Goal: Transaction & Acquisition: Purchase product/service

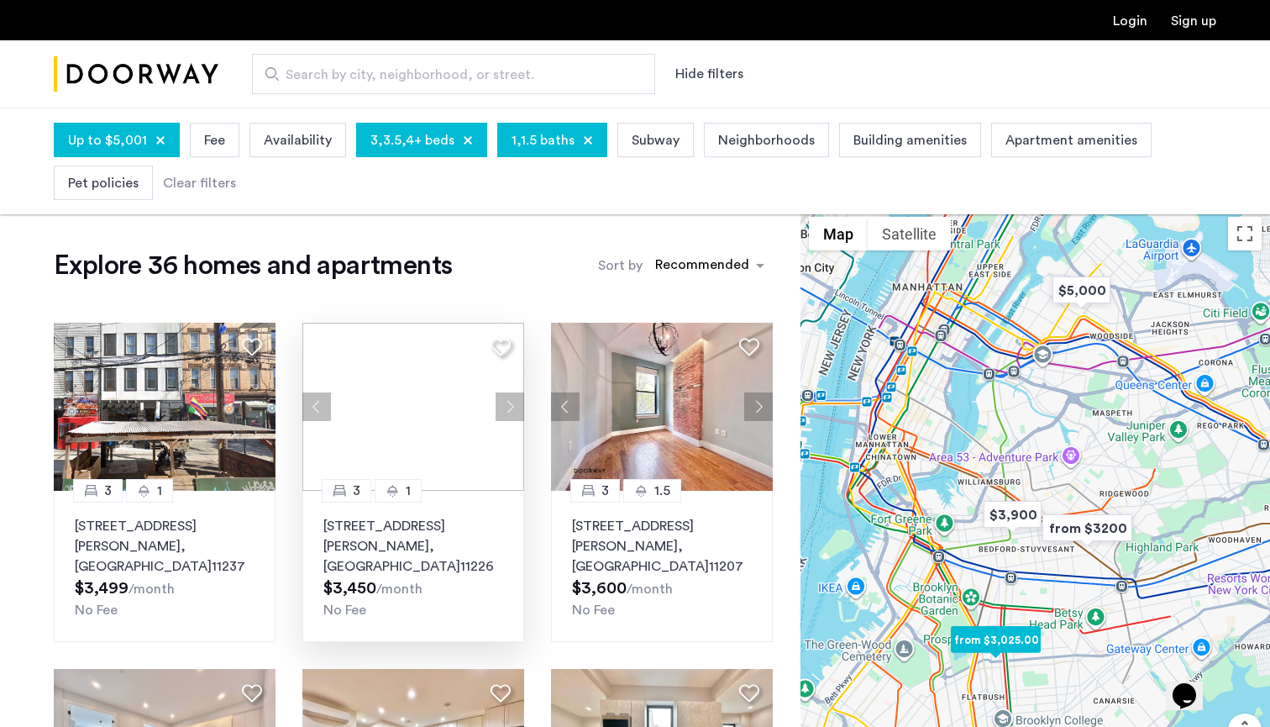
click at [432, 422] on img at bounding box center [413, 407] width 222 height 168
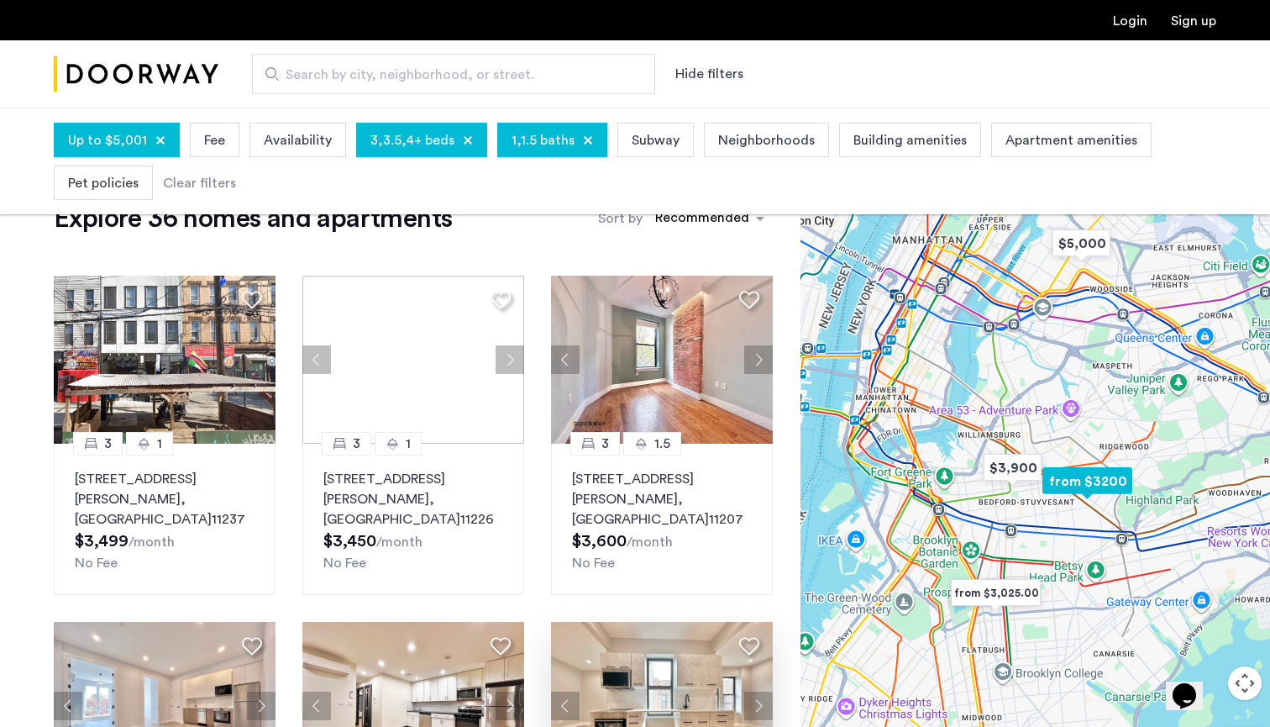
scroll to position [28, 0]
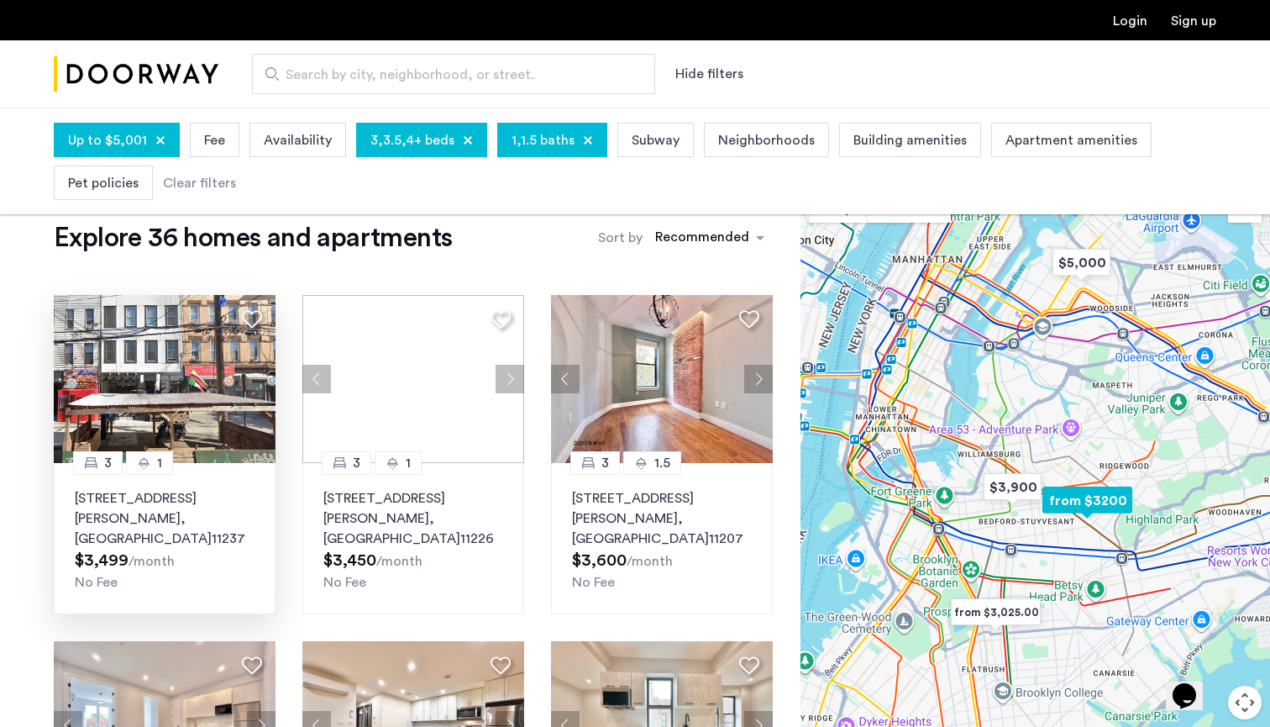
click at [112, 524] on p "295 Wyckoff Avenue, Unit 3L, Brooklyn , NY 11237" at bounding box center [165, 518] width 180 height 60
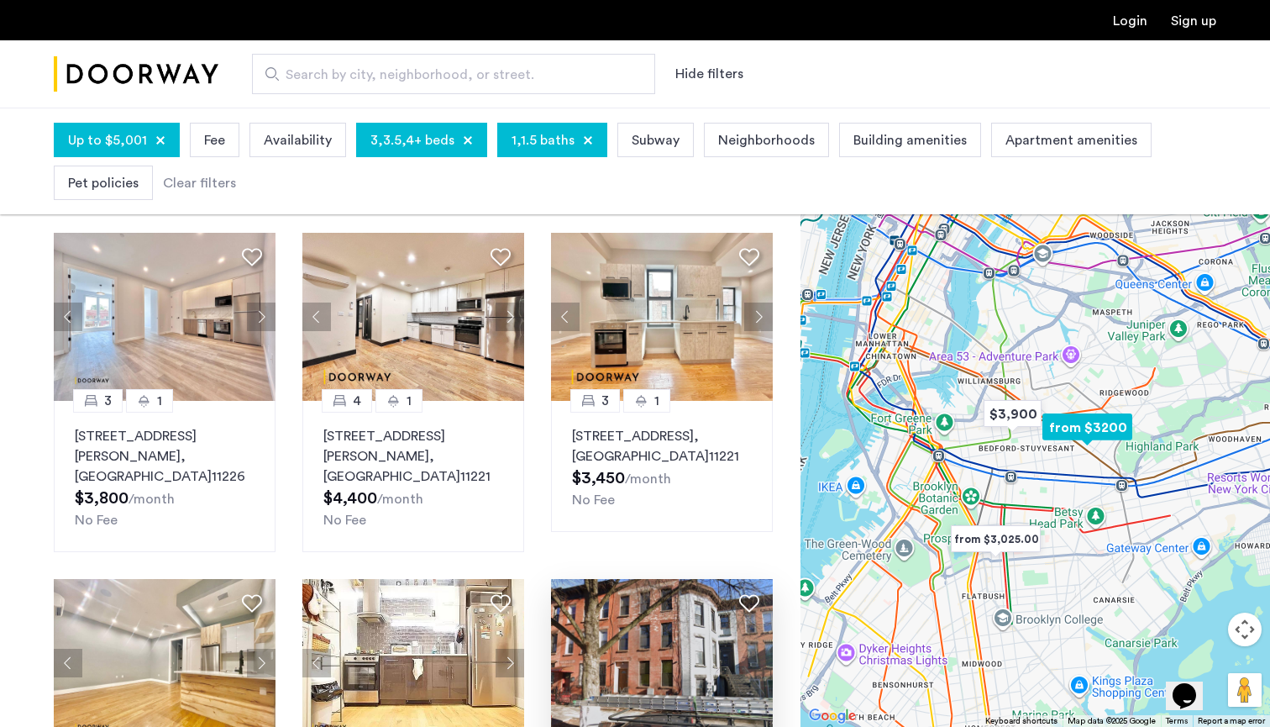
scroll to position [403, 0]
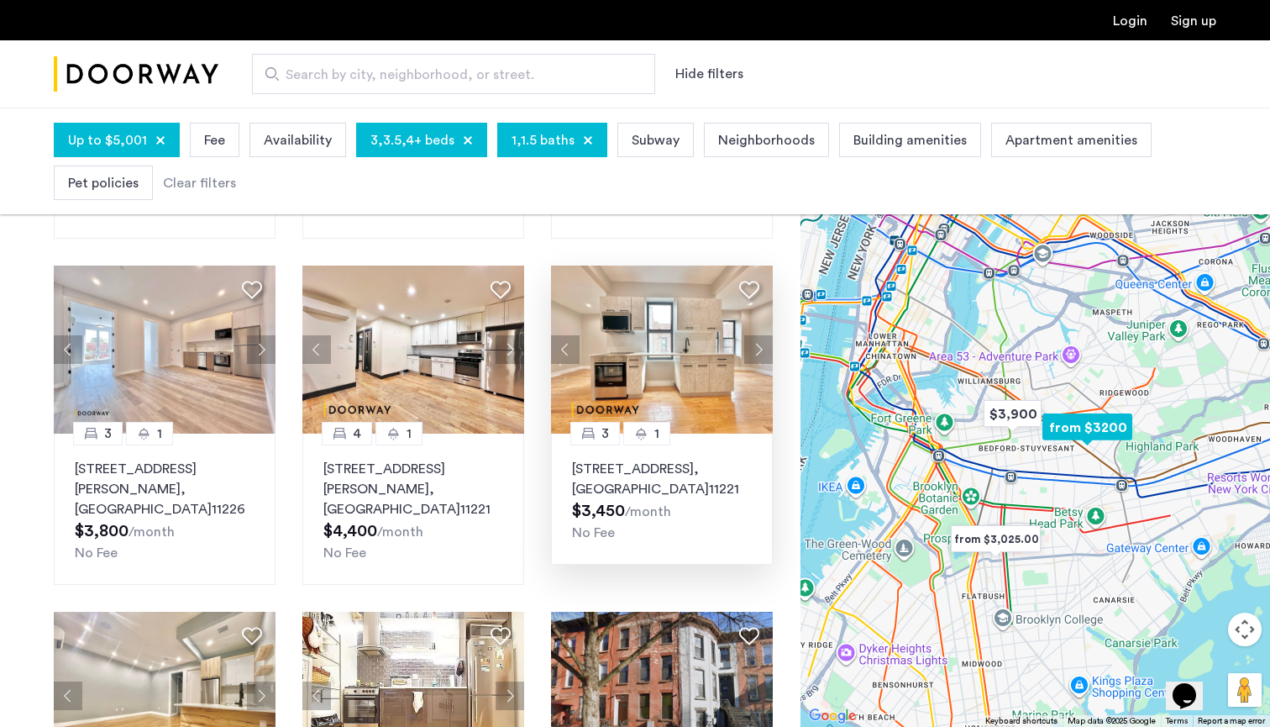
click at [610, 469] on p "1223 Bushwick Avenue, Unit 5B, Brooklyn , NY 11221" at bounding box center [662, 479] width 180 height 40
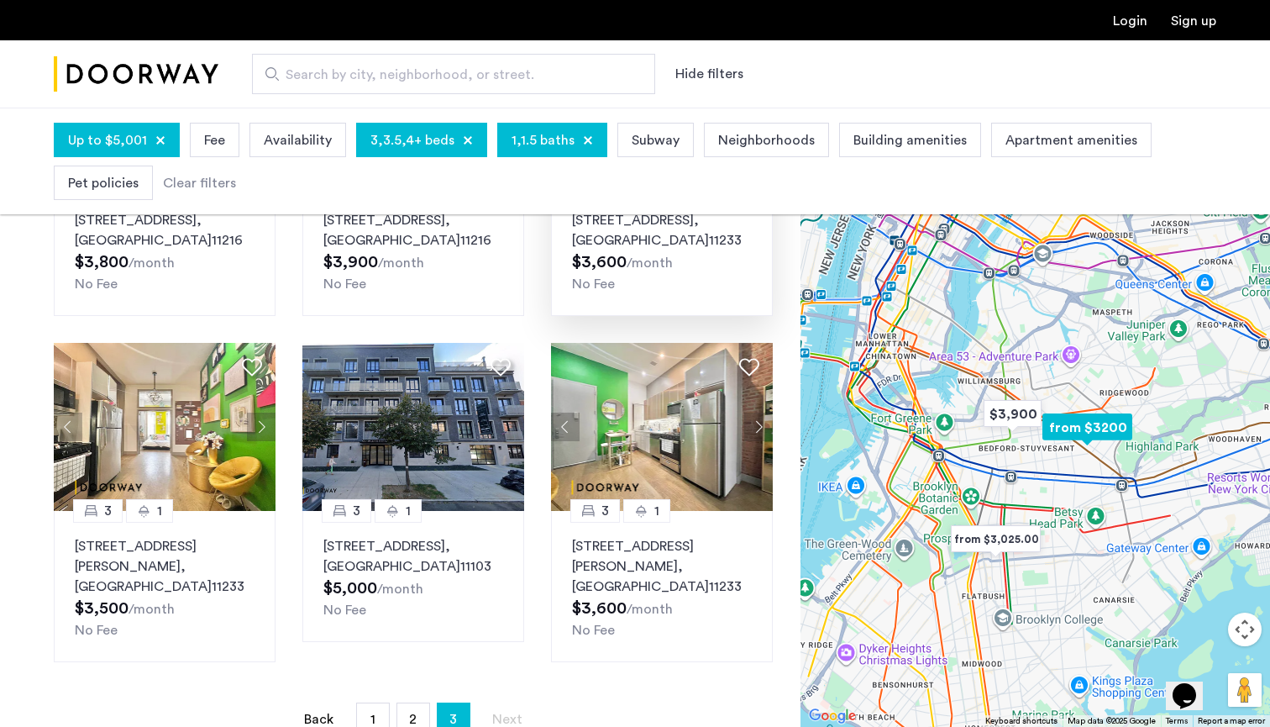
scroll to position [1004, 0]
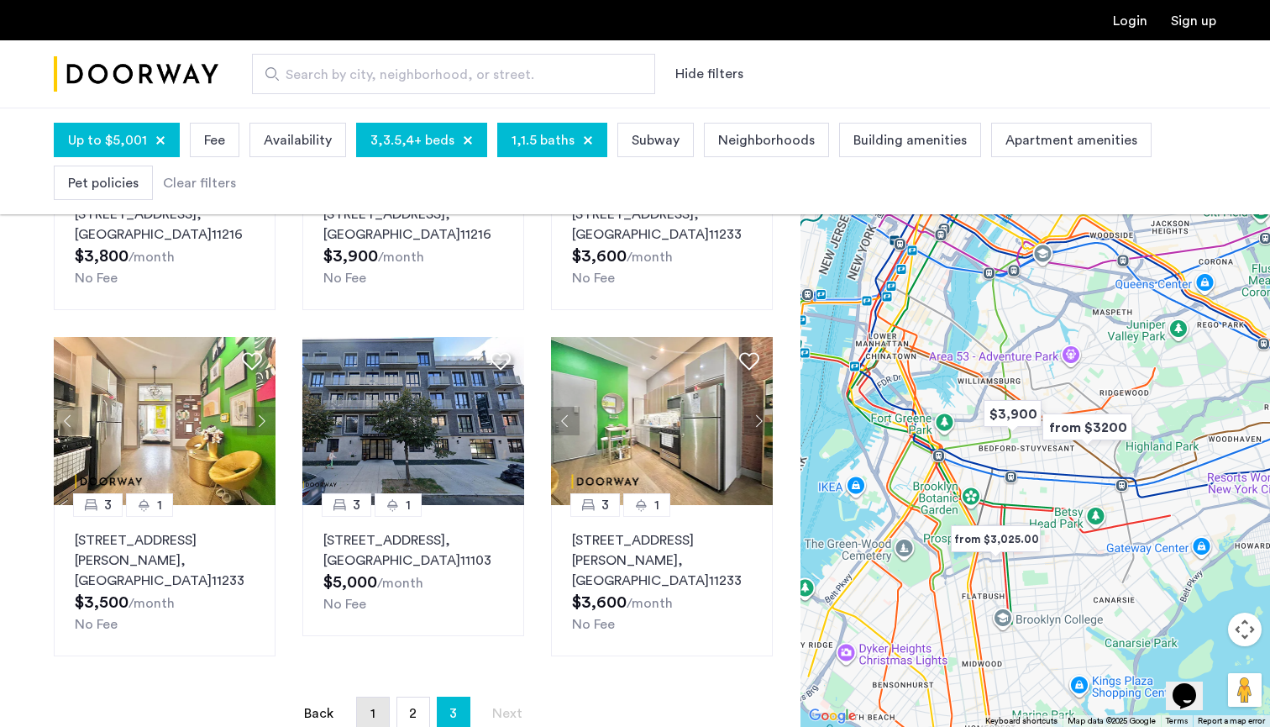
click at [375, 706] on span "1" at bounding box center [372, 712] width 5 height 13
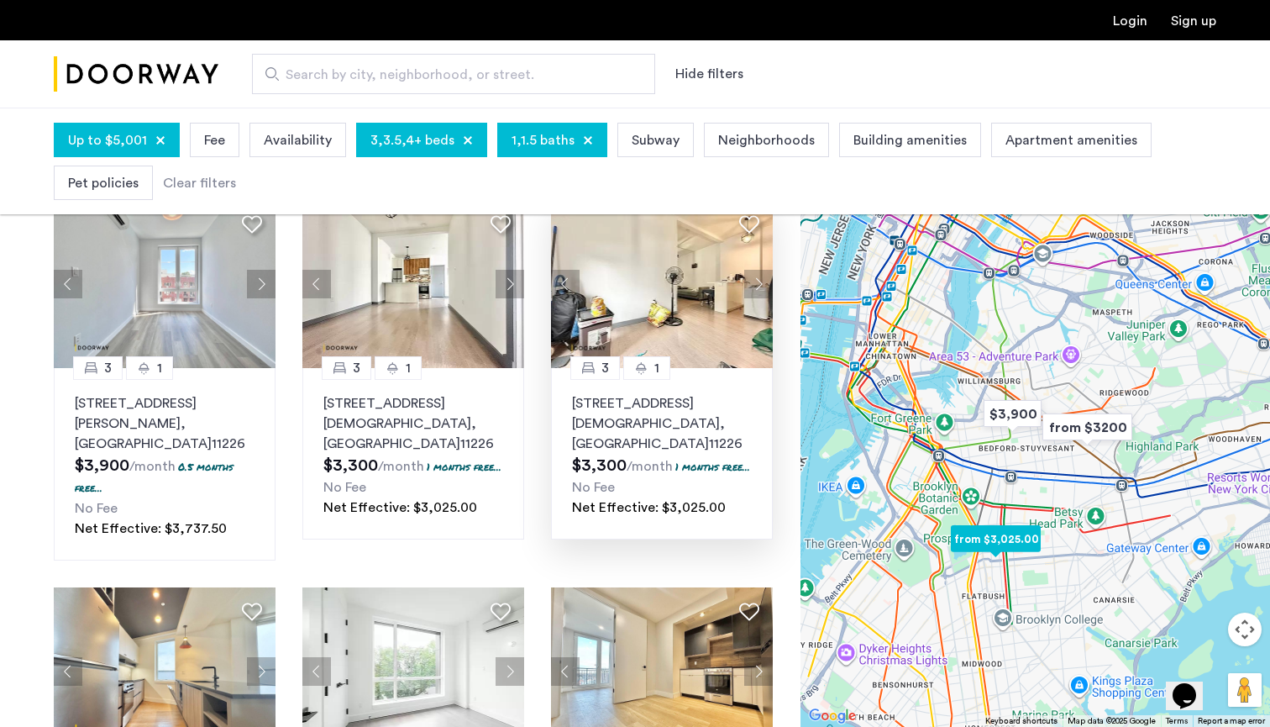
scroll to position [105, 0]
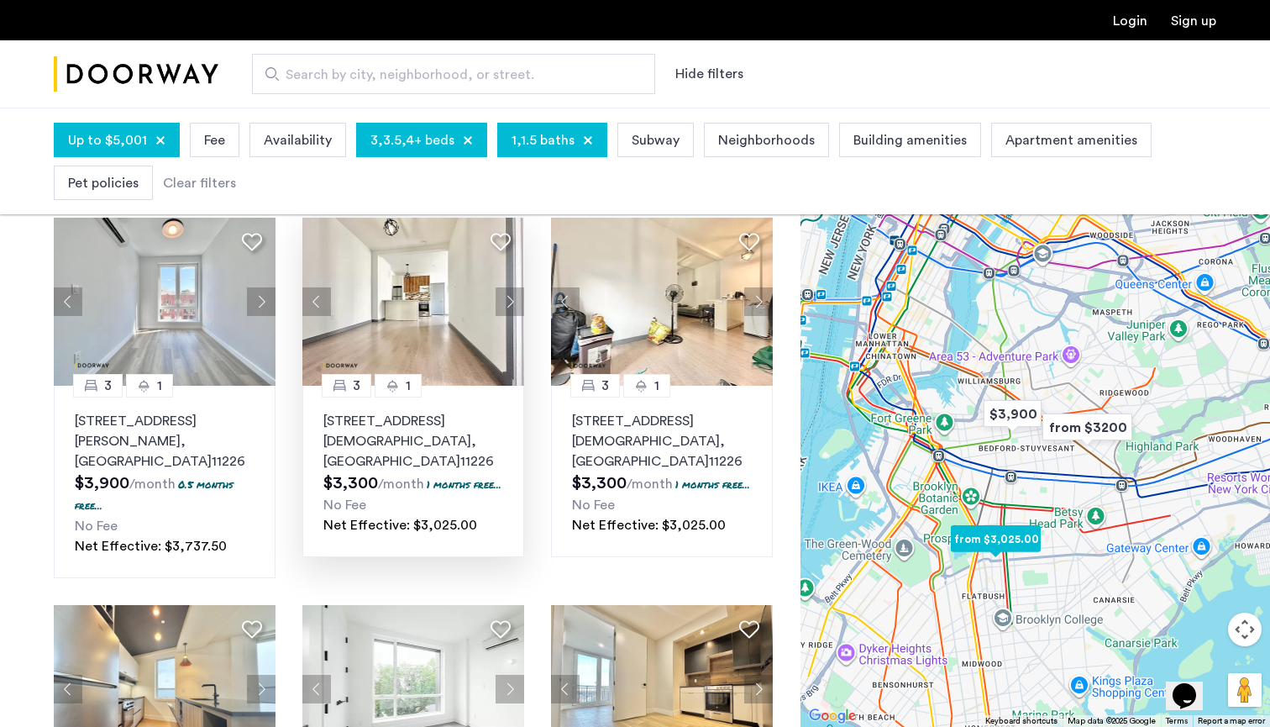
click at [407, 428] on p "2553 Church Avenue, Unit 1B, Brooklyn , NY 11226" at bounding box center [413, 441] width 180 height 60
click at [139, 438] on span ", [GEOGRAPHIC_DATA]" at bounding box center [143, 451] width 137 height 34
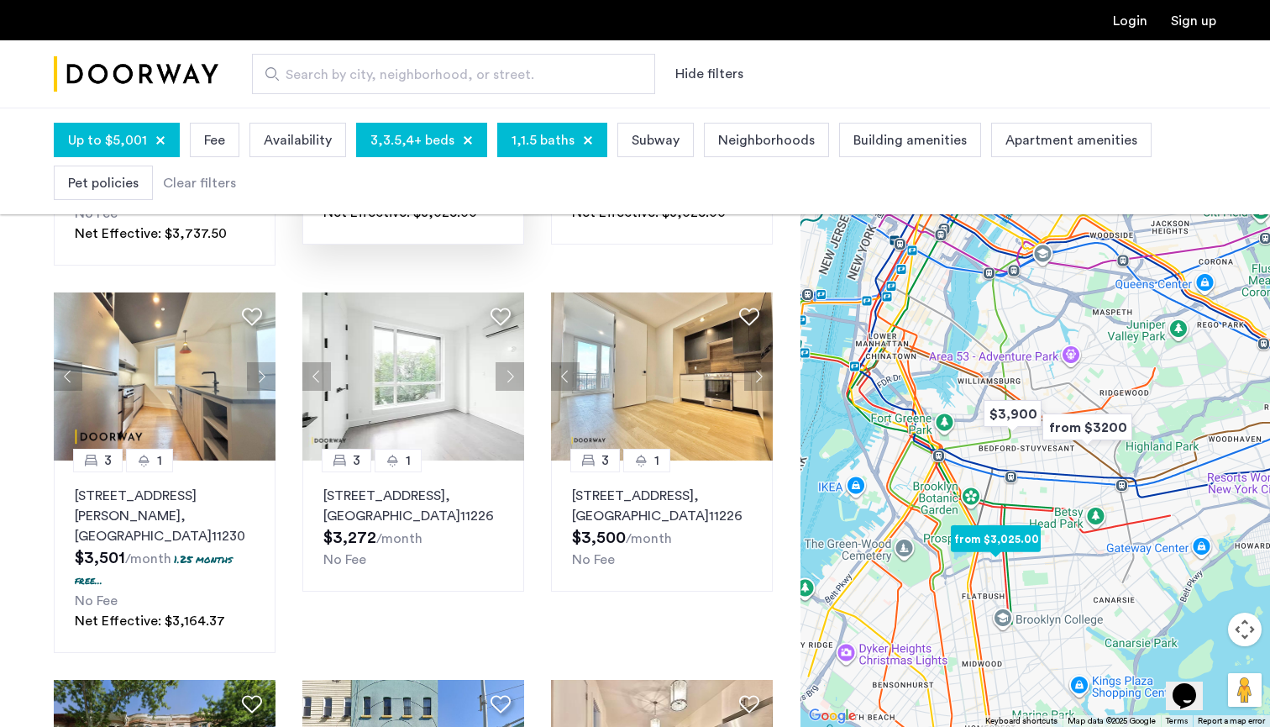
scroll to position [414, 0]
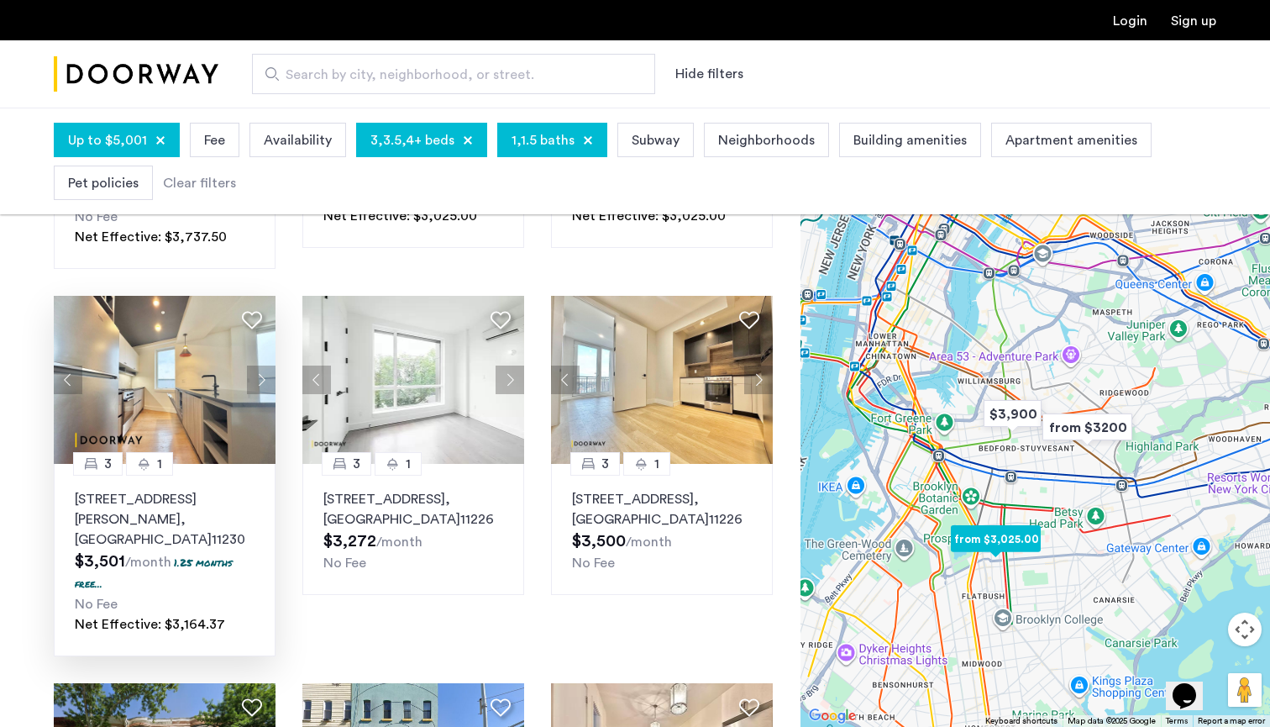
click at [161, 502] on p "242 Newkirk Avenue, Unit 1E, Brooklyn , NY 11230" at bounding box center [165, 519] width 180 height 60
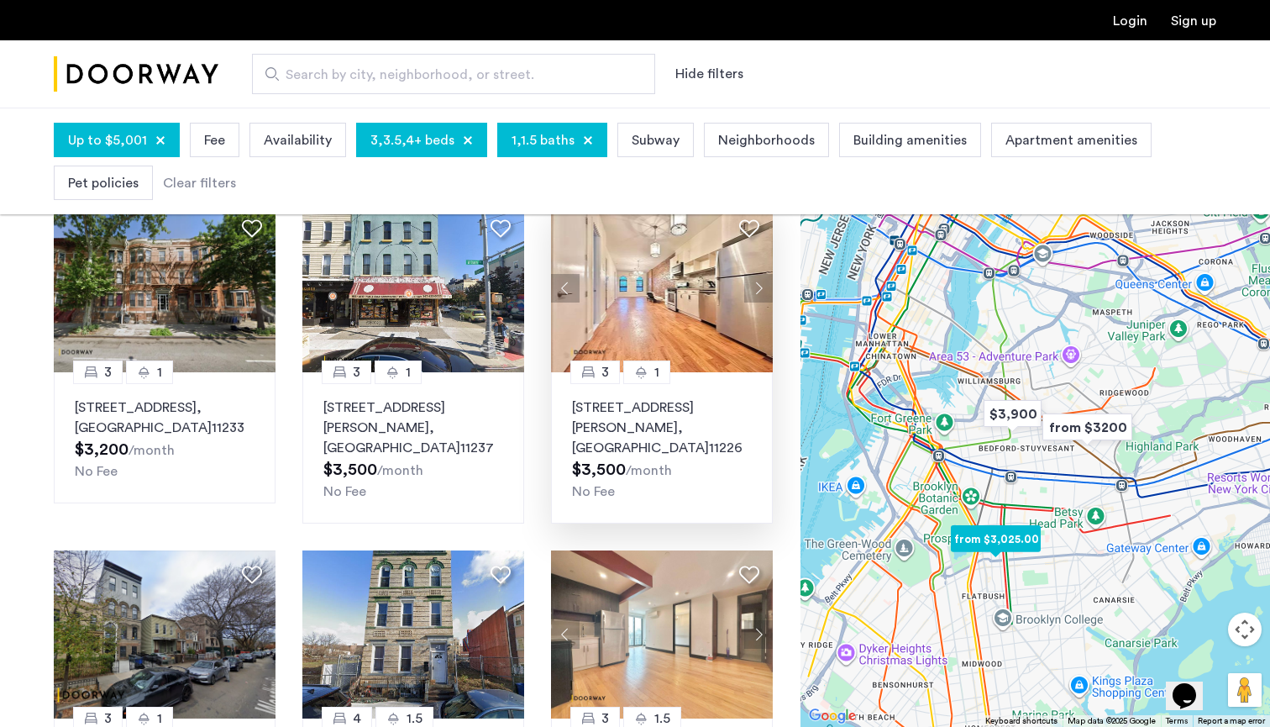
scroll to position [853, 0]
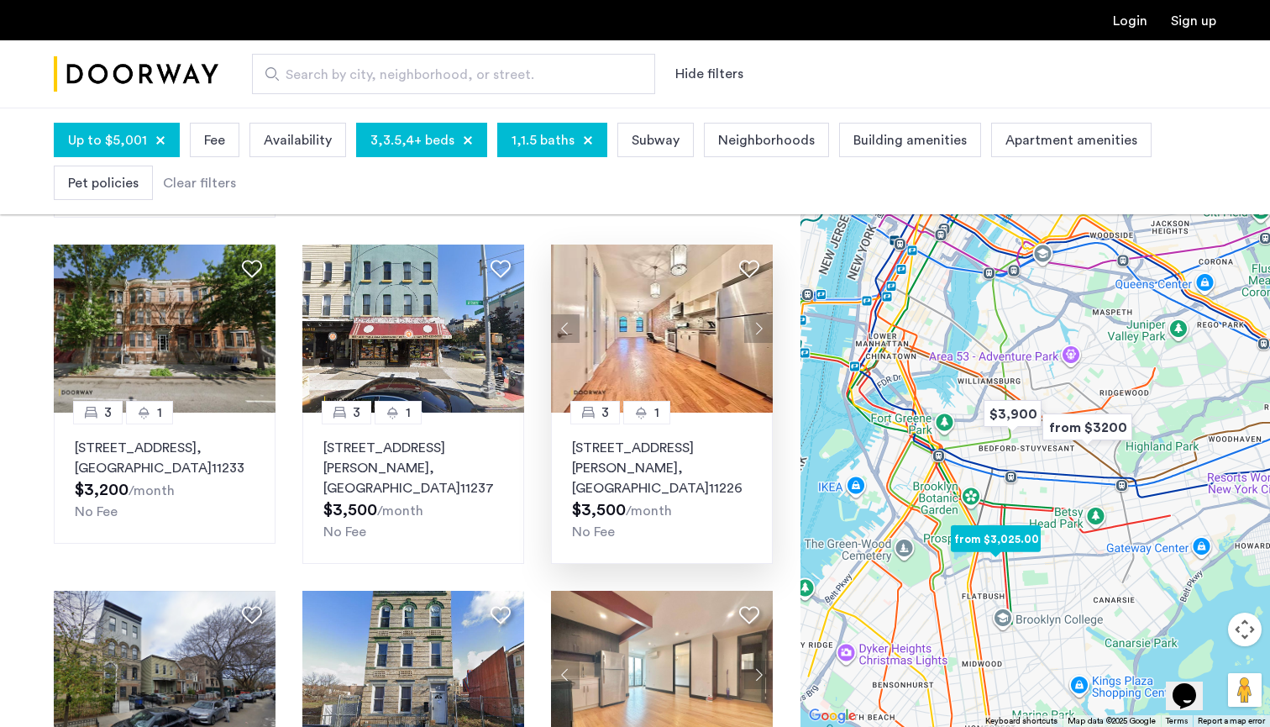
click at [690, 293] on img at bounding box center [662, 328] width 222 height 168
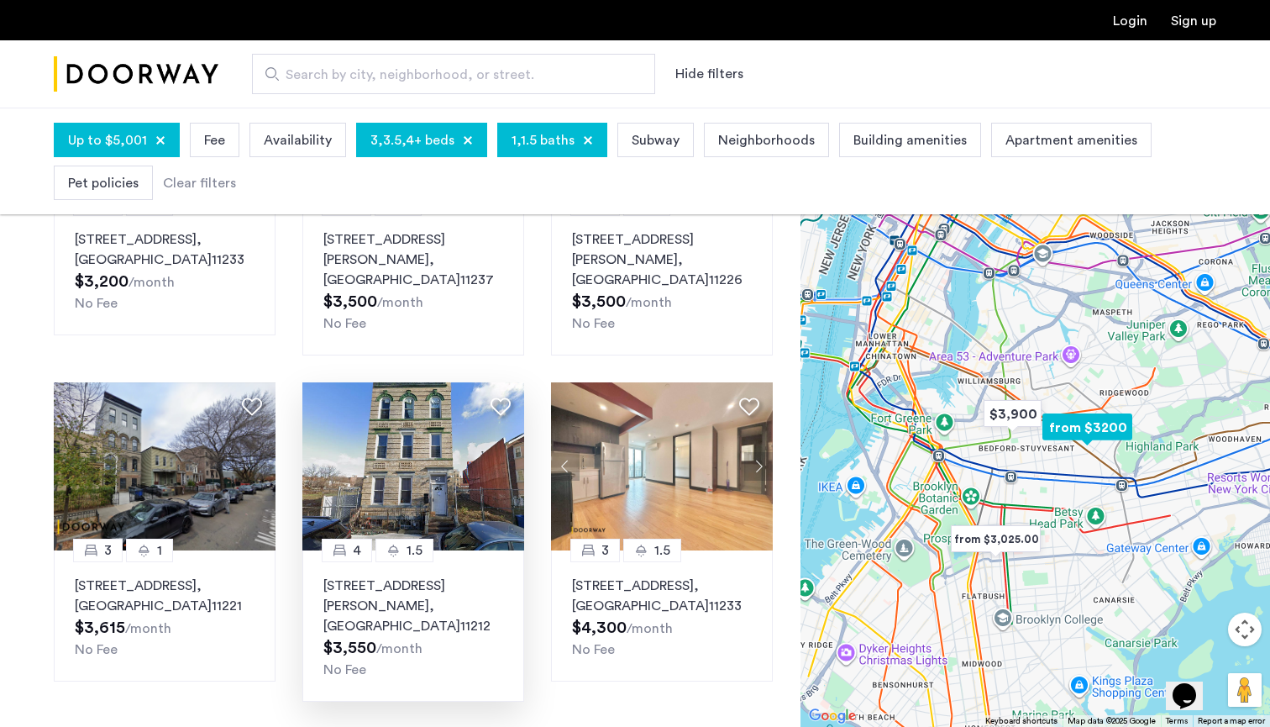
scroll to position [1058, 0]
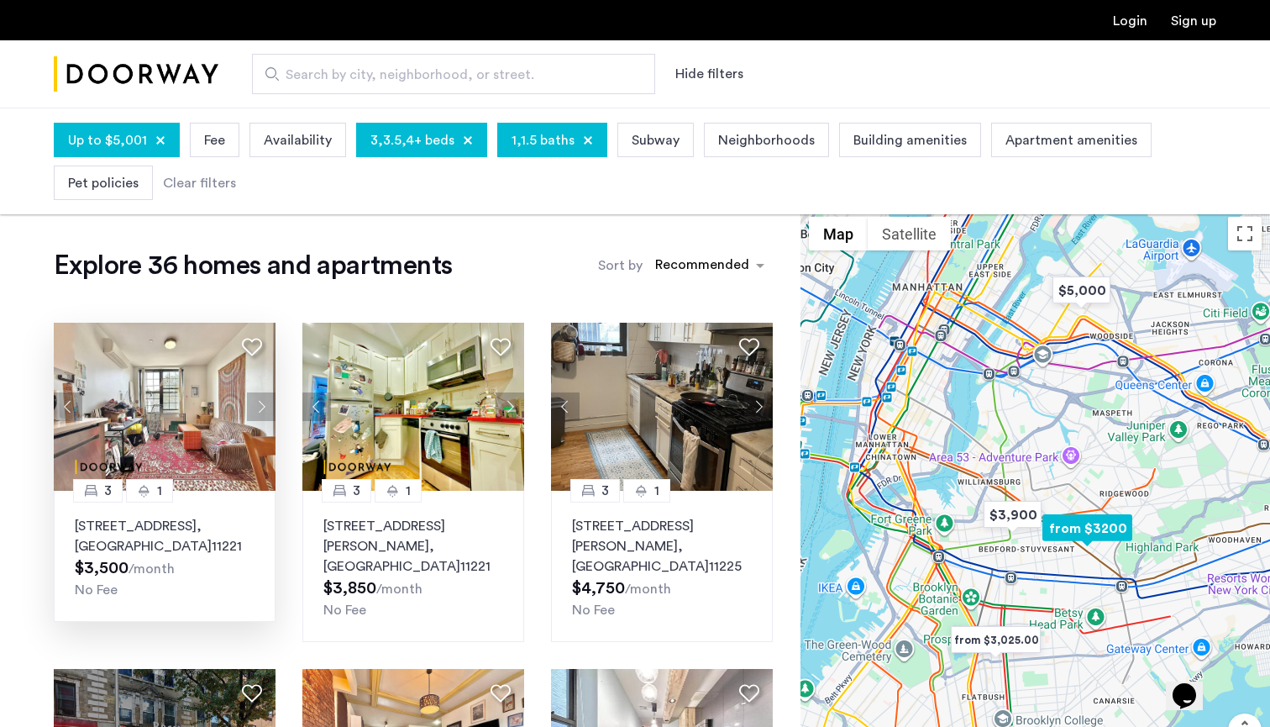
click at [139, 548] on p "771 Lexington Avenue, Unit 2F, Brooklyn , NY 11221" at bounding box center [165, 536] width 180 height 40
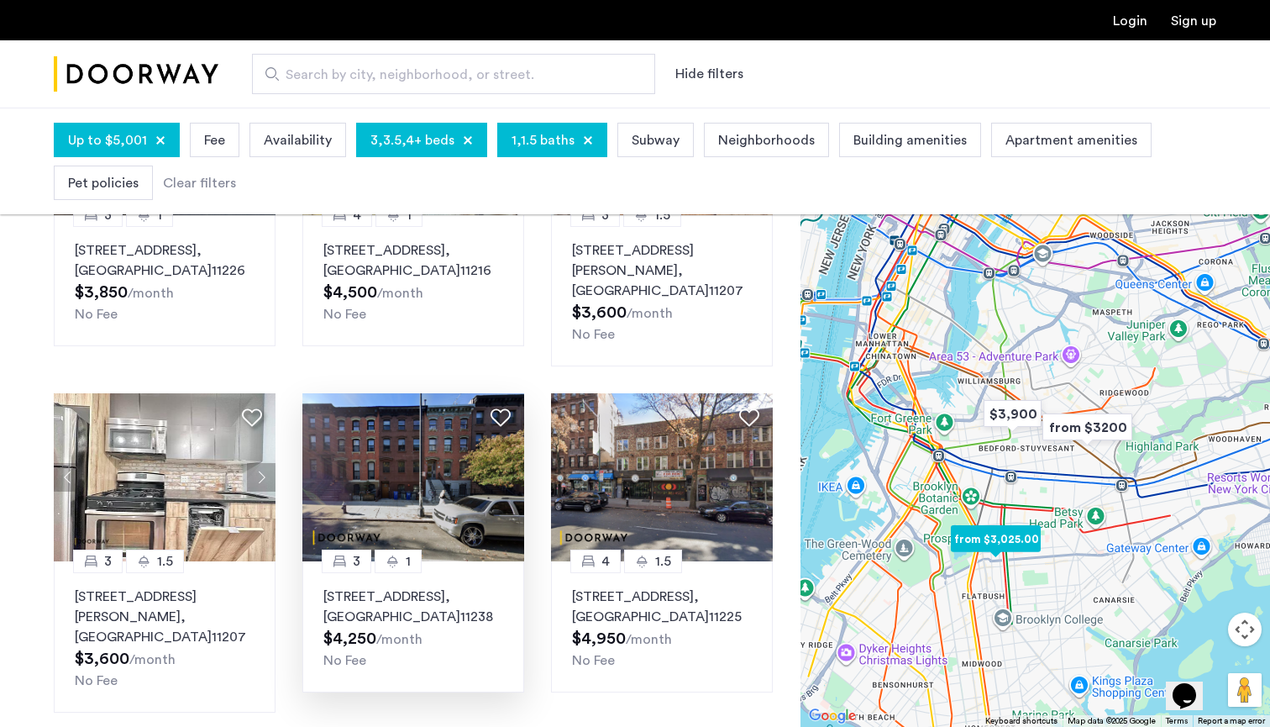
scroll to position [621, 0]
click at [397, 591] on span ", [GEOGRAPHIC_DATA]" at bounding box center [391, 608] width 137 height 34
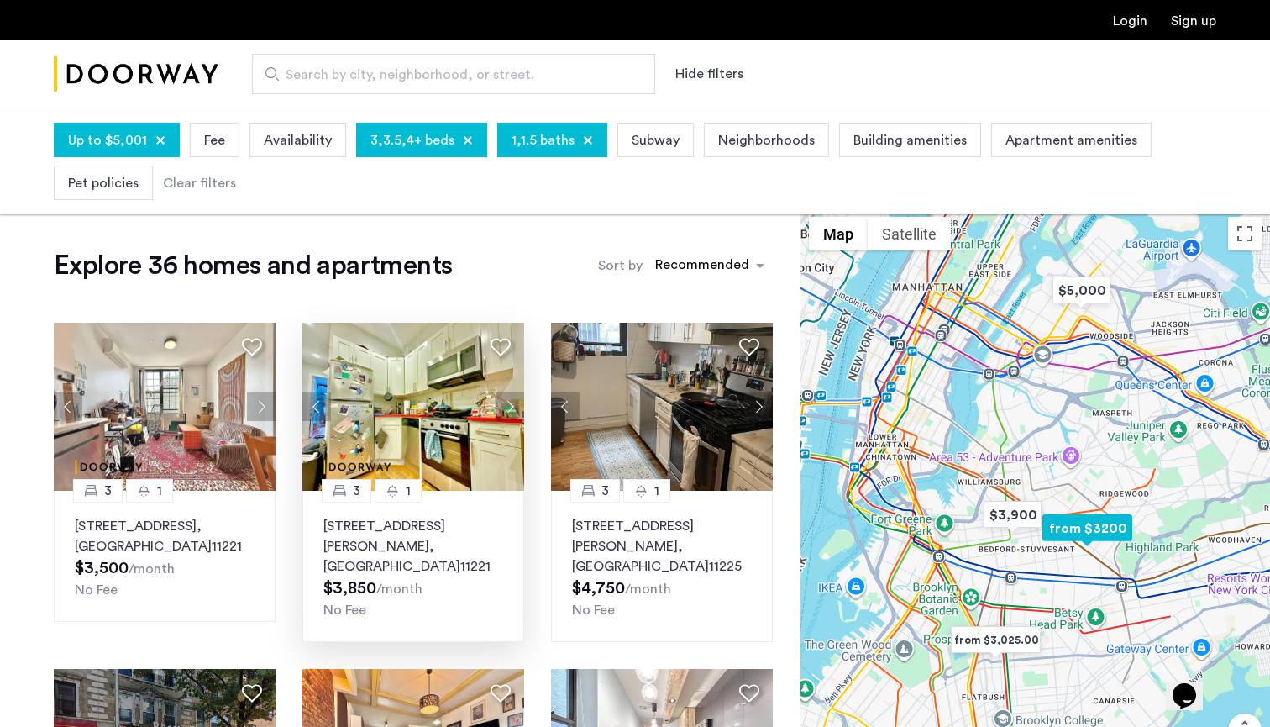
scroll to position [0, 0]
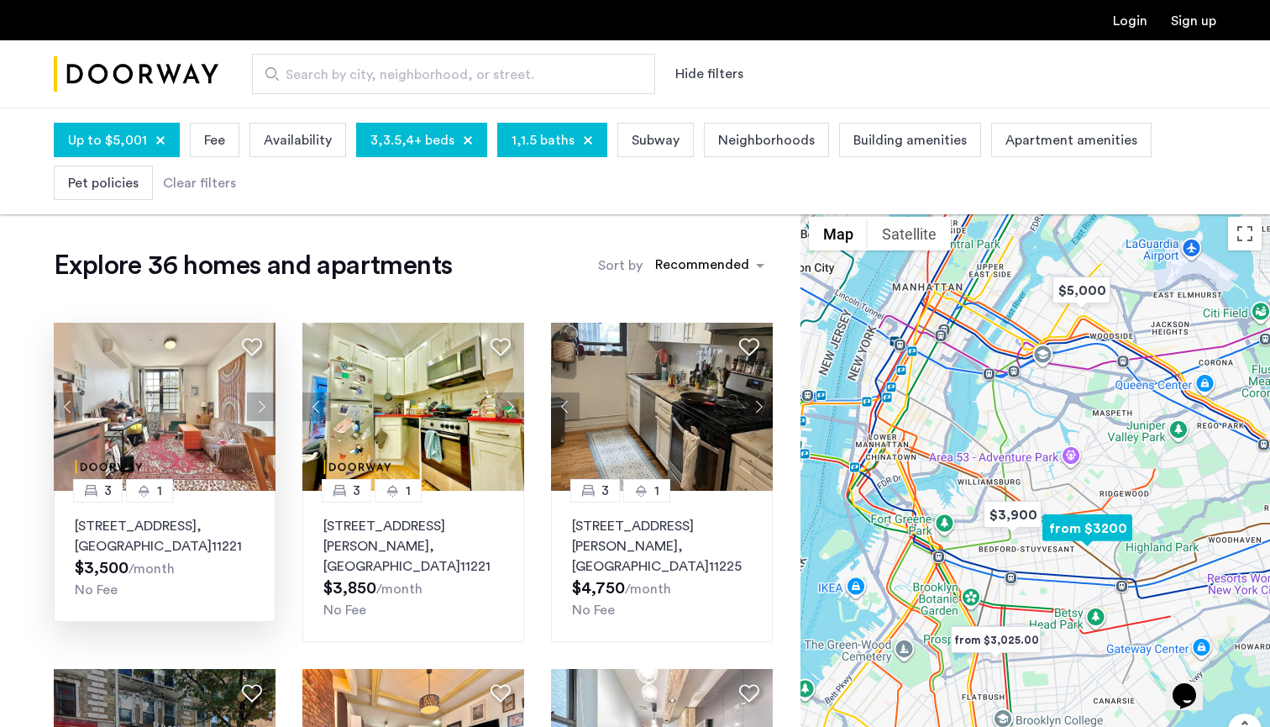
click at [174, 438] on img at bounding box center [165, 407] width 222 height 168
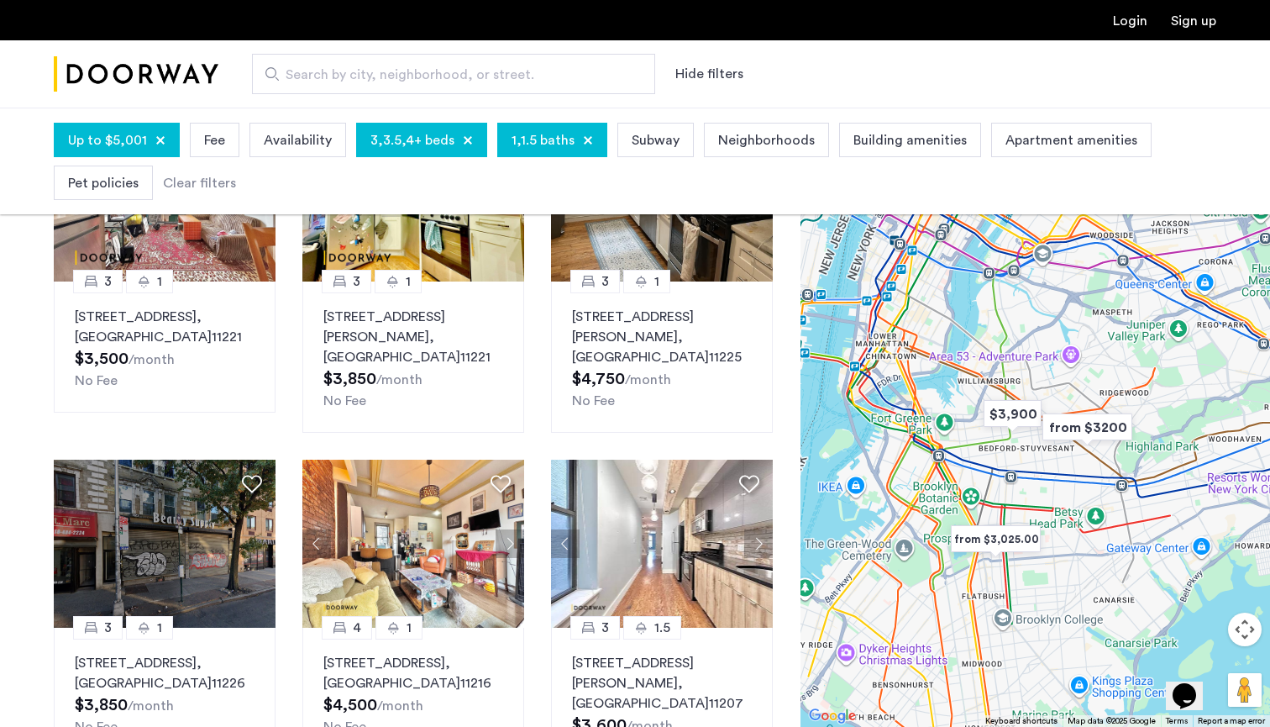
scroll to position [236, 0]
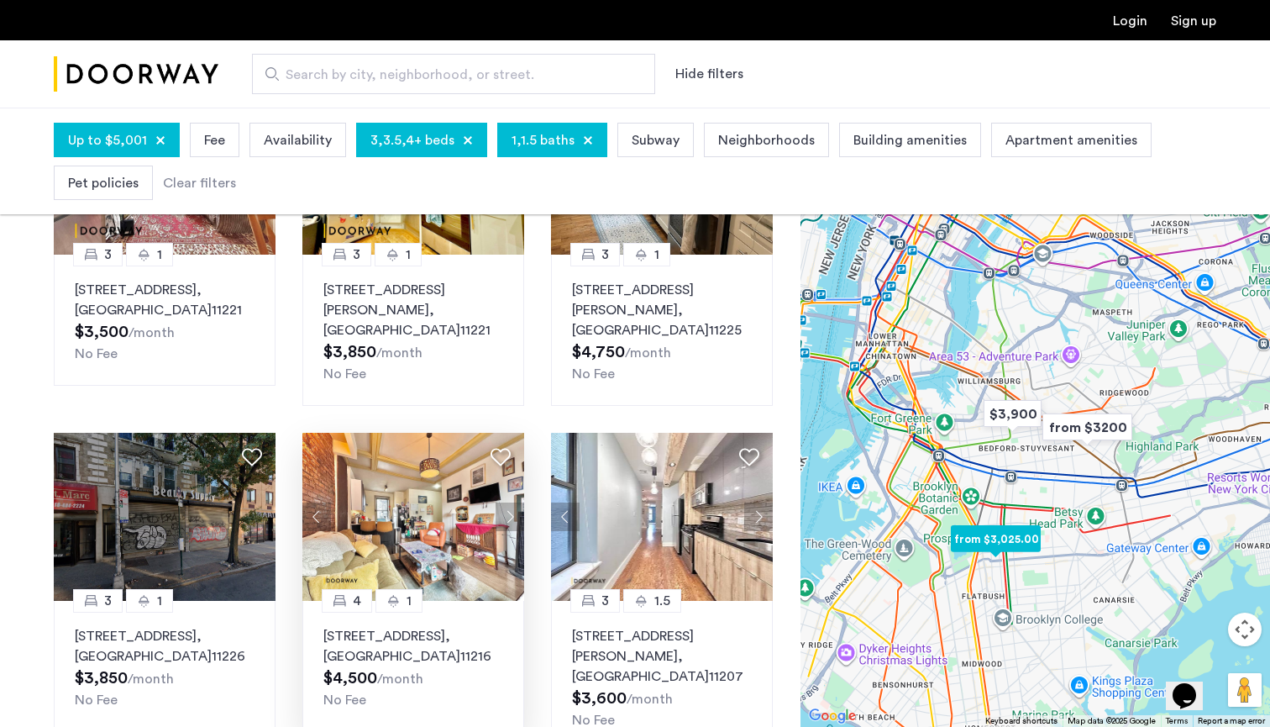
click at [445, 626] on p "705 Saint Marks Avenue, Unit 4A, Brooklyn , NY 11216" at bounding box center [413, 646] width 180 height 40
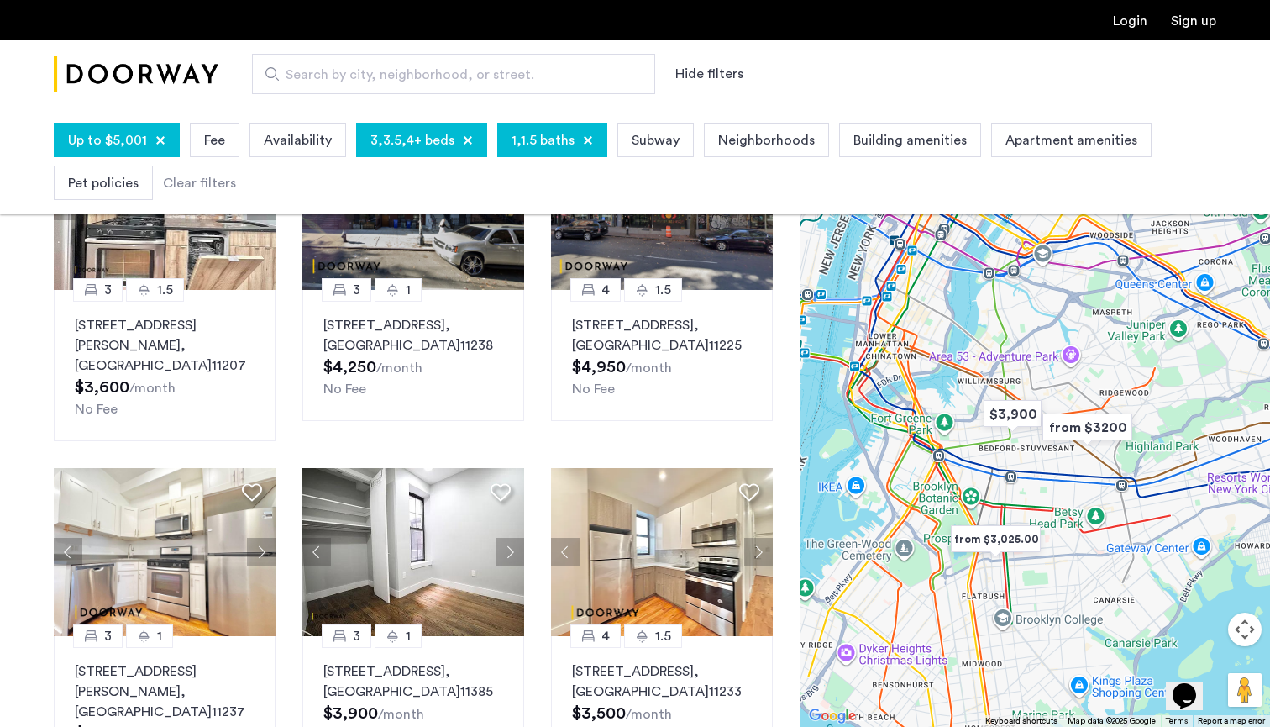
scroll to position [1085, 0]
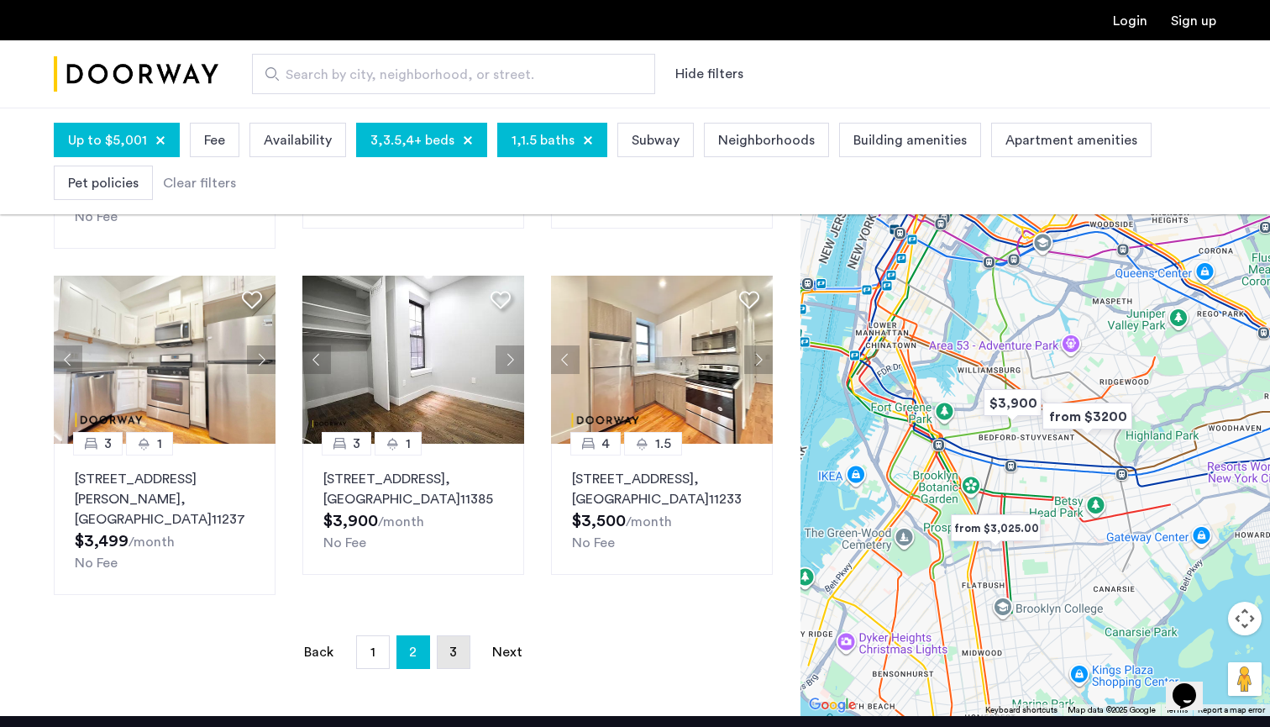
click at [462, 636] on link "page 3" at bounding box center [454, 652] width 32 height 32
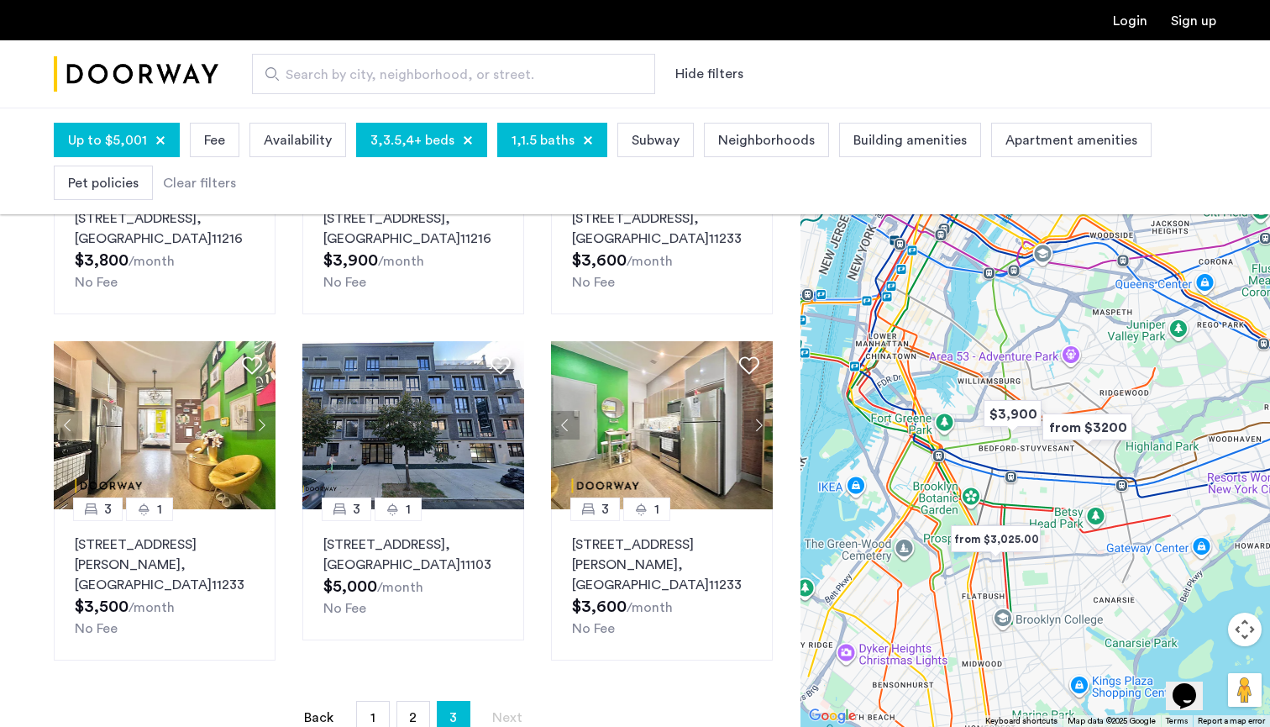
scroll to position [1056, 0]
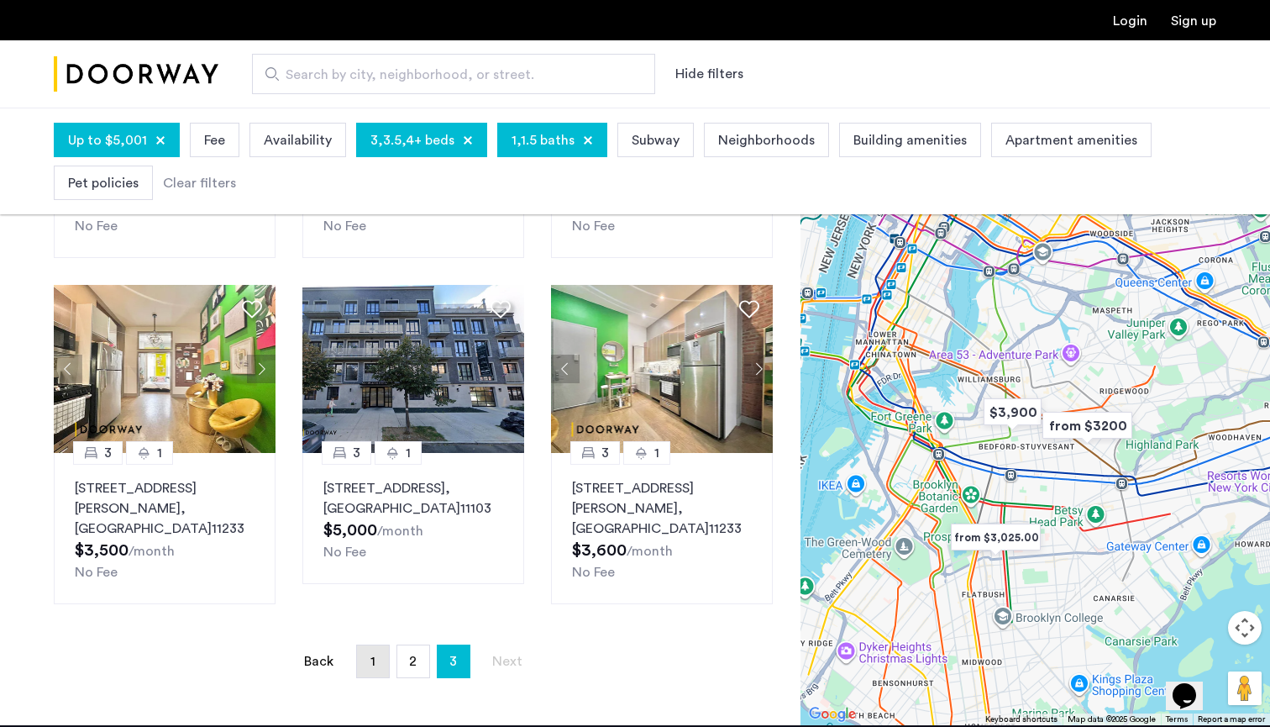
click at [384, 645] on link "page 1" at bounding box center [373, 661] width 32 height 32
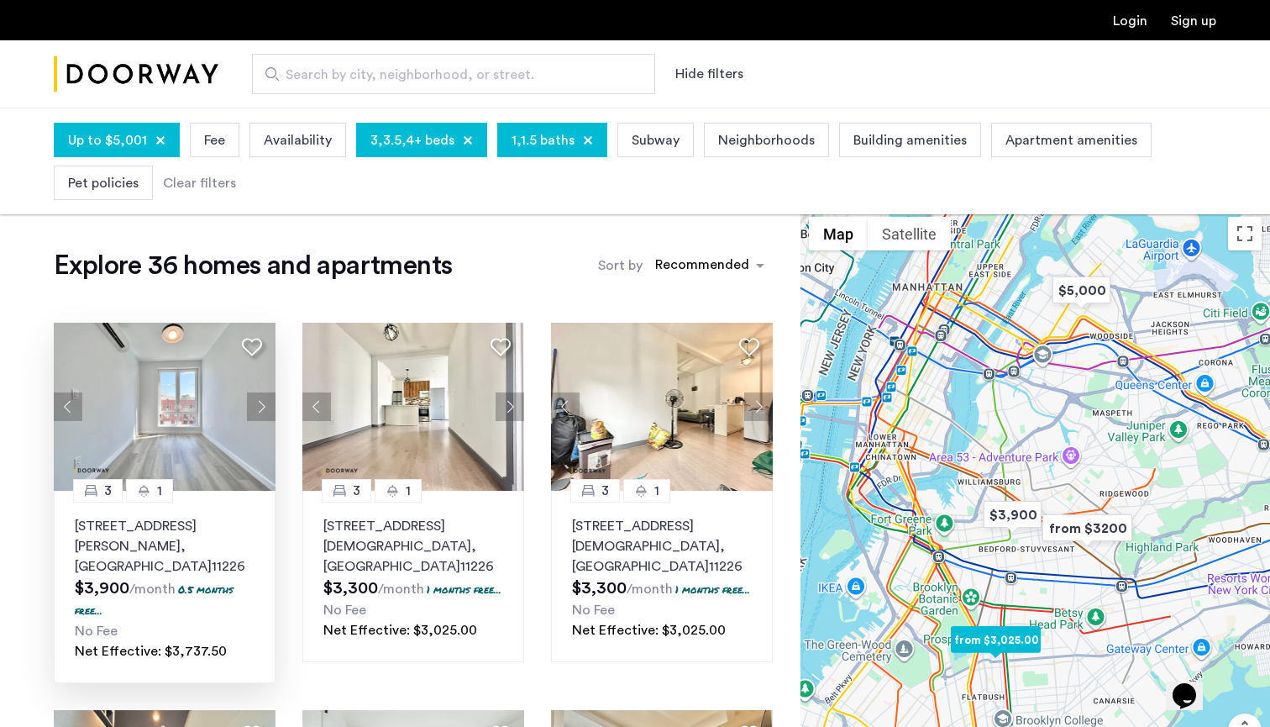
click at [200, 533] on p "2913 Snyder Avenue, Unit 4B, Brooklyn , NY 11226" at bounding box center [165, 546] width 180 height 60
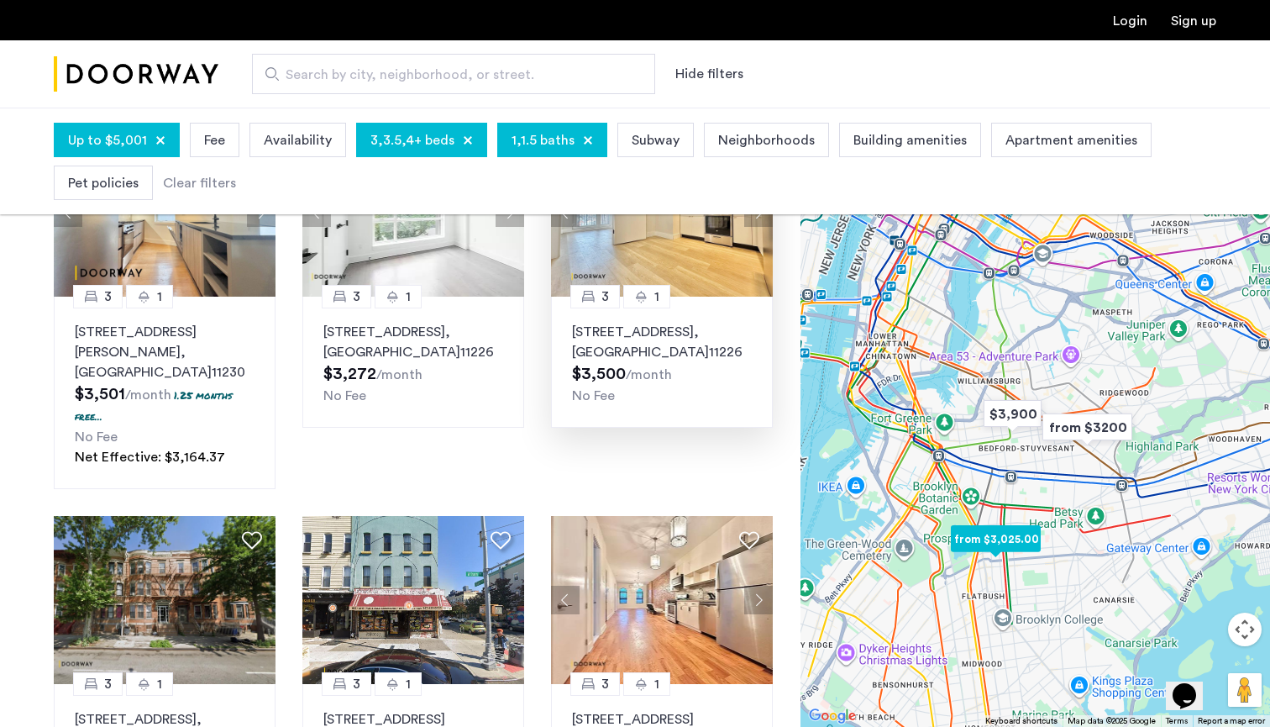
scroll to position [669, 0]
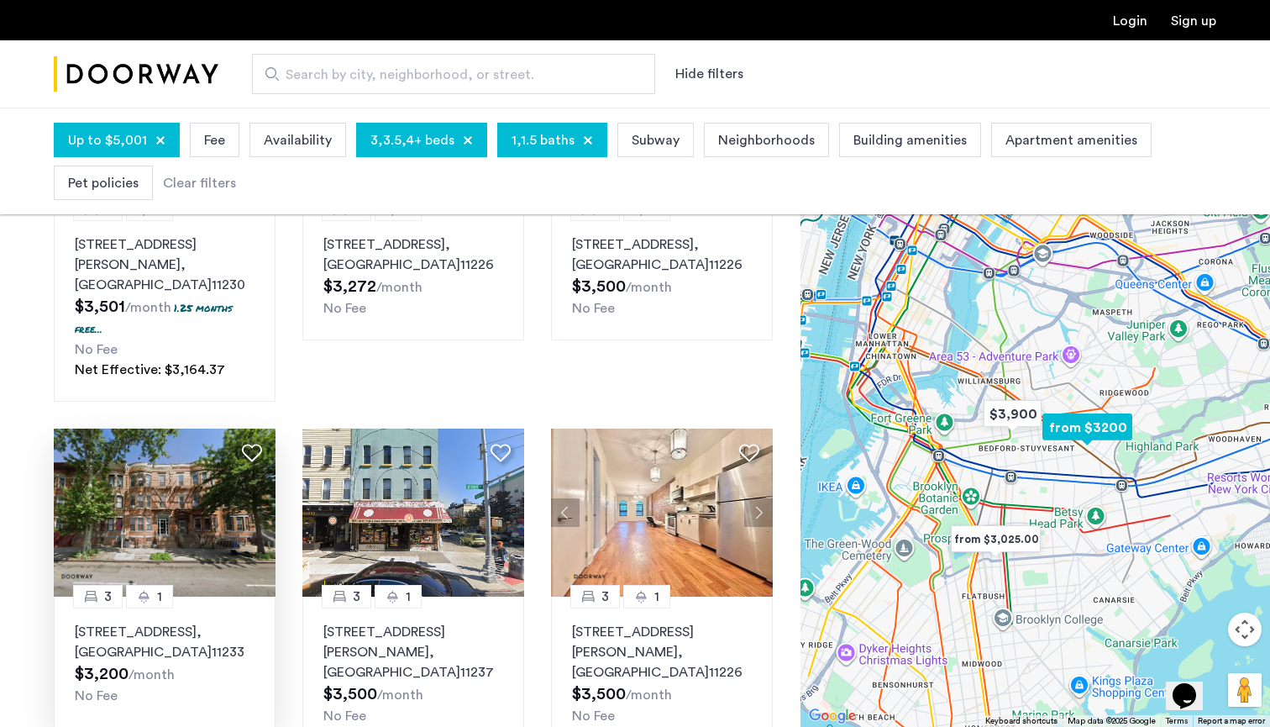
click at [184, 625] on span ", [GEOGRAPHIC_DATA]" at bounding box center [143, 642] width 137 height 34
click at [418, 622] on p "107 Wilson Avenue, Unit 2R, Brooklyn , NY 11237" at bounding box center [413, 652] width 180 height 60
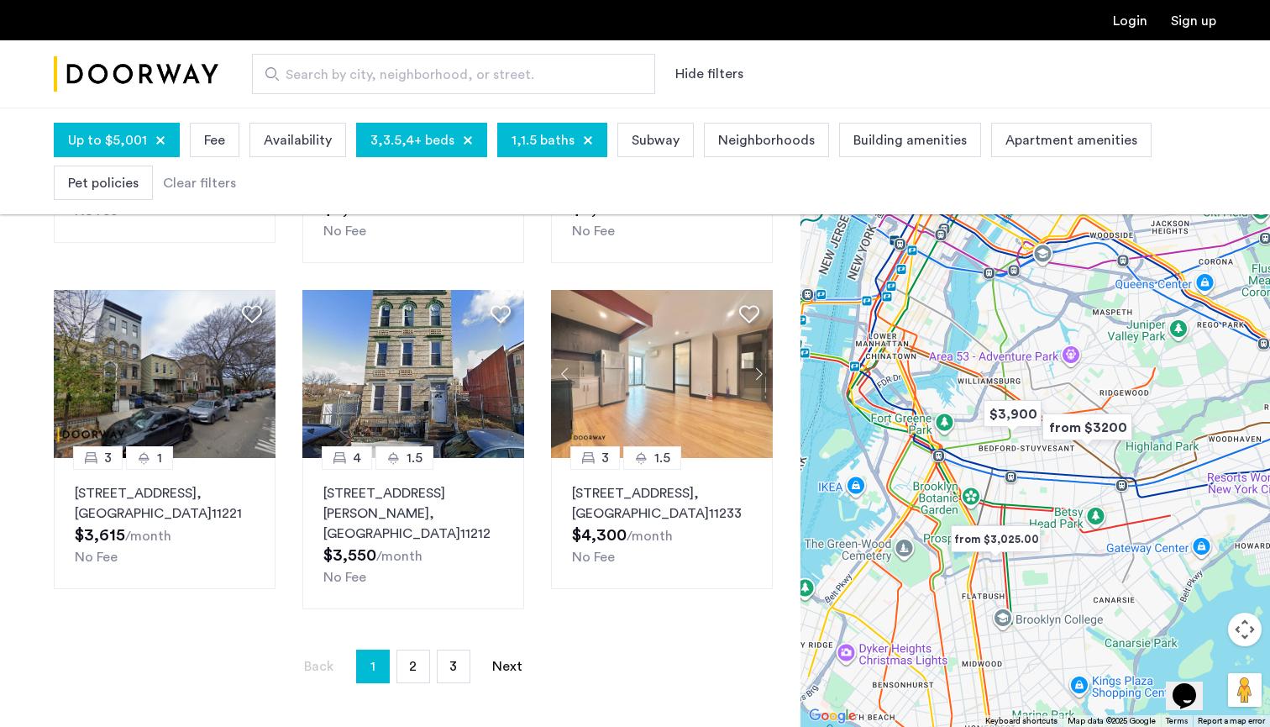
scroll to position [1079, 0]
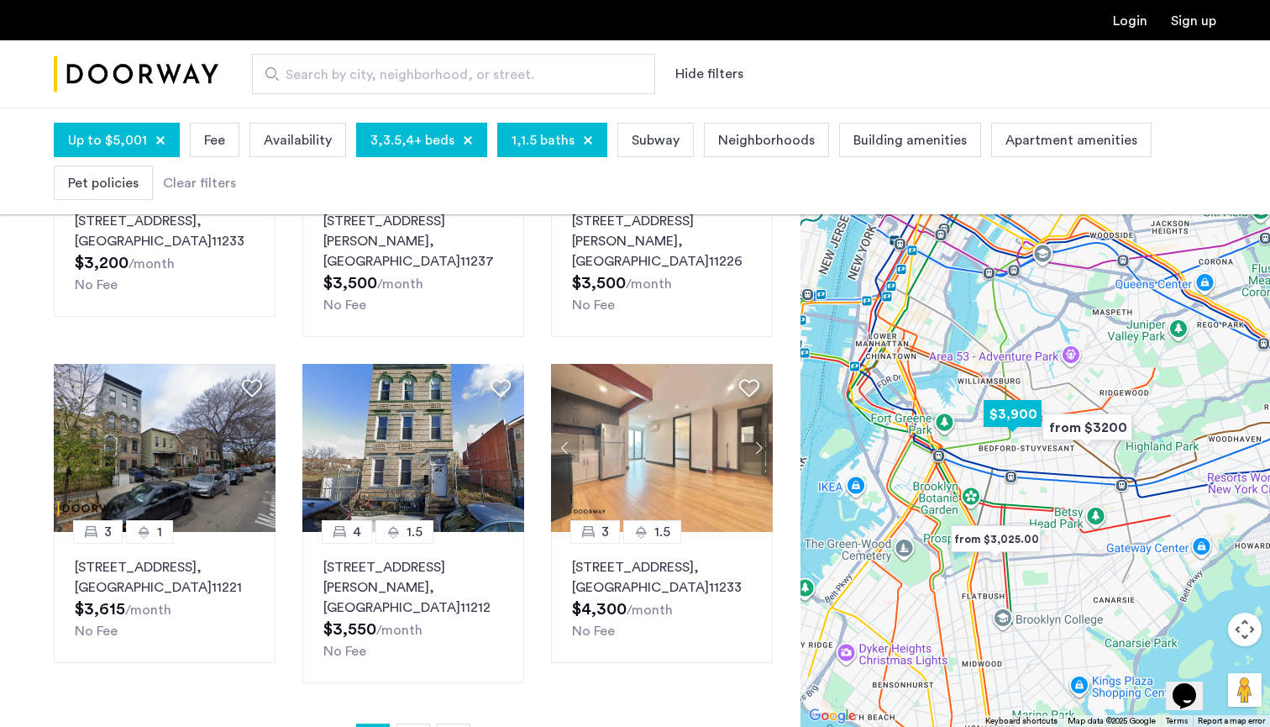
click at [1025, 407] on img "$3,900" at bounding box center [1012, 414] width 71 height 38
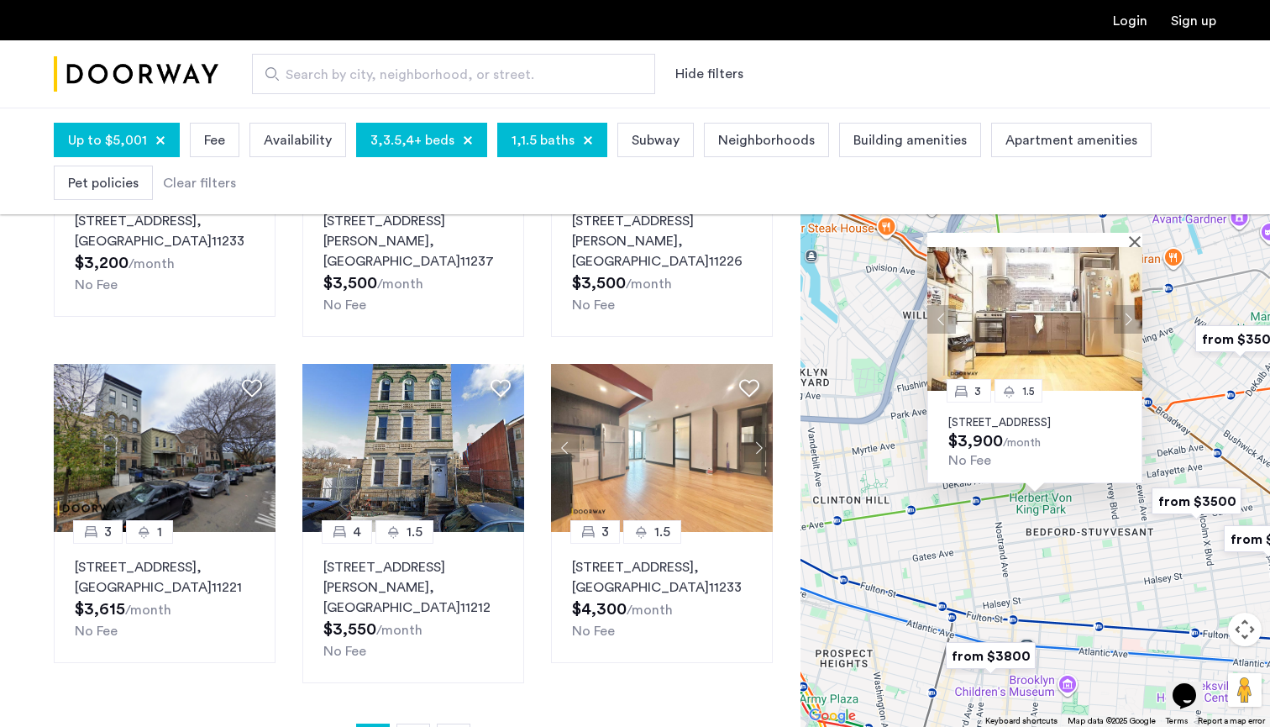
click at [1092, 546] on div "3 1.5 717 Dekalb Avenue, Unit 3B, Brooklyn, NY 11216 $3,900 /month No Fee" at bounding box center [1036, 417] width 470 height 619
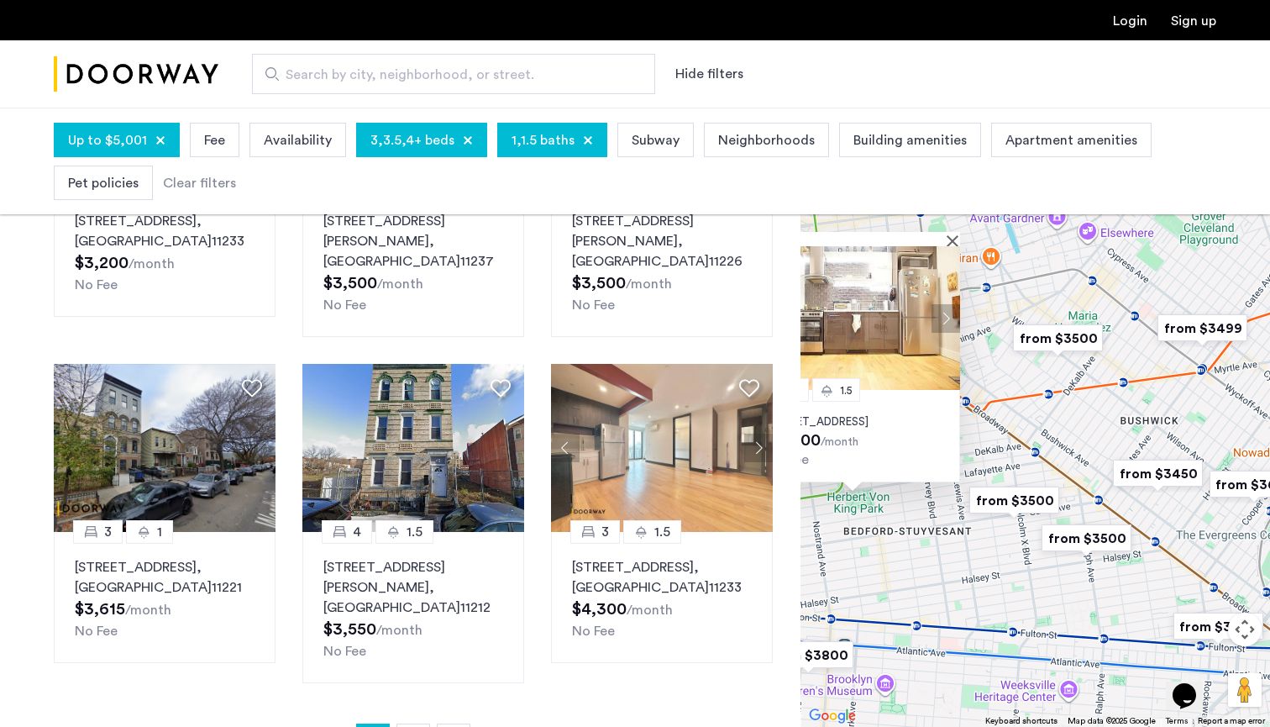
drag, startPoint x: 1133, startPoint y: 554, endPoint x: 949, endPoint y: 554, distance: 184.0
click at [949, 554] on div "3 1.5 717 Dekalb Avenue, Unit 3B, Brooklyn, NY 11216 $3,900 /month No Fee" at bounding box center [1036, 417] width 470 height 619
click at [1067, 444] on div "3 1.5 717 Dekalb Avenue, Unit 3B, Brooklyn, NY 11216 $3,900 /month No Fee" at bounding box center [1036, 417] width 470 height 619
click at [1064, 339] on img "from $3500" at bounding box center [1057, 338] width 103 height 38
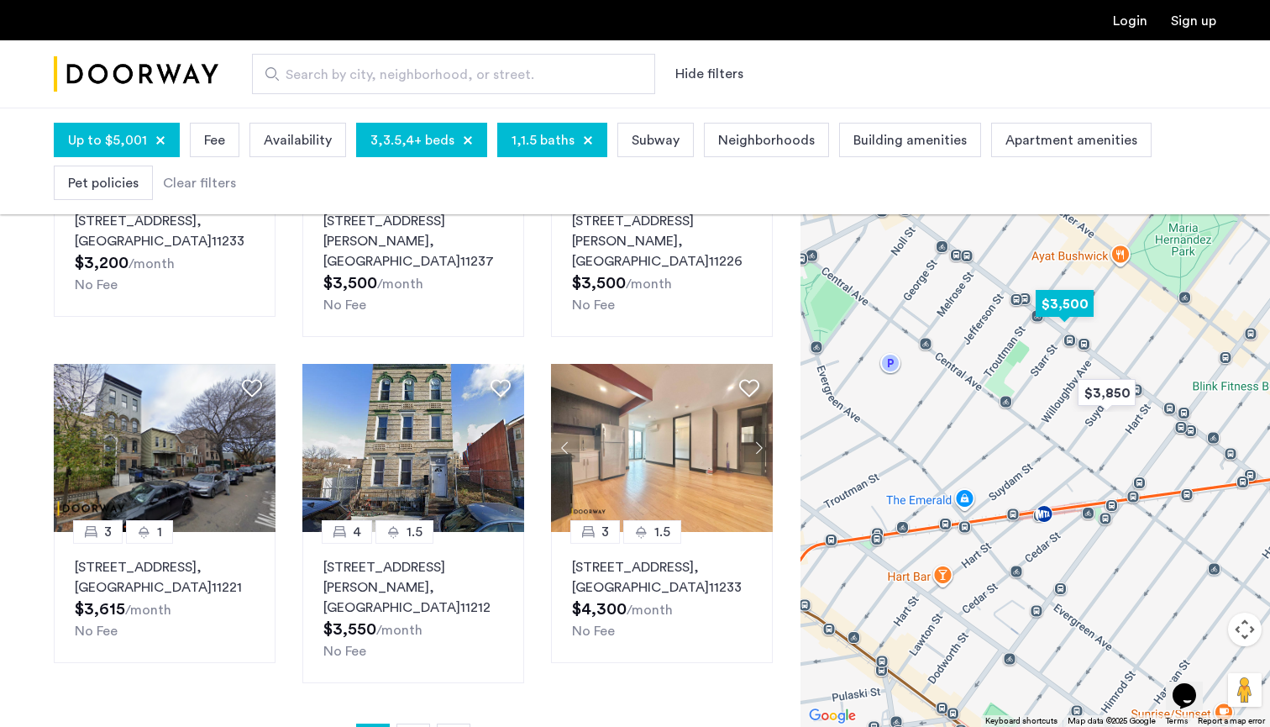
click at [1060, 297] on img "$3,500" at bounding box center [1064, 304] width 71 height 38
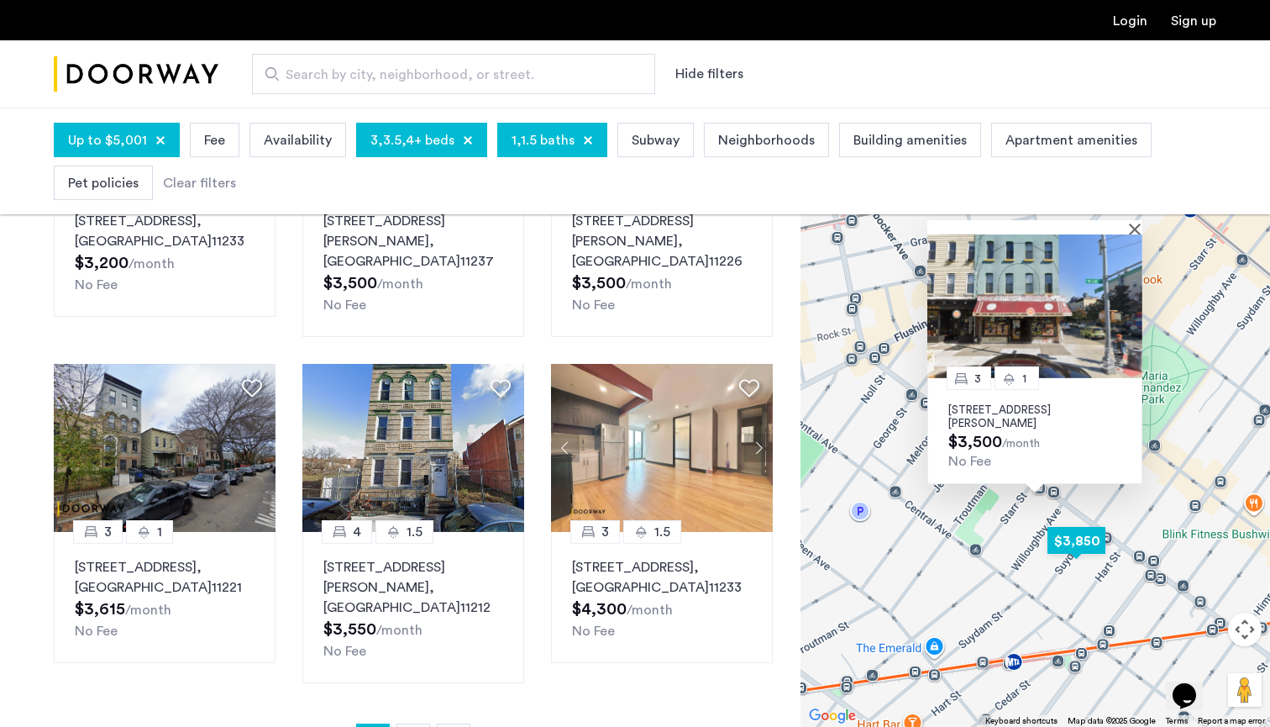
click at [1078, 539] on img "$3,850" at bounding box center [1076, 541] width 71 height 38
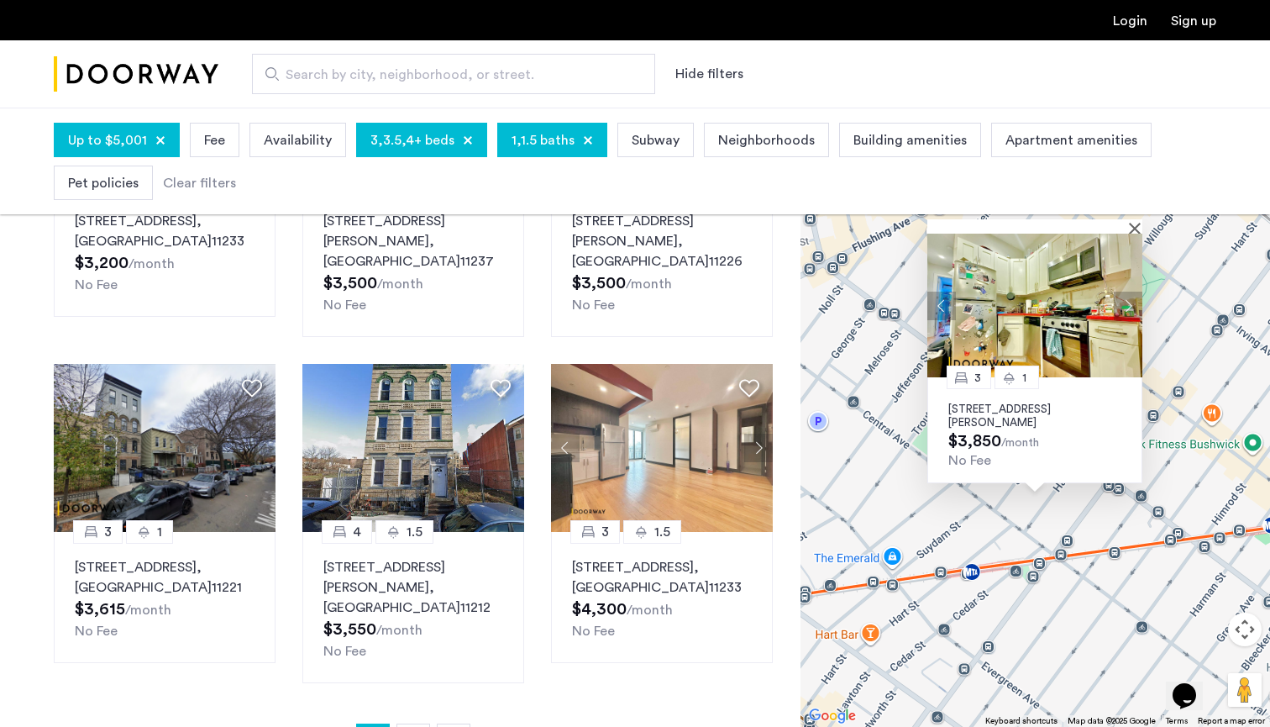
click at [1023, 507] on div "3 1 184 Suydam Street, Unit 2R, Brooklyn, NY 11221 $3,850 /month No Fee" at bounding box center [1036, 417] width 470 height 619
click at [1021, 457] on div "No Fee" at bounding box center [1034, 461] width 173 height 16
click at [1131, 223] on div at bounding box center [1034, 226] width 215 height 14
click at [1141, 223] on button "Close" at bounding box center [1138, 228] width 12 height 12
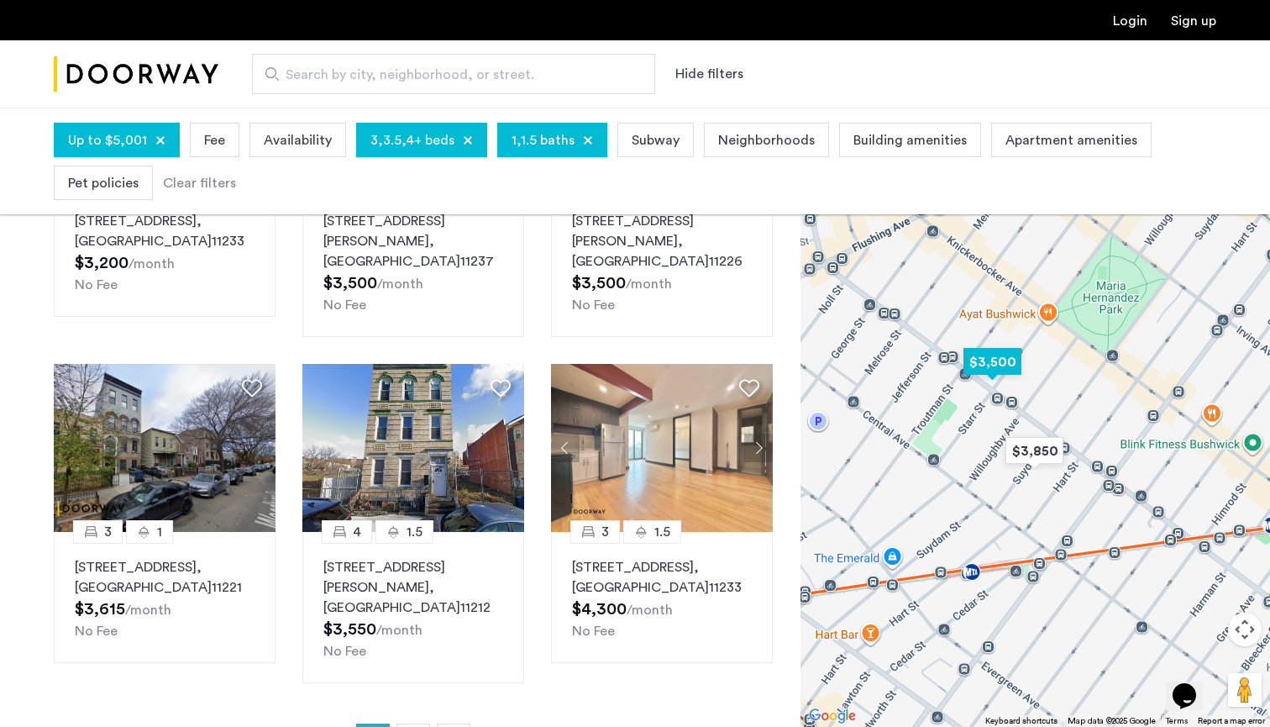
click at [1009, 361] on img "$3,500" at bounding box center [992, 362] width 71 height 38
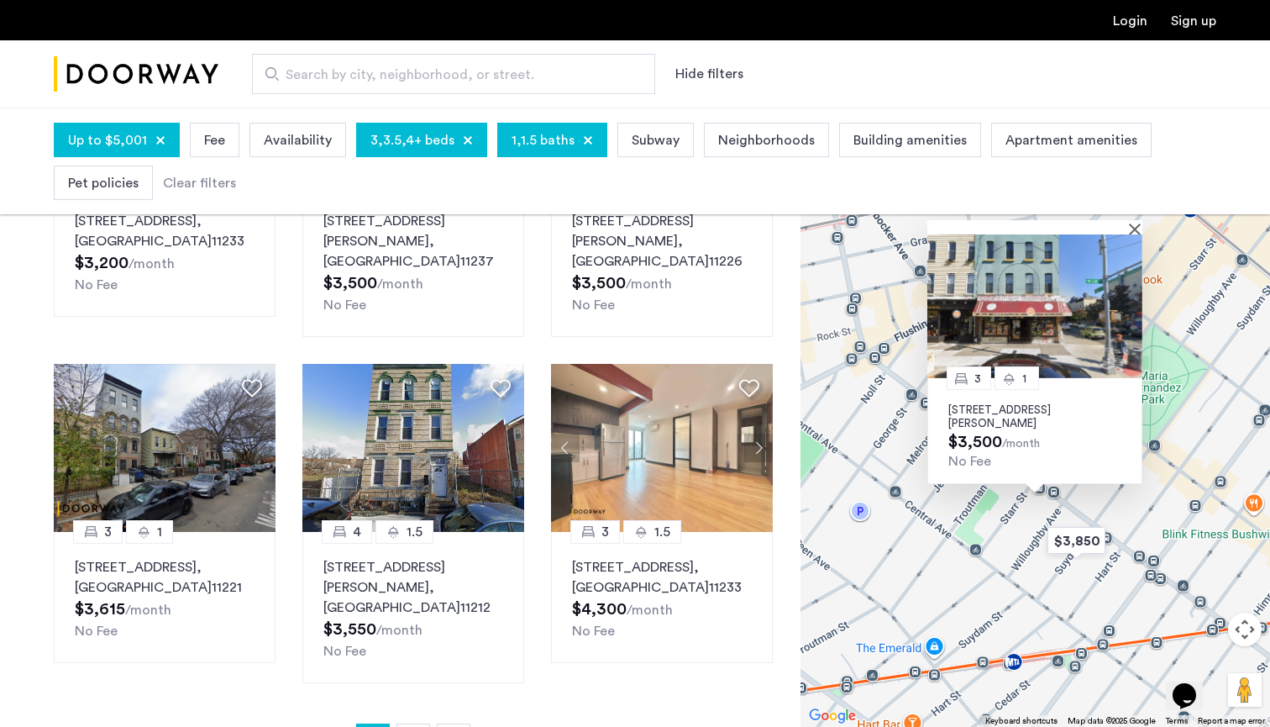
click at [984, 413] on p "107 Wilson Avenue, Unit 2R, Brooklyn, NY 11237" at bounding box center [1034, 416] width 173 height 27
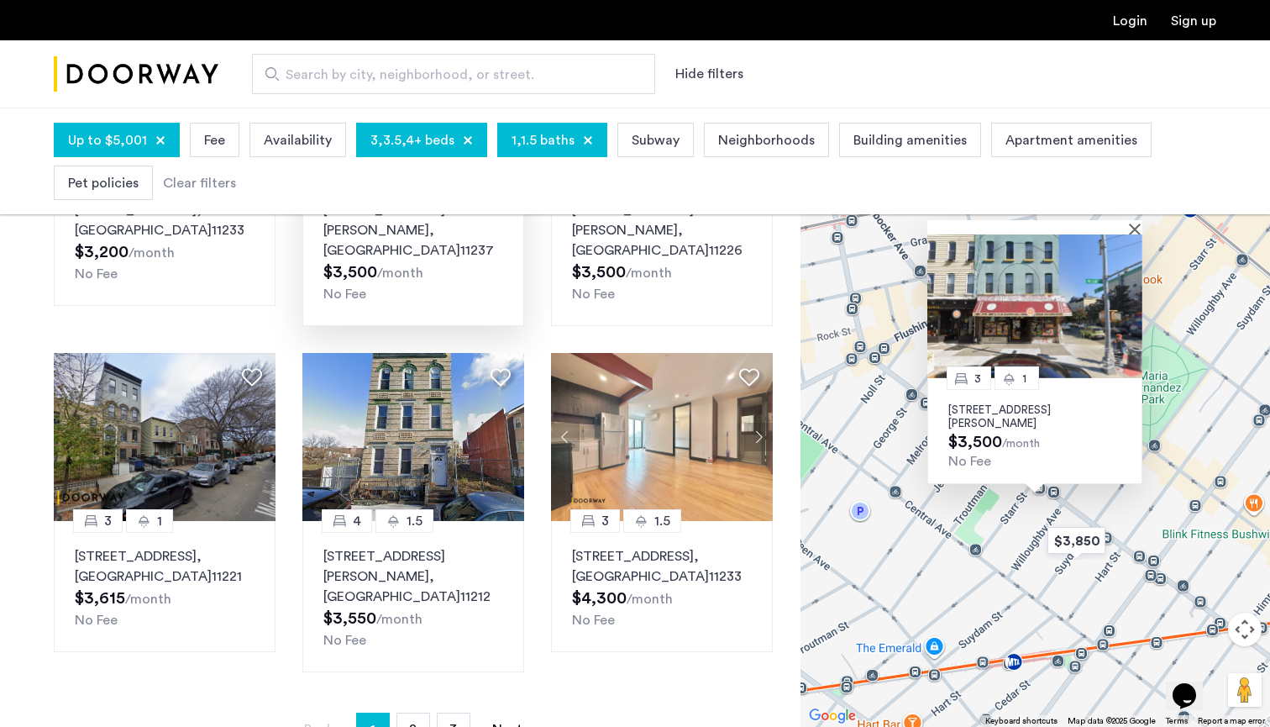
scroll to position [1120, 0]
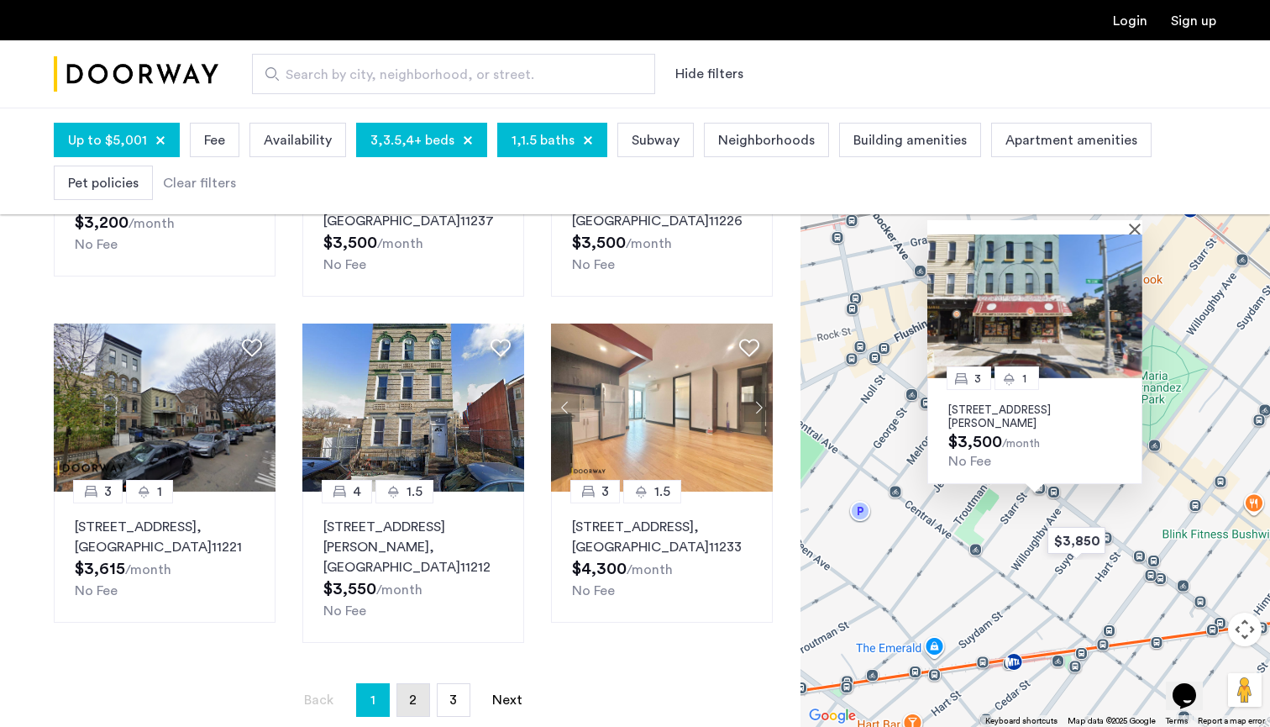
click at [424, 684] on link "page 2" at bounding box center [413, 700] width 32 height 32
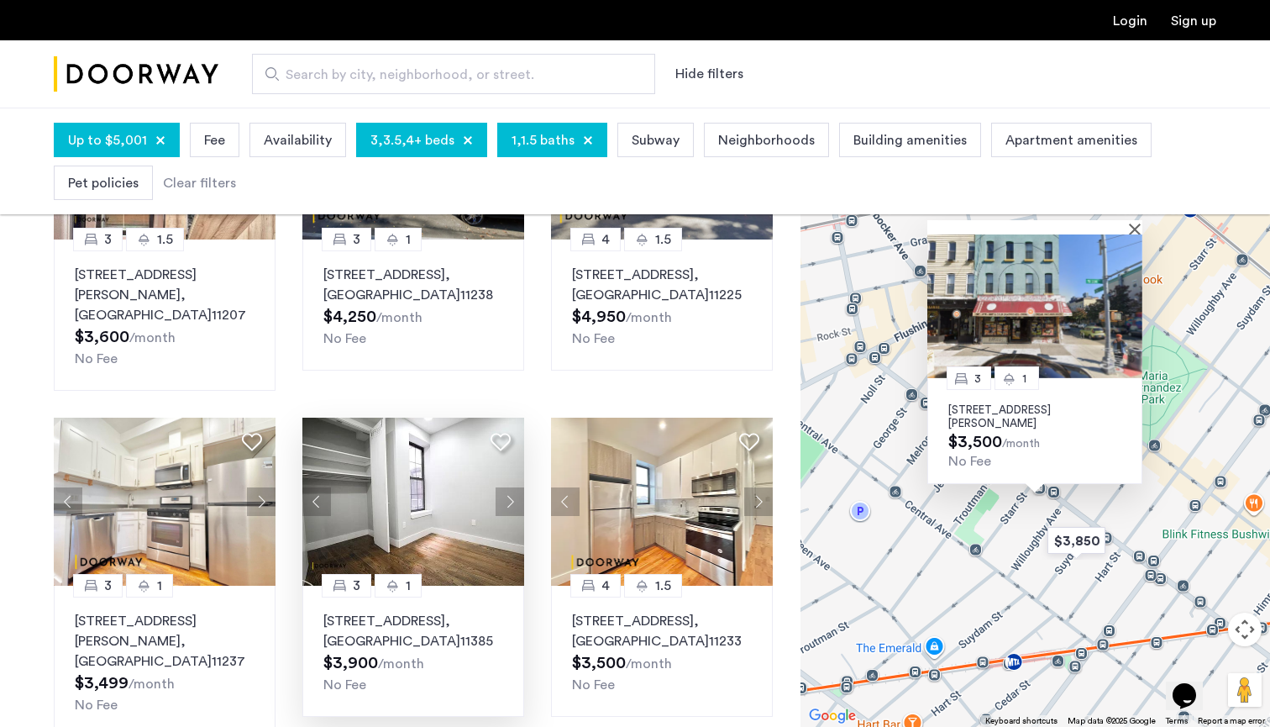
scroll to position [975, 0]
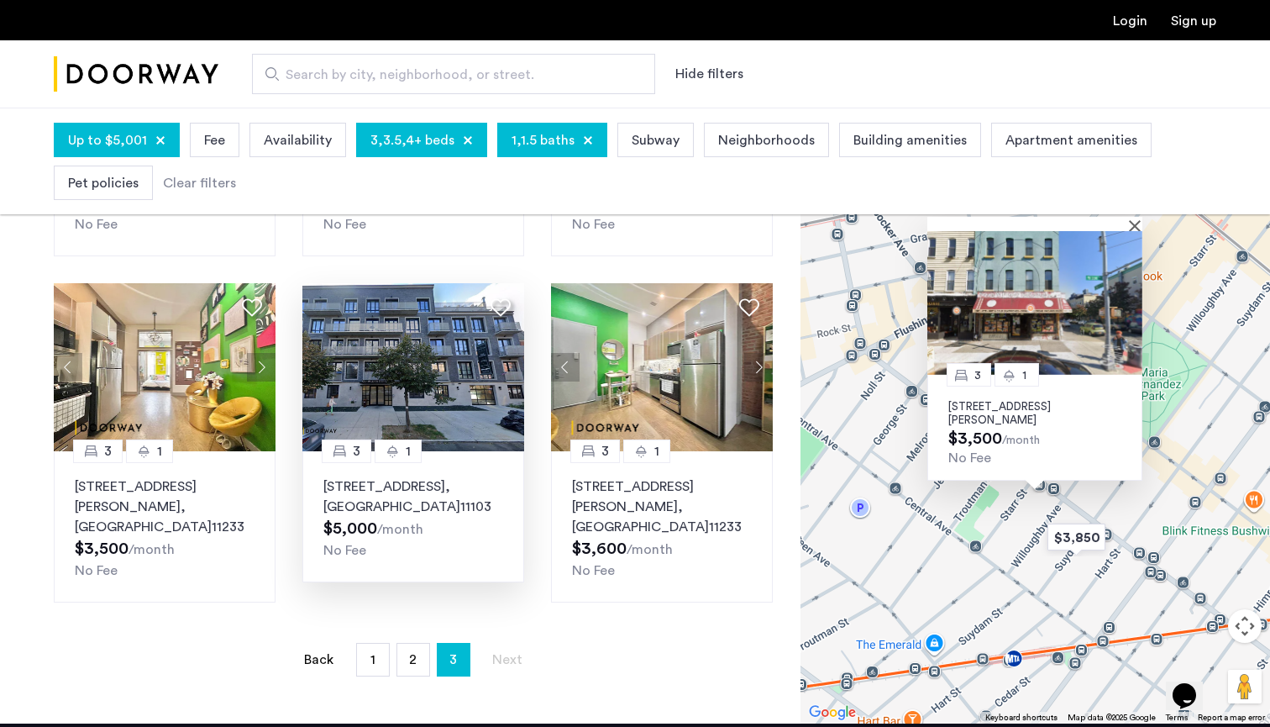
scroll to position [1069, 0]
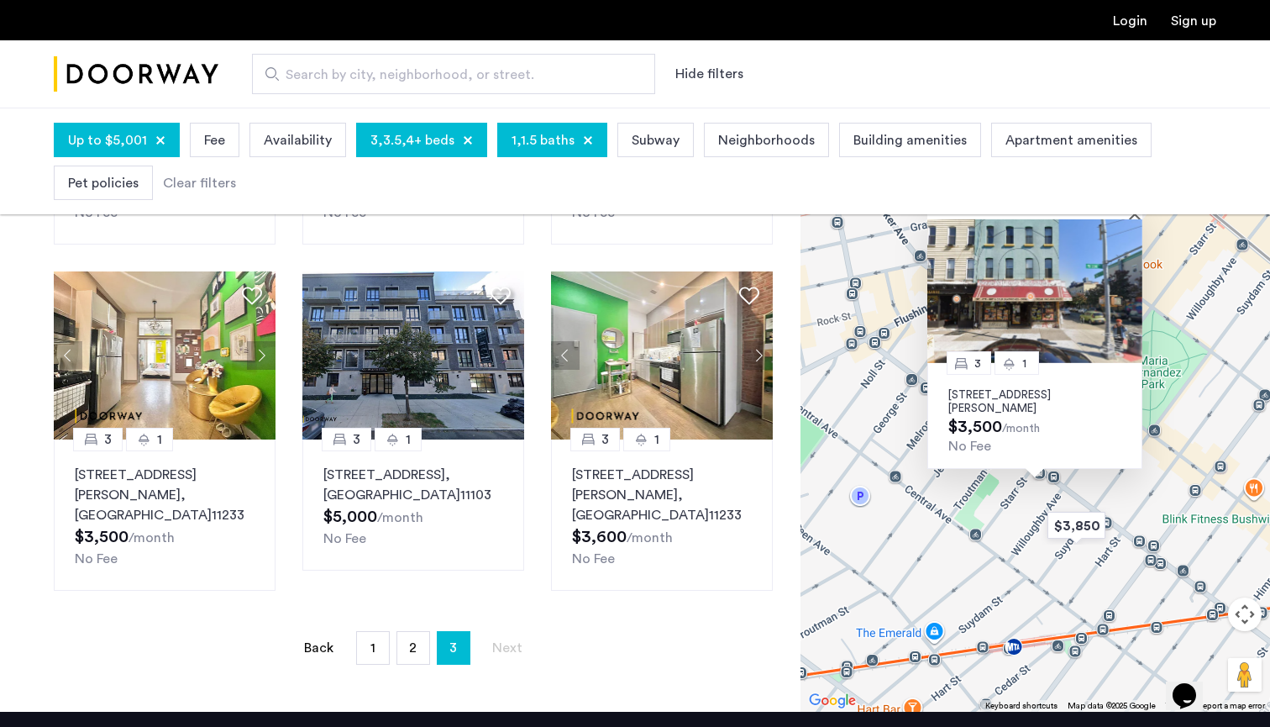
click at [421, 73] on span "Search by city, neighborhood, or street." at bounding box center [447, 75] width 323 height 20
click at [421, 73] on input "Search by city, neighborhood, or street." at bounding box center [453, 74] width 403 height 40
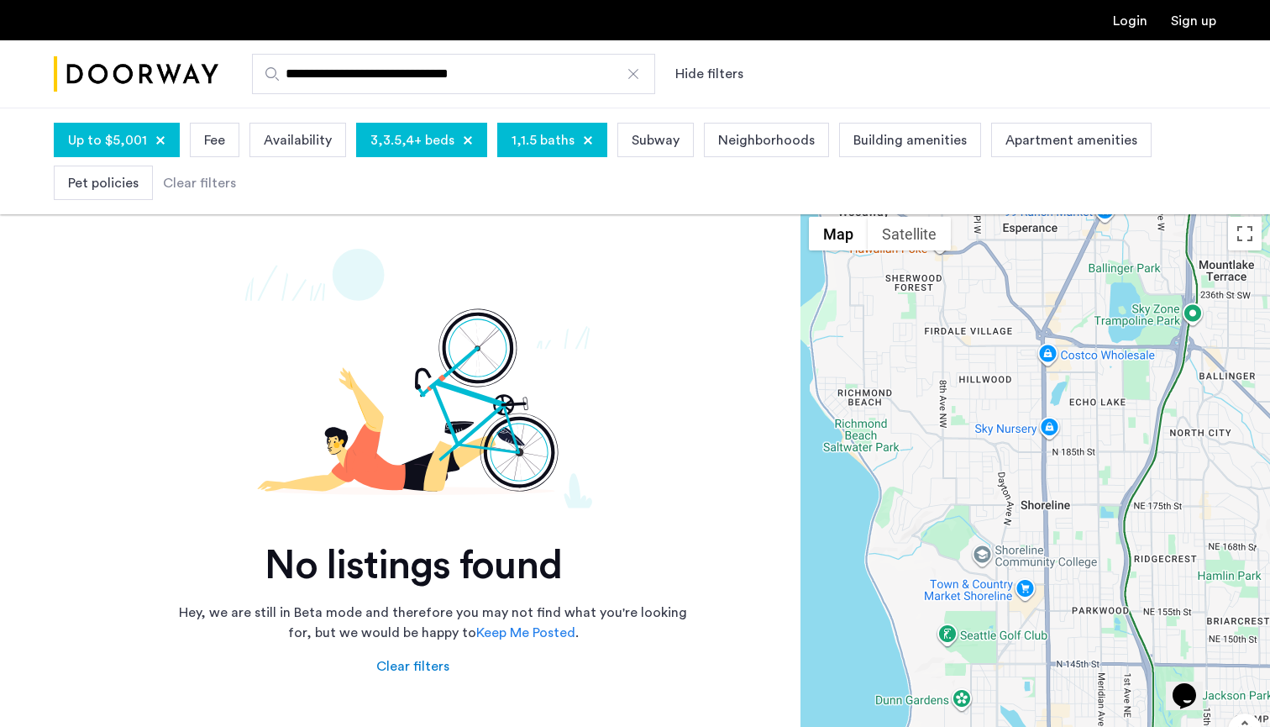
click at [551, 71] on input "**********" at bounding box center [453, 74] width 403 height 40
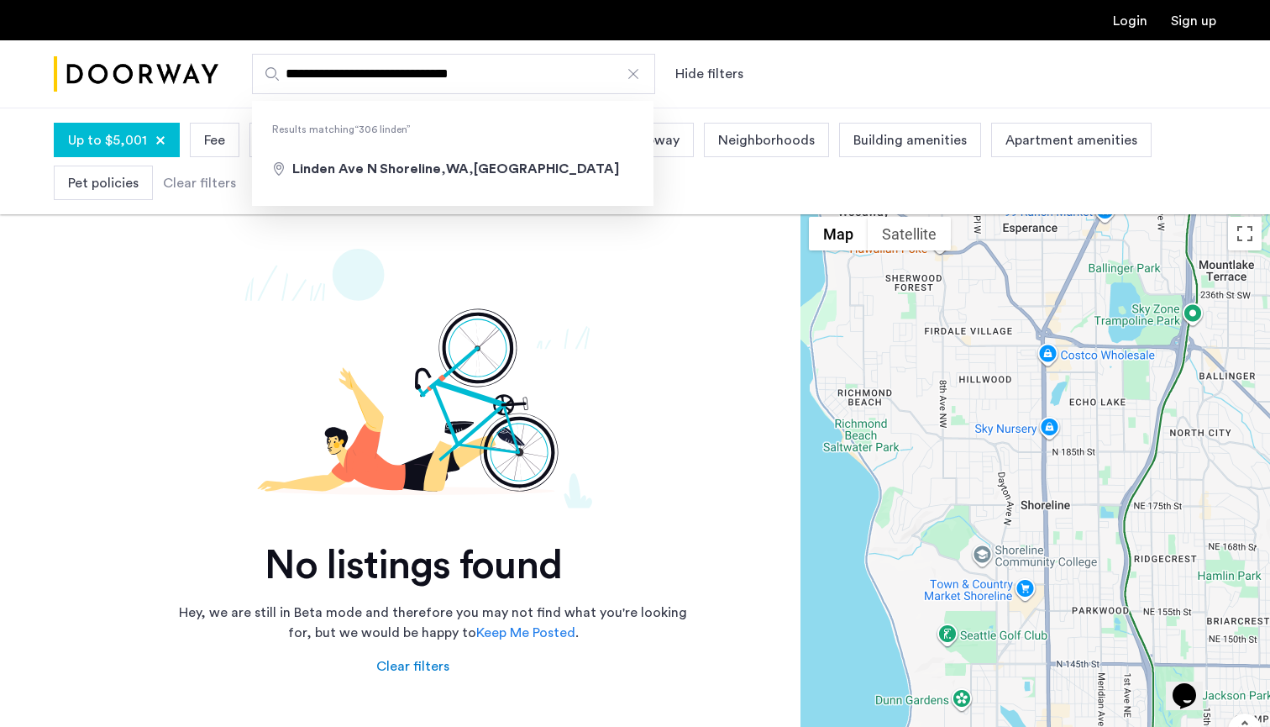
drag, startPoint x: 534, startPoint y: 72, endPoint x: 365, endPoint y: 66, distance: 169.8
click at [365, 66] on input "**********" at bounding box center [453, 74] width 403 height 40
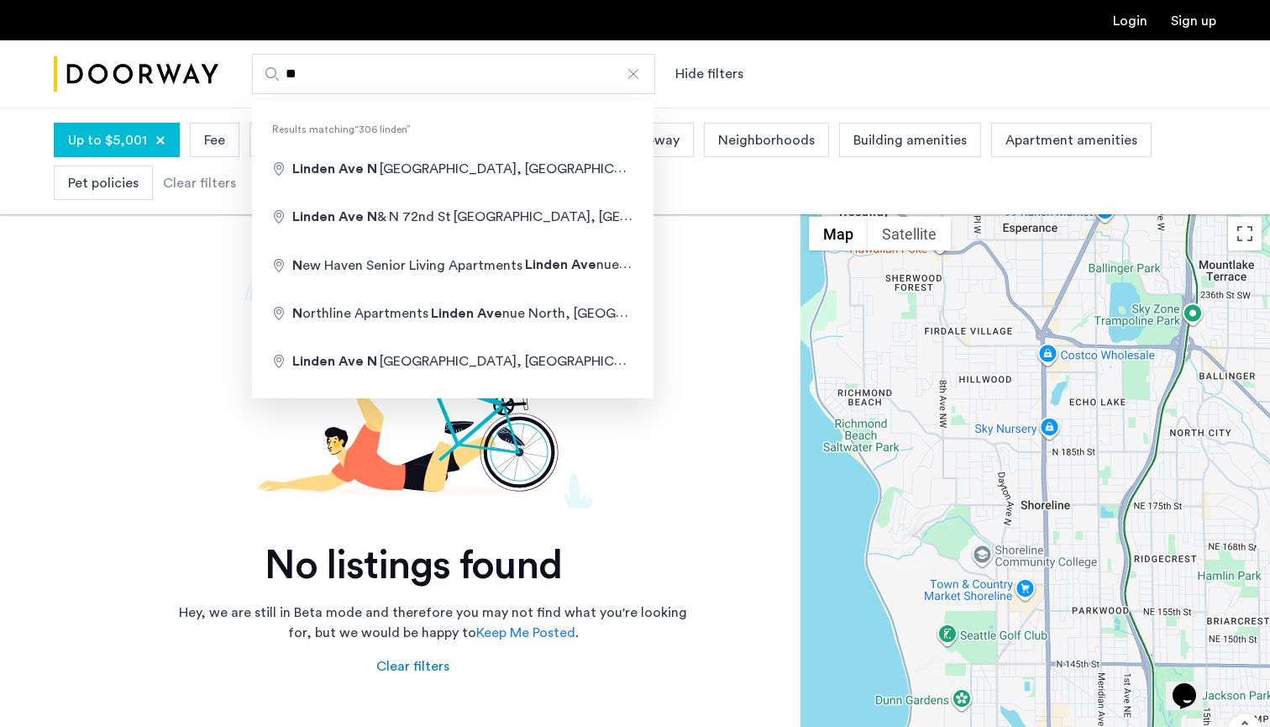
type input "*"
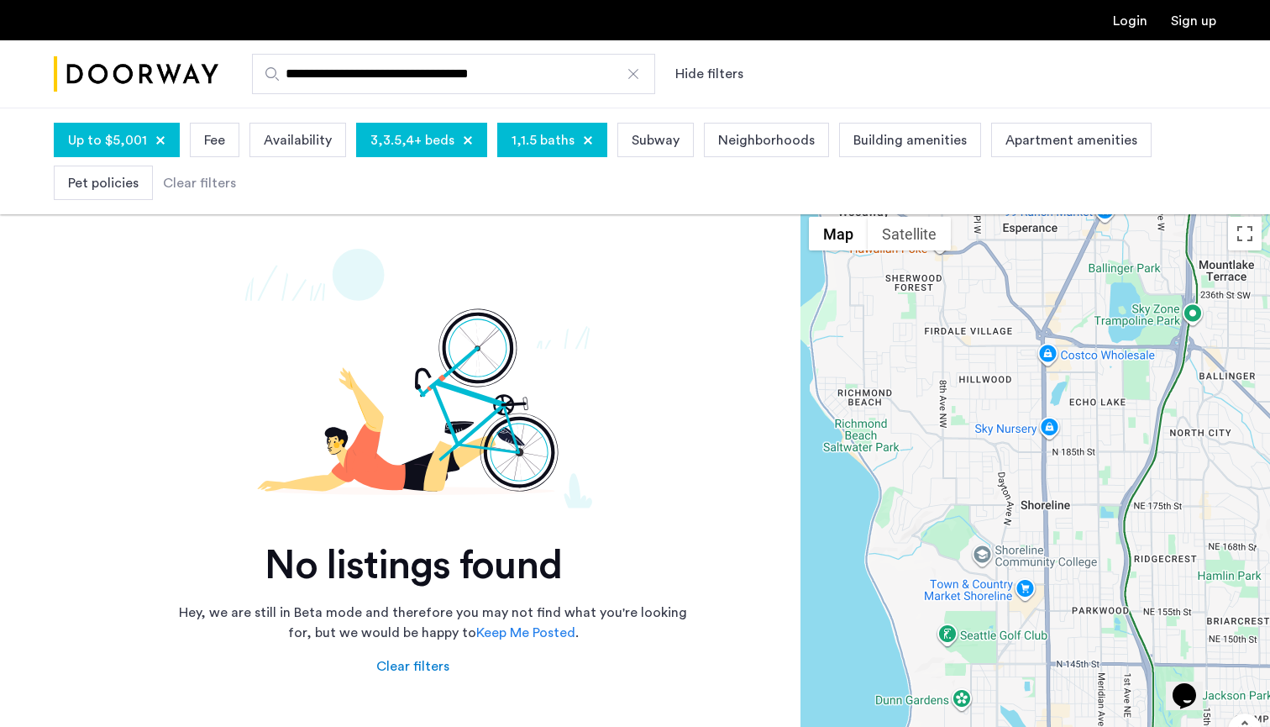
type input "**********"
click at [628, 81] on div at bounding box center [633, 74] width 17 height 17
click at [628, 81] on input "**********" at bounding box center [453, 74] width 403 height 40
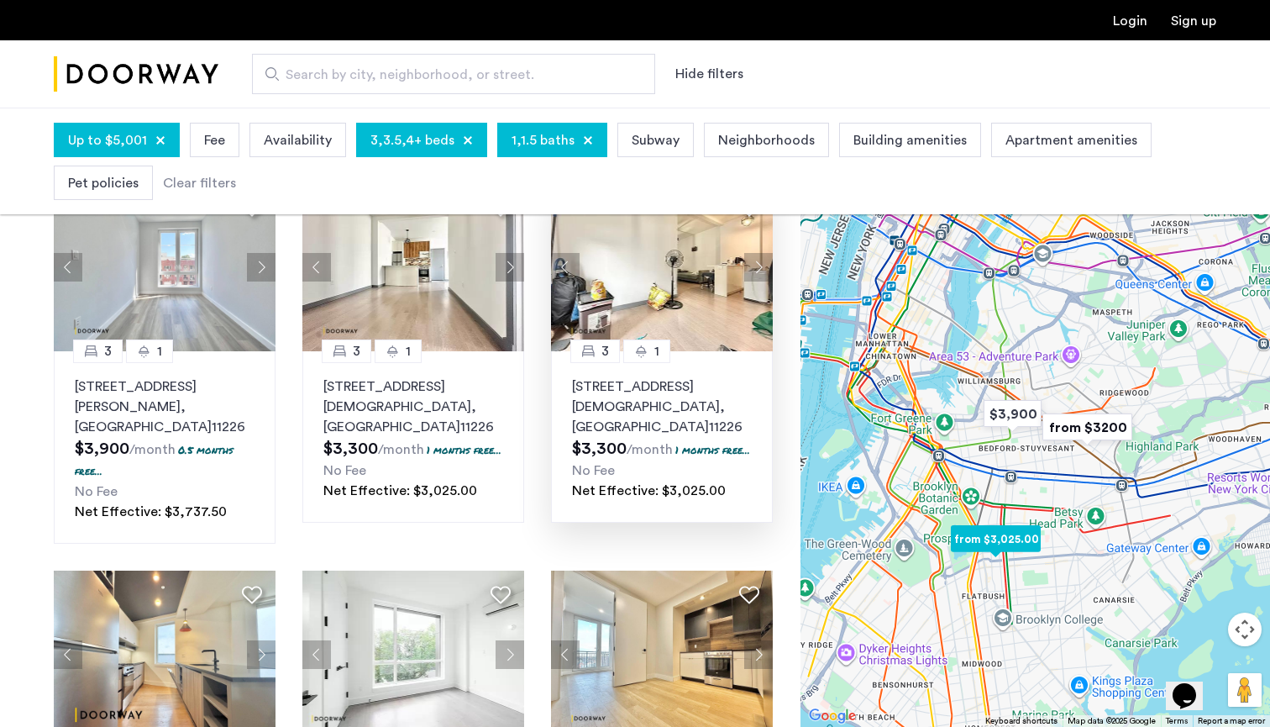
scroll to position [239, 0]
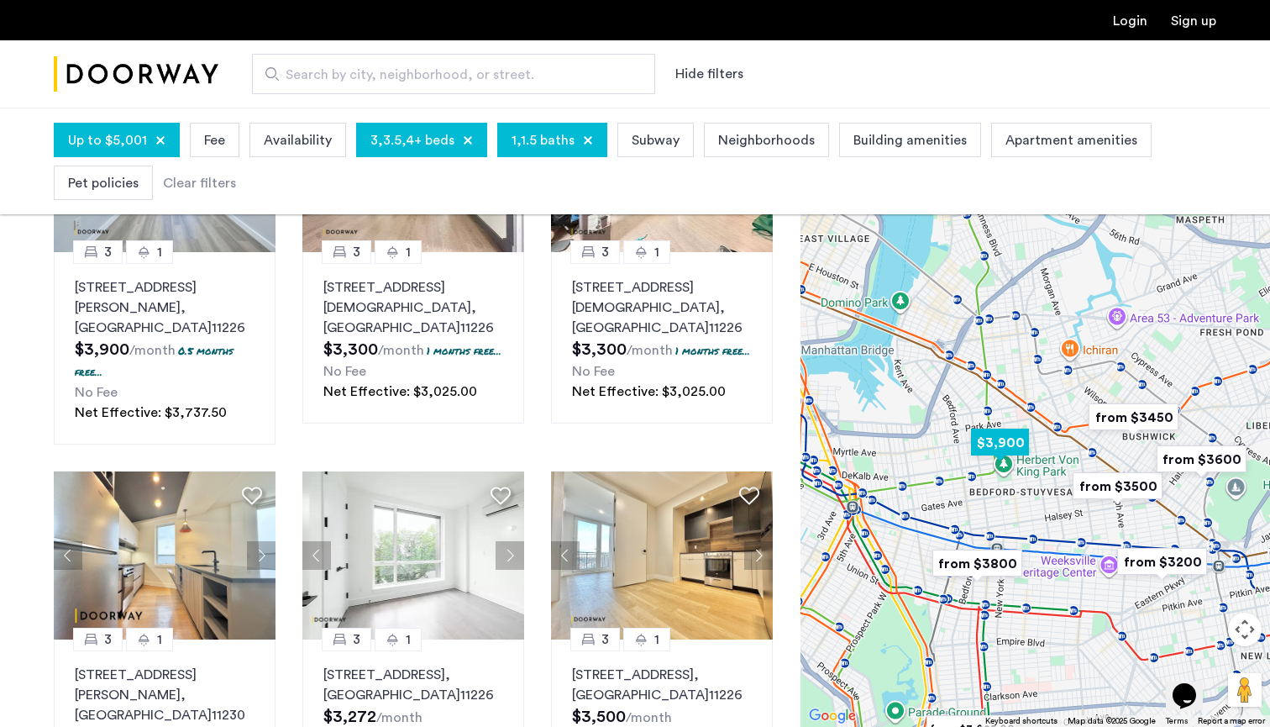
click at [1008, 438] on img "$3,900" at bounding box center [999, 442] width 71 height 38
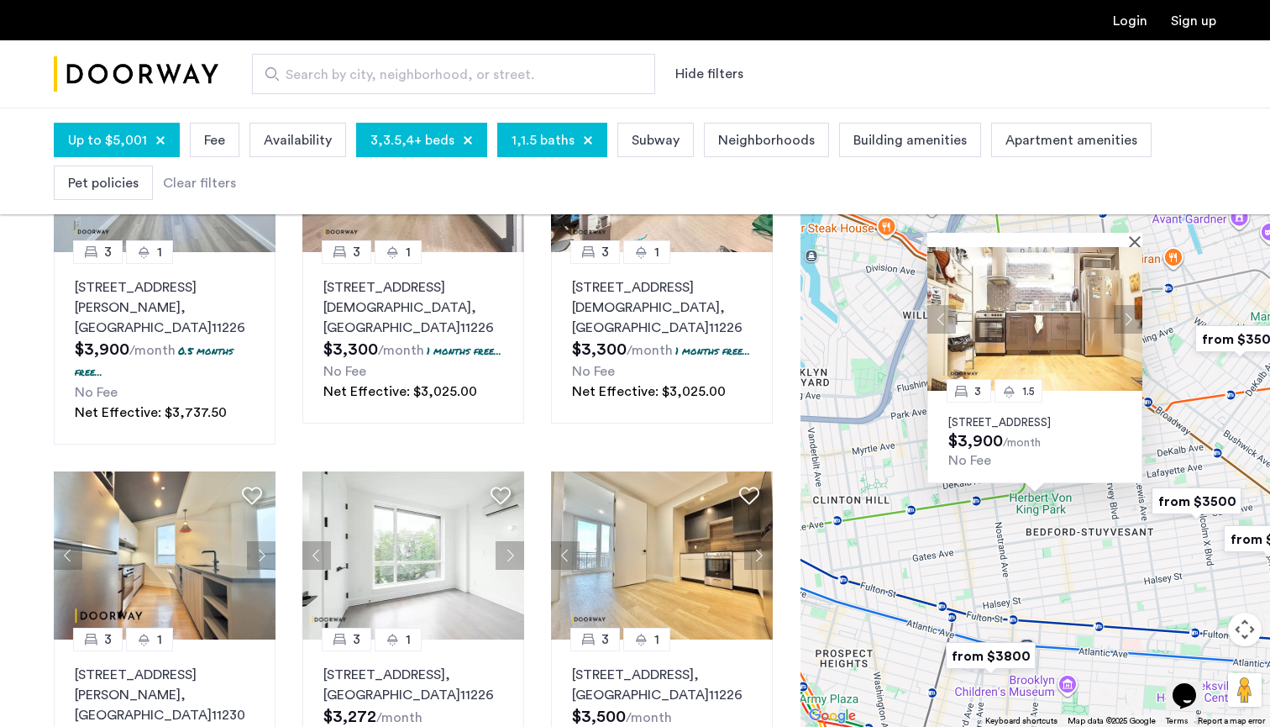
click at [1099, 556] on div "3 1.5 717 Dekalb Avenue, Unit 3B, Brooklyn, NY 11216 $3,900 /month No Fee" at bounding box center [1036, 417] width 470 height 619
click at [1012, 658] on img "from $3800" at bounding box center [990, 656] width 103 height 38
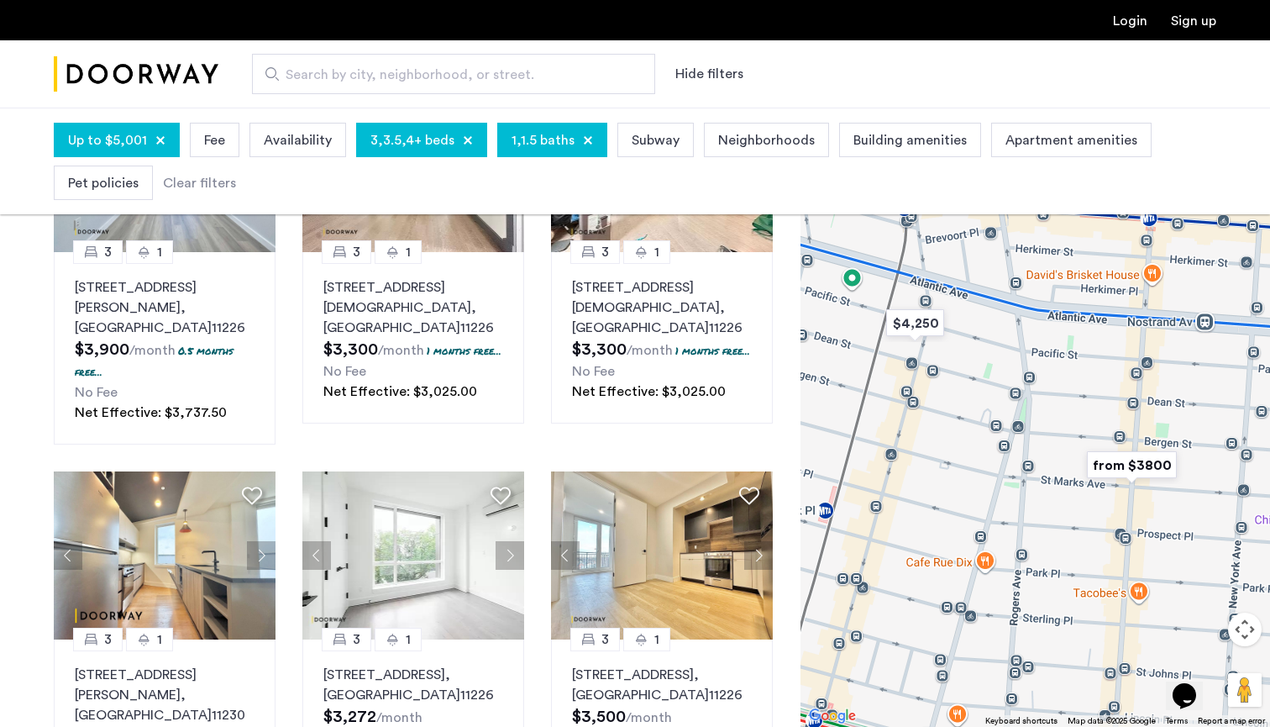
click at [1120, 463] on img "from $3800" at bounding box center [1131, 465] width 103 height 38
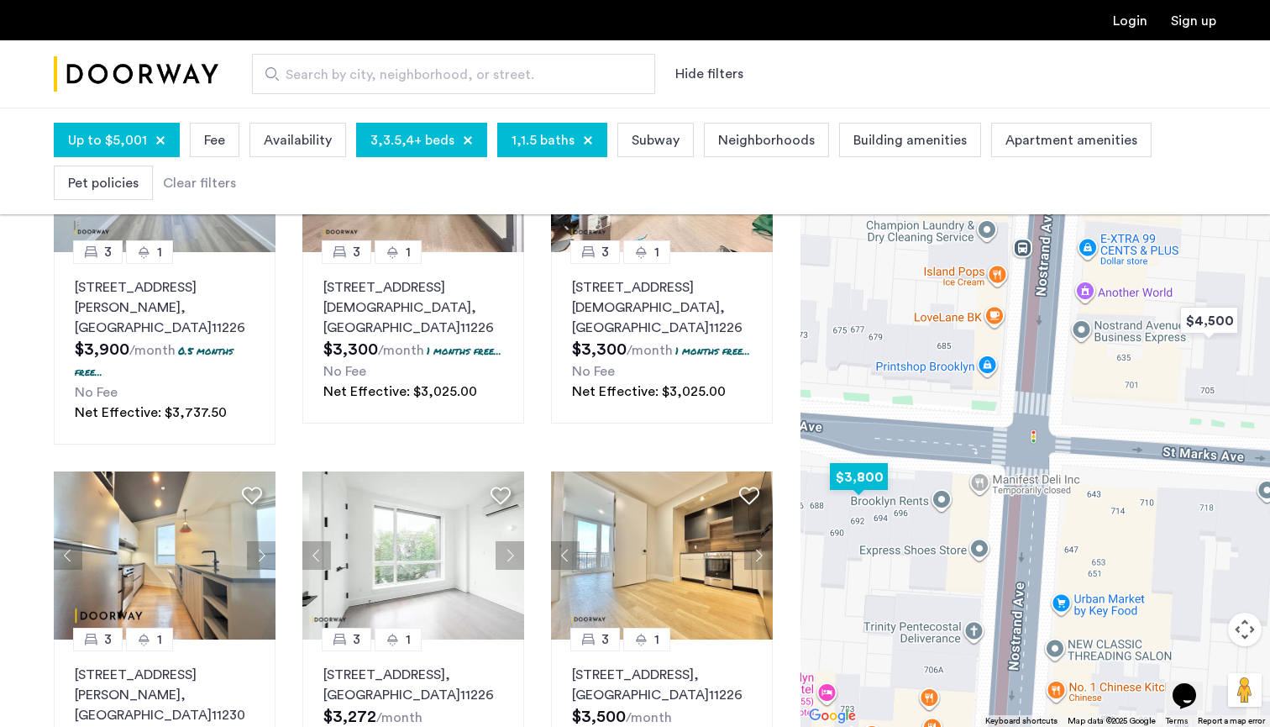
click at [854, 481] on img "$3,800" at bounding box center [858, 477] width 71 height 38
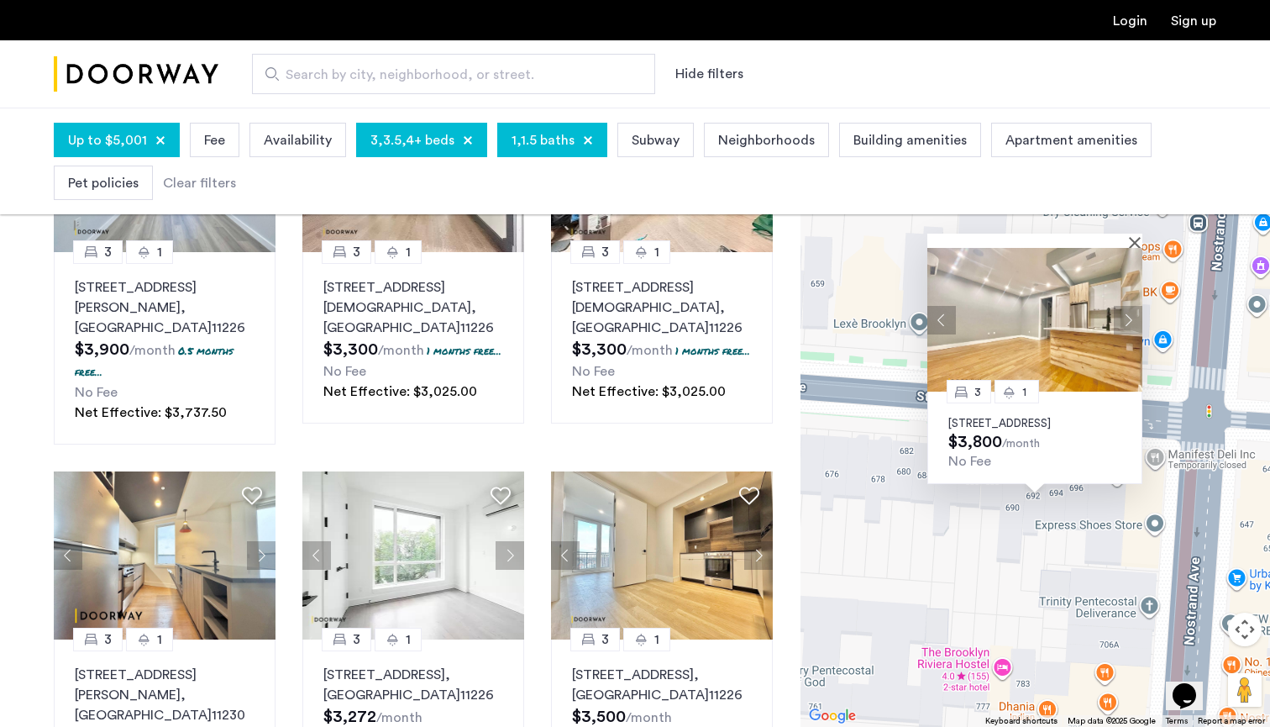
click at [1000, 417] on p "692 Saint Marks Avenue, Unit 2F, Brooklyn, NY 11216" at bounding box center [1034, 423] width 173 height 13
click at [1041, 531] on div "3 1 692 Saint Marks Avenue, Unit 2F, Brooklyn, NY 11216 $3,800 /month No Fee" at bounding box center [1036, 417] width 470 height 619
click at [1137, 236] on button "Close" at bounding box center [1138, 242] width 12 height 12
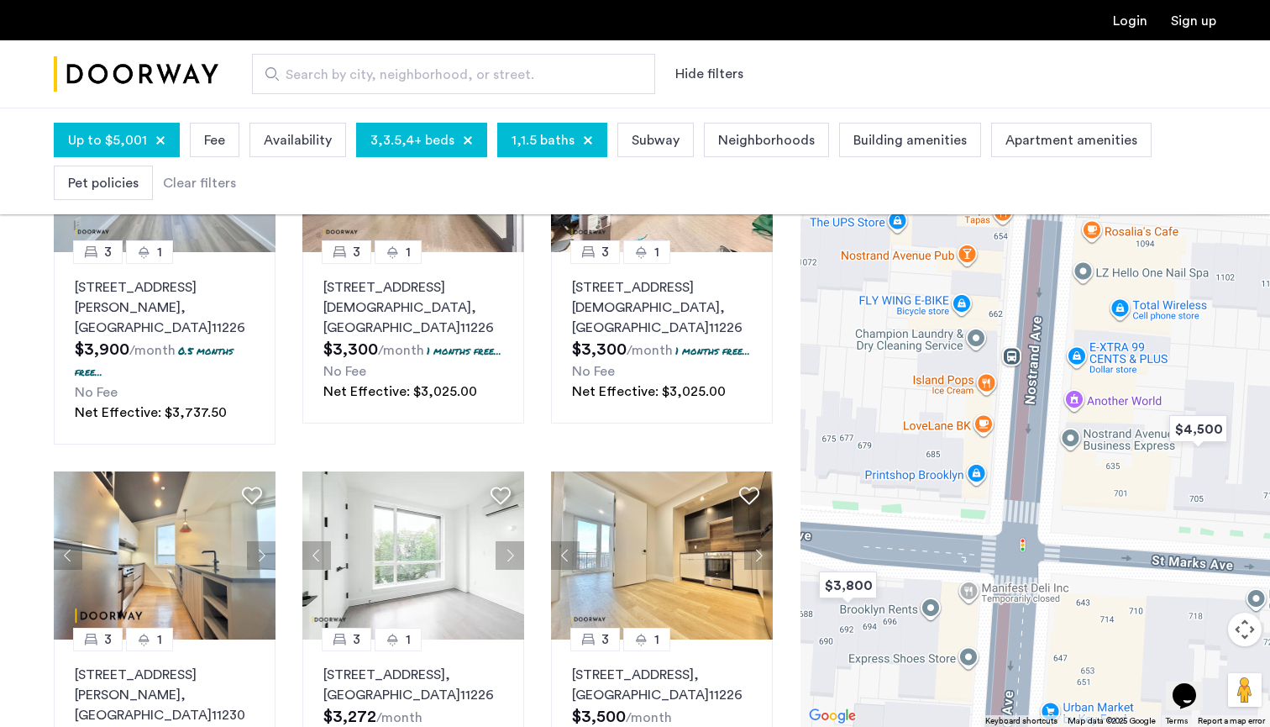
drag, startPoint x: 1111, startPoint y: 490, endPoint x: 921, endPoint y: 624, distance: 232.6
click at [921, 624] on div at bounding box center [1036, 417] width 470 height 619
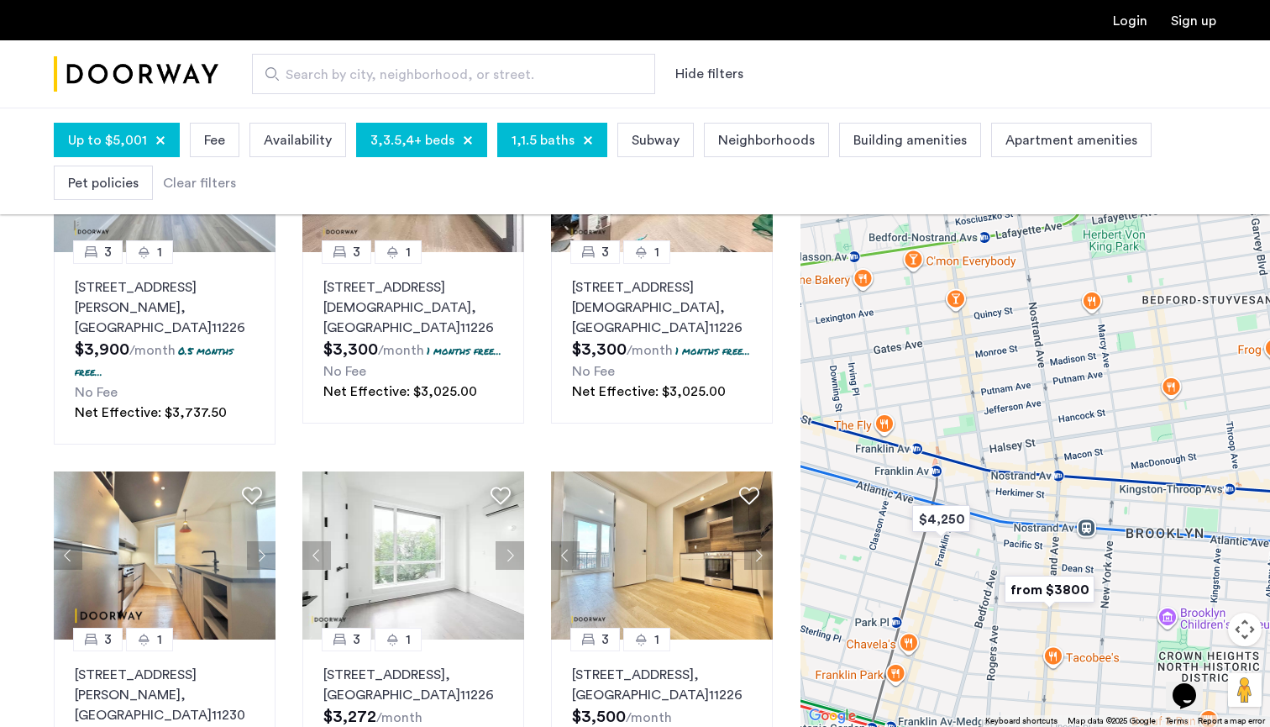
drag, startPoint x: 1152, startPoint y: 441, endPoint x: 1055, endPoint y: 565, distance: 158.0
click at [1055, 565] on div at bounding box center [1036, 417] width 470 height 619
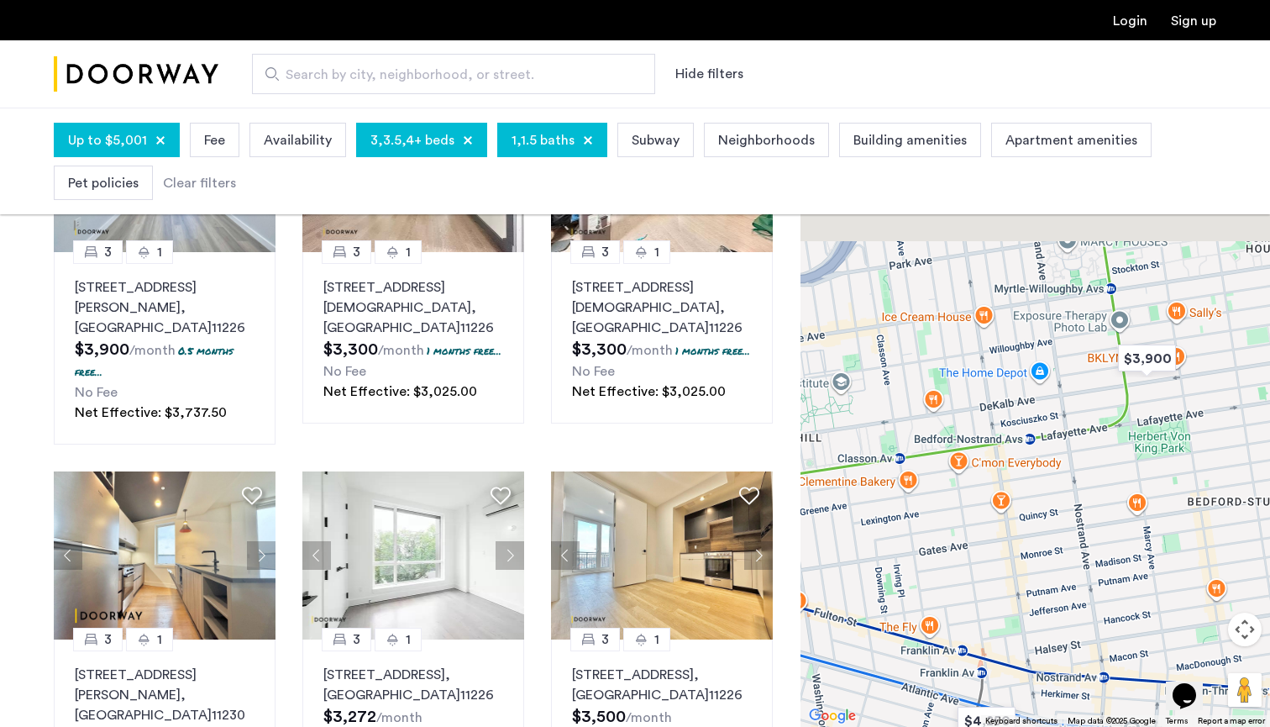
drag, startPoint x: 1076, startPoint y: 384, endPoint x: 1127, endPoint y: 573, distance: 195.8
click at [1127, 573] on div at bounding box center [1036, 417] width 470 height 619
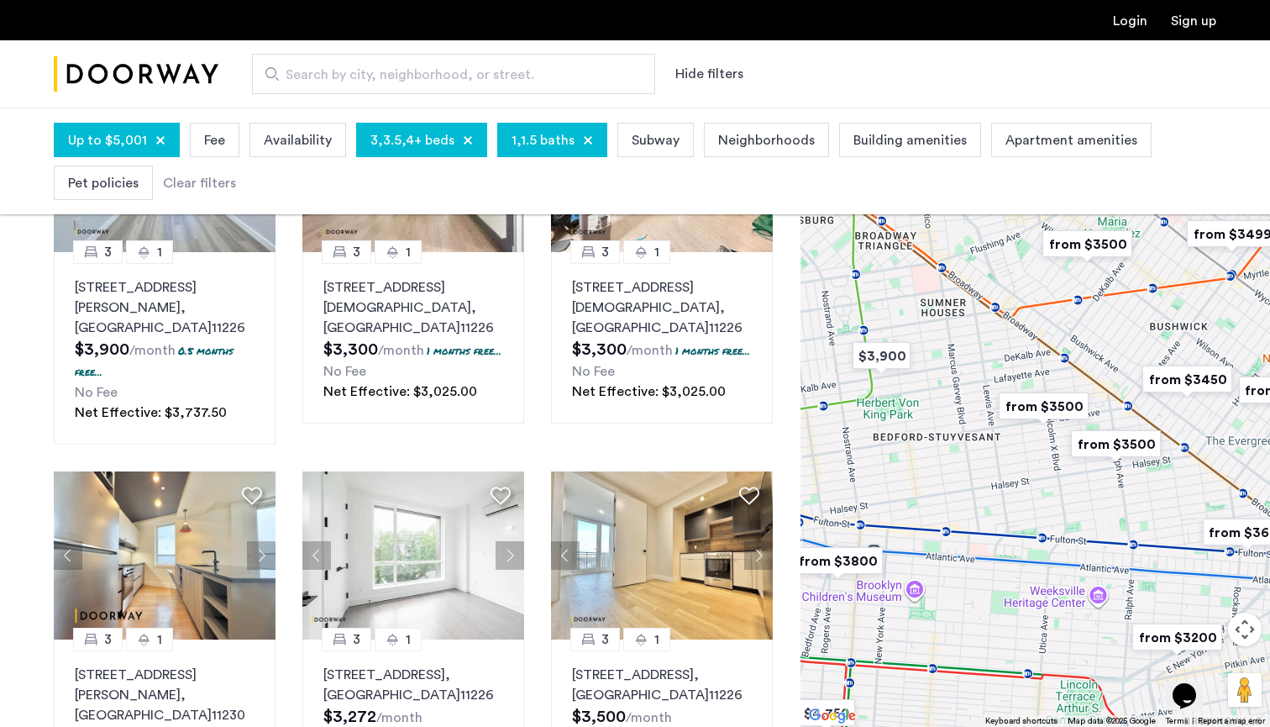
drag, startPoint x: 1181, startPoint y: 434, endPoint x: 1025, endPoint y: 483, distance: 163.7
click at [1025, 483] on div at bounding box center [1036, 417] width 470 height 619
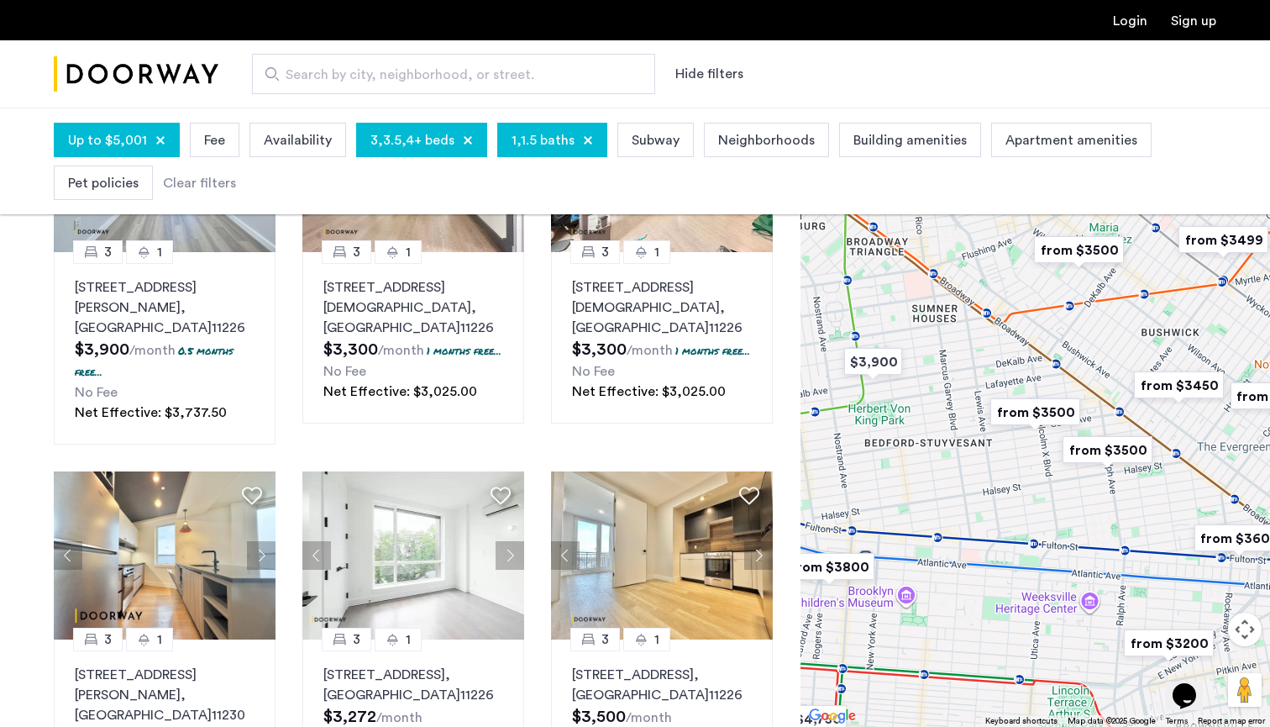
click at [1124, 452] on img "from $3500" at bounding box center [1107, 450] width 103 height 38
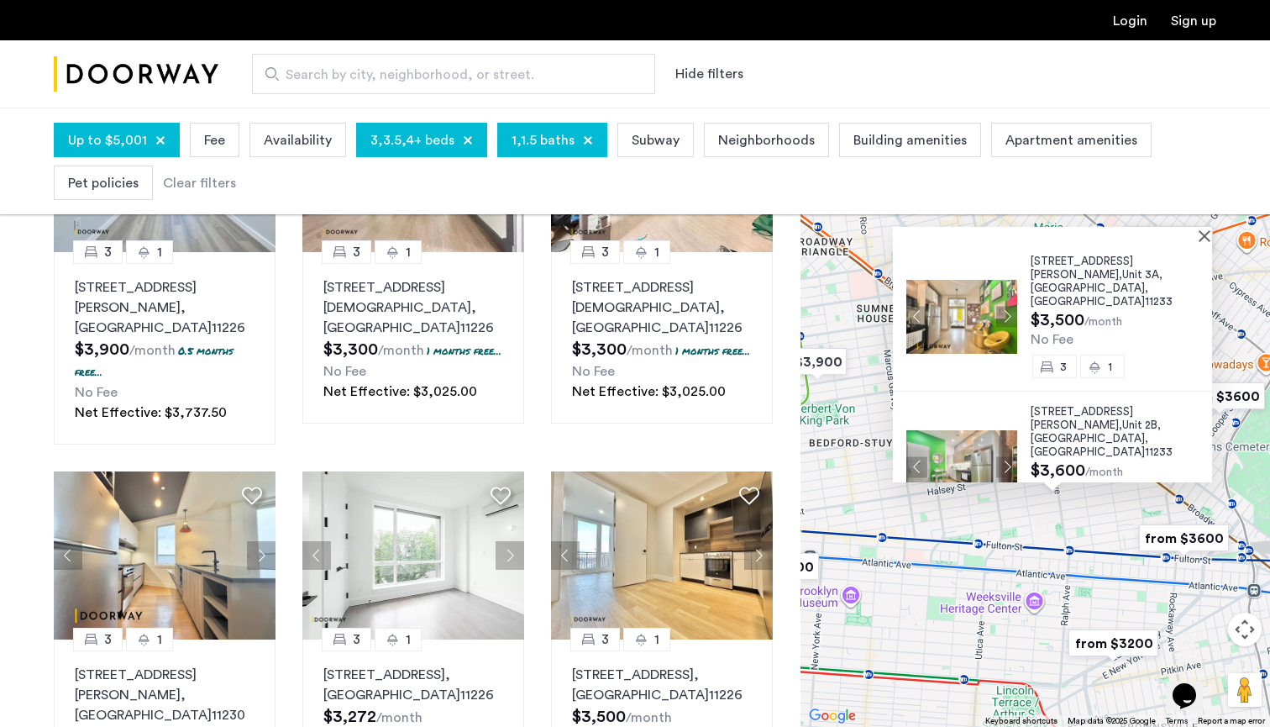
click at [1024, 536] on div "140 Ralph Avenue, Unit 3A, Brooklyn , NY 11233 $3,500 /month No Fee 3 1 140 Ral…" at bounding box center [1036, 417] width 470 height 619
click at [1200, 236] on div at bounding box center [1046, 234] width 307 height 14
click at [1214, 236] on button "Close" at bounding box center [1208, 235] width 12 height 12
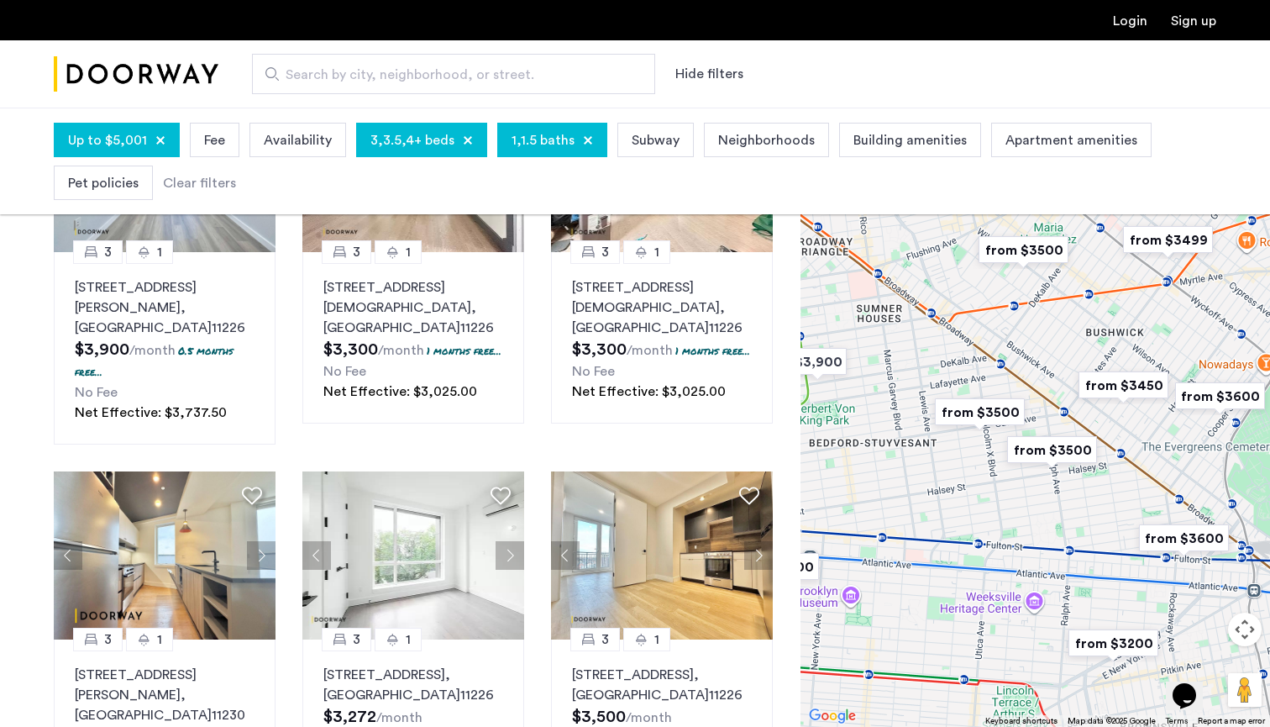
click at [1001, 411] on img "from $3500" at bounding box center [979, 412] width 103 height 38
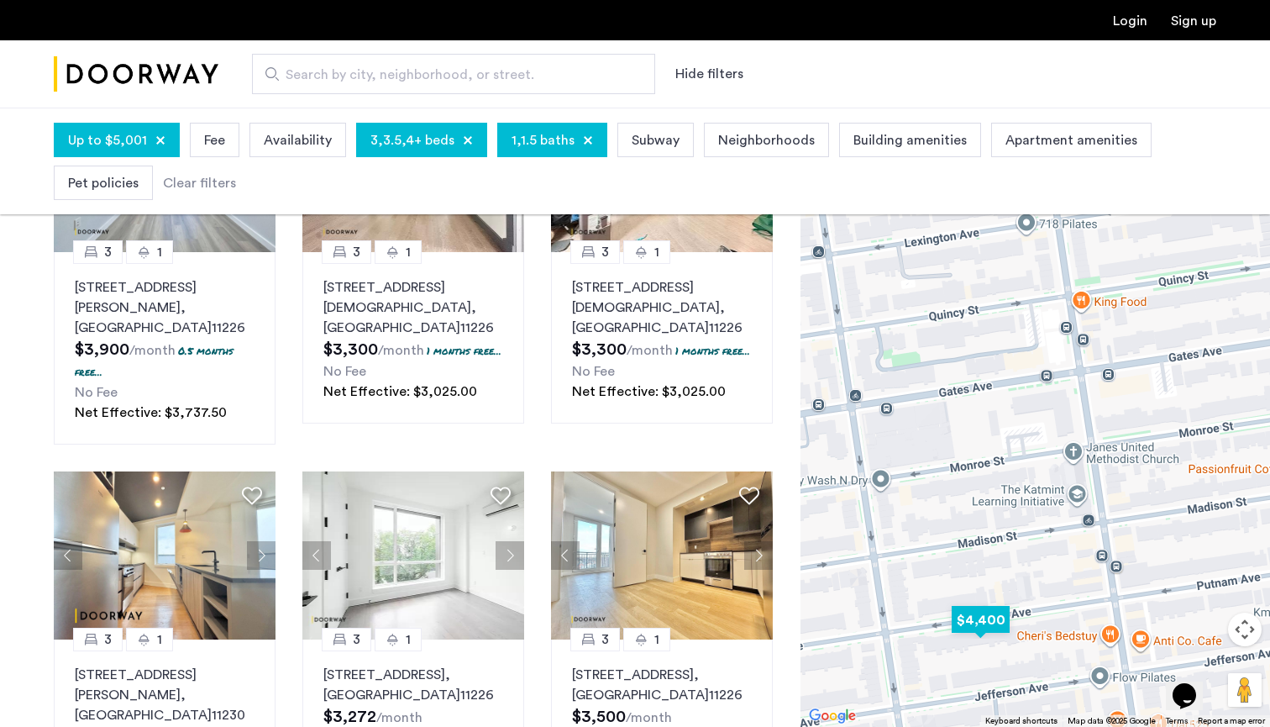
click at [995, 616] on img "$4,400" at bounding box center [980, 620] width 71 height 38
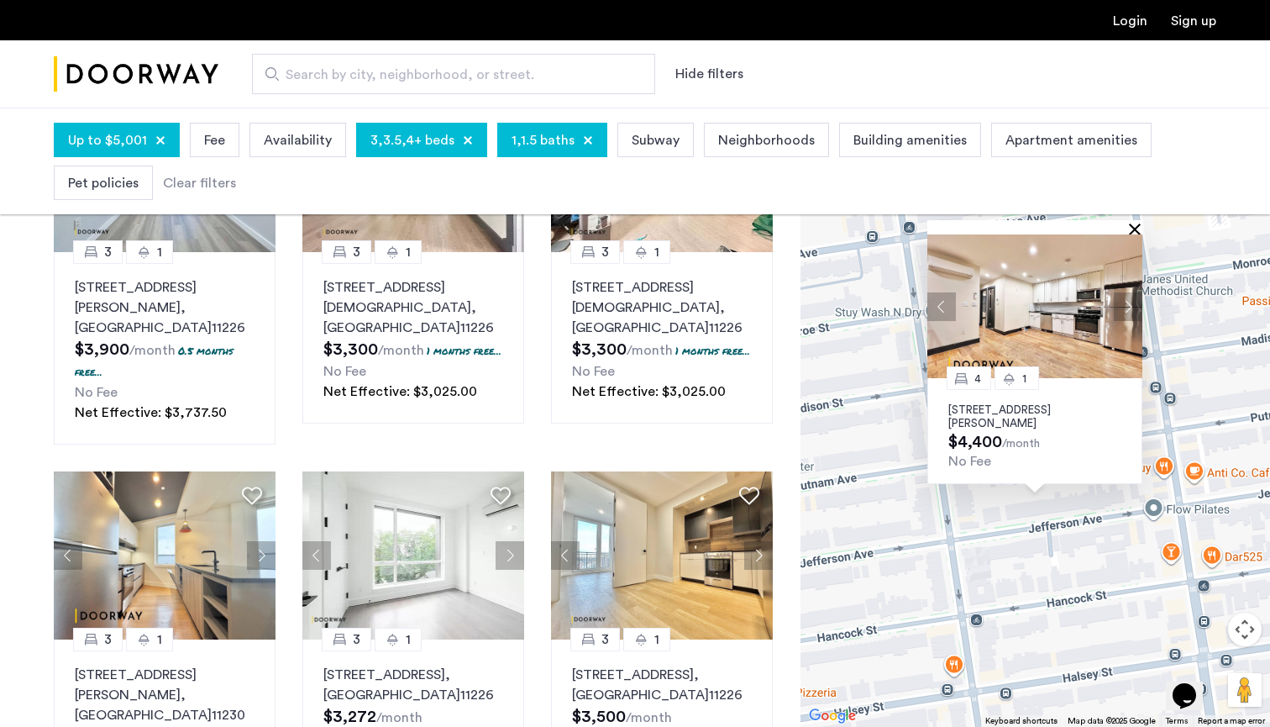
click at [1135, 223] on button "Close" at bounding box center [1138, 229] width 12 height 12
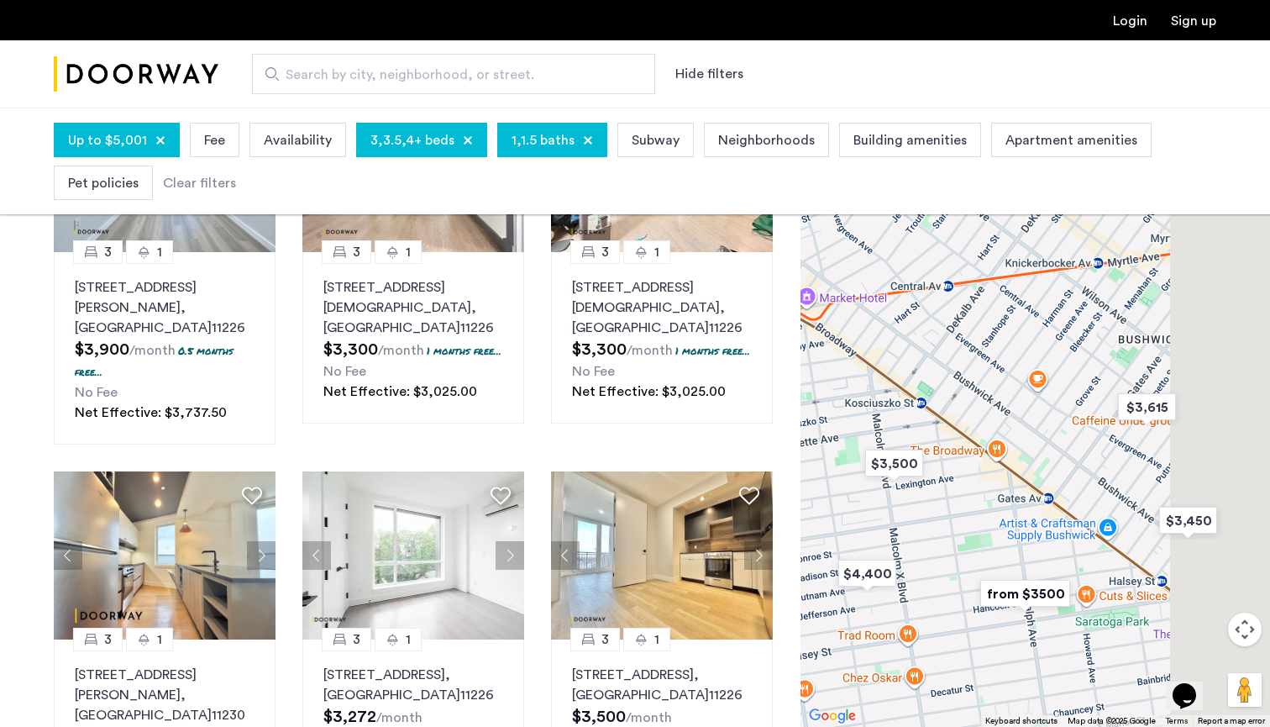
drag, startPoint x: 1167, startPoint y: 424, endPoint x: 944, endPoint y: 570, distance: 265.8
click at [944, 570] on div at bounding box center [1036, 417] width 470 height 619
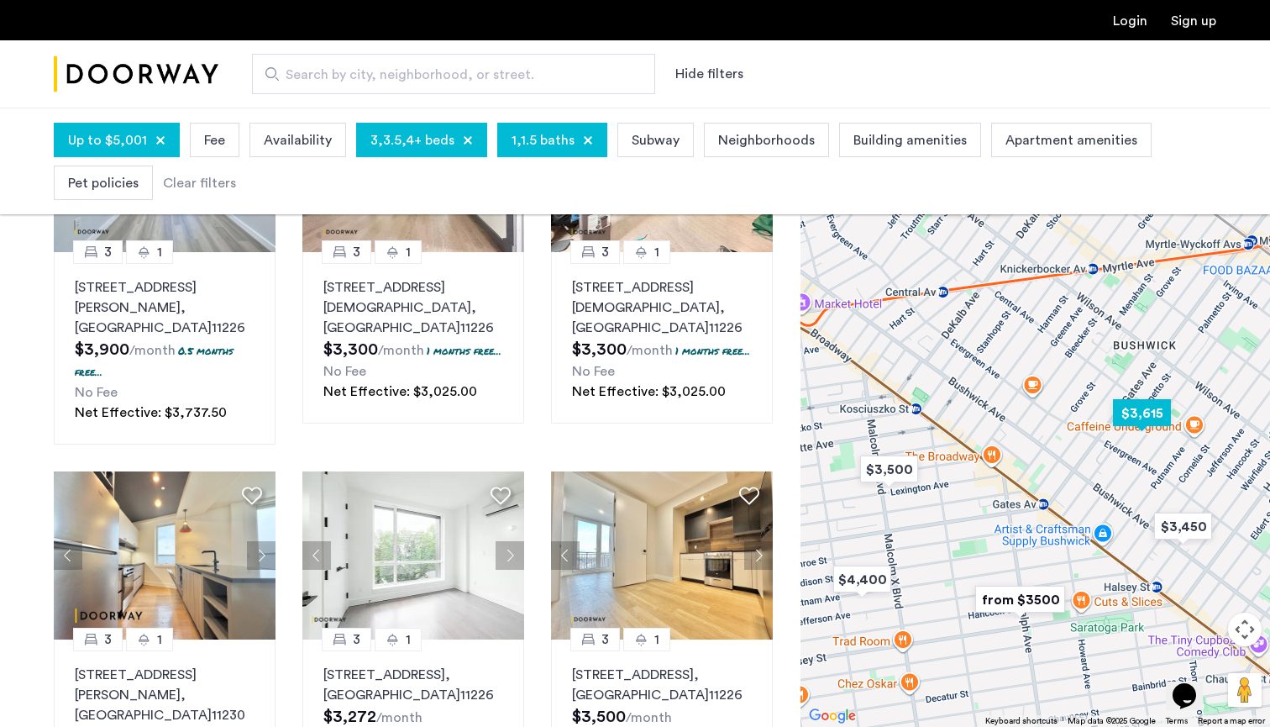
click at [1138, 415] on img "$3,615" at bounding box center [1141, 413] width 71 height 38
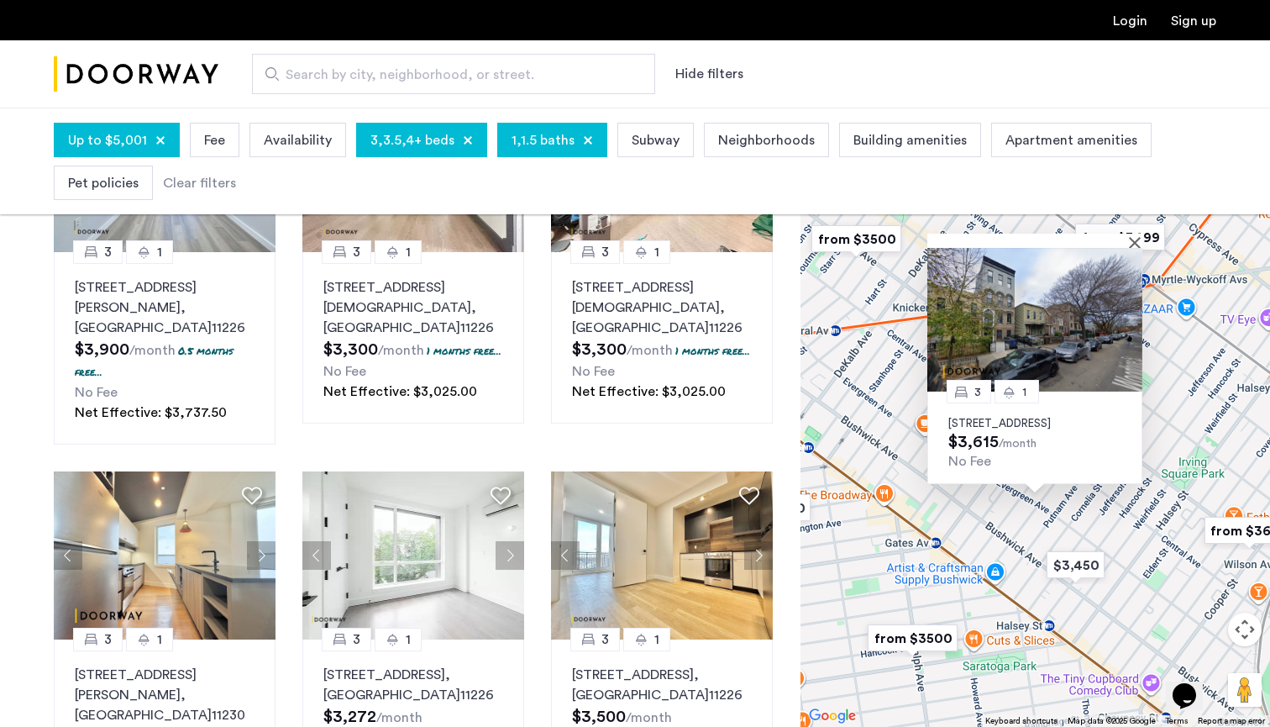
click at [1042, 419] on p "133 Woodbine Street, Unit 3A, Brooklyn, NY 11221" at bounding box center [1034, 423] width 173 height 13
click at [1075, 567] on img "$3,450" at bounding box center [1075, 565] width 71 height 38
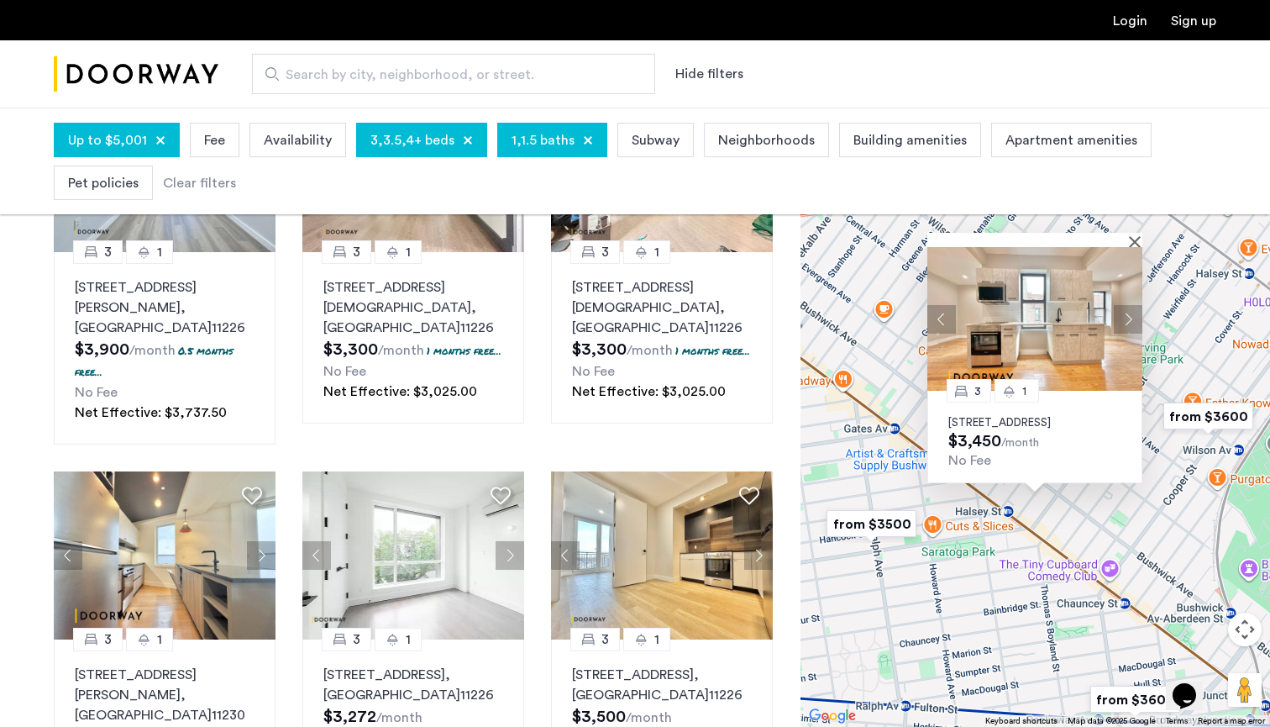
click at [1074, 519] on div "3 1 1223 Bushwick Avenue, Unit 5B, Brooklyn, NY 11221 $3,450 /month No Fee" at bounding box center [1036, 417] width 470 height 619
click at [1140, 235] on button "Close" at bounding box center [1138, 241] width 12 height 12
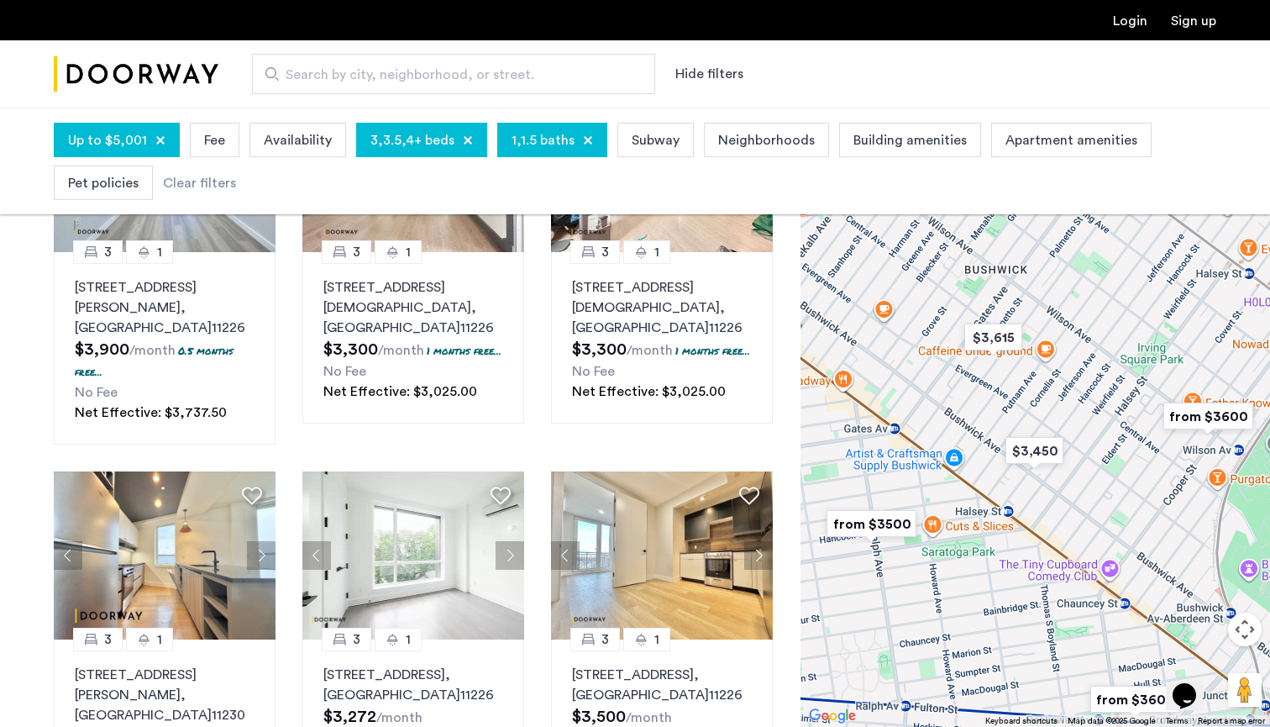
click at [1196, 418] on img "from $3600" at bounding box center [1208, 416] width 103 height 38
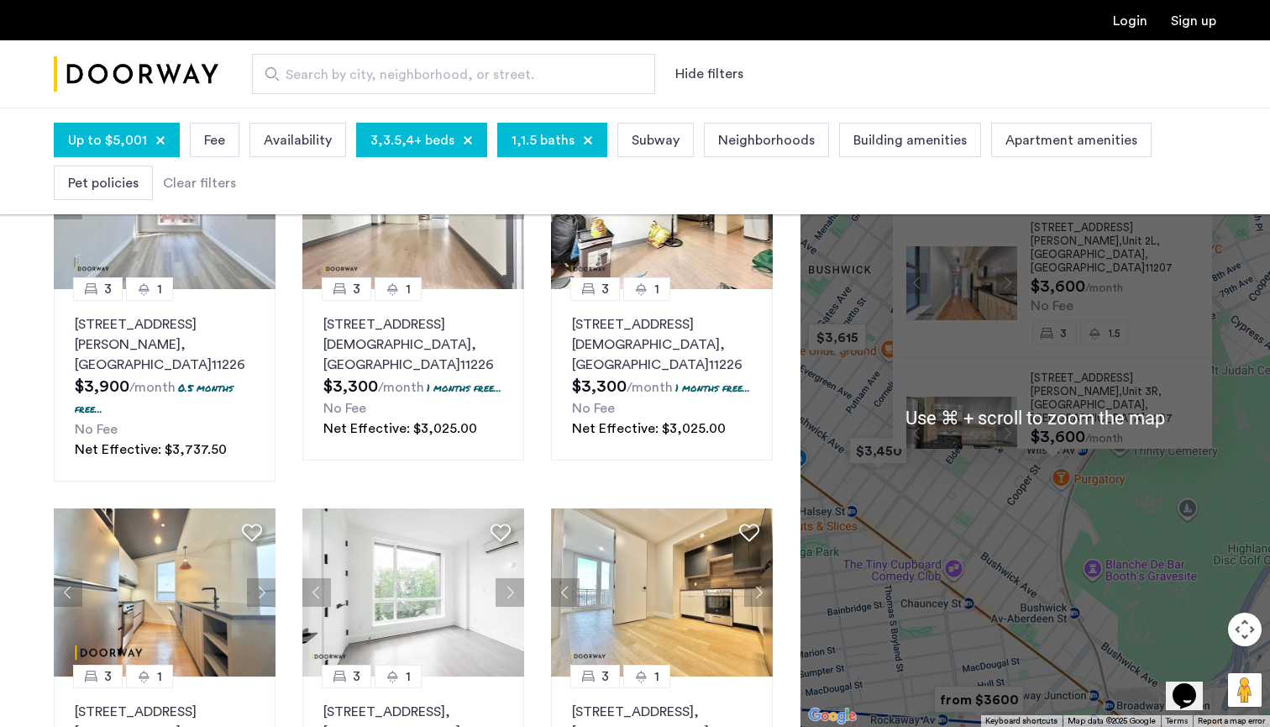
scroll to position [214, 0]
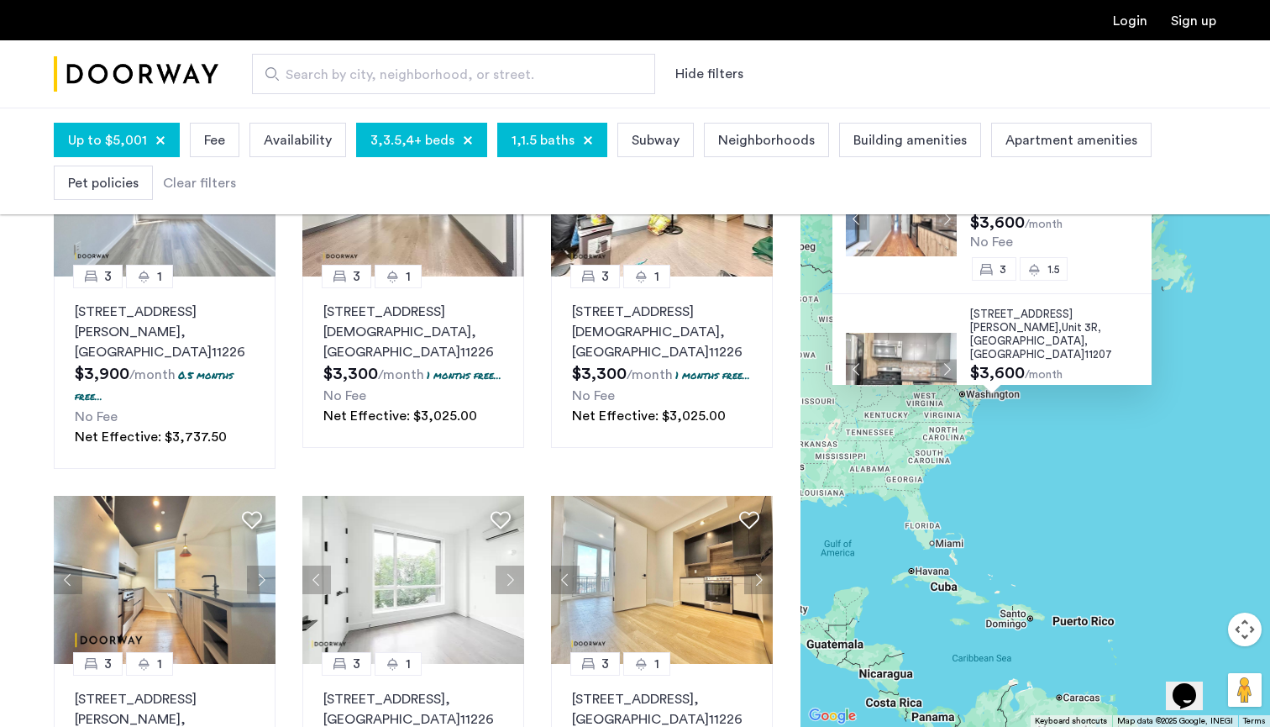
click at [1022, 416] on div "620 Wilson Avenue, Unit 2L, Brooklyn , NY 11207 $3,600 /month No Fee 3 1.5 620 …" at bounding box center [1036, 417] width 470 height 619
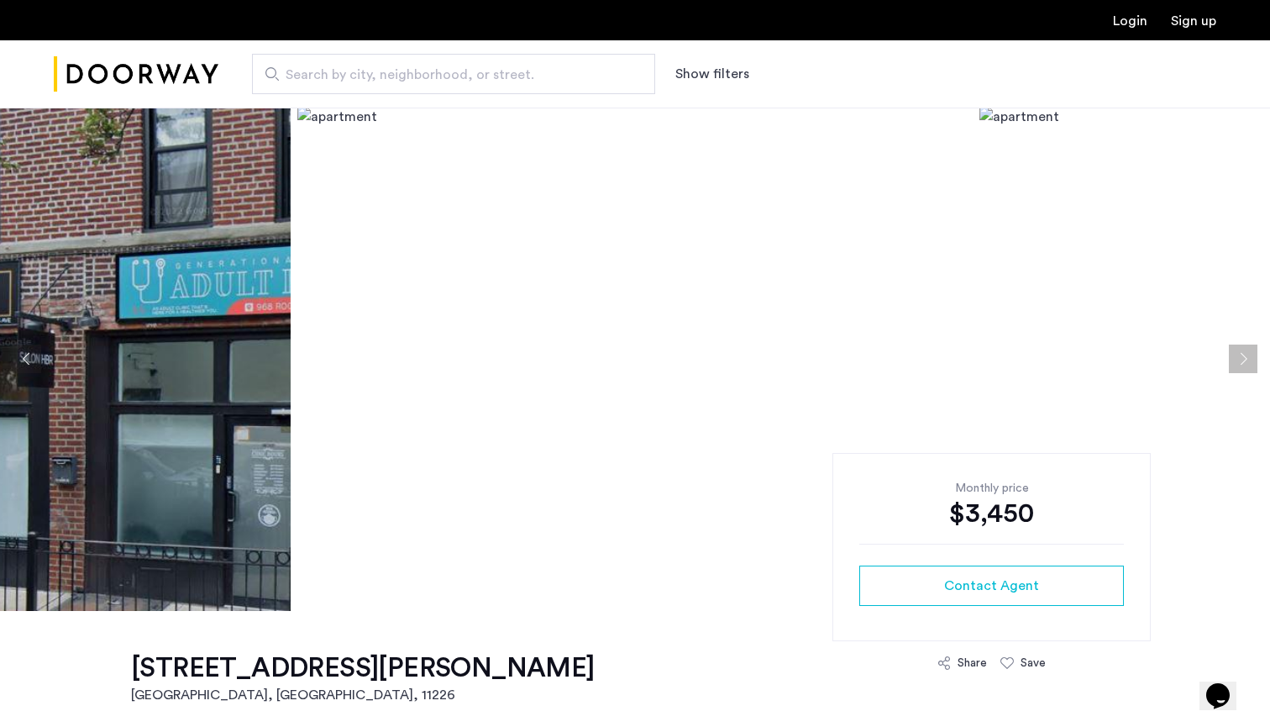
scroll to position [1, 0]
click at [1238, 362] on button "Next apartment" at bounding box center [1243, 358] width 29 height 29
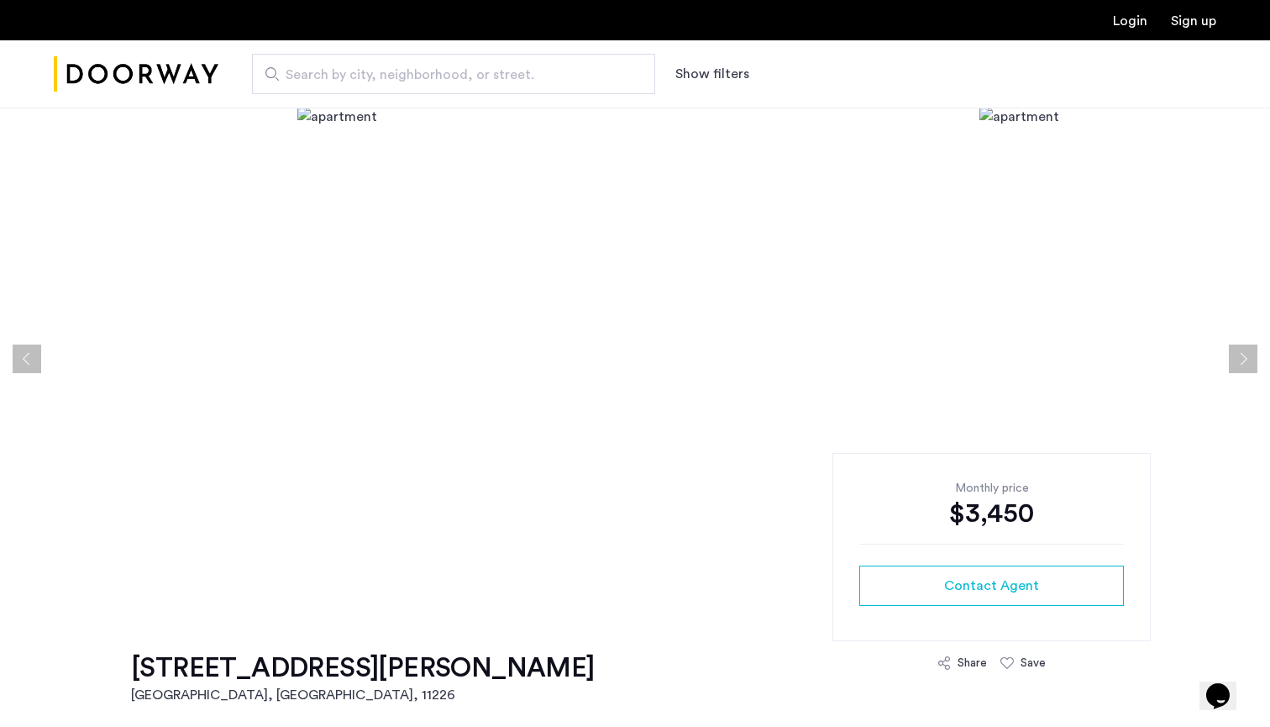
click at [1238, 362] on button "Next apartment" at bounding box center [1243, 358] width 29 height 29
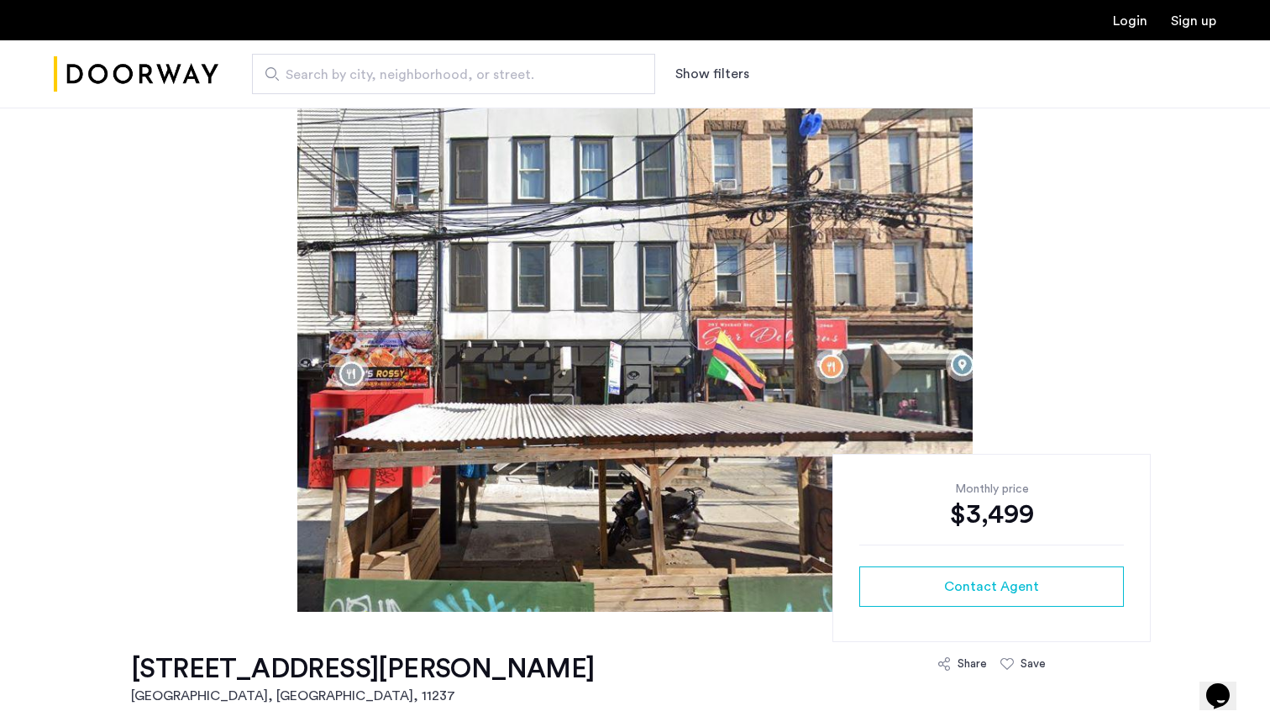
click at [1026, 328] on div at bounding box center [635, 360] width 1270 height 504
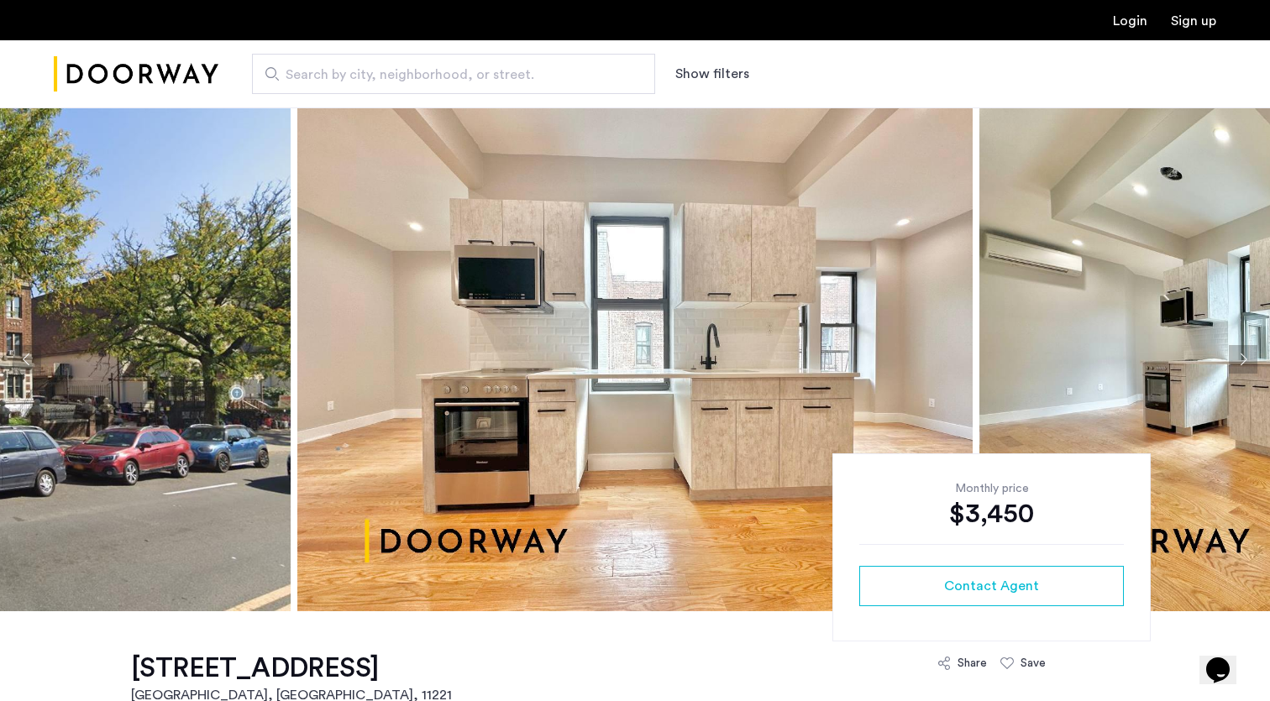
click at [1249, 356] on button "Next apartment" at bounding box center [1243, 359] width 29 height 29
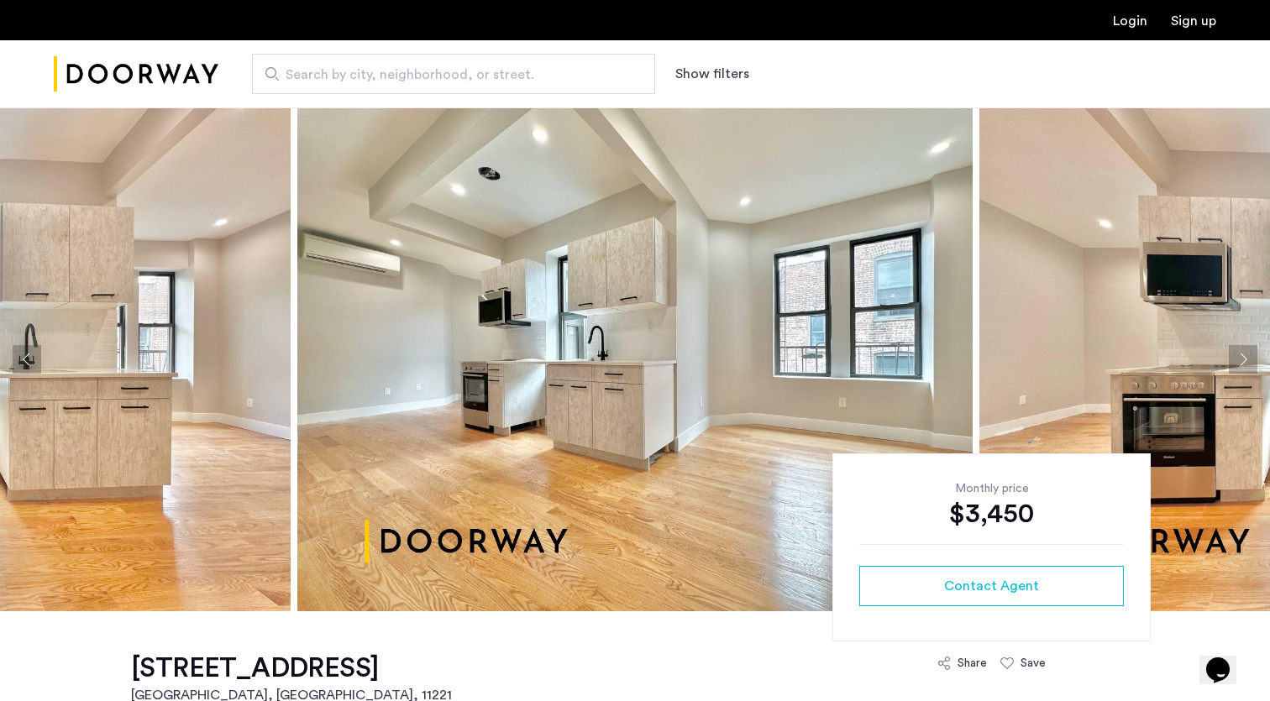
click at [1249, 356] on button "Next apartment" at bounding box center [1243, 359] width 29 height 29
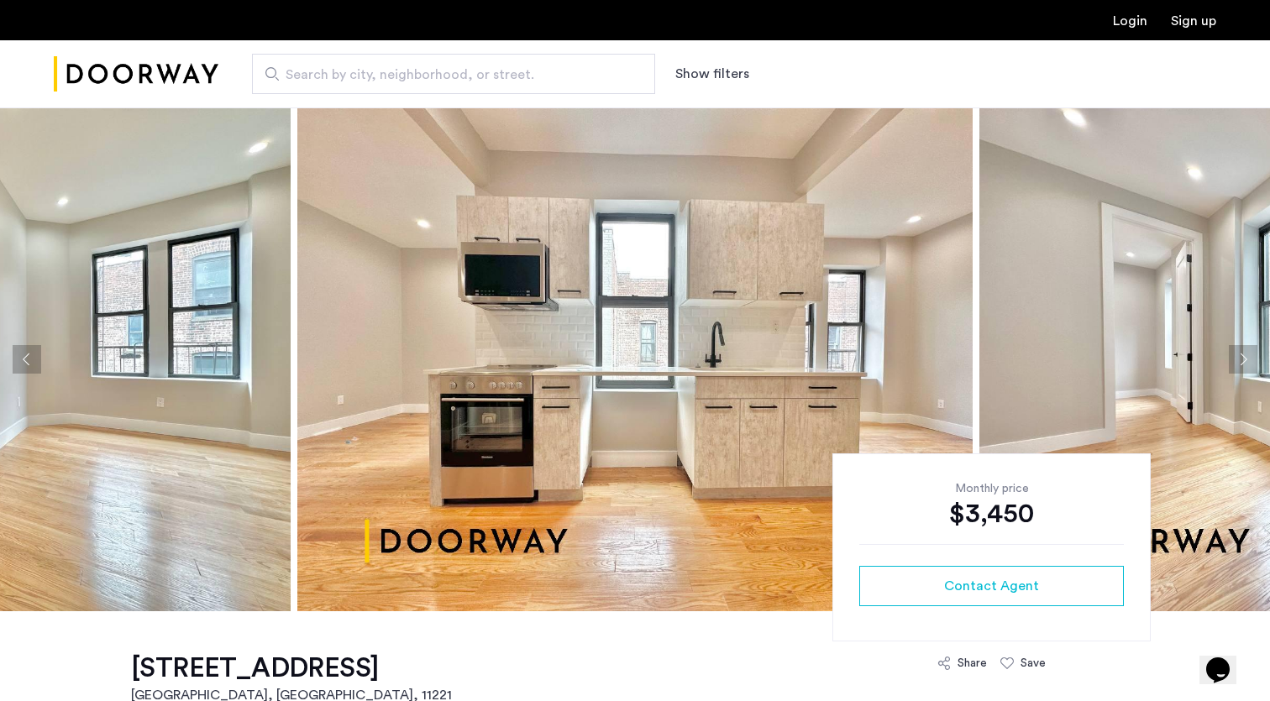
click at [1249, 356] on button "Next apartment" at bounding box center [1243, 359] width 29 height 29
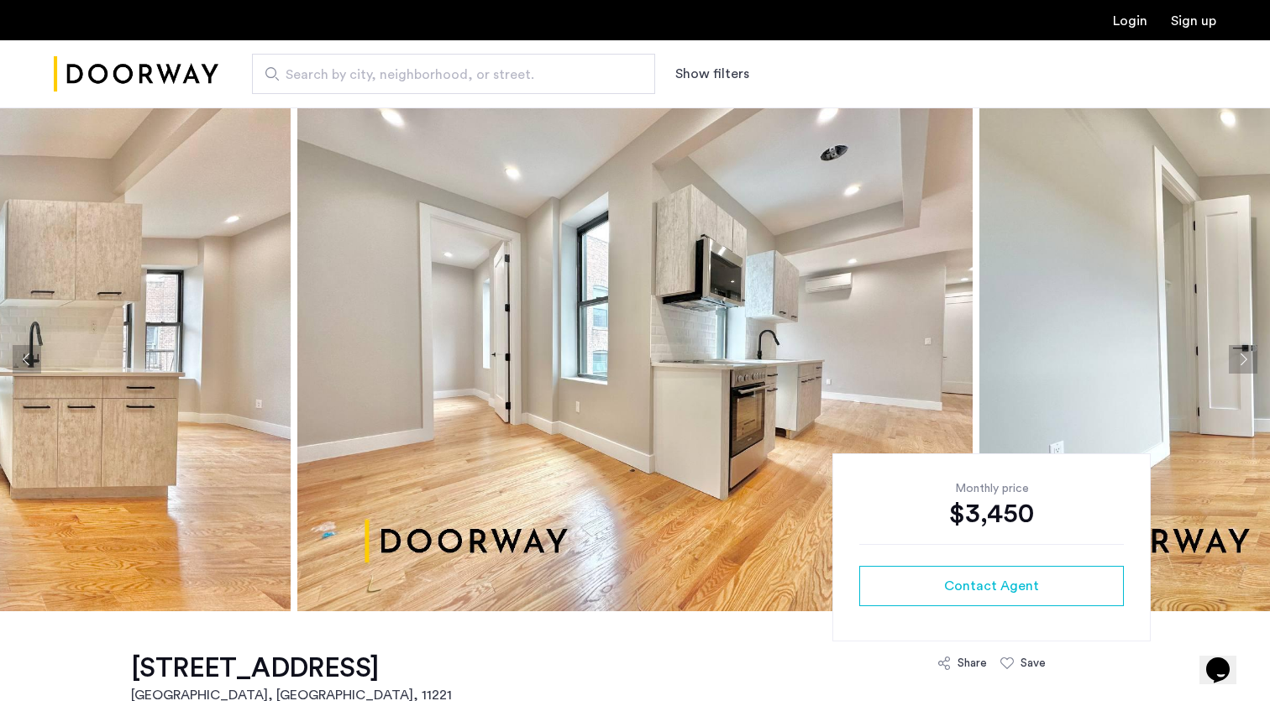
click at [1249, 356] on button "Next apartment" at bounding box center [1243, 359] width 29 height 29
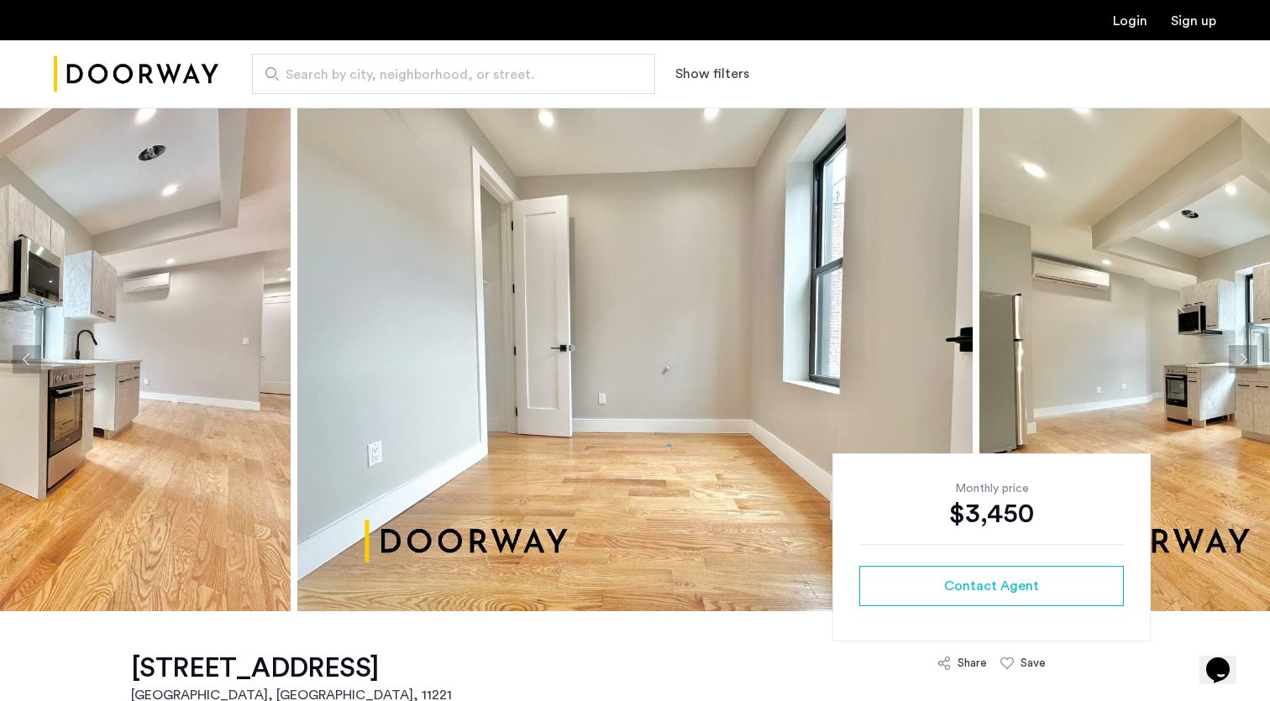
click at [1249, 356] on button "Next apartment" at bounding box center [1243, 359] width 29 height 29
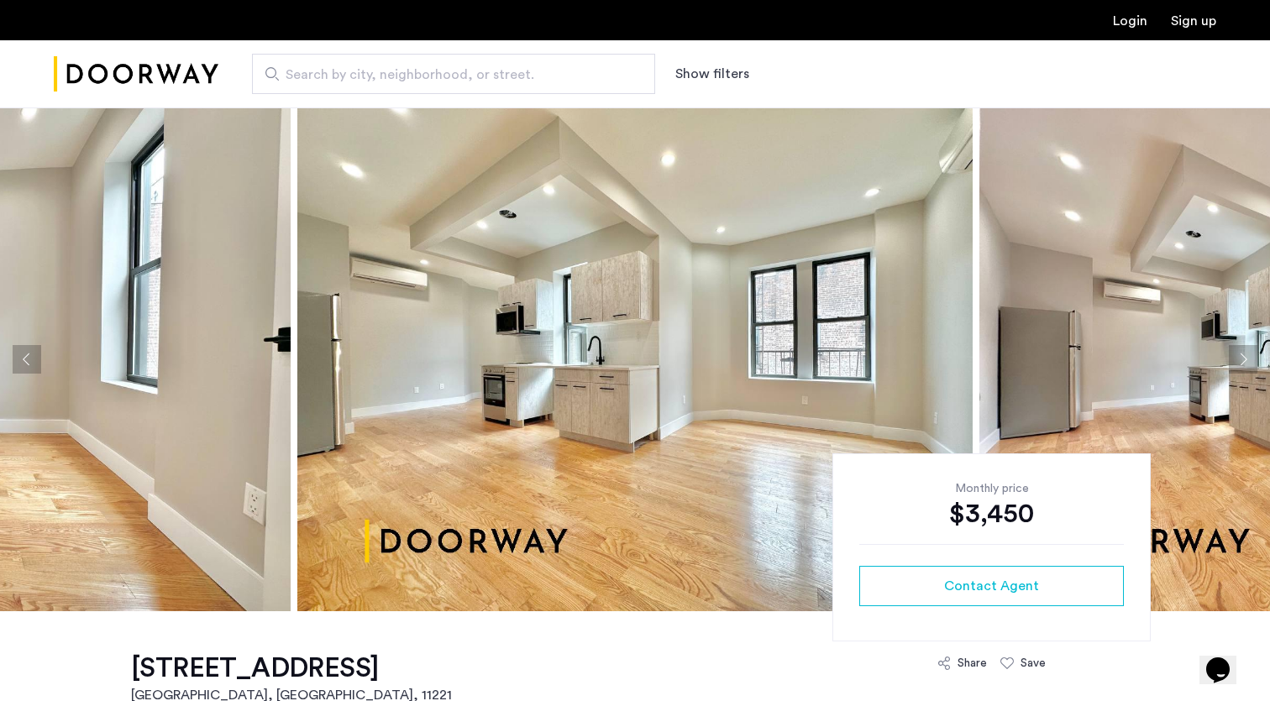
click at [1249, 356] on button "Next apartment" at bounding box center [1243, 359] width 29 height 29
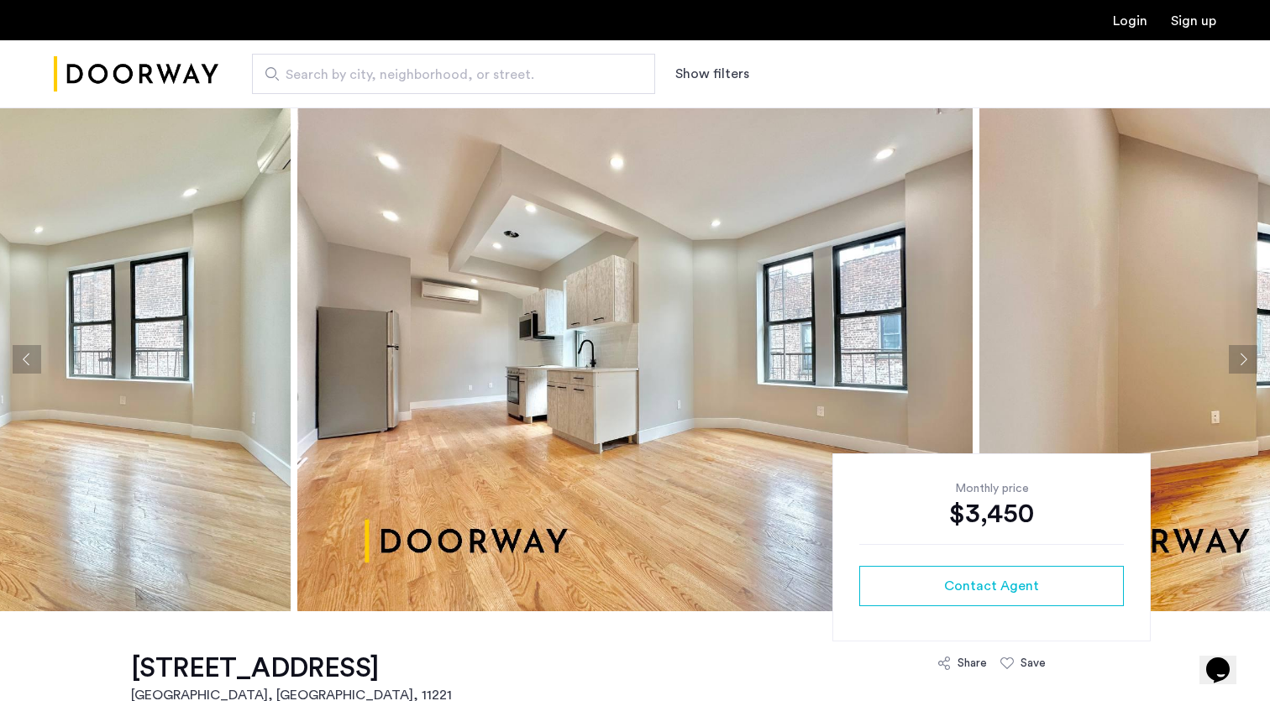
click at [1249, 356] on button "Next apartment" at bounding box center [1243, 359] width 29 height 29
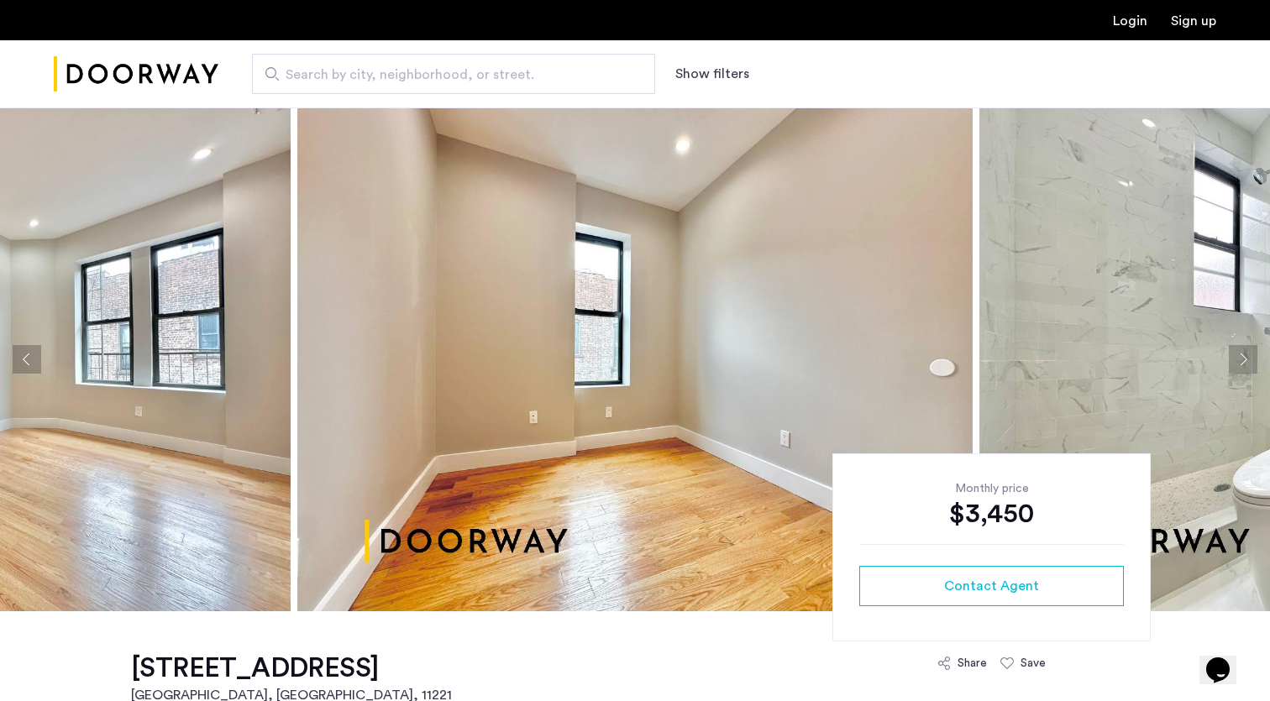
click at [1249, 356] on button "Next apartment" at bounding box center [1243, 359] width 29 height 29
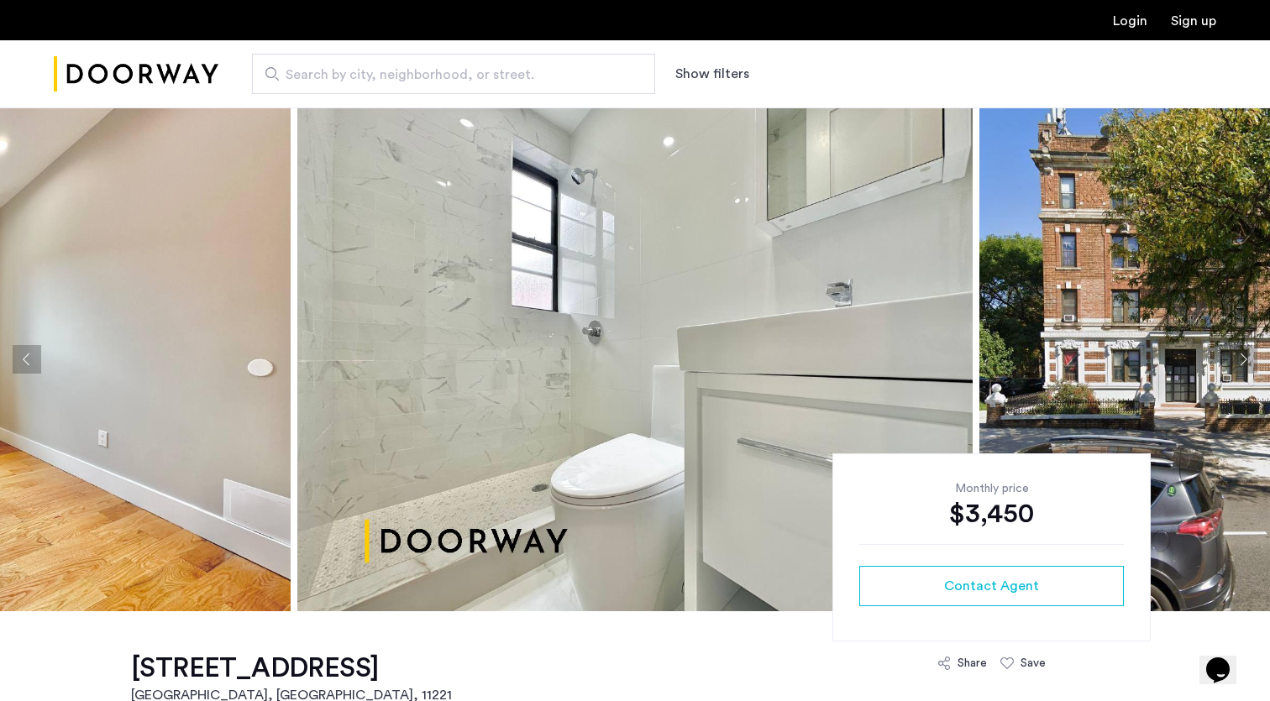
click at [1249, 356] on button "Next apartment" at bounding box center [1243, 359] width 29 height 29
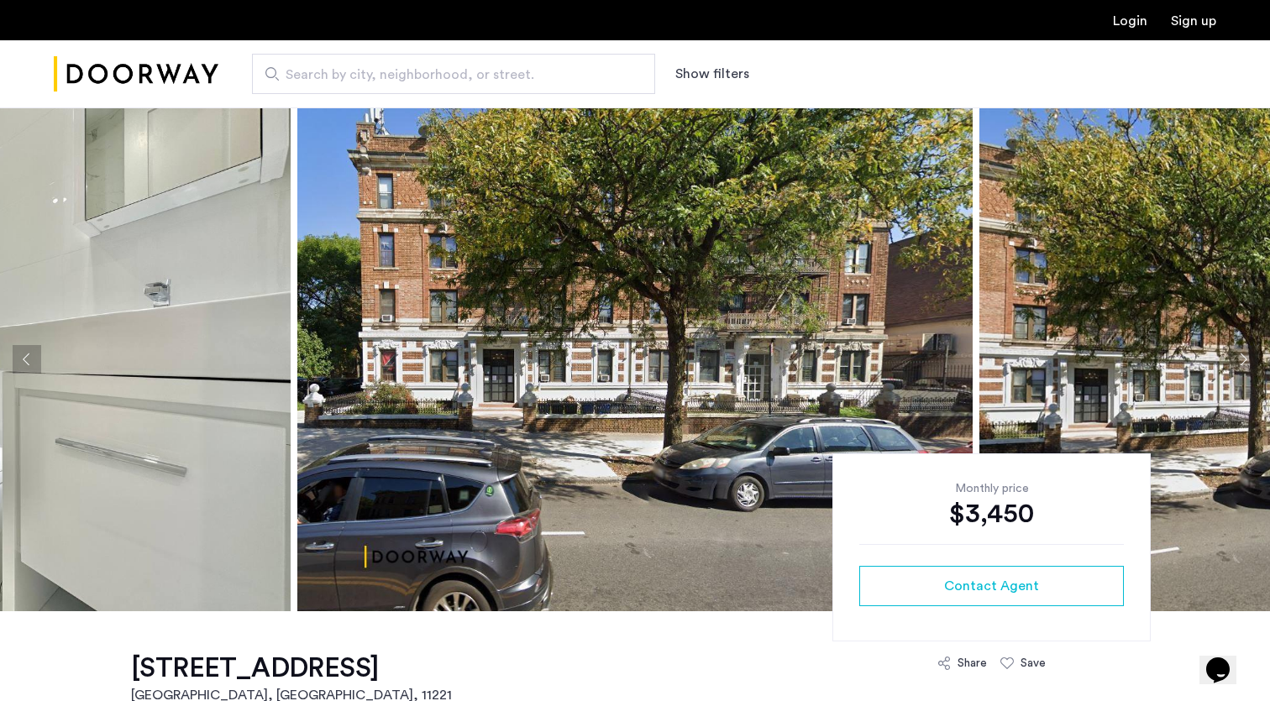
click at [1249, 356] on button "Next apartment" at bounding box center [1243, 359] width 29 height 29
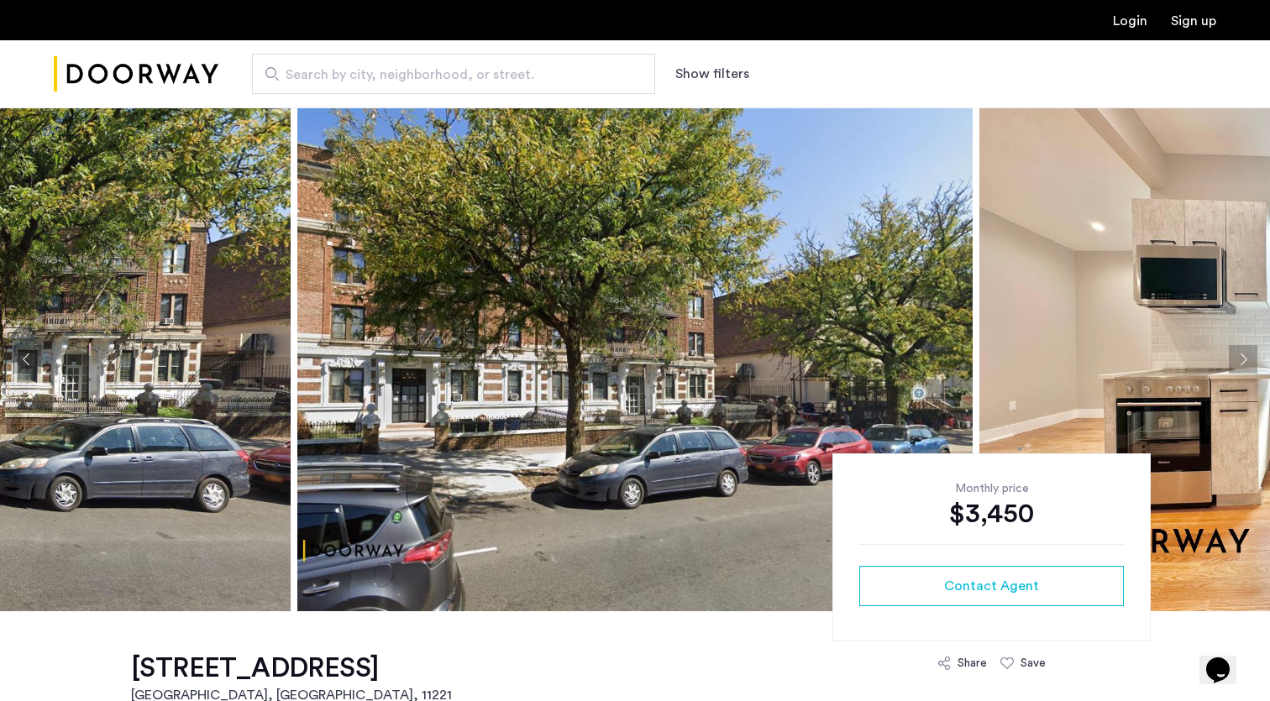
click at [1249, 356] on button "Next apartment" at bounding box center [1243, 359] width 29 height 29
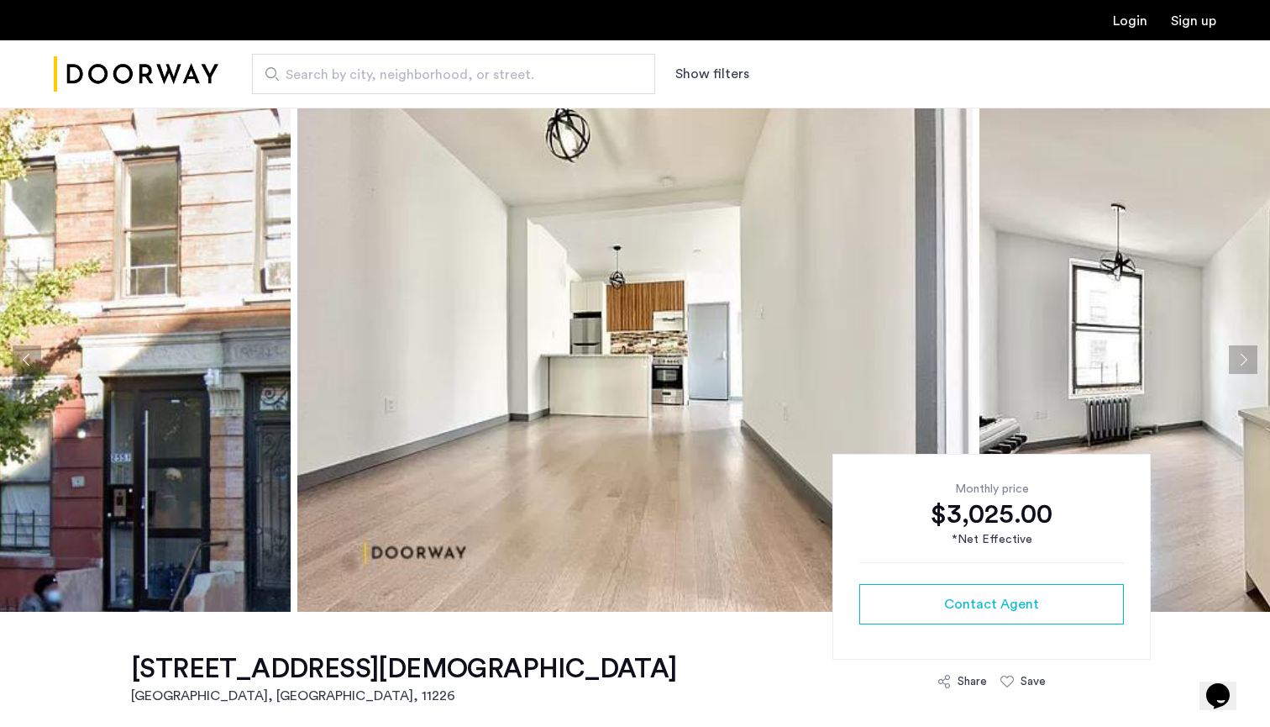
click at [1248, 362] on button "Next apartment" at bounding box center [1243, 359] width 29 height 29
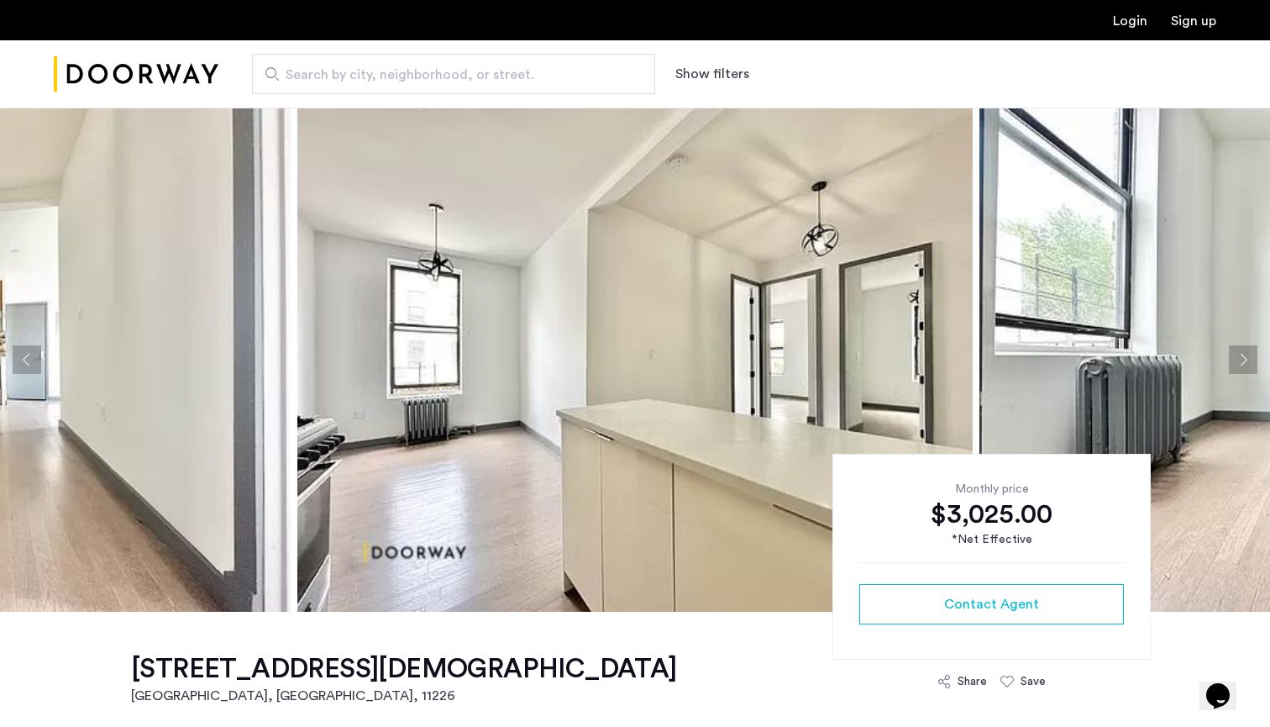
click at [1248, 362] on button "Next apartment" at bounding box center [1243, 359] width 29 height 29
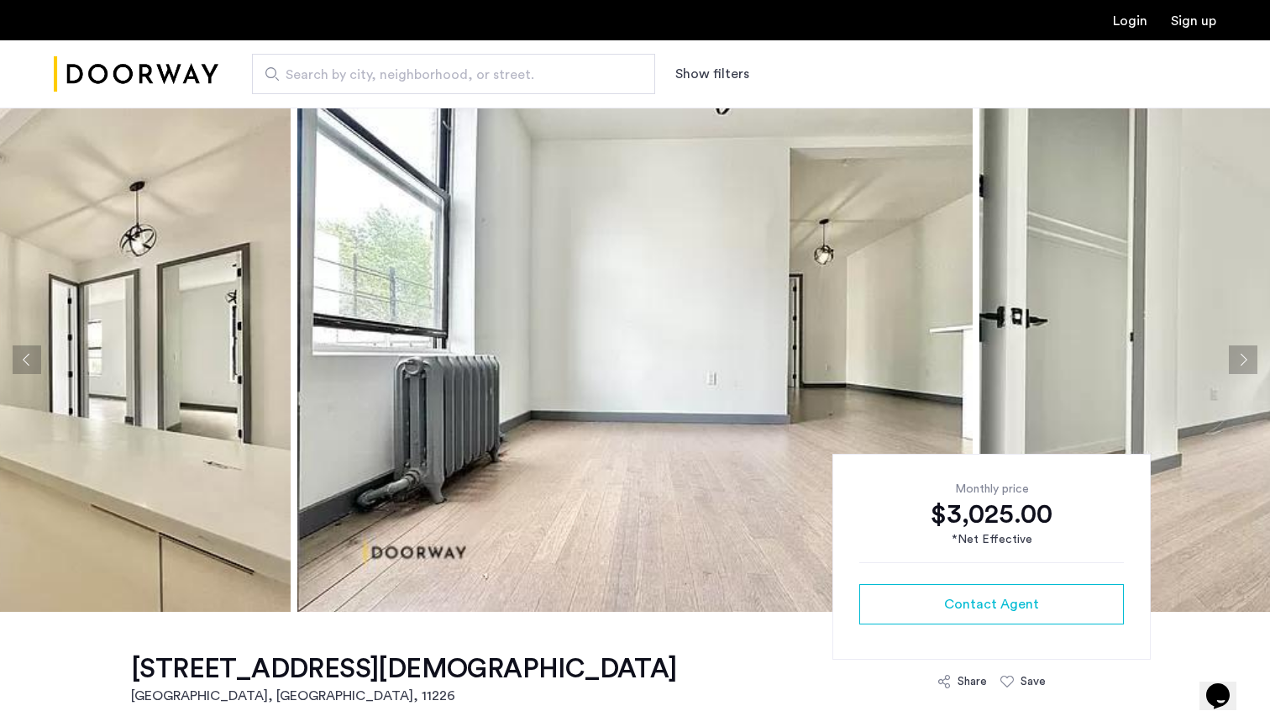
click at [1248, 362] on button "Next apartment" at bounding box center [1243, 359] width 29 height 29
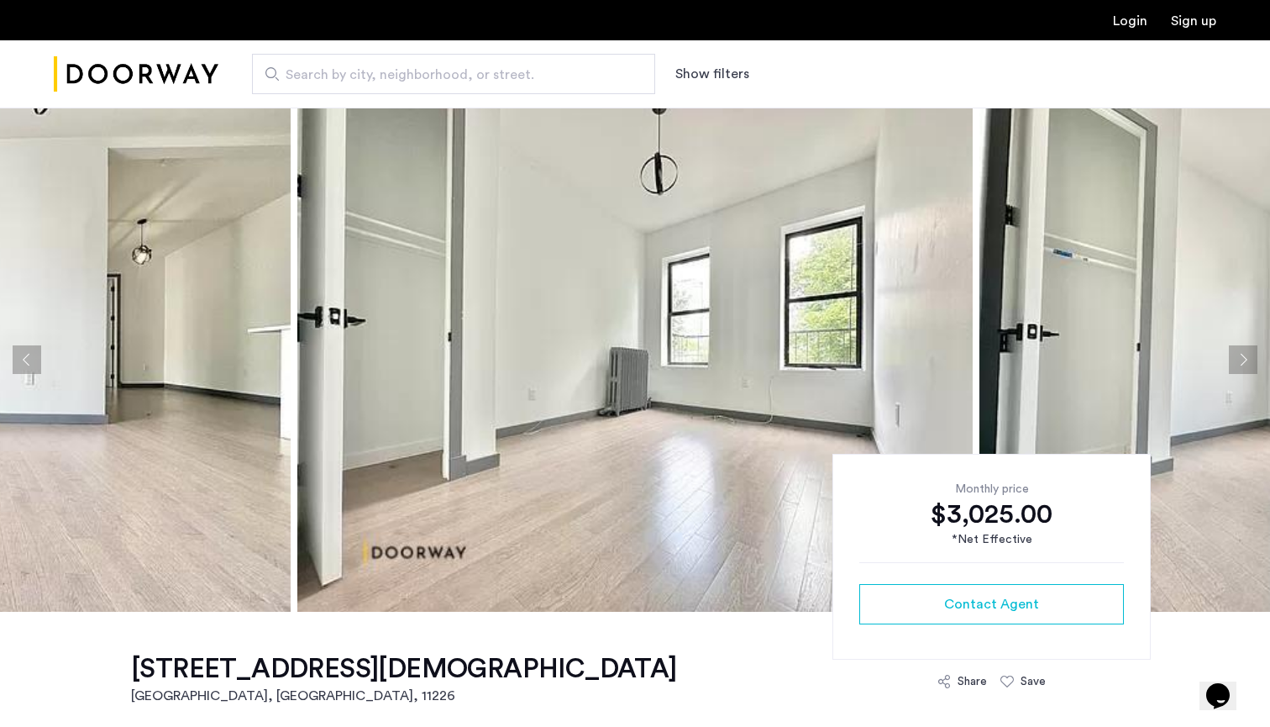
click at [1248, 362] on button "Next apartment" at bounding box center [1243, 359] width 29 height 29
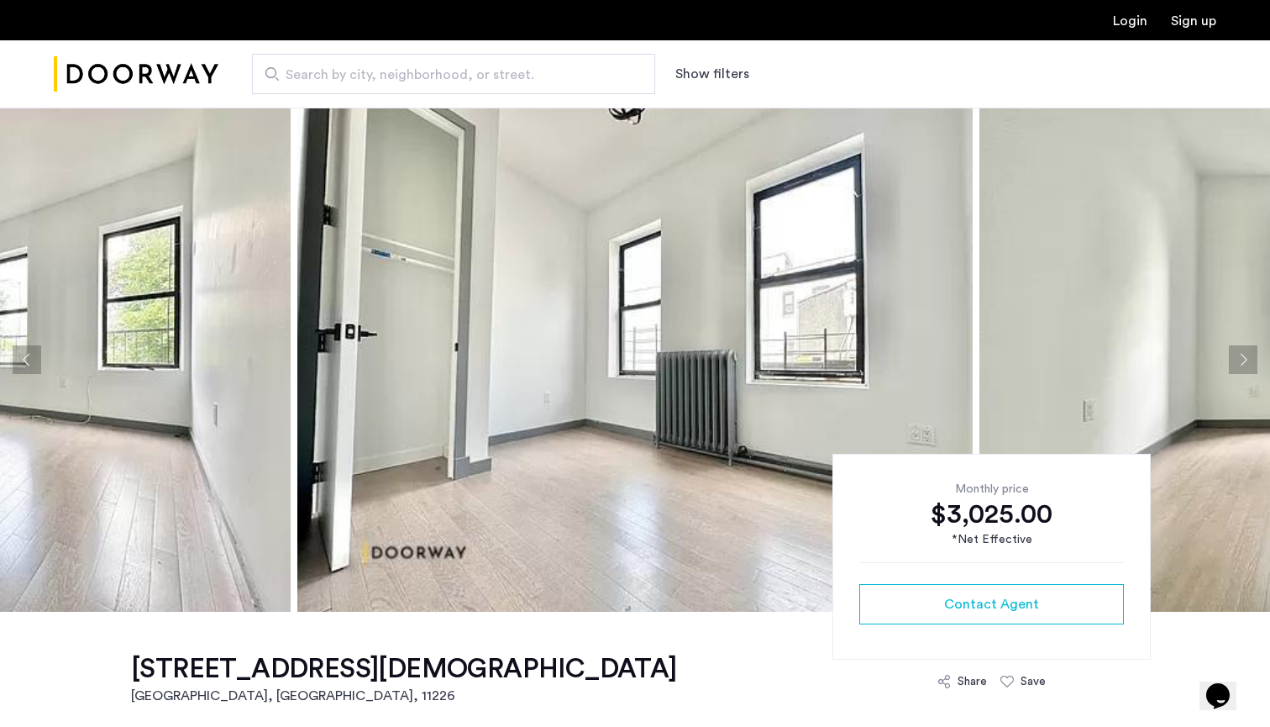
click at [1248, 362] on button "Next apartment" at bounding box center [1243, 359] width 29 height 29
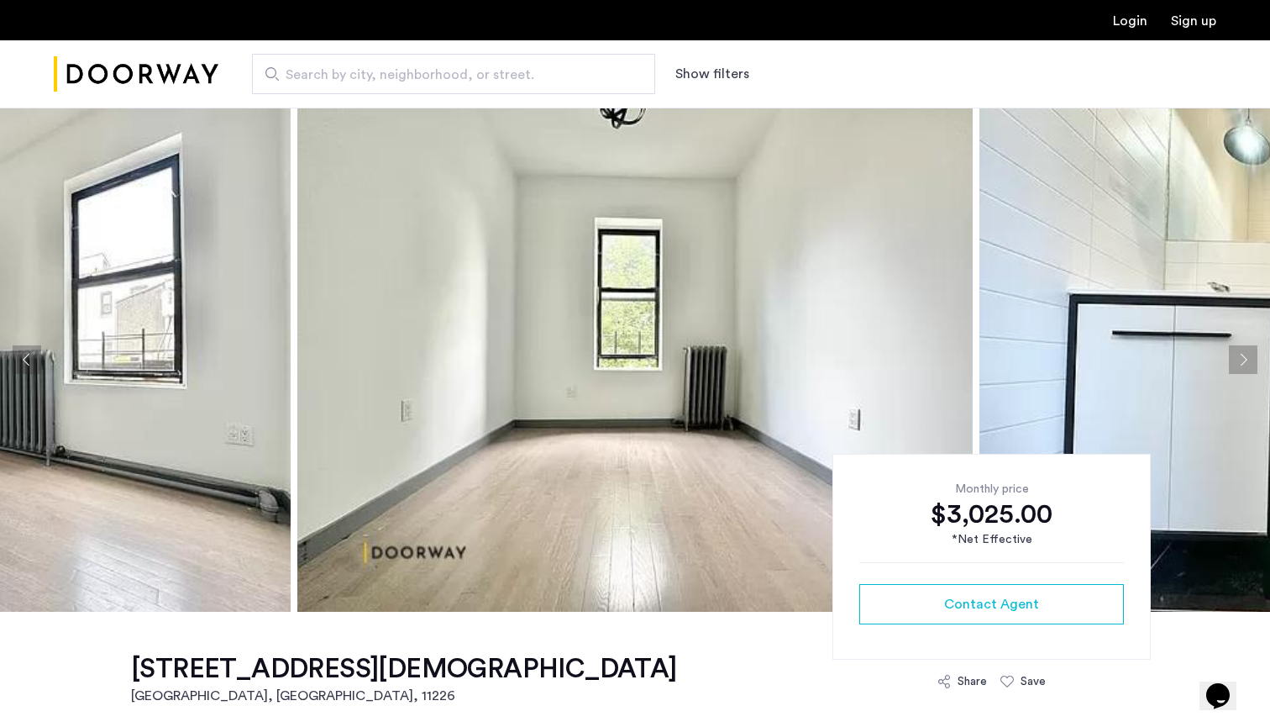
click at [1248, 362] on button "Next apartment" at bounding box center [1243, 359] width 29 height 29
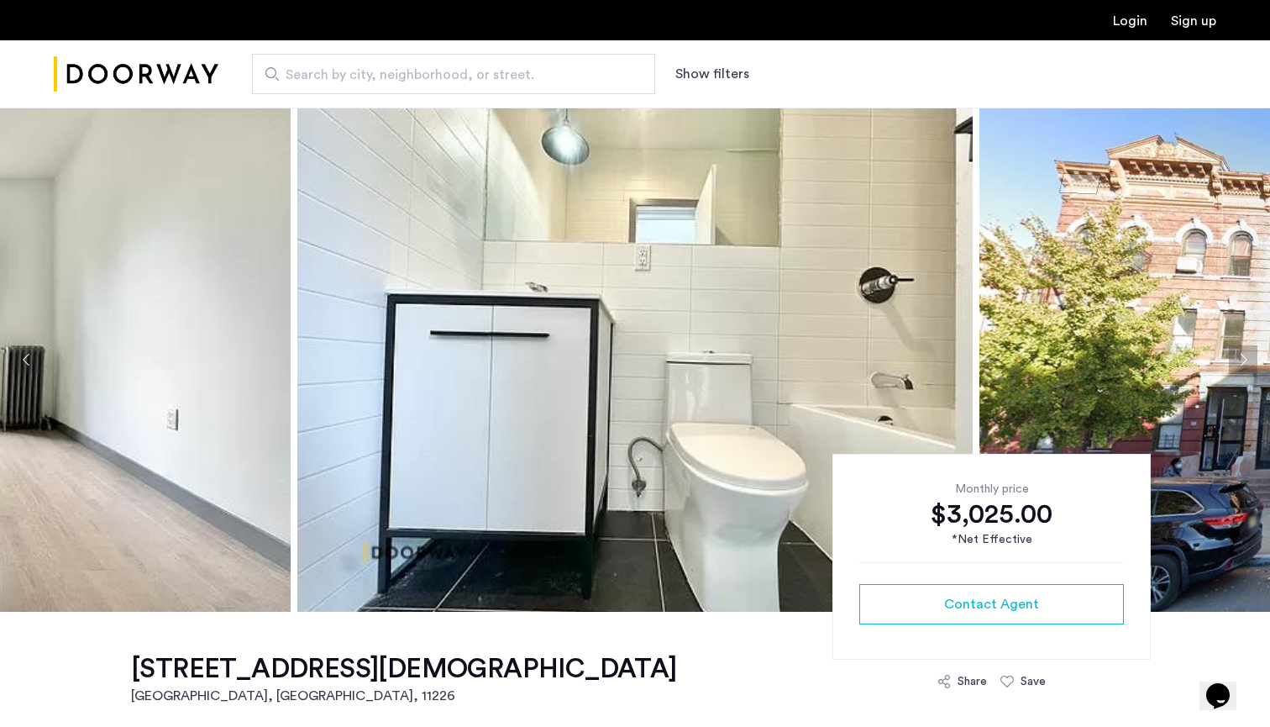
click at [1248, 362] on button "Next apartment" at bounding box center [1243, 359] width 29 height 29
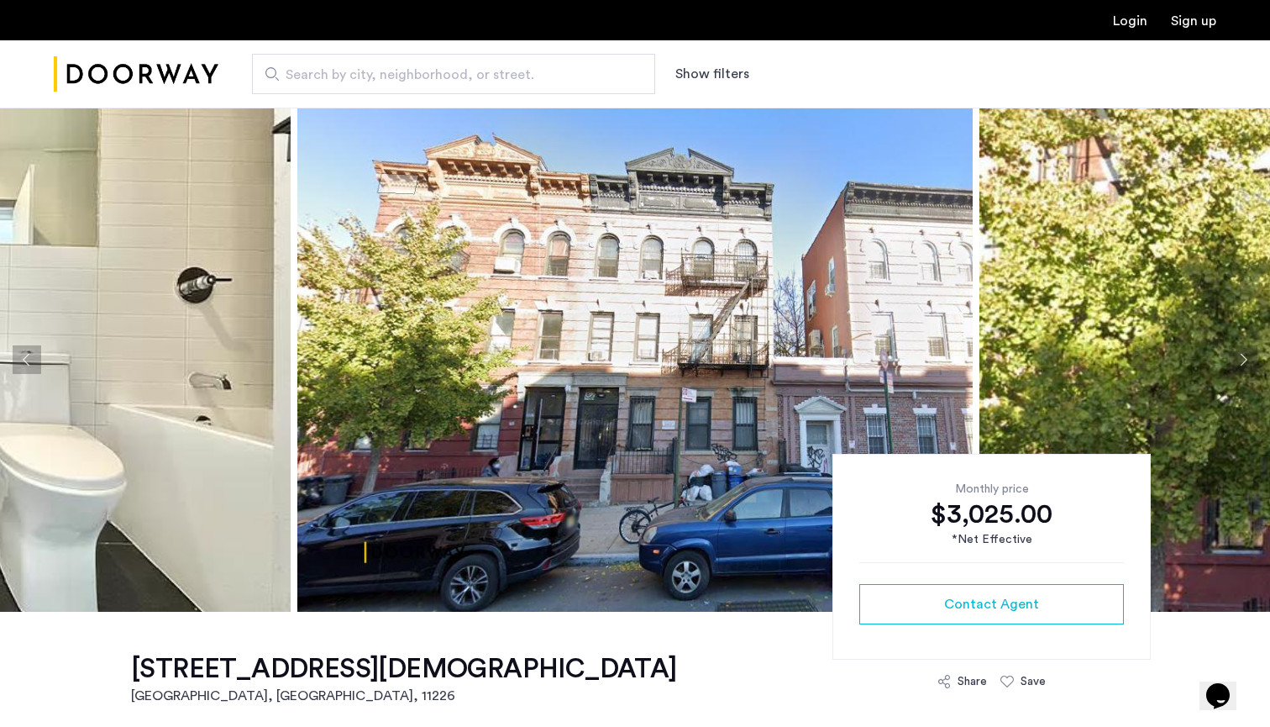
click at [1248, 362] on button "Next apartment" at bounding box center [1243, 359] width 29 height 29
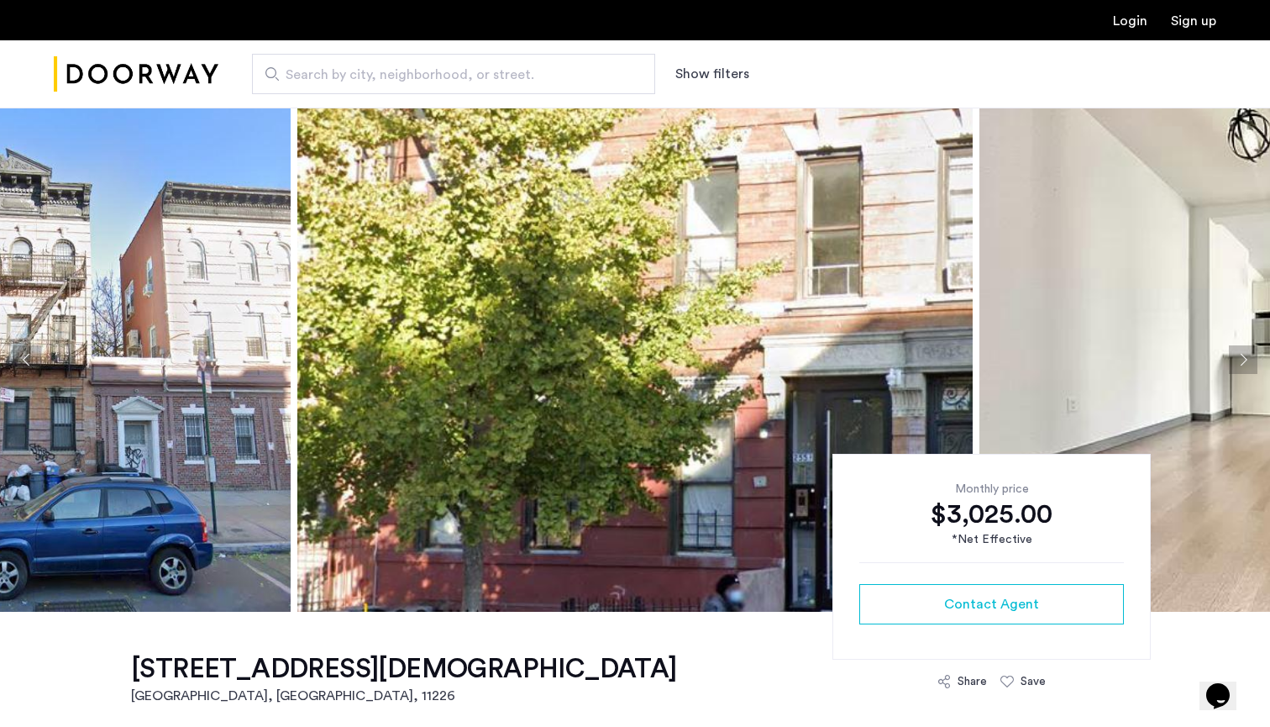
click at [1247, 362] on button "Next apartment" at bounding box center [1243, 359] width 29 height 29
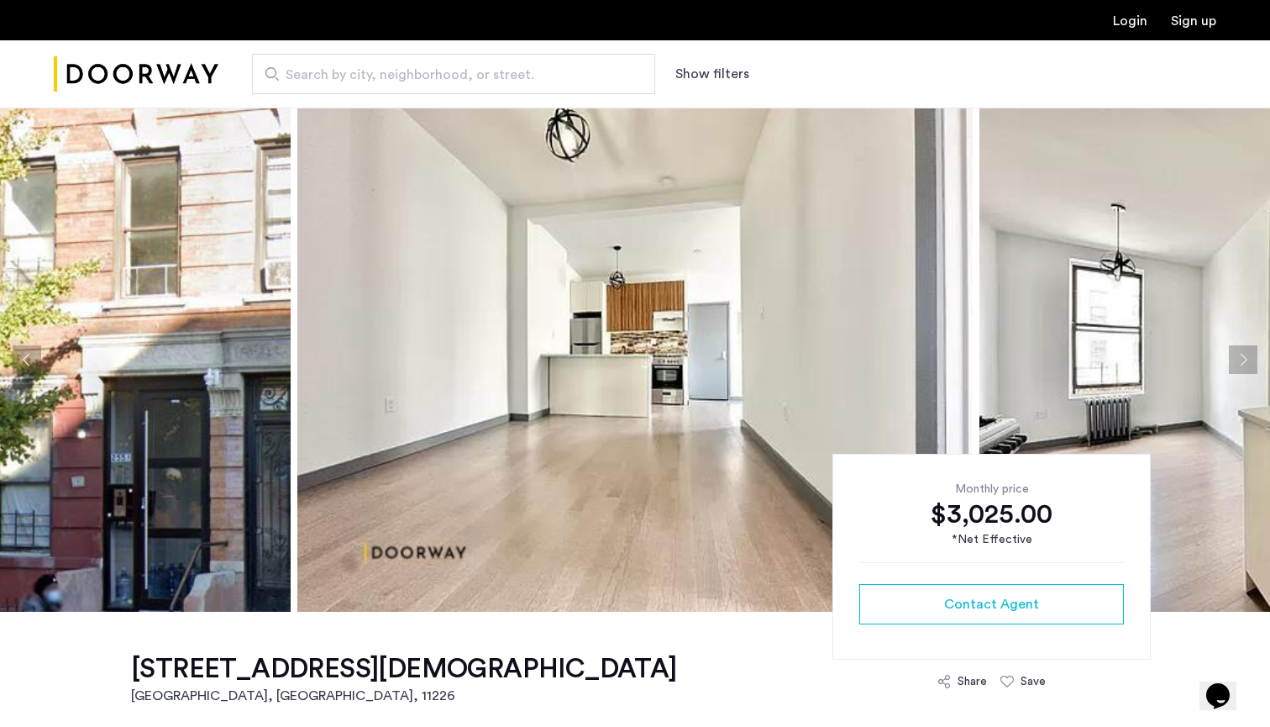
click at [1247, 362] on button "Next apartment" at bounding box center [1243, 359] width 29 height 29
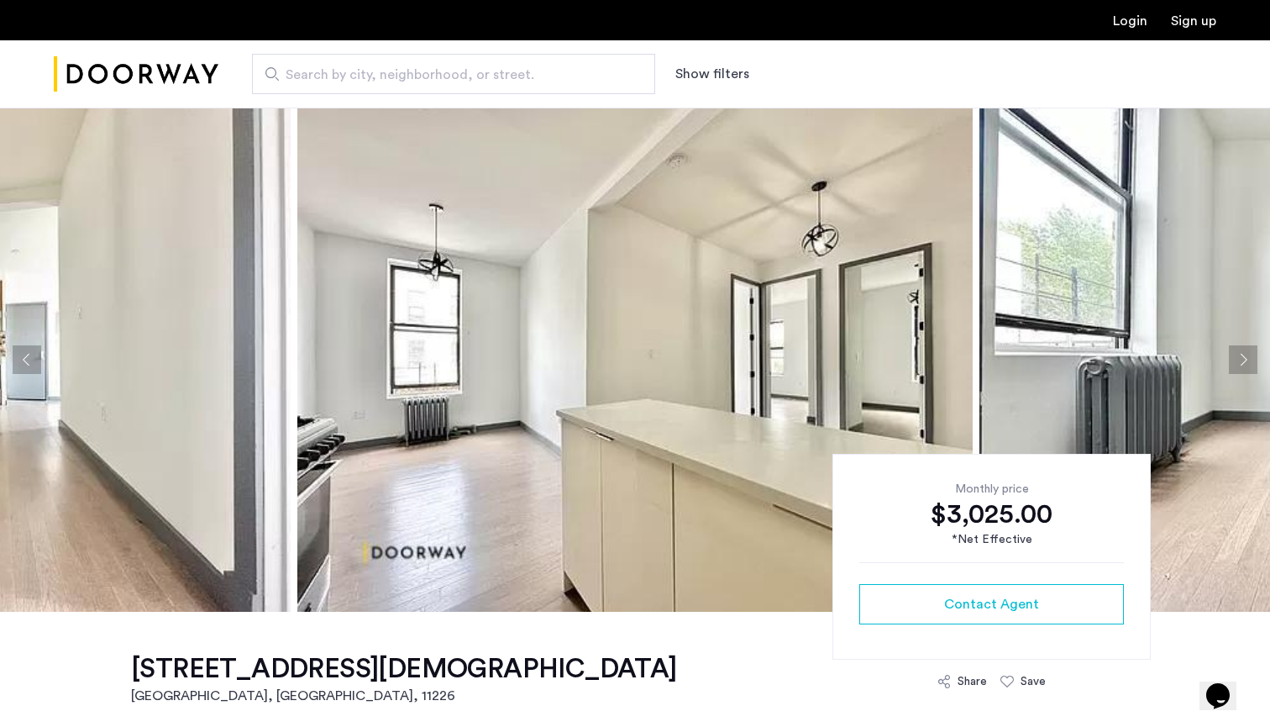
click at [1247, 362] on button "Next apartment" at bounding box center [1243, 359] width 29 height 29
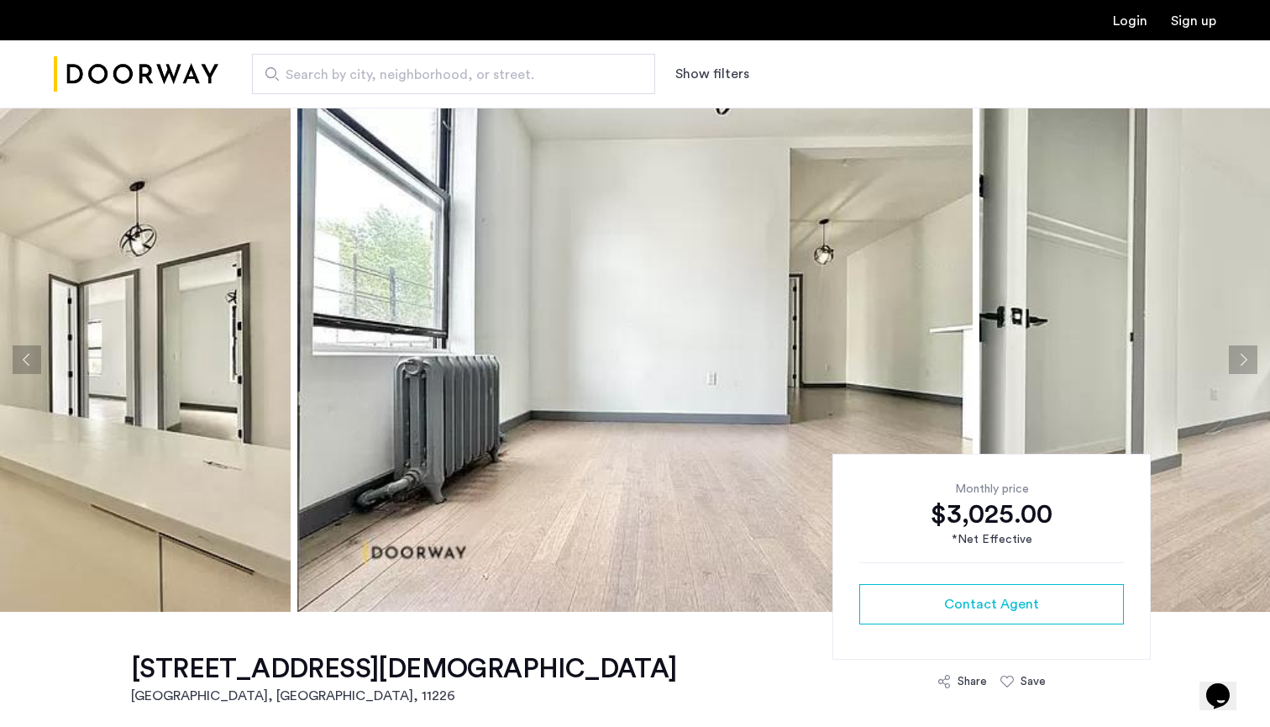
click at [1247, 362] on button "Next apartment" at bounding box center [1243, 359] width 29 height 29
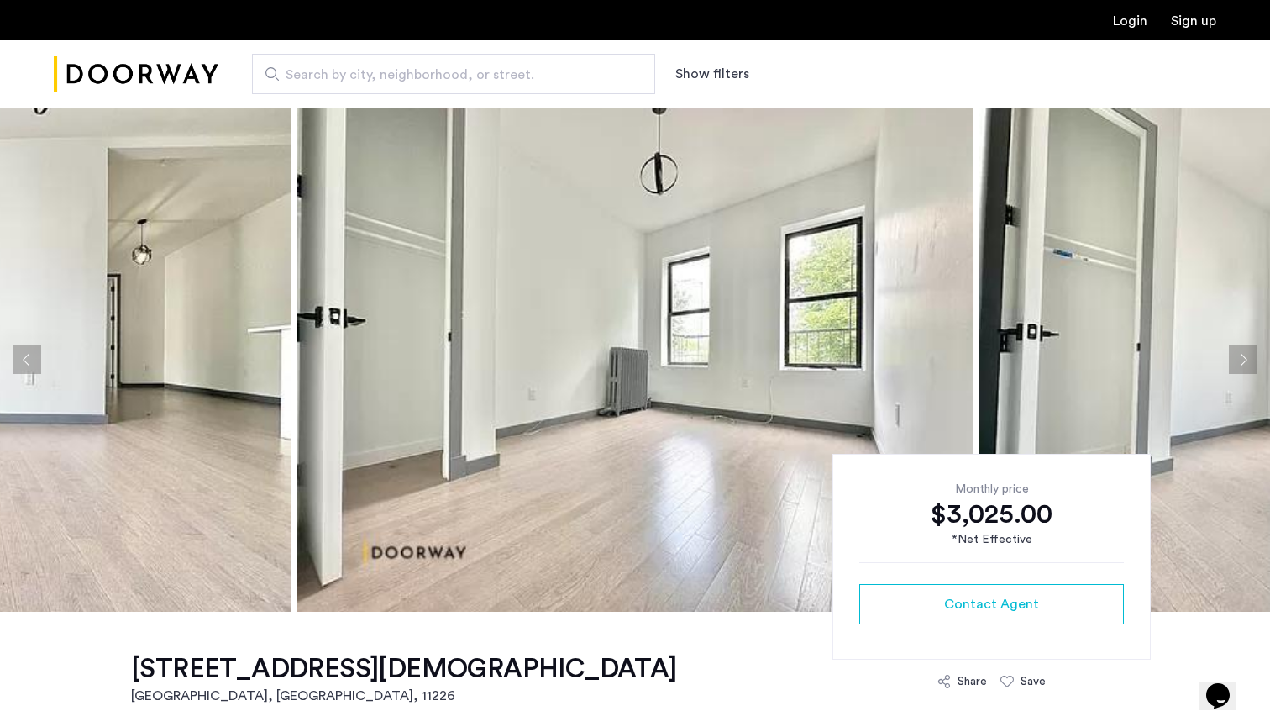
click at [1247, 362] on button "Next apartment" at bounding box center [1243, 359] width 29 height 29
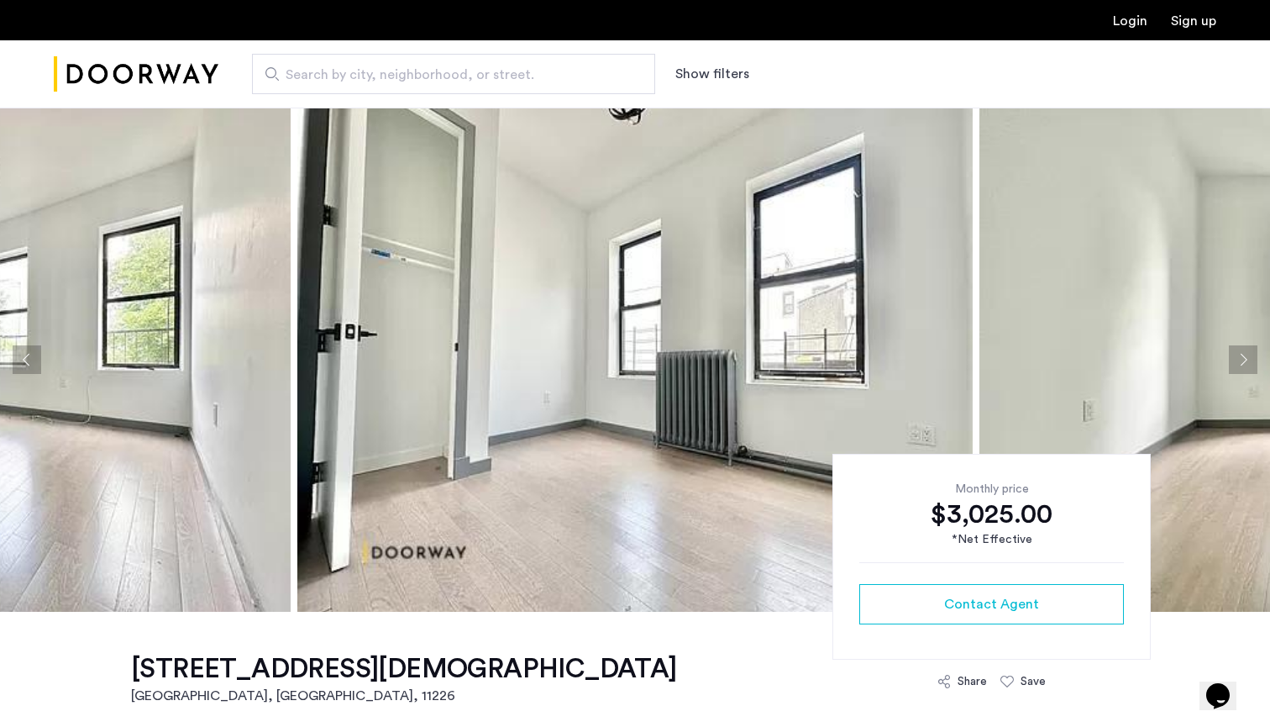
click at [1247, 362] on button "Next apartment" at bounding box center [1243, 359] width 29 height 29
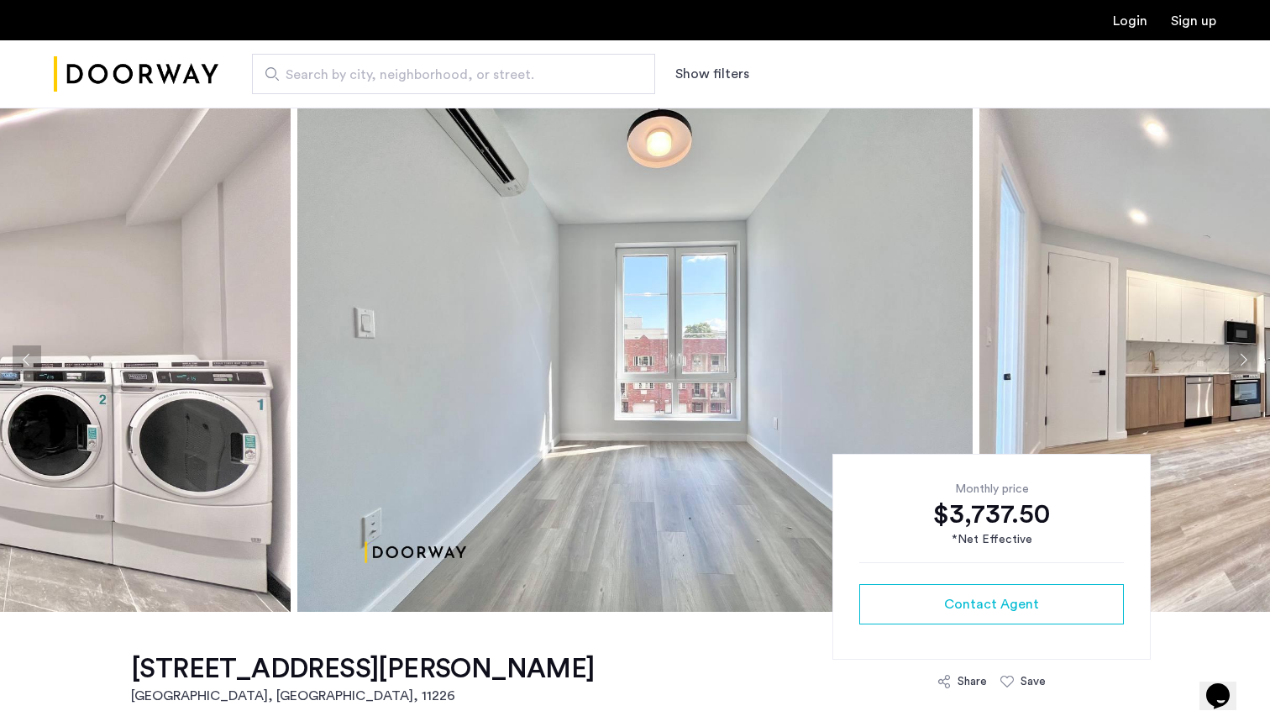
click at [1245, 365] on button "Next apartment" at bounding box center [1243, 359] width 29 height 29
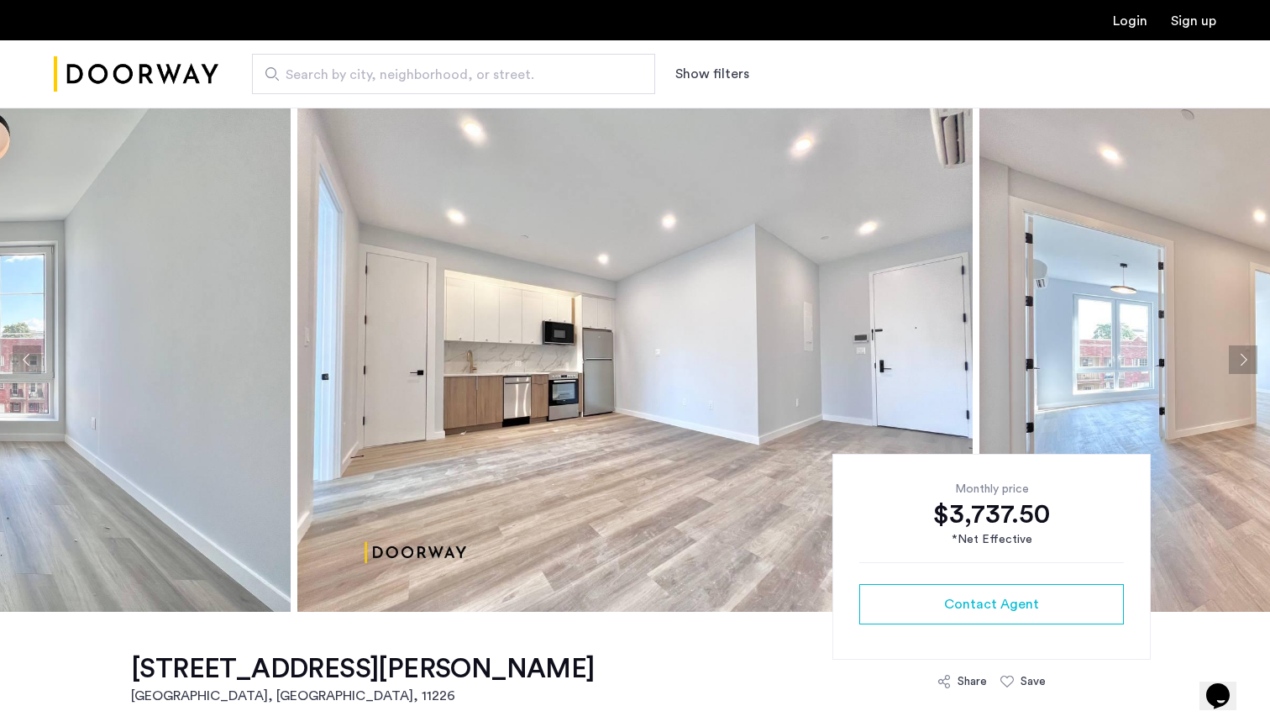
click at [1245, 365] on button "Next apartment" at bounding box center [1243, 359] width 29 height 29
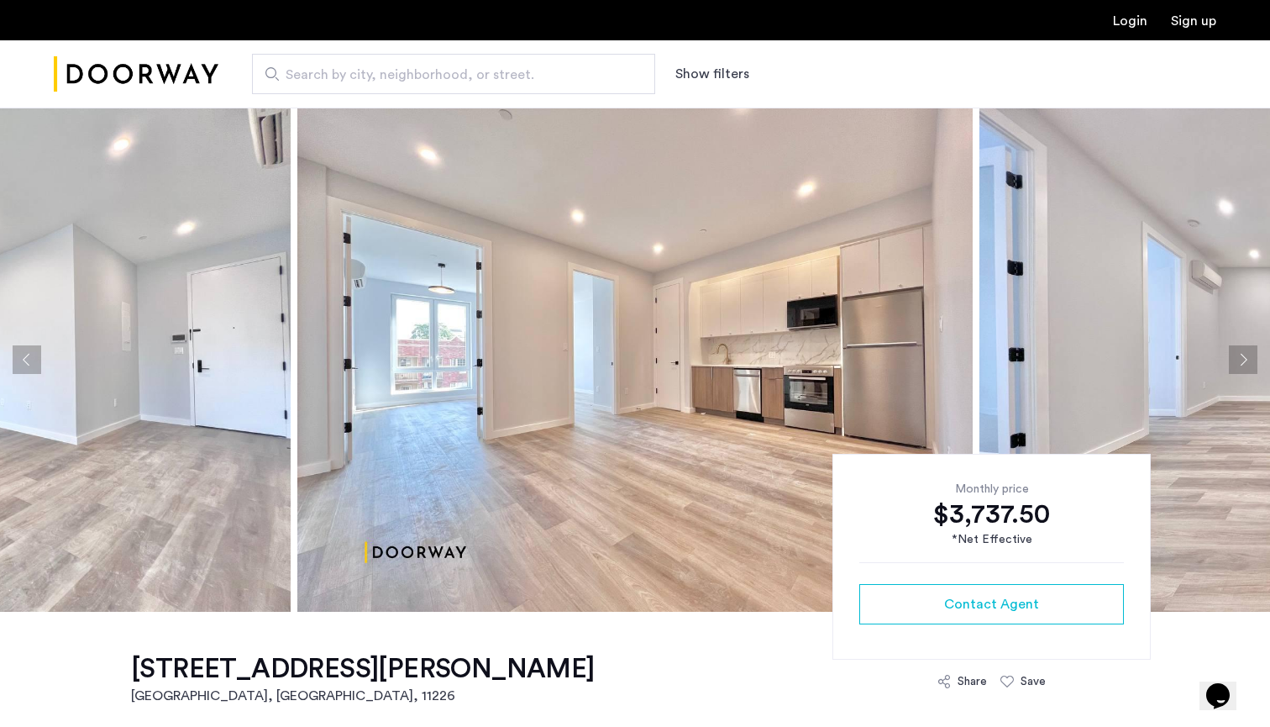
click at [1245, 365] on button "Next apartment" at bounding box center [1243, 359] width 29 height 29
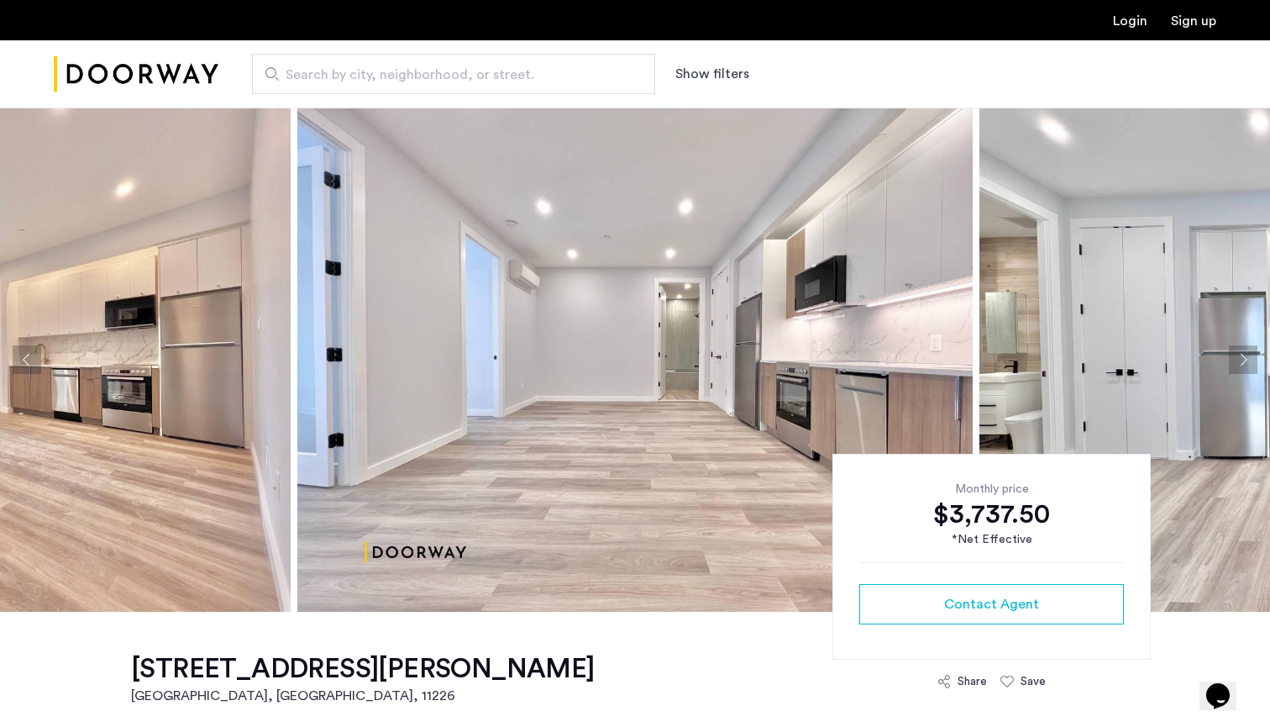
click at [1245, 365] on button "Next apartment" at bounding box center [1243, 359] width 29 height 29
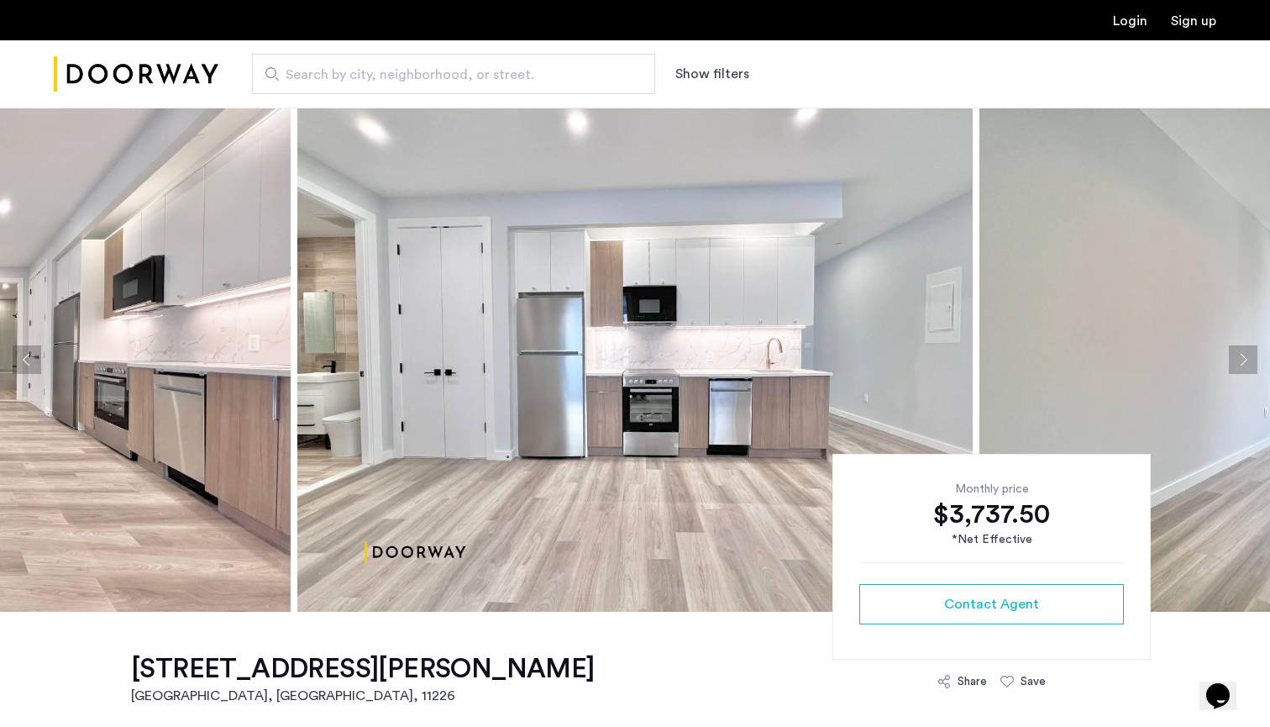
click at [1245, 365] on button "Next apartment" at bounding box center [1243, 359] width 29 height 29
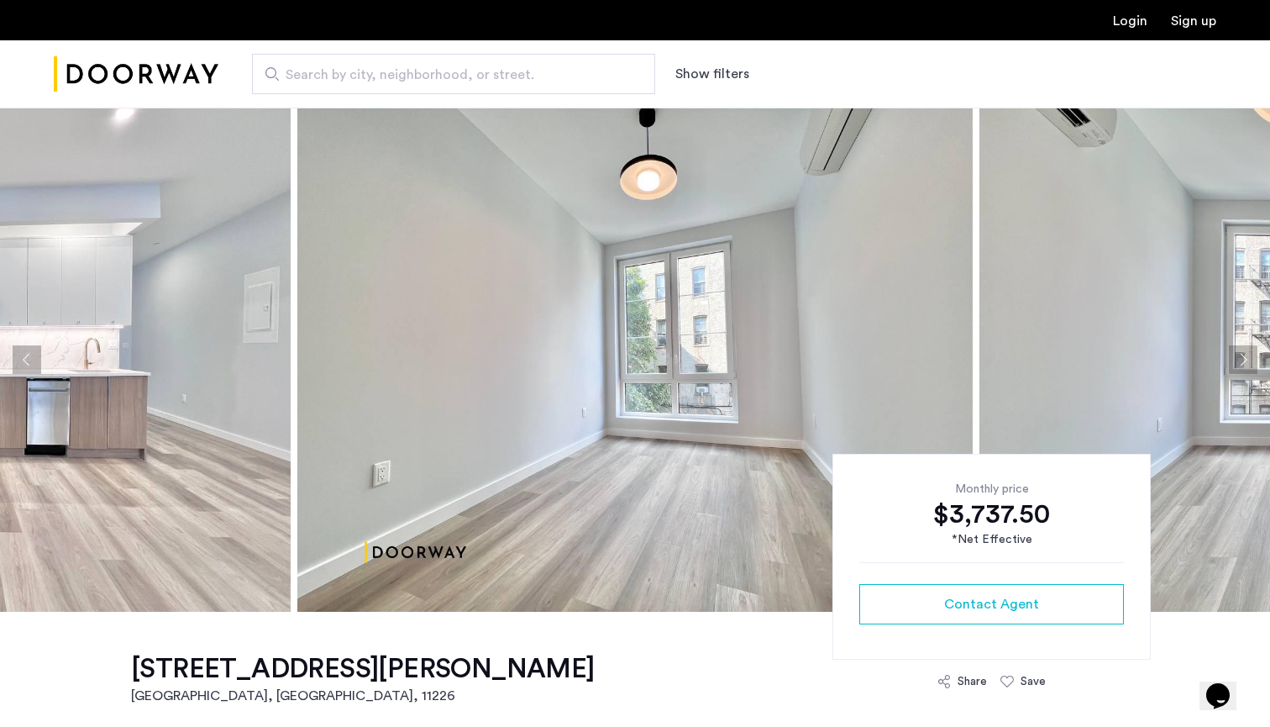
click at [1245, 365] on button "Next apartment" at bounding box center [1243, 359] width 29 height 29
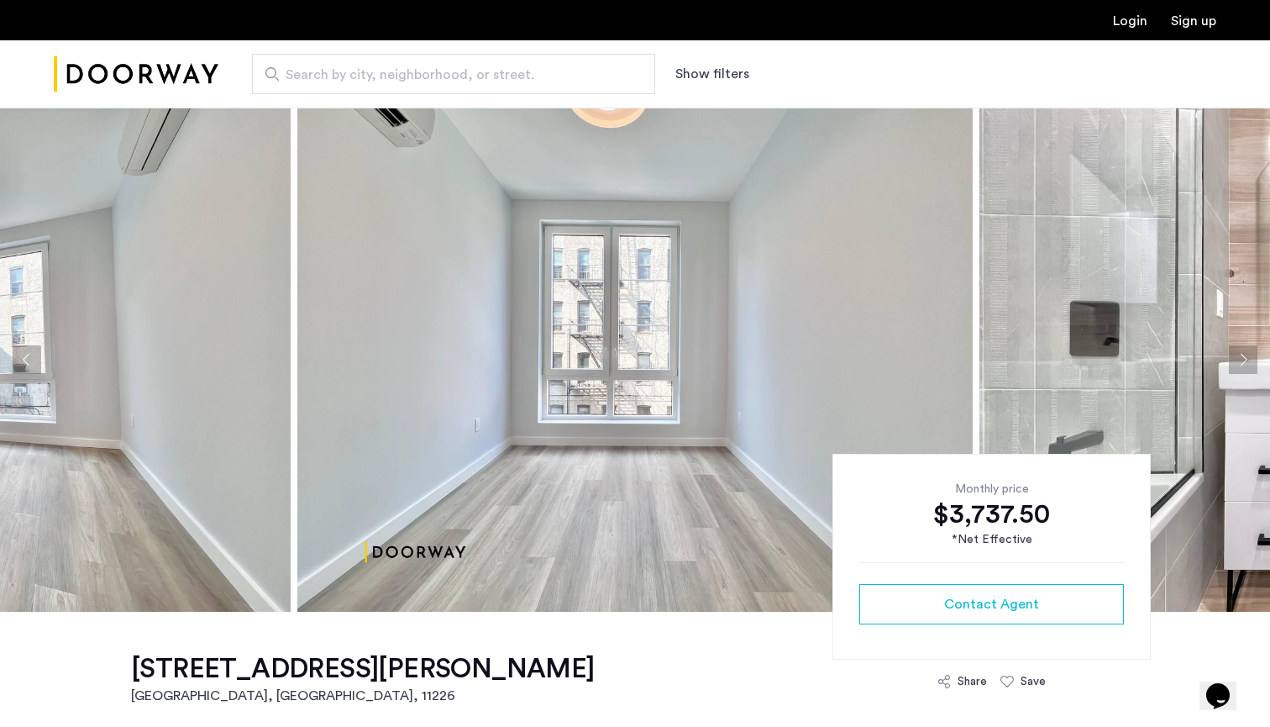
click at [1245, 365] on button "Next apartment" at bounding box center [1243, 359] width 29 height 29
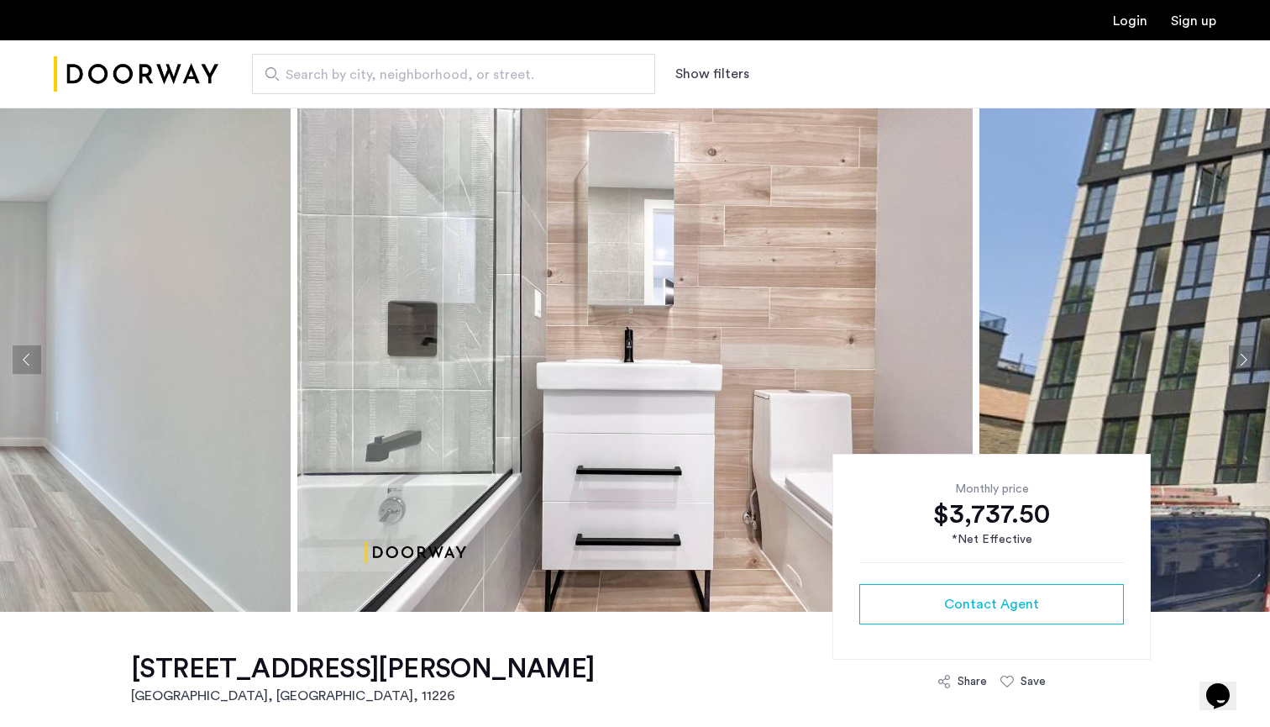
click at [1245, 365] on button "Next apartment" at bounding box center [1243, 359] width 29 height 29
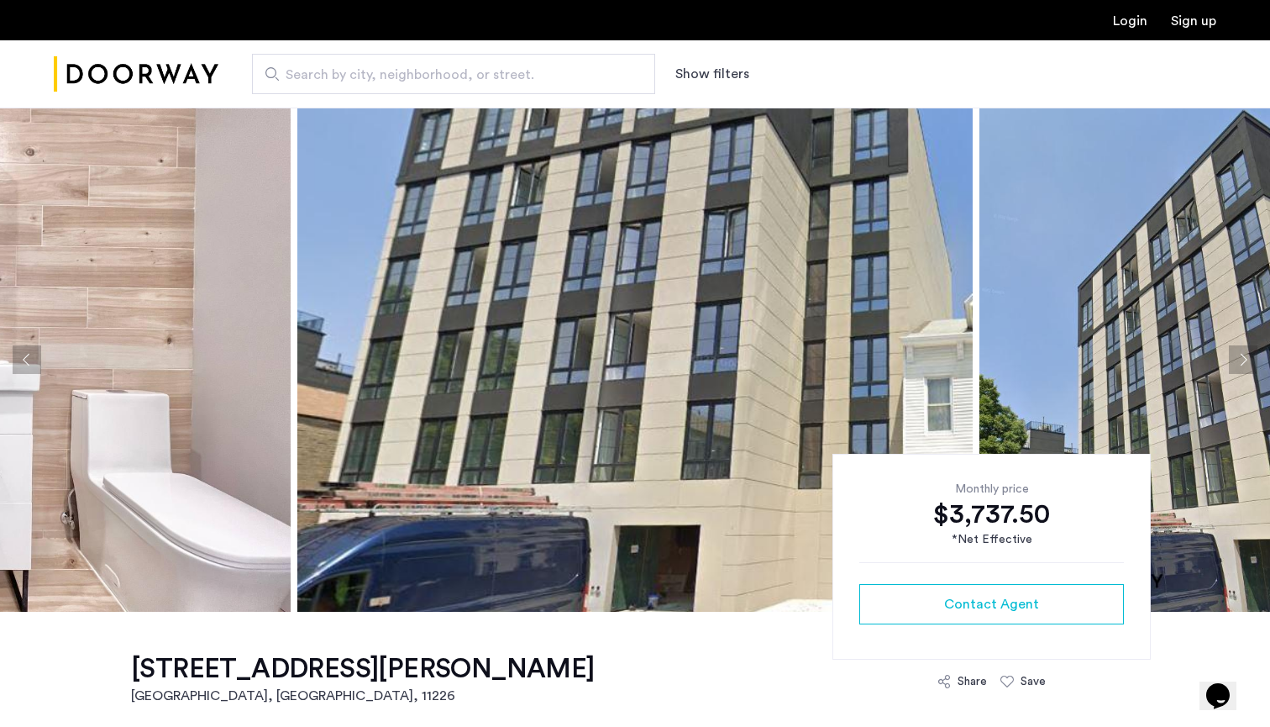
click at [1245, 365] on button "Next apartment" at bounding box center [1243, 359] width 29 height 29
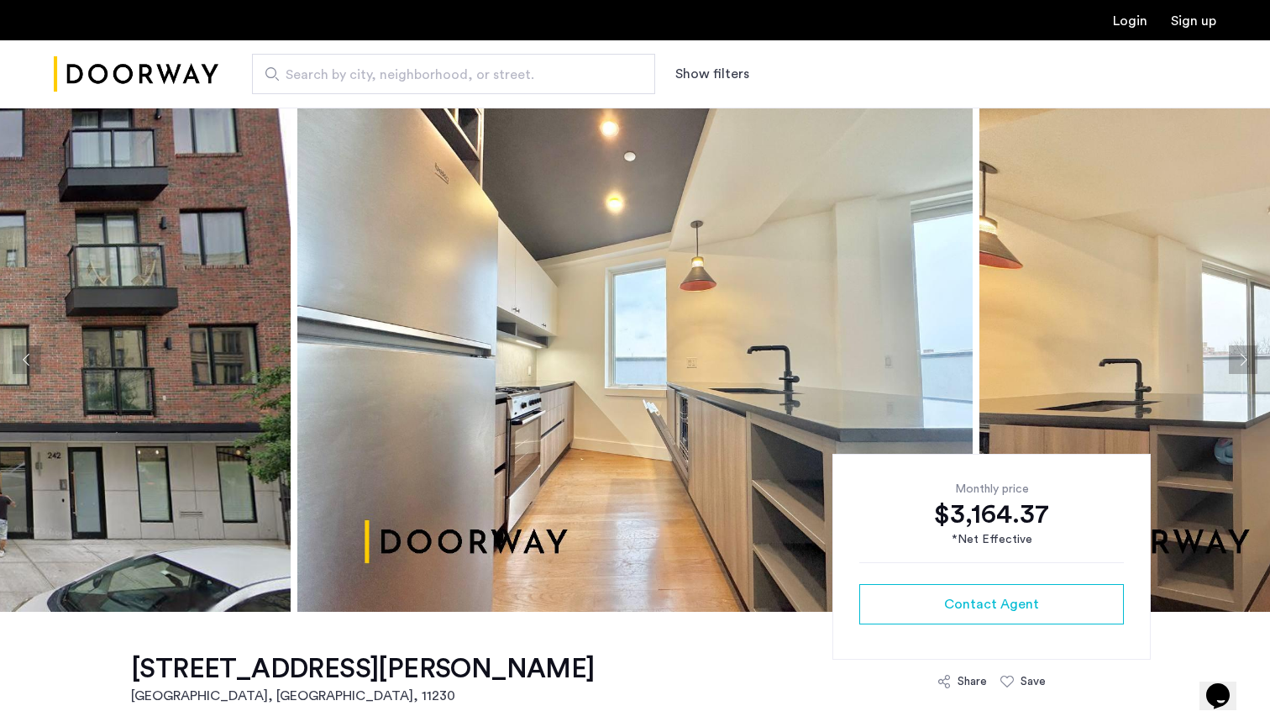
click at [1250, 360] on button "Next apartment" at bounding box center [1243, 359] width 29 height 29
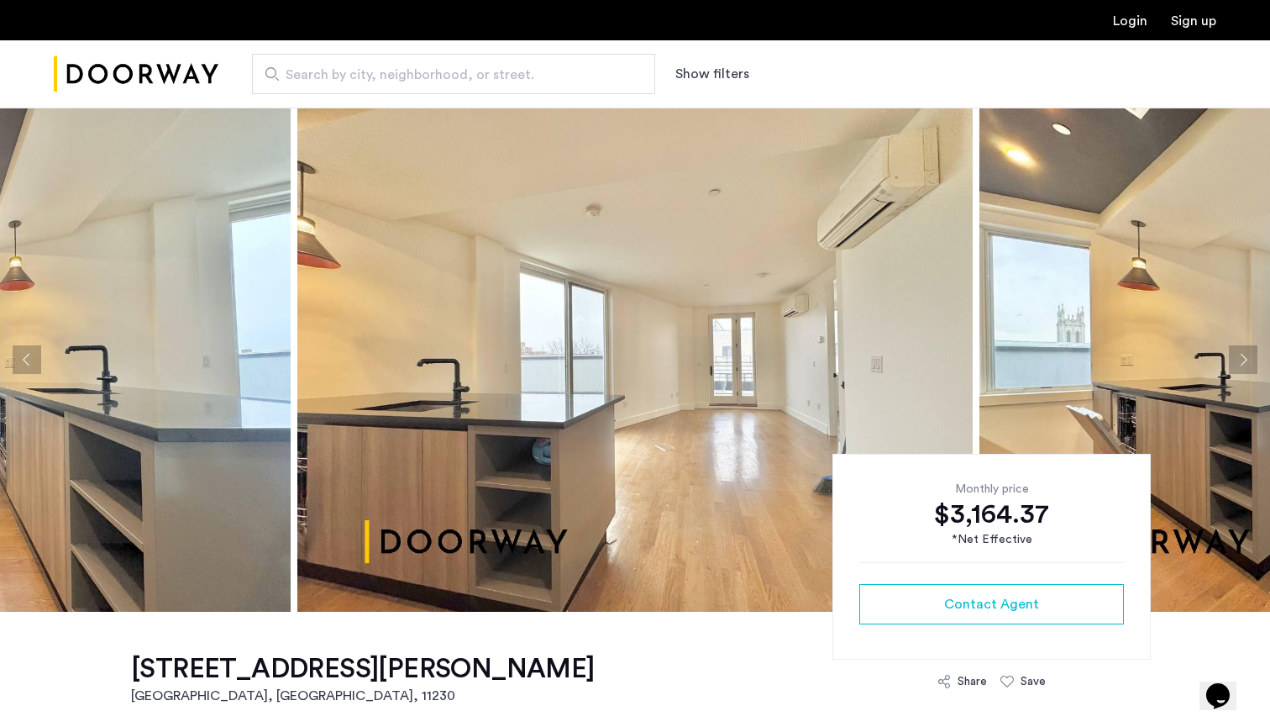
click at [1250, 360] on button "Next apartment" at bounding box center [1243, 359] width 29 height 29
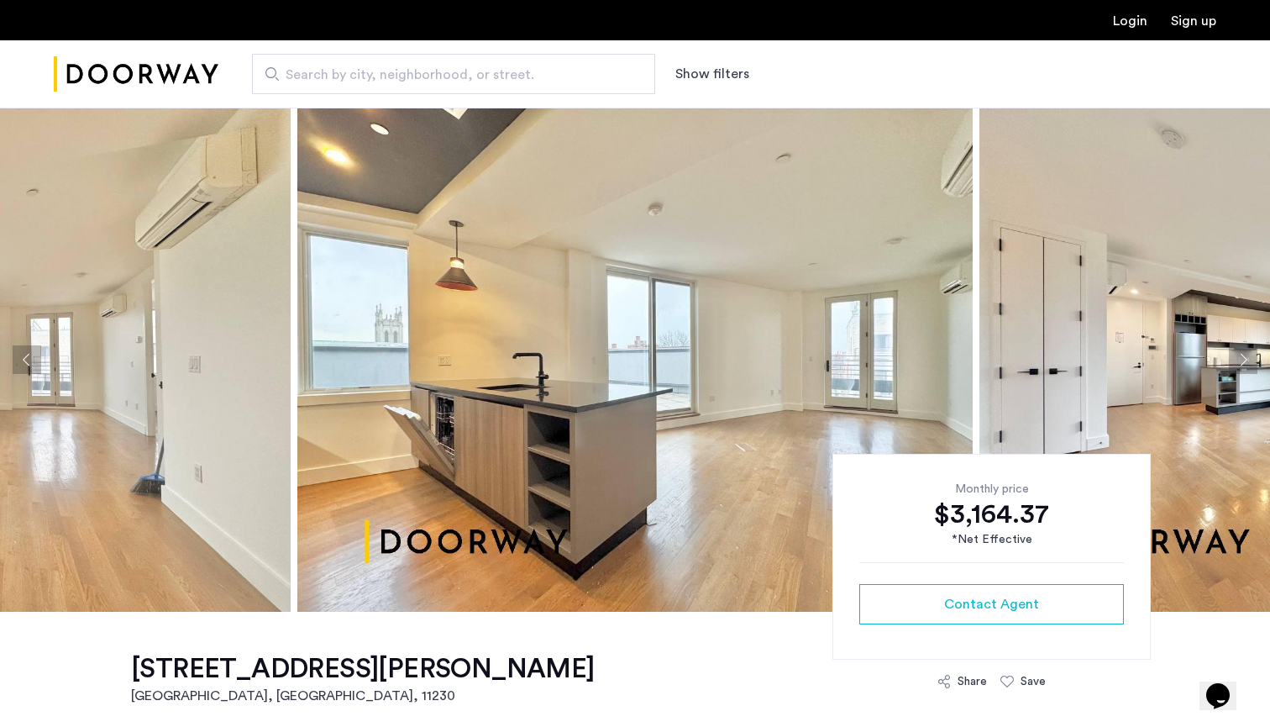
click at [1247, 364] on button "Next apartment" at bounding box center [1243, 359] width 29 height 29
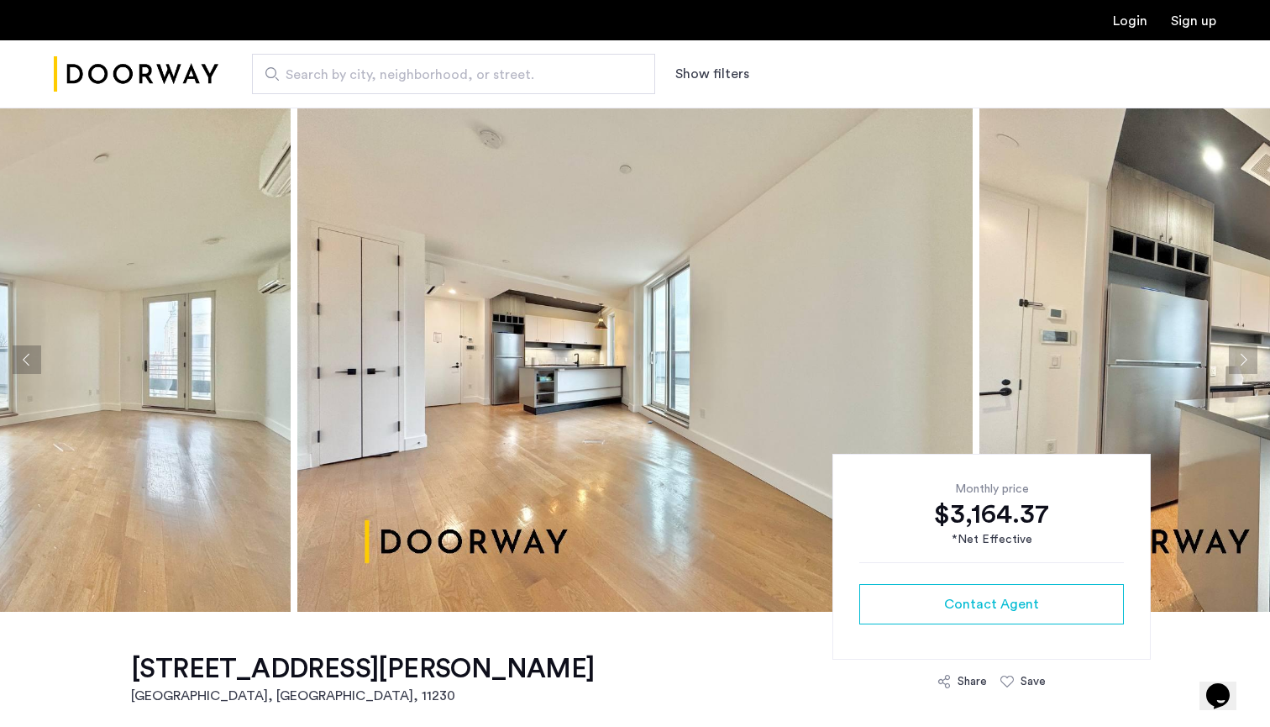
click at [1247, 364] on button "Next apartment" at bounding box center [1243, 359] width 29 height 29
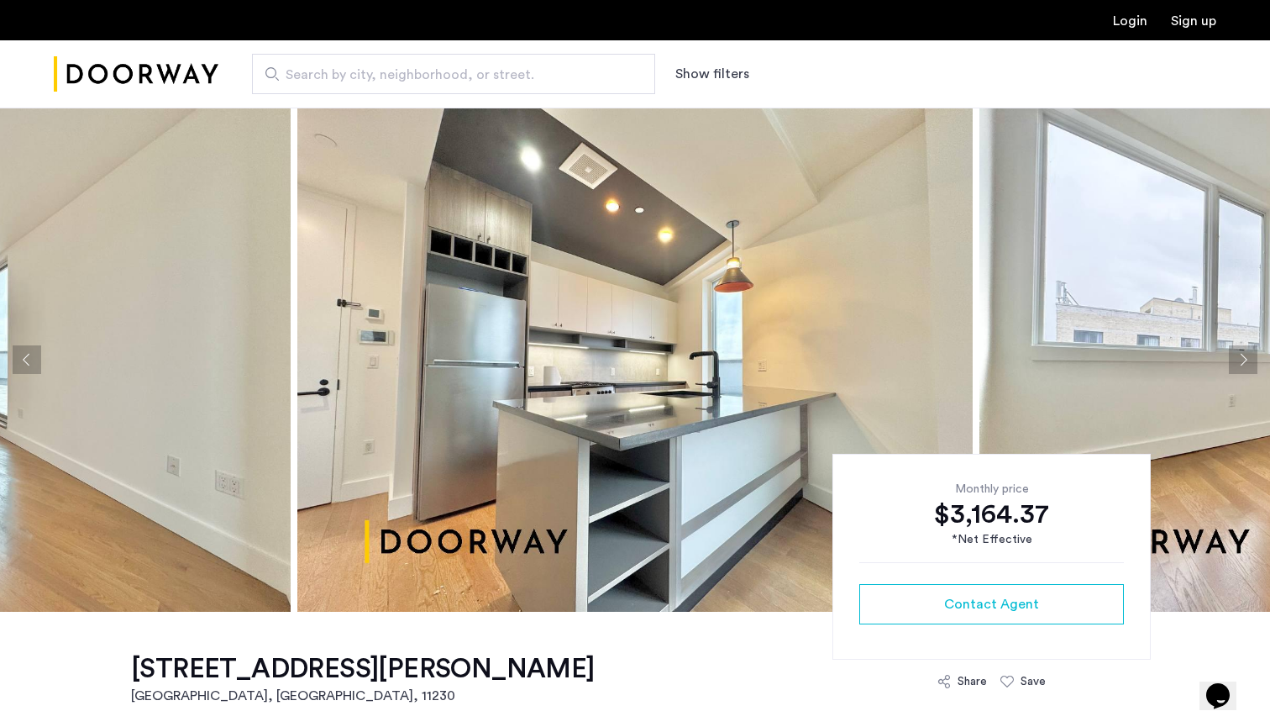
click at [1247, 364] on button "Next apartment" at bounding box center [1243, 359] width 29 height 29
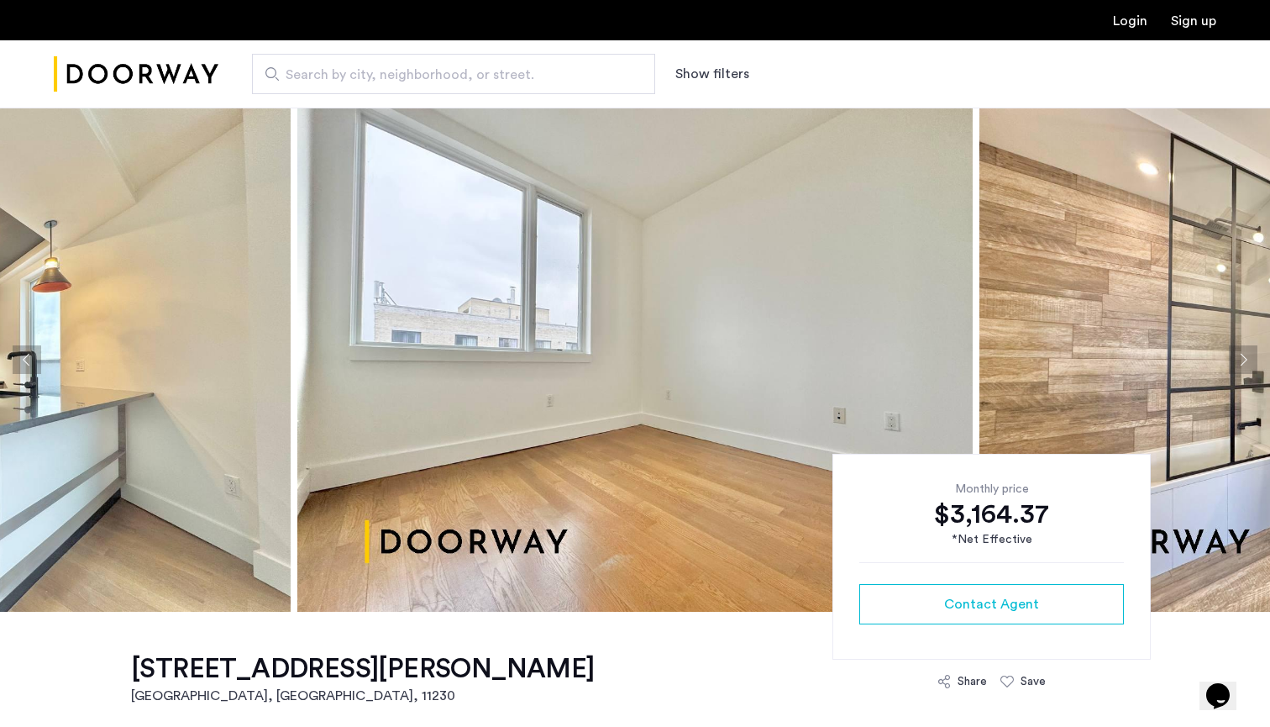
click at [1247, 364] on button "Next apartment" at bounding box center [1243, 359] width 29 height 29
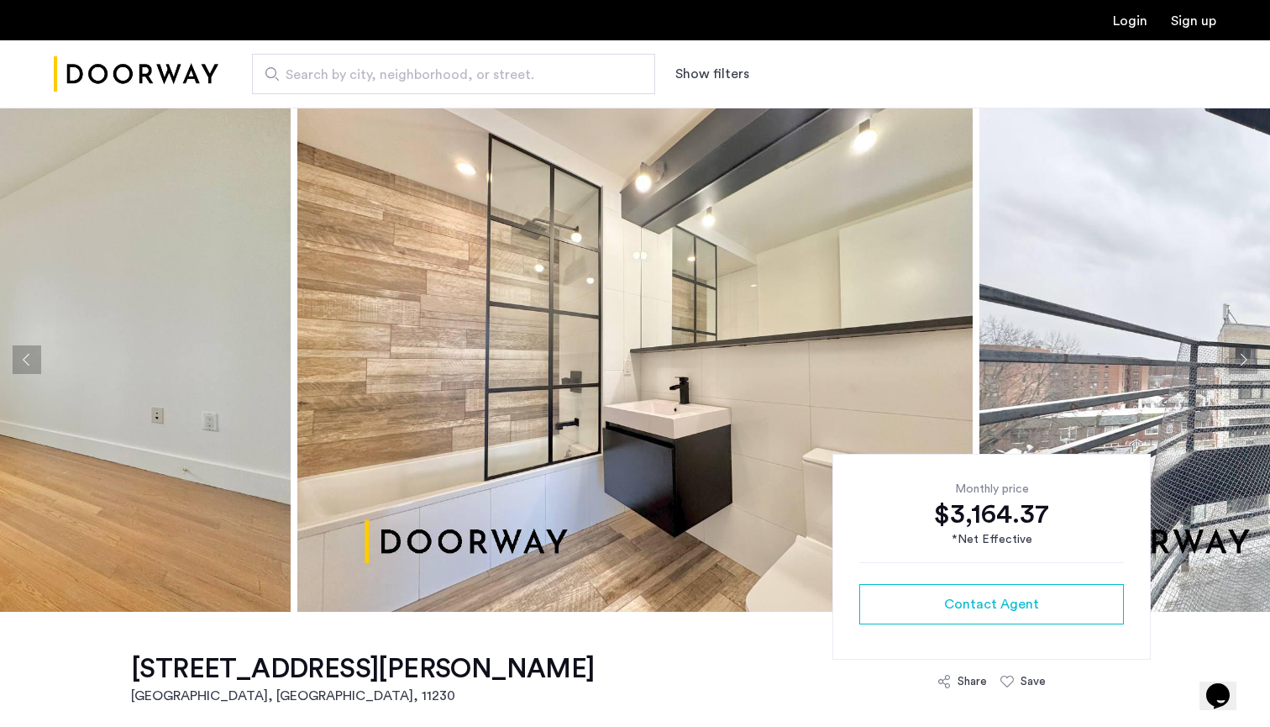
click at [1247, 364] on button "Next apartment" at bounding box center [1243, 359] width 29 height 29
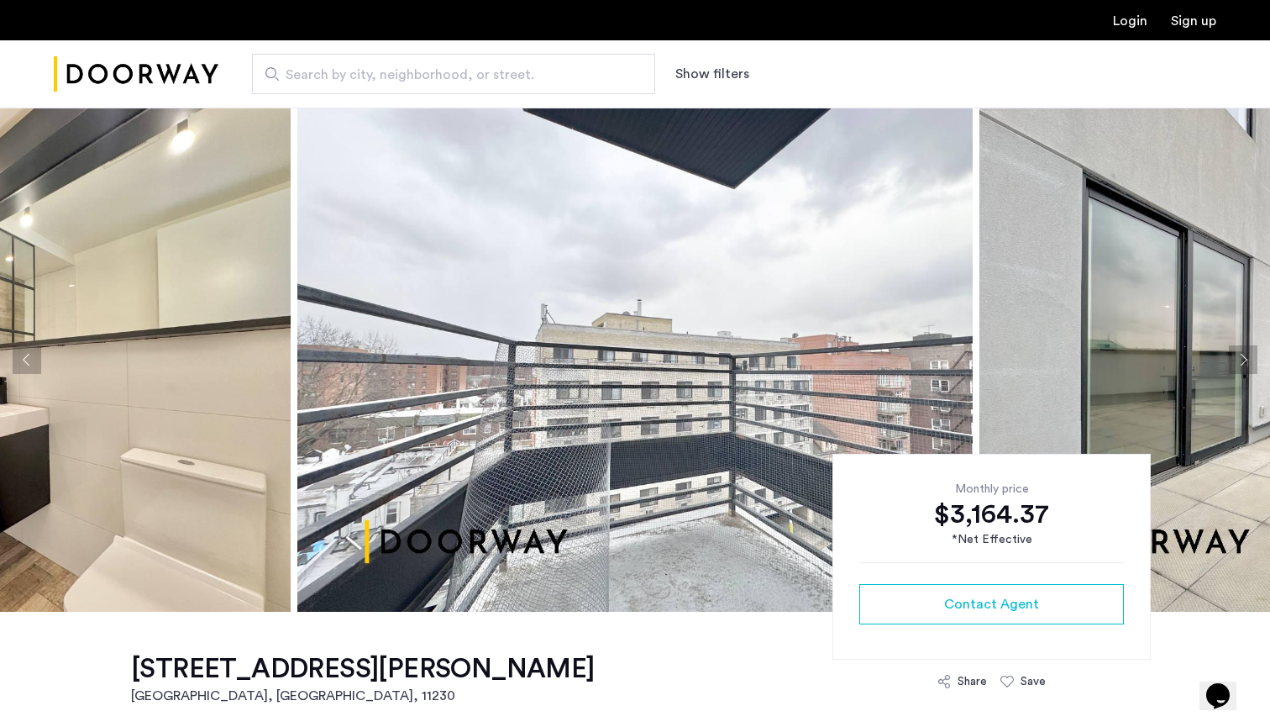
click at [1247, 364] on button "Next apartment" at bounding box center [1243, 359] width 29 height 29
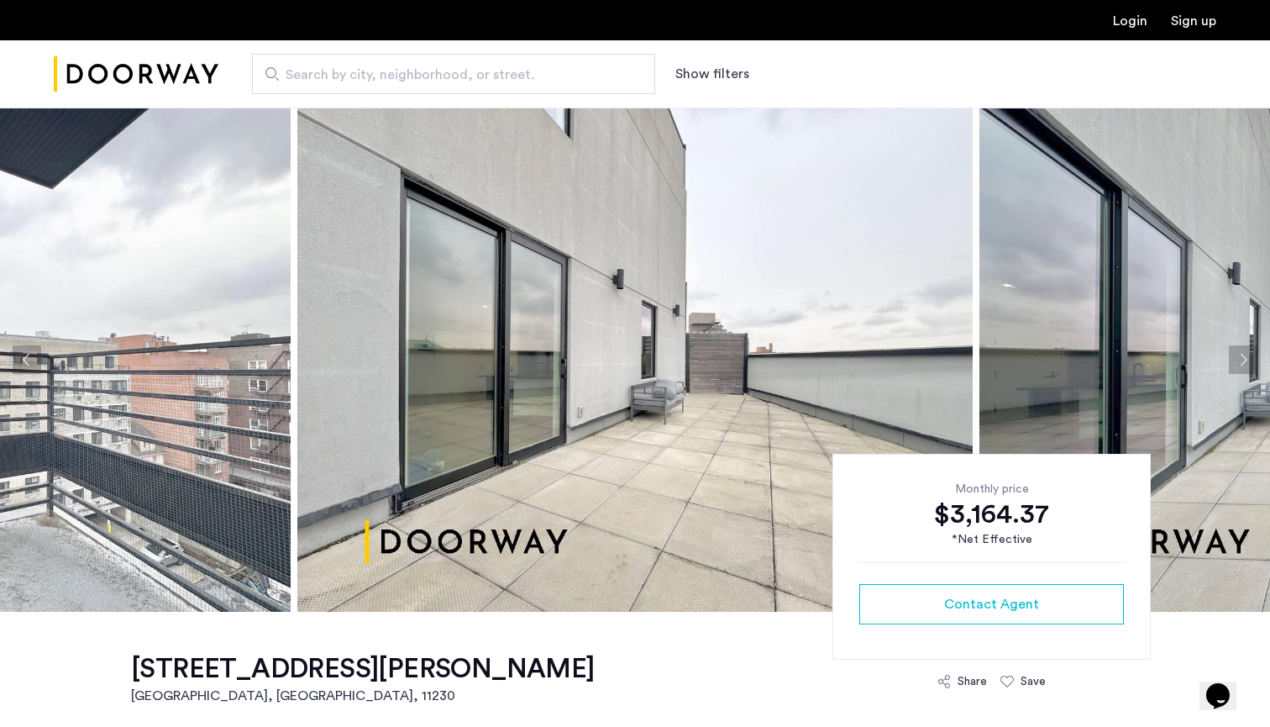
click at [1247, 364] on button "Next apartment" at bounding box center [1243, 359] width 29 height 29
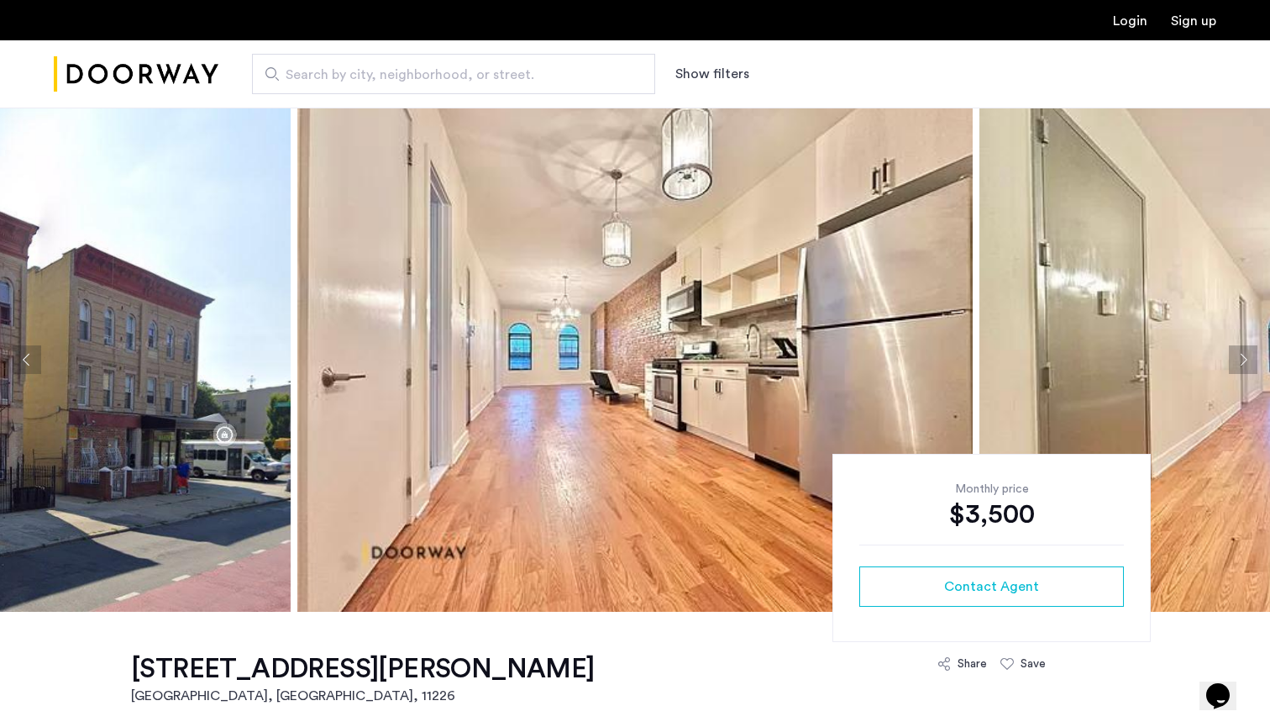
click at [1247, 361] on button "Next apartment" at bounding box center [1243, 359] width 29 height 29
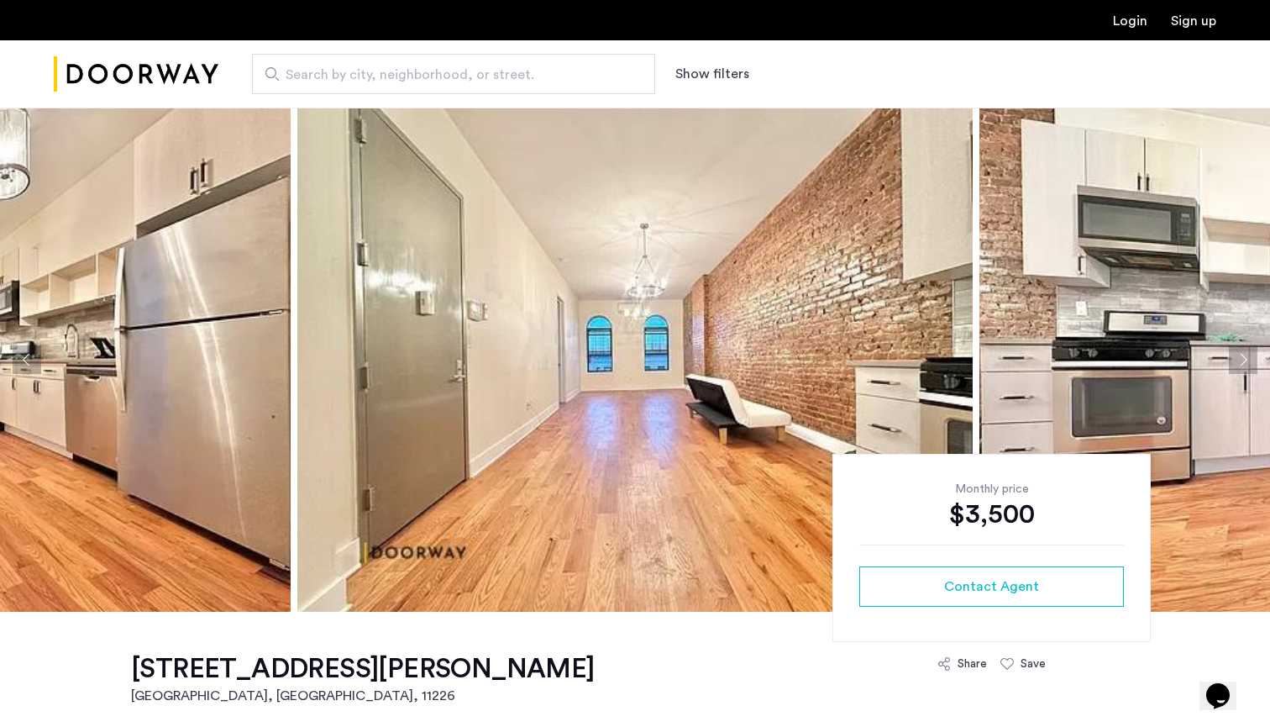
click at [1247, 361] on button "Next apartment" at bounding box center [1243, 359] width 29 height 29
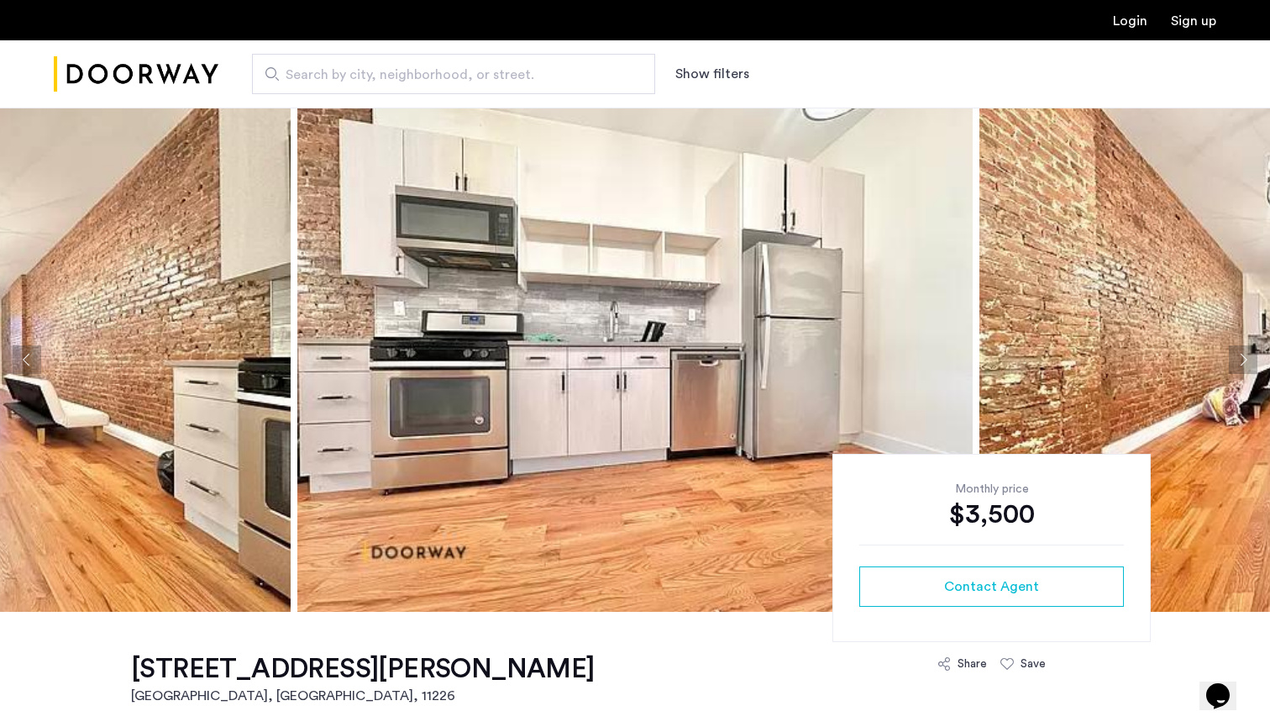
click at [1247, 361] on button "Next apartment" at bounding box center [1243, 359] width 29 height 29
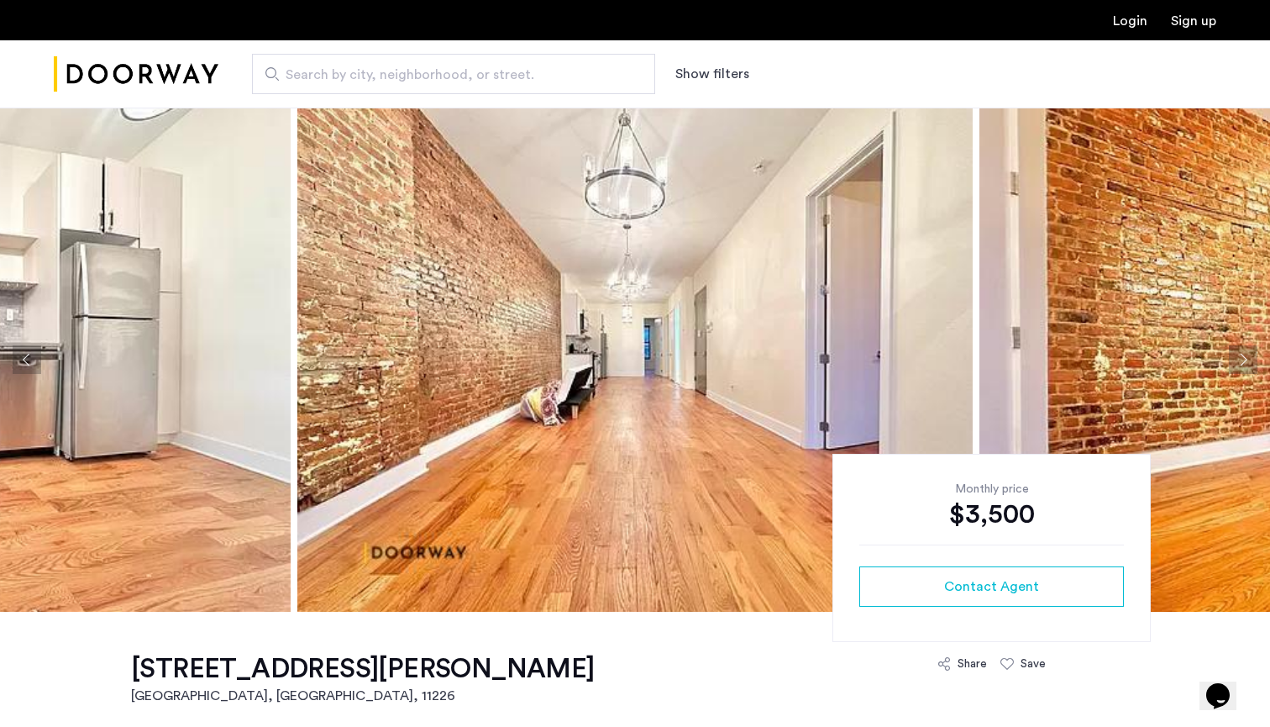
click at [1247, 361] on button "Next apartment" at bounding box center [1243, 359] width 29 height 29
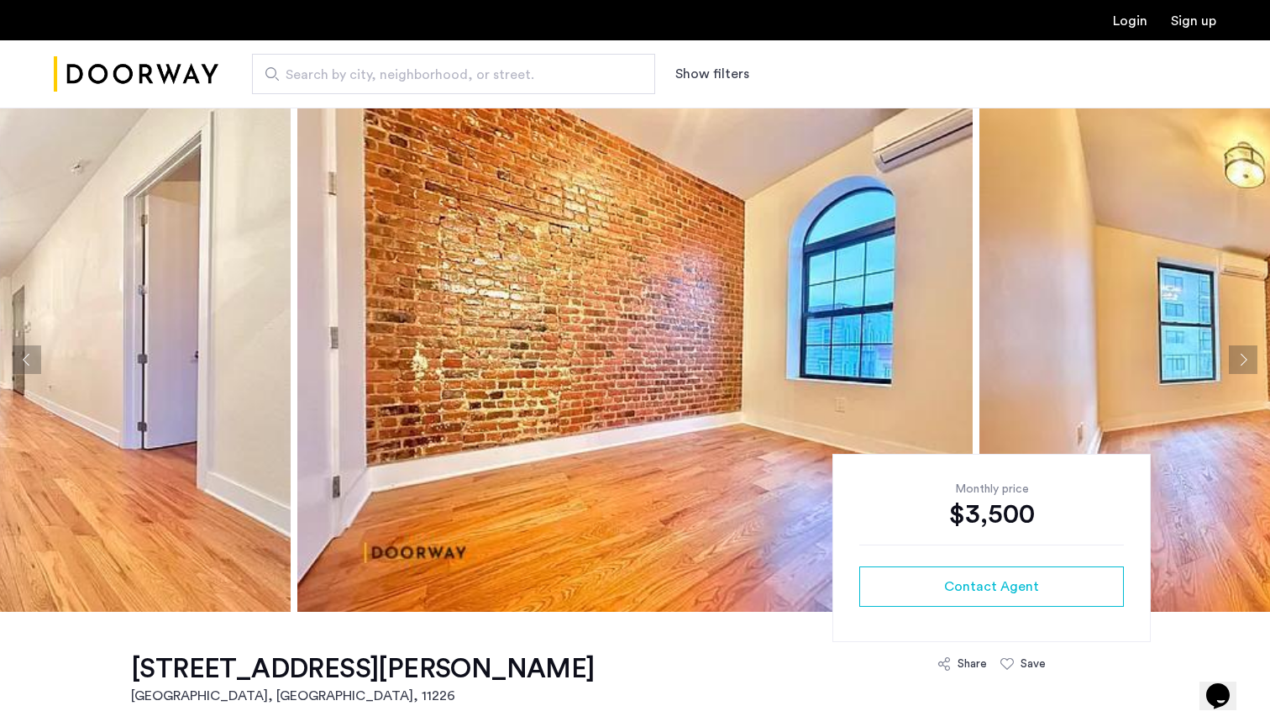
click at [1247, 361] on button "Next apartment" at bounding box center [1243, 359] width 29 height 29
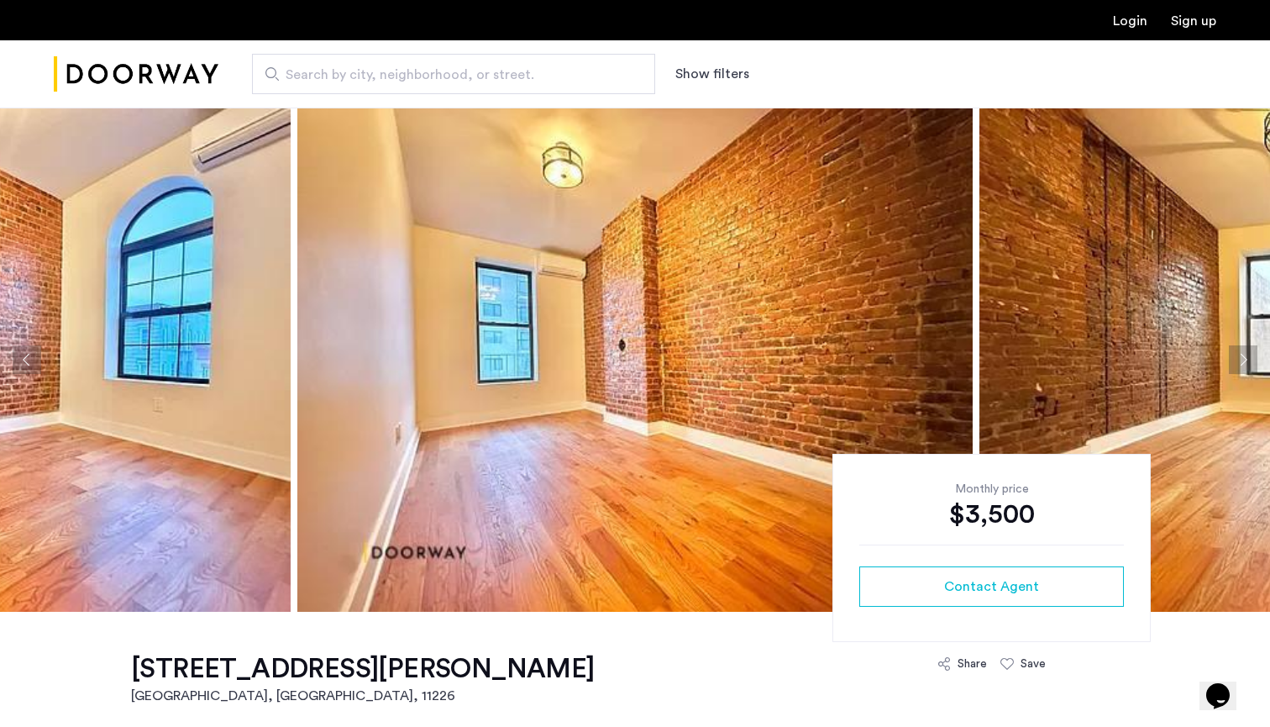
click at [1247, 361] on button "Next apartment" at bounding box center [1243, 359] width 29 height 29
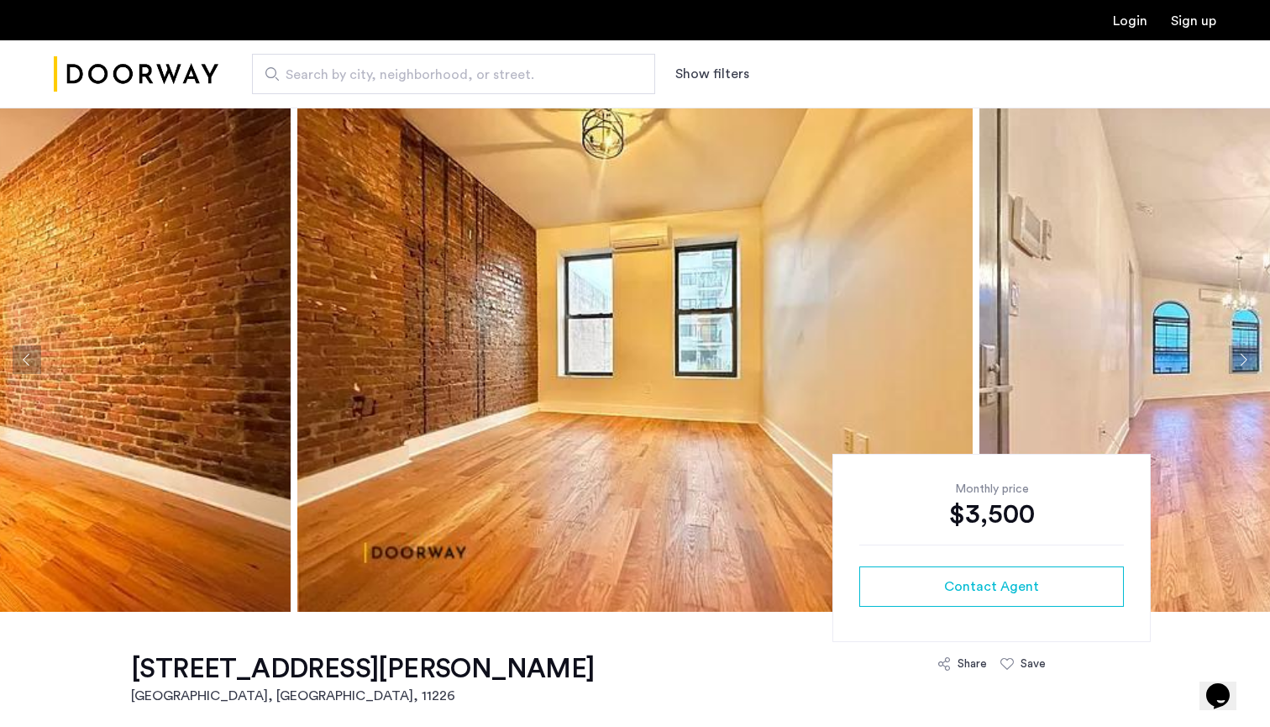
click at [1247, 361] on button "Next apartment" at bounding box center [1243, 359] width 29 height 29
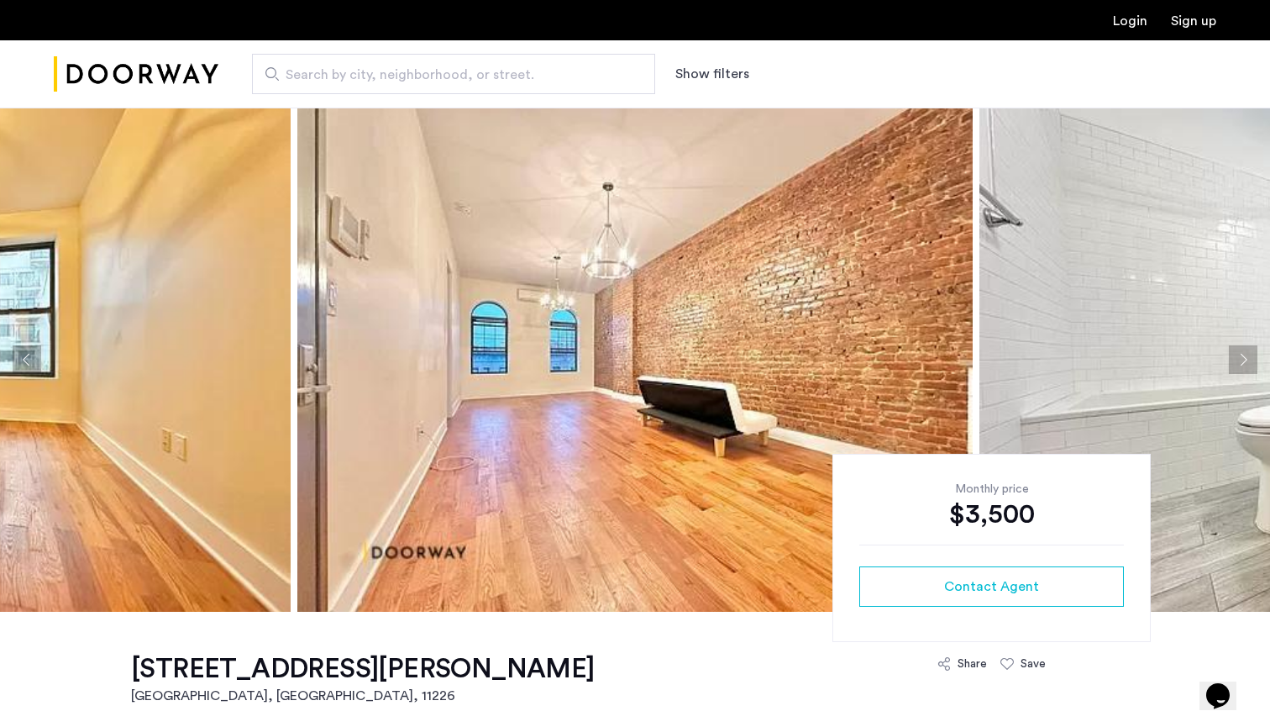
click at [1247, 361] on button "Next apartment" at bounding box center [1243, 359] width 29 height 29
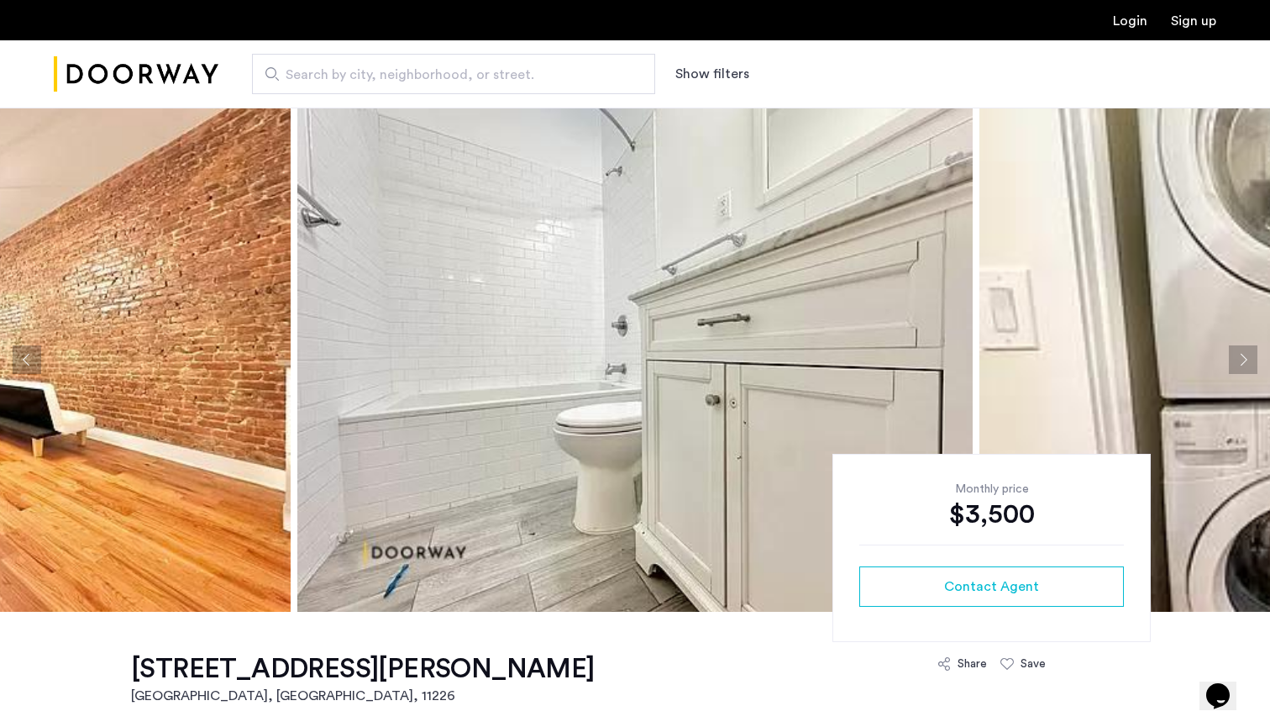
click at [1247, 361] on button "Next apartment" at bounding box center [1243, 359] width 29 height 29
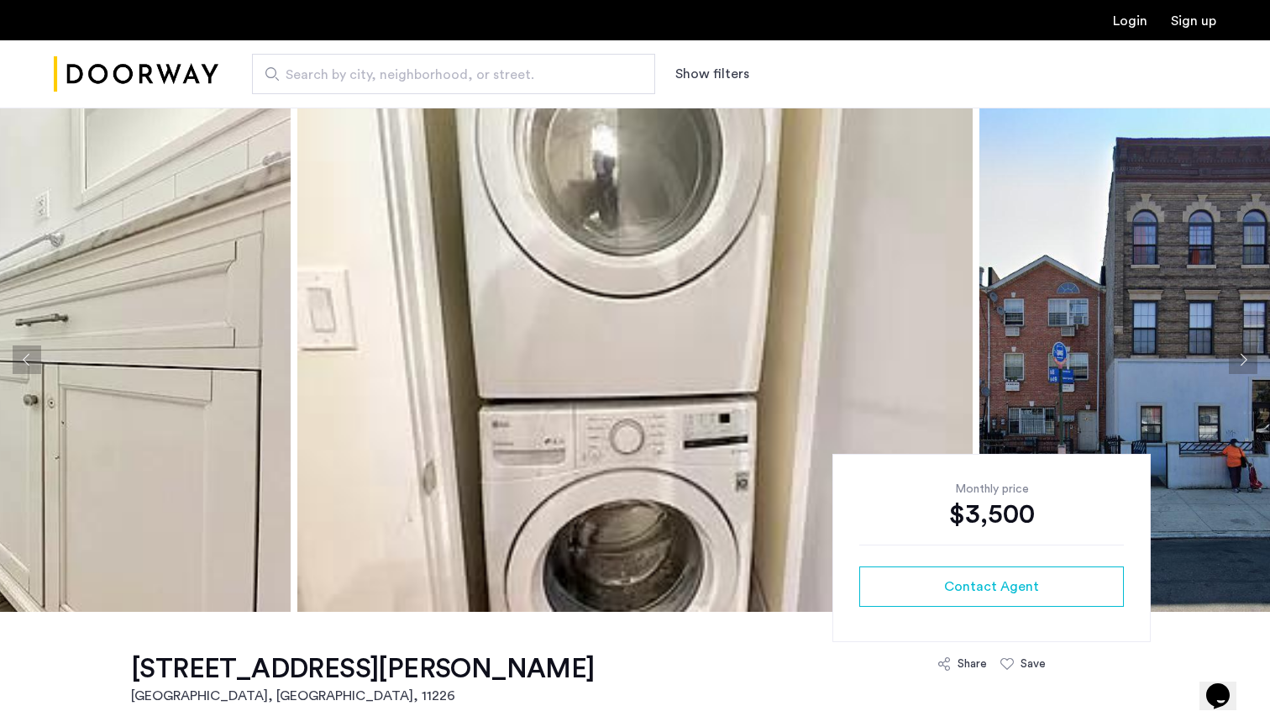
click at [1247, 361] on button "Next apartment" at bounding box center [1243, 359] width 29 height 29
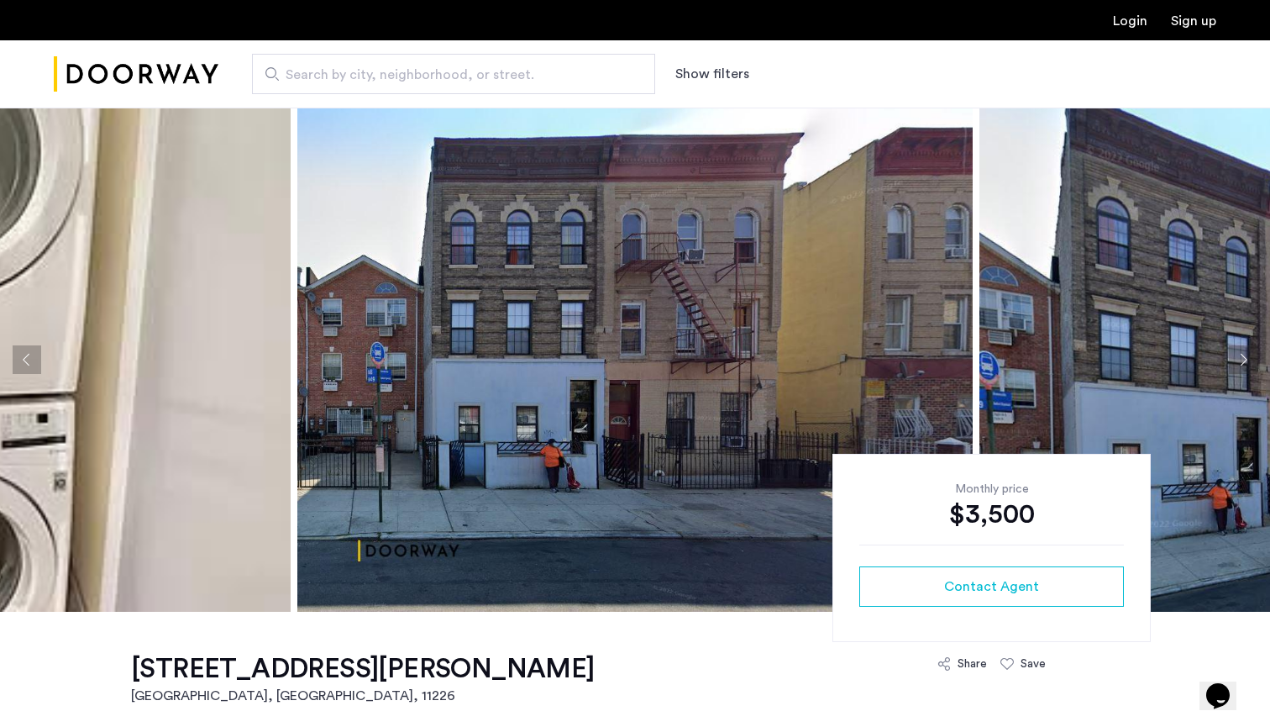
click at [1247, 361] on button "Next apartment" at bounding box center [1243, 359] width 29 height 29
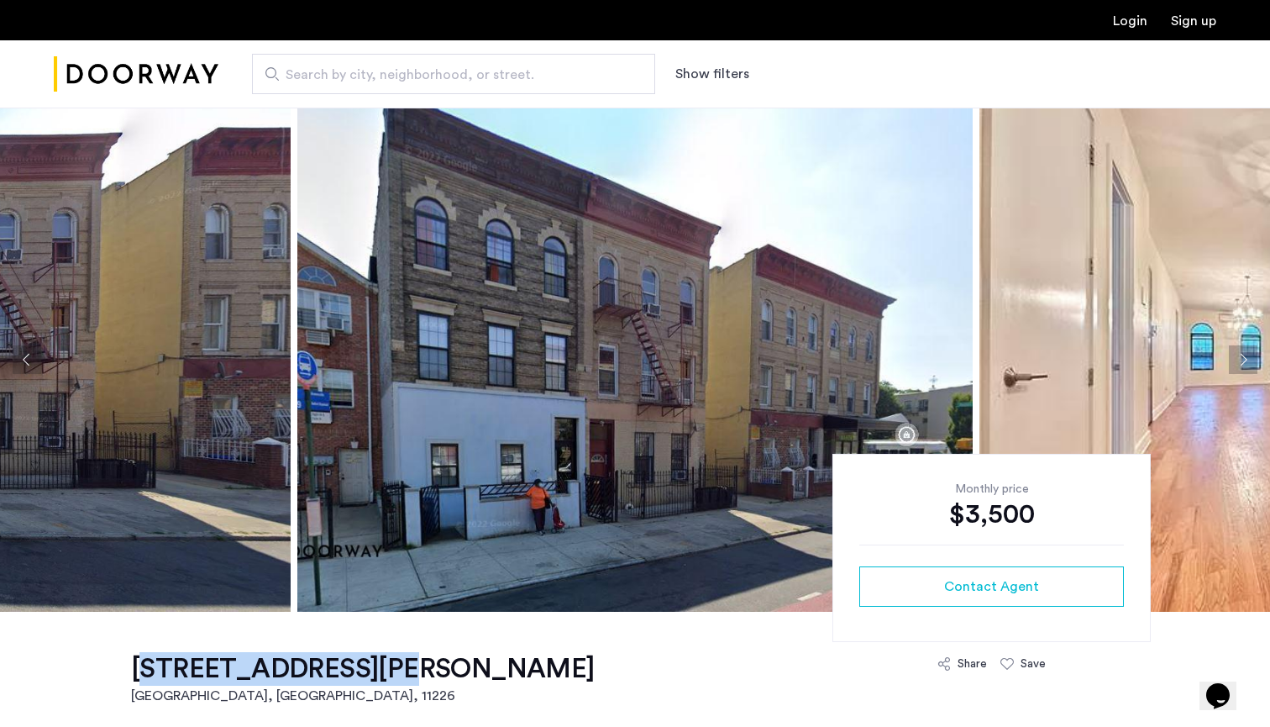
drag, startPoint x: 121, startPoint y: 669, endPoint x: 361, endPoint y: 680, distance: 240.5
copy h1 "[STREET_ADDRESS][PERSON_NAME]"
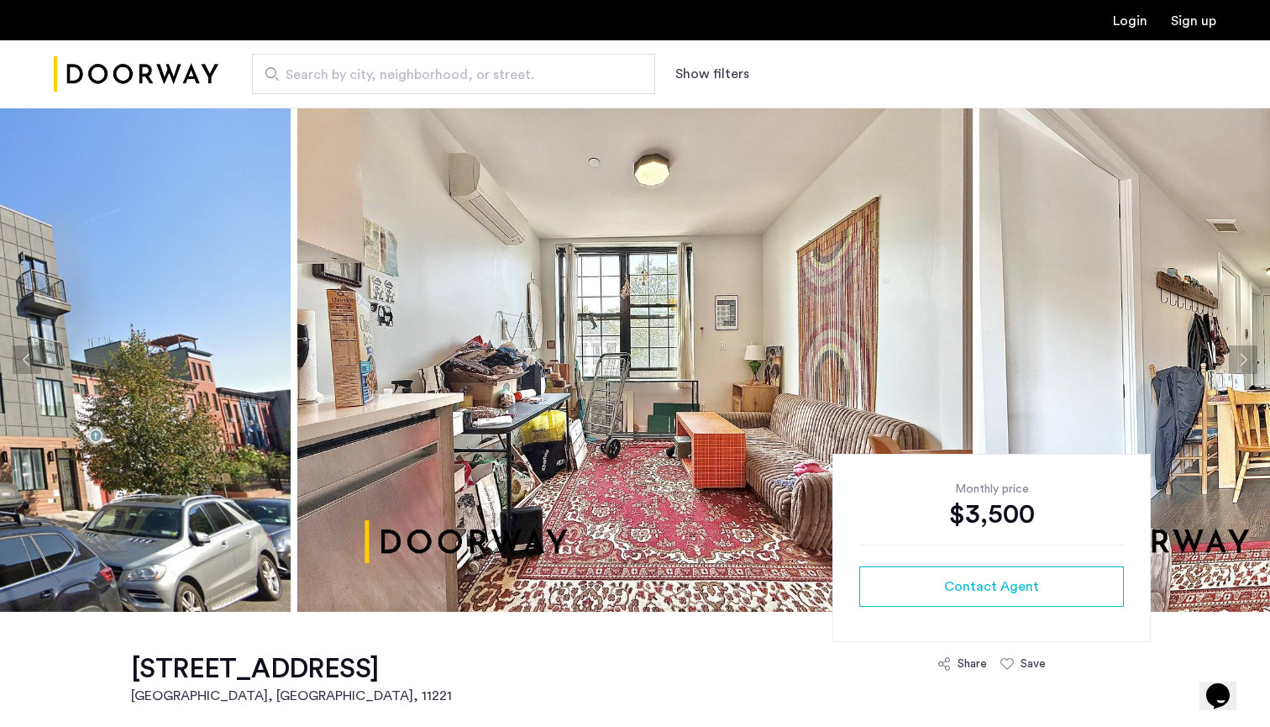
click at [1234, 357] on button "Next apartment" at bounding box center [1243, 359] width 29 height 29
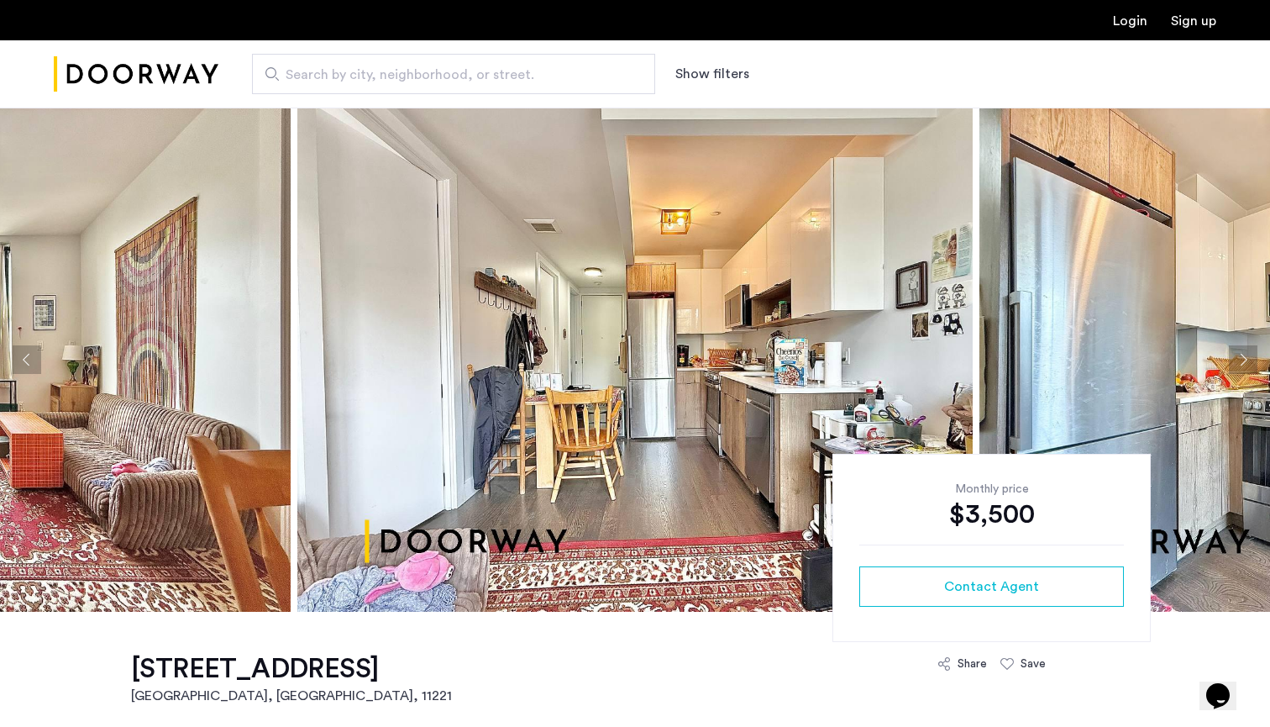
click at [1234, 355] on button "Next apartment" at bounding box center [1243, 359] width 29 height 29
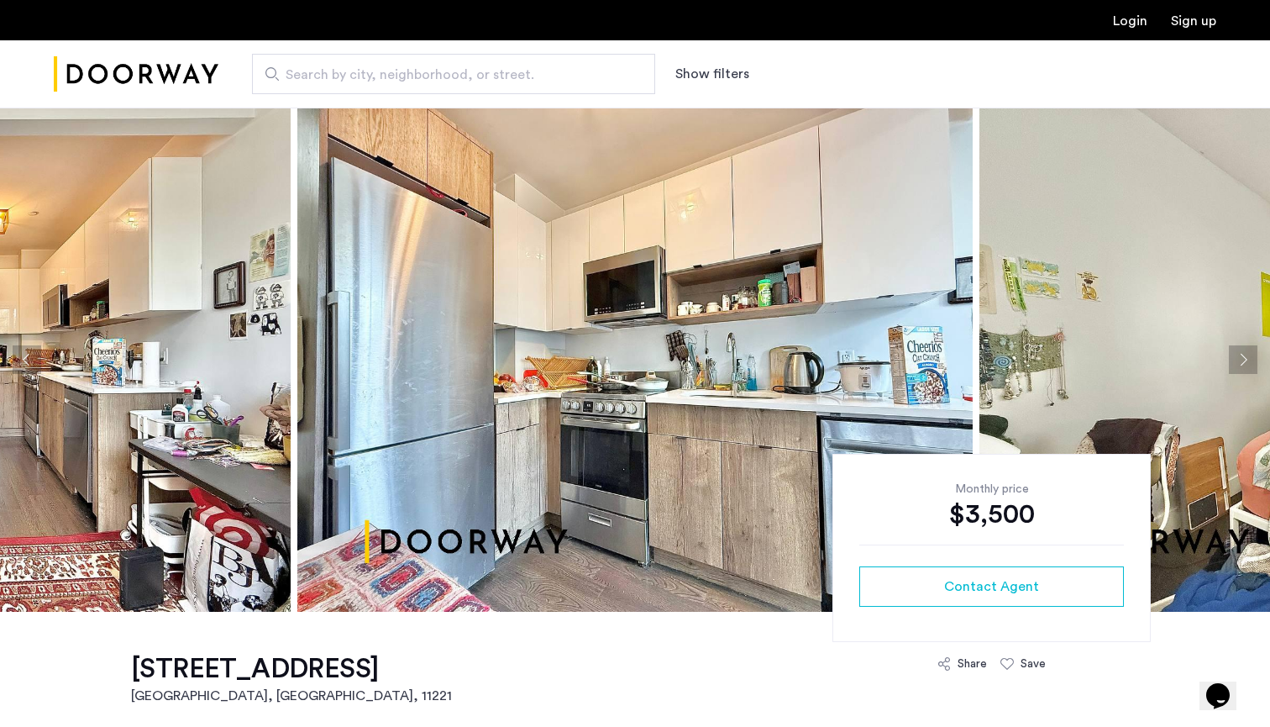
click at [1233, 354] on button "Next apartment" at bounding box center [1243, 359] width 29 height 29
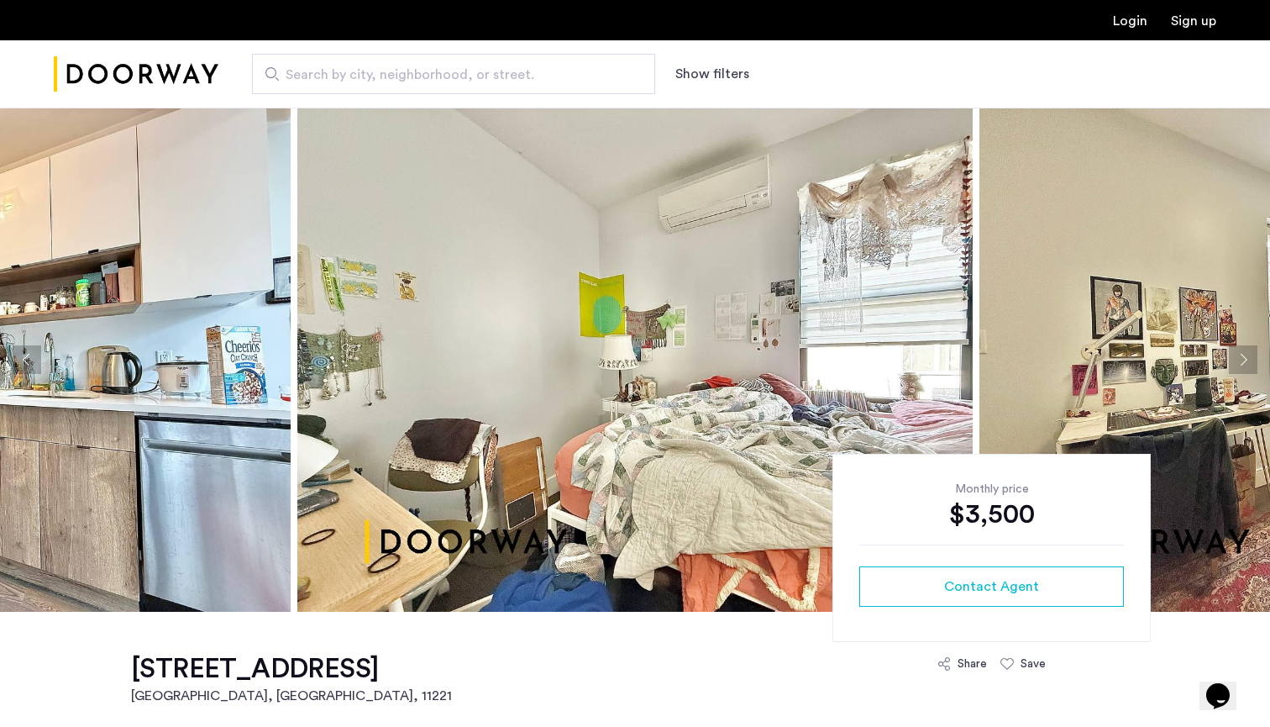
click at [1233, 354] on button "Next apartment" at bounding box center [1243, 359] width 29 height 29
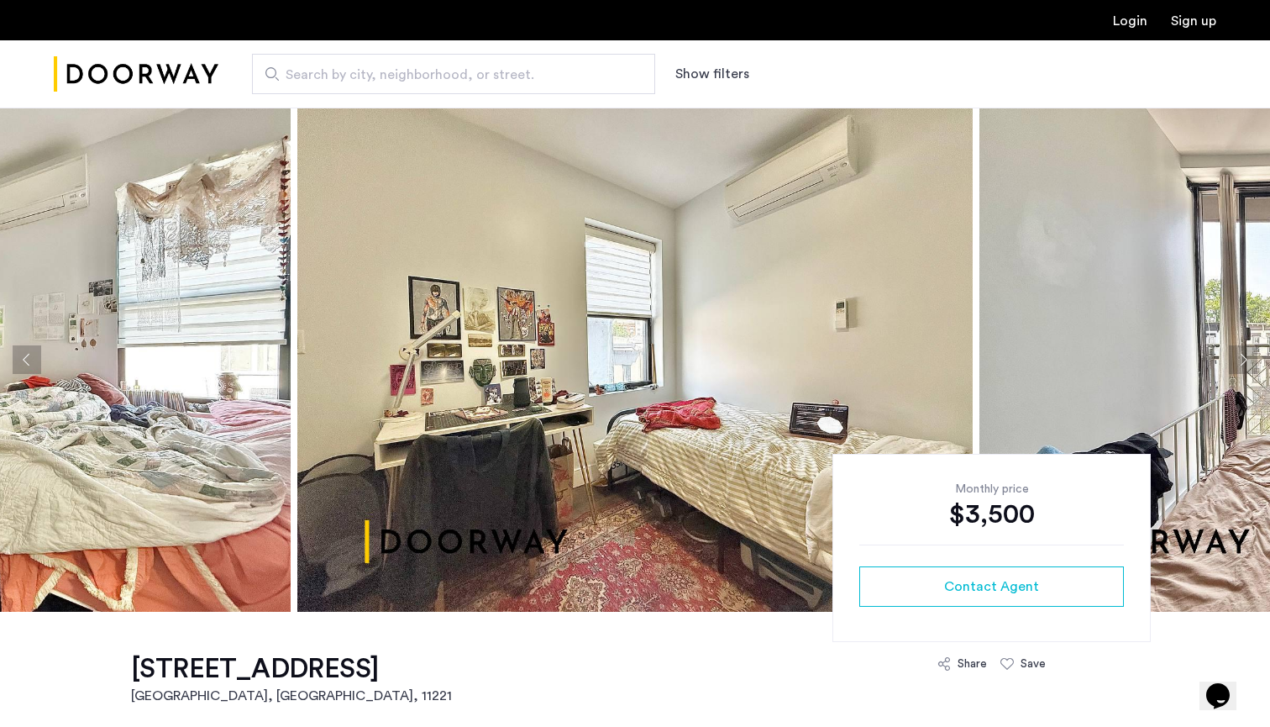
click at [1233, 354] on button "Next apartment" at bounding box center [1243, 359] width 29 height 29
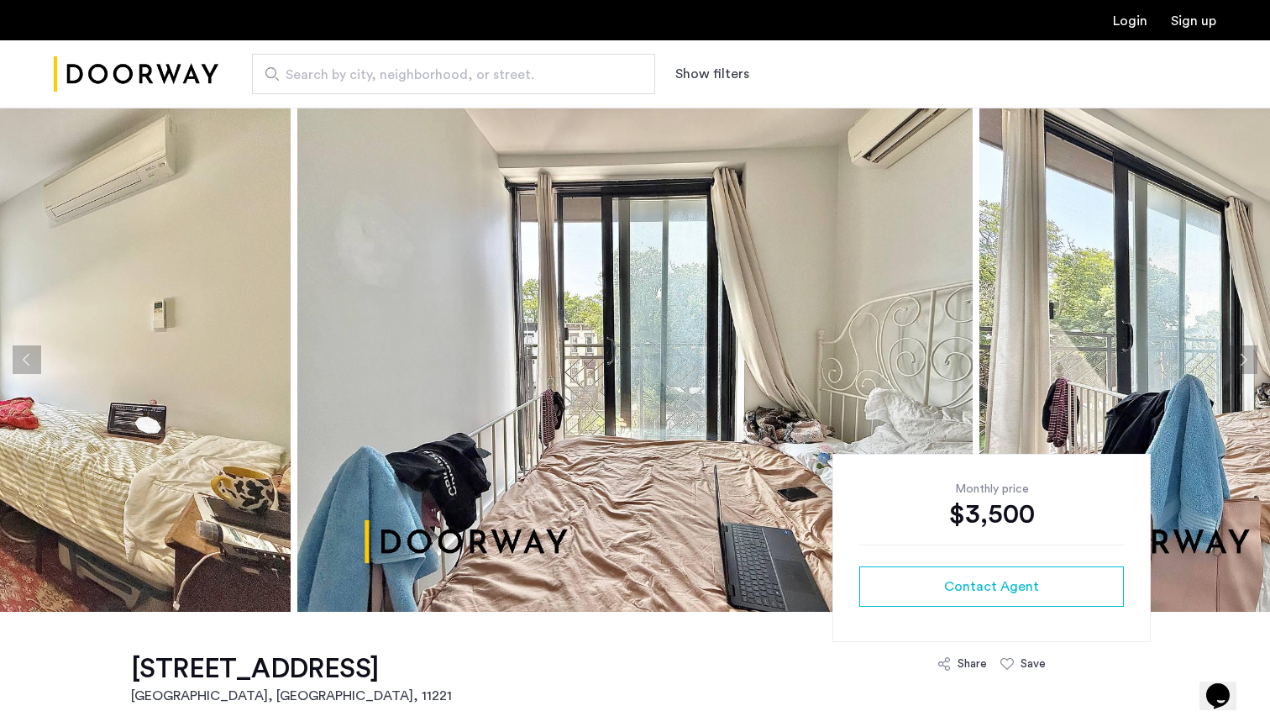
click at [1233, 354] on button "Next apartment" at bounding box center [1243, 359] width 29 height 29
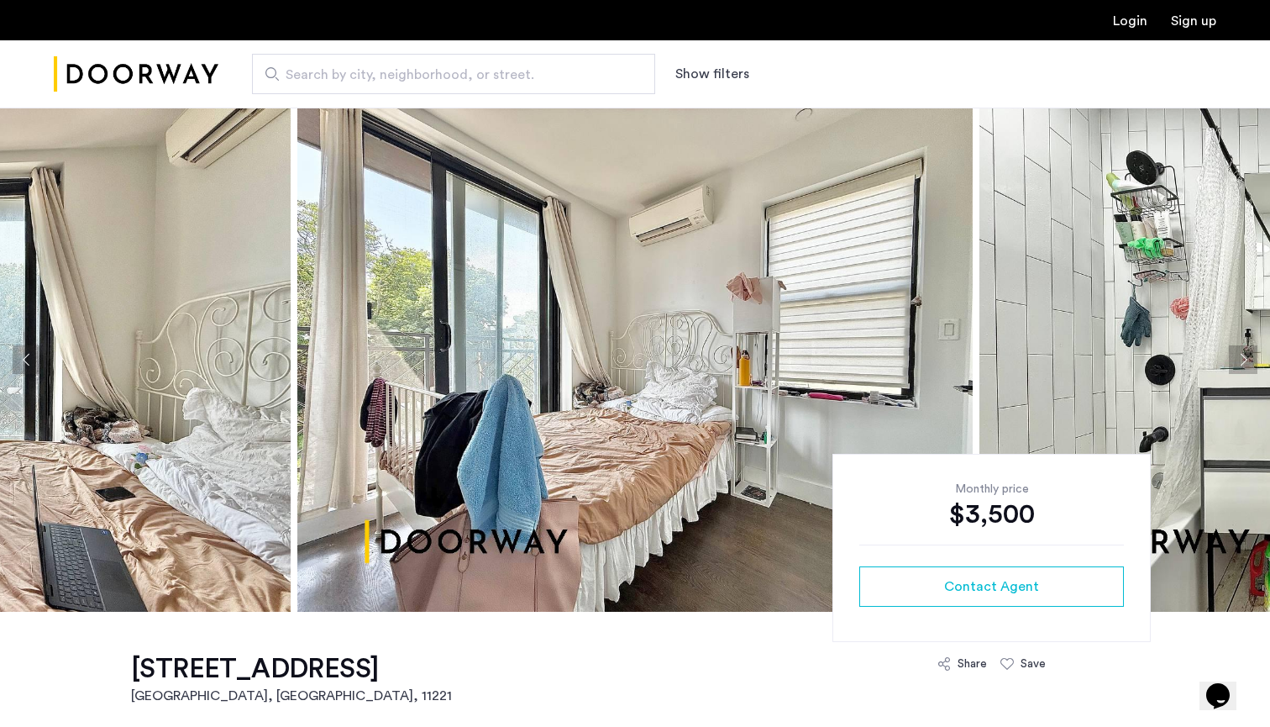
click at [1233, 354] on button "Next apartment" at bounding box center [1243, 359] width 29 height 29
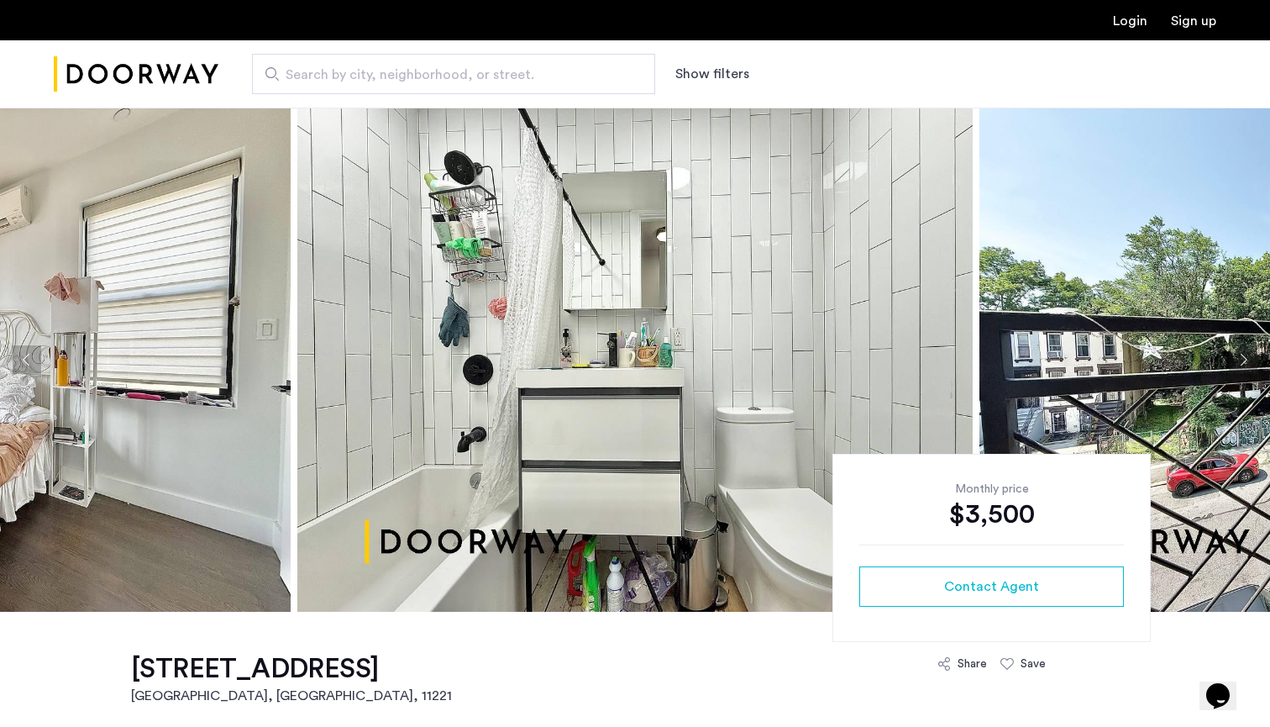
click at [1233, 354] on button "Next apartment" at bounding box center [1243, 359] width 29 height 29
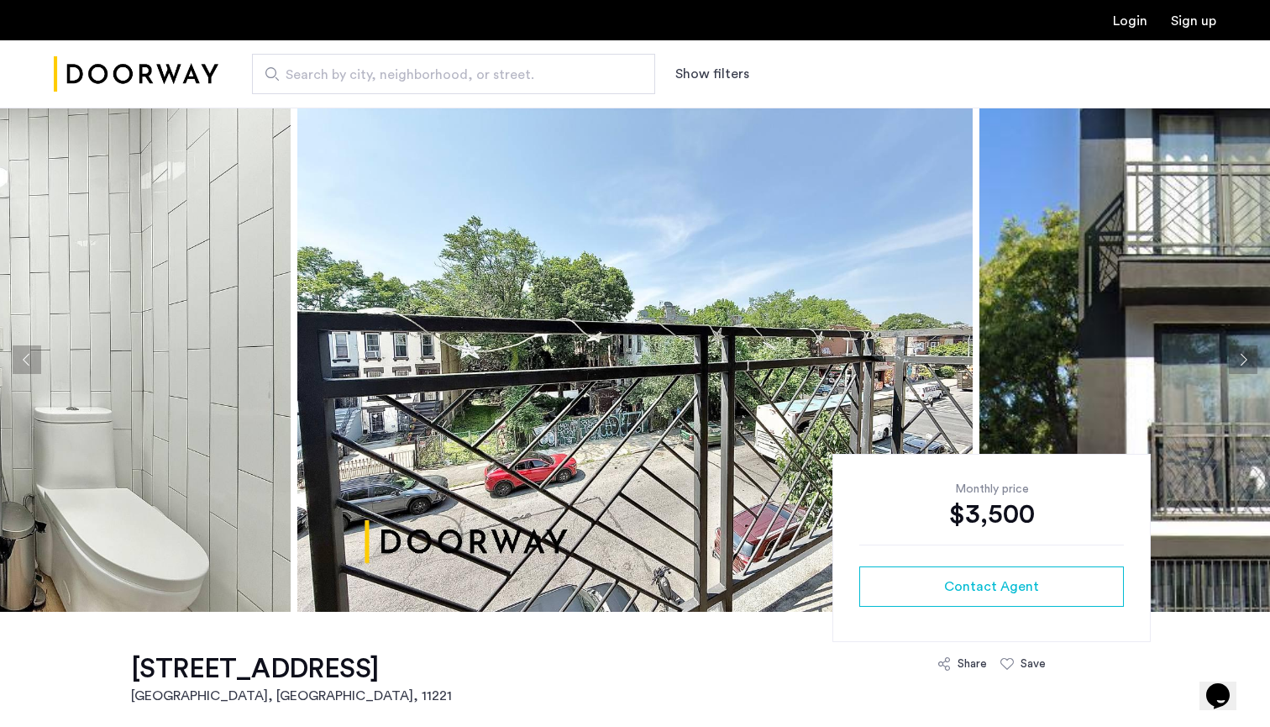
click at [1233, 354] on button "Next apartment" at bounding box center [1243, 359] width 29 height 29
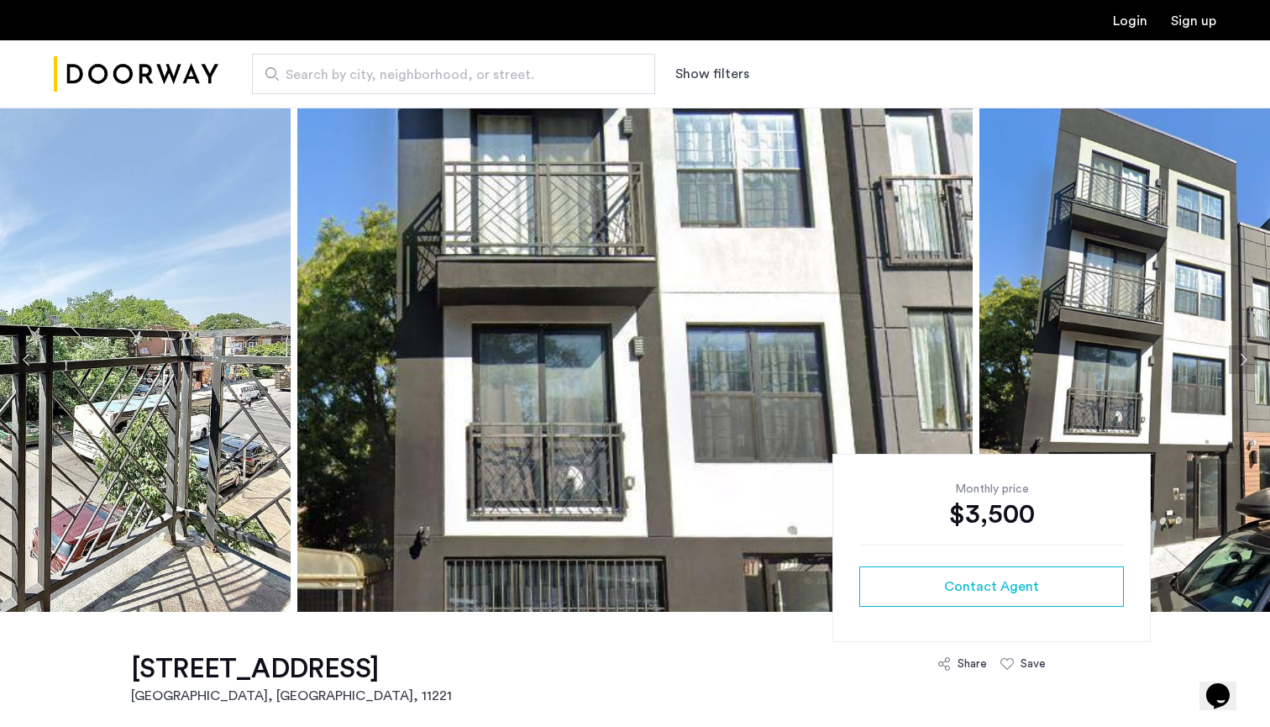
click at [1233, 354] on button "Next apartment" at bounding box center [1243, 359] width 29 height 29
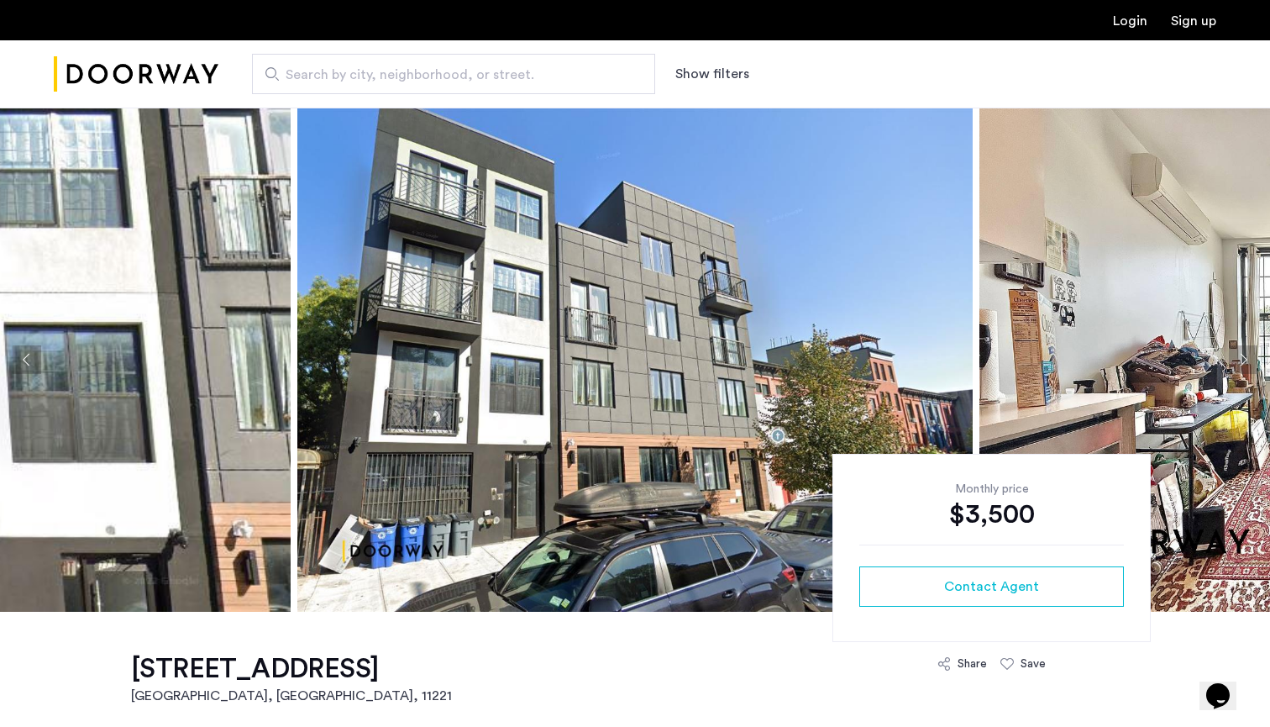
click at [1233, 354] on button "Next apartment" at bounding box center [1243, 359] width 29 height 29
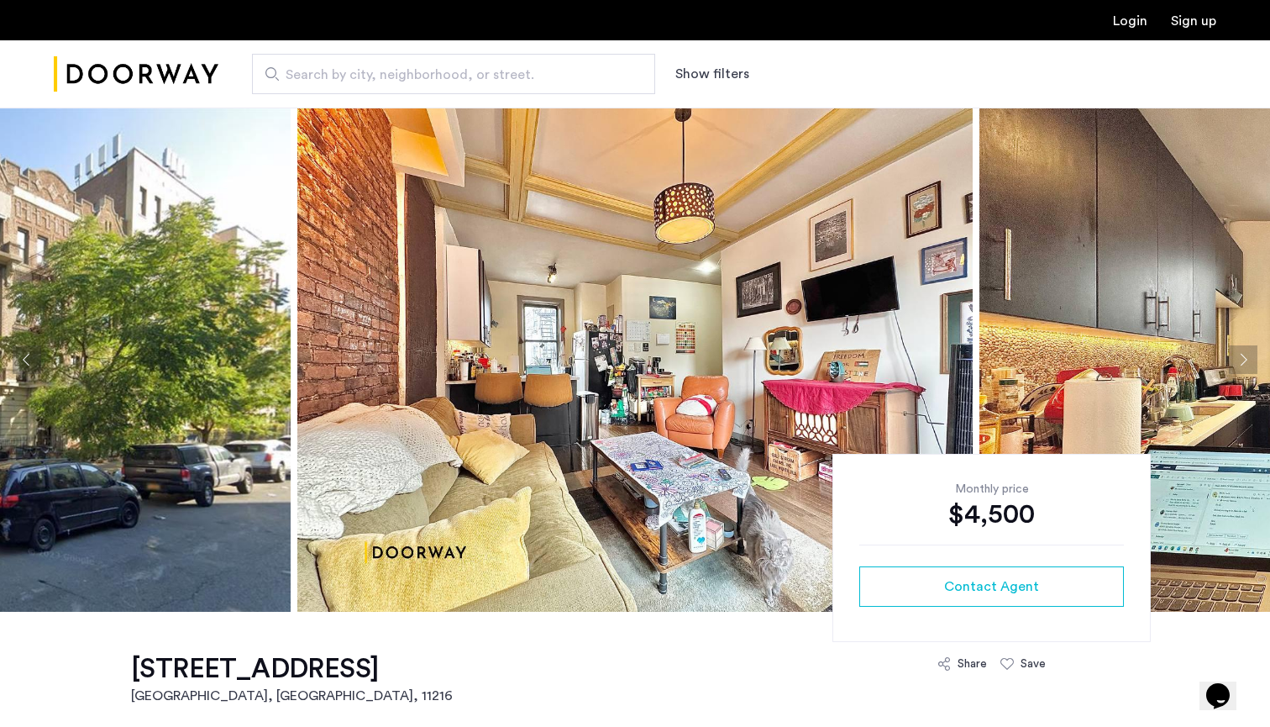
click at [1240, 360] on button "Next apartment" at bounding box center [1243, 359] width 29 height 29
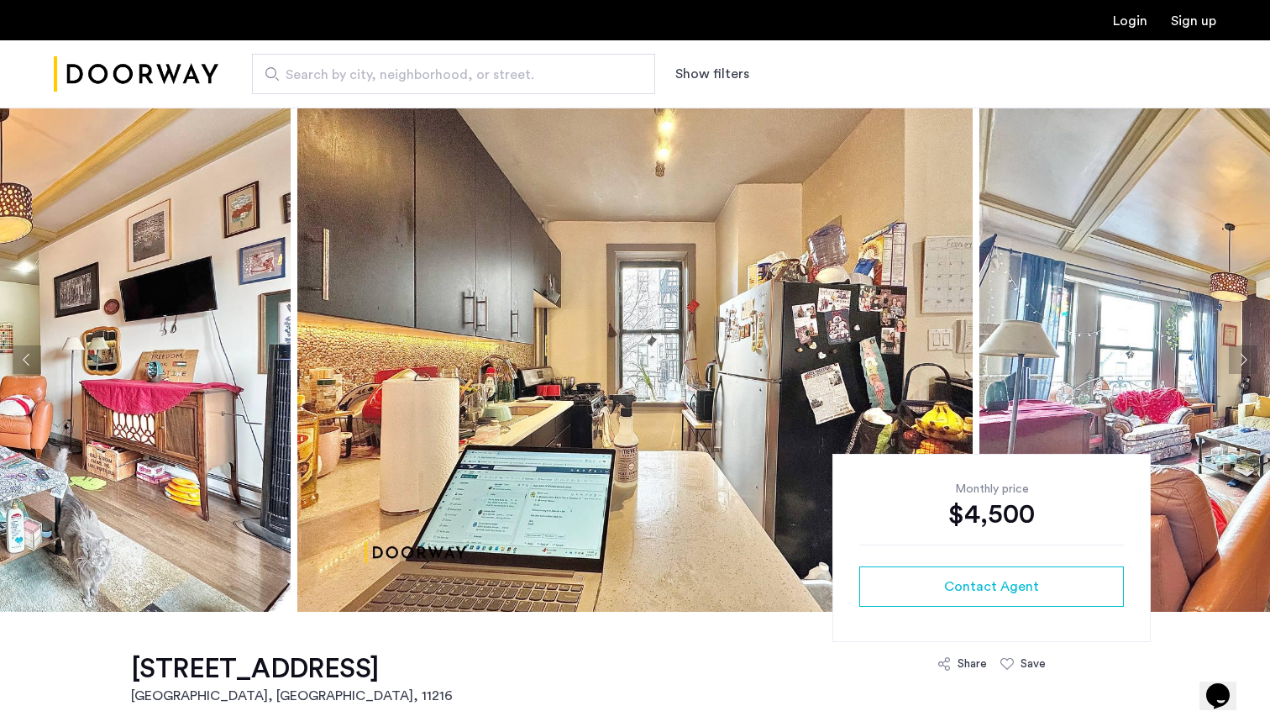
click at [1240, 360] on button "Next apartment" at bounding box center [1243, 359] width 29 height 29
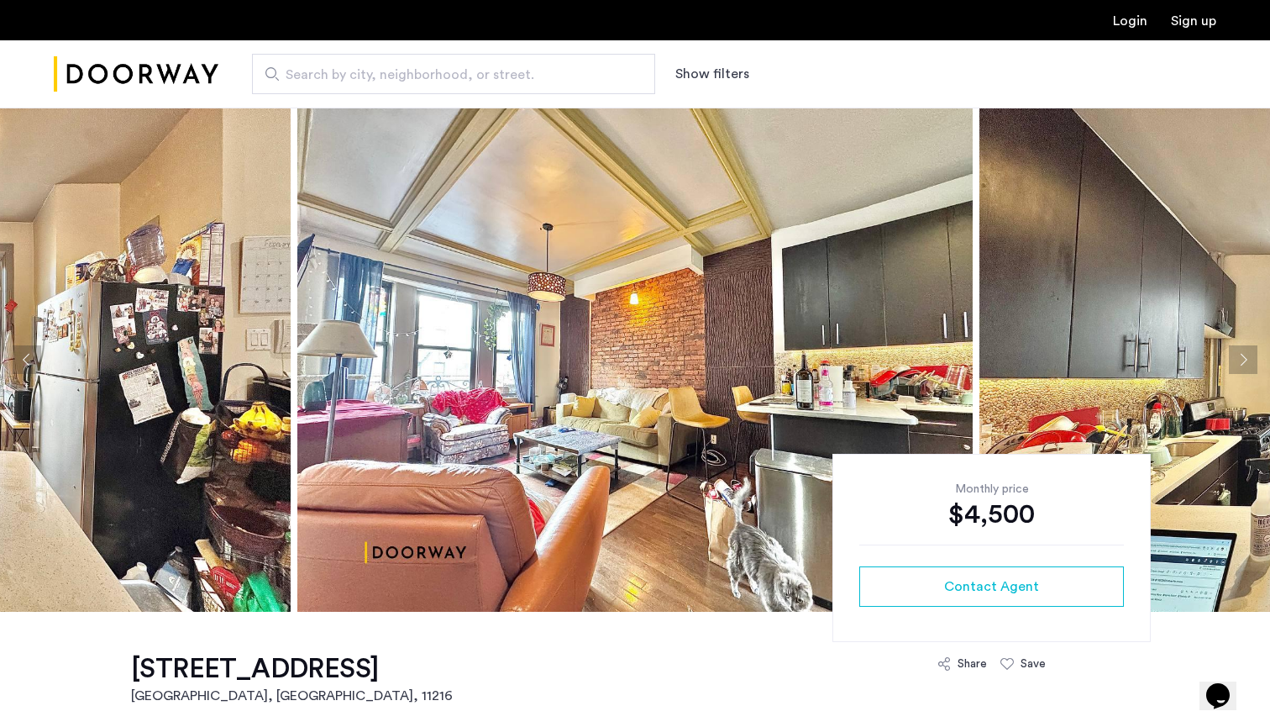
click at [1240, 360] on button "Next apartment" at bounding box center [1243, 359] width 29 height 29
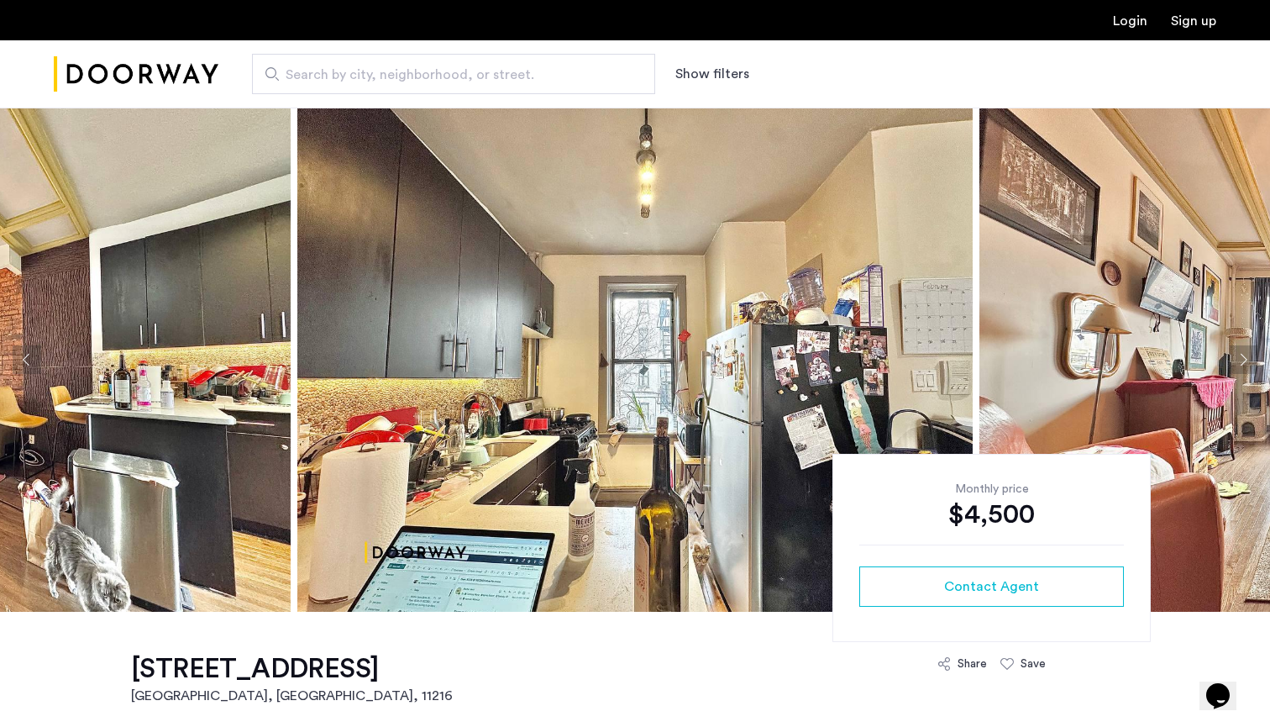
click at [1240, 360] on button "Next apartment" at bounding box center [1243, 359] width 29 height 29
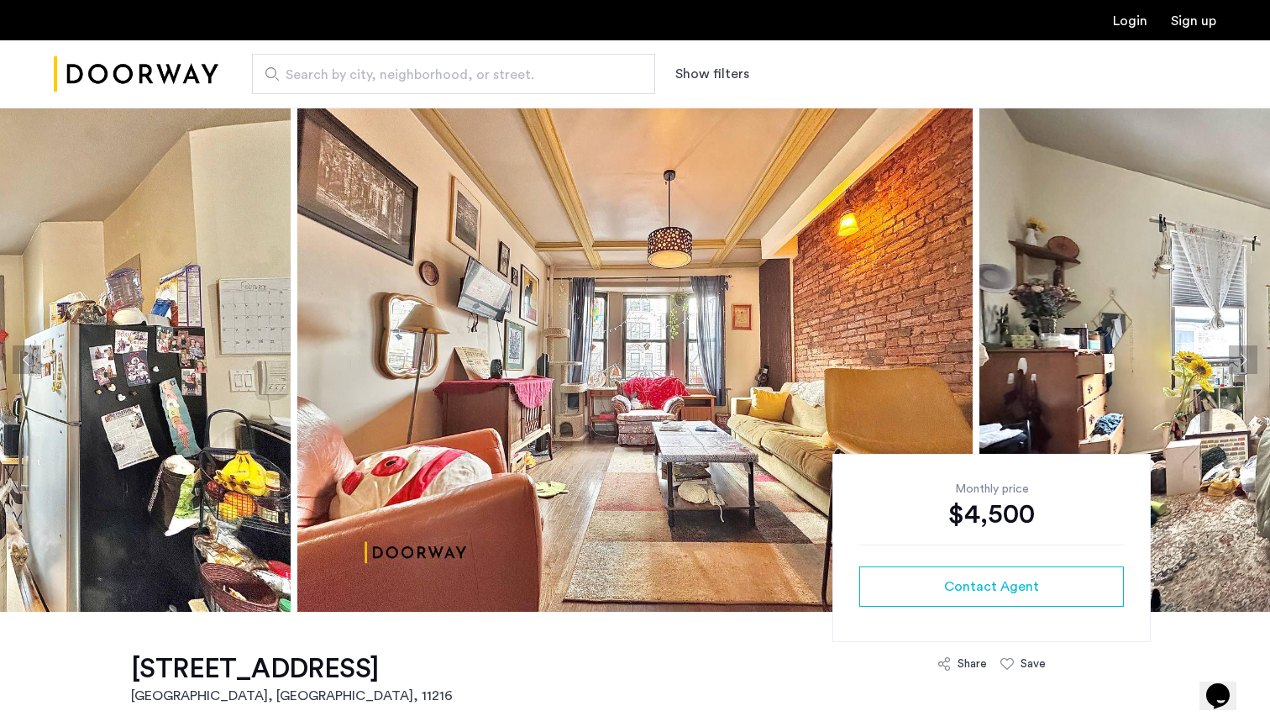
click at [1239, 360] on button "Next apartment" at bounding box center [1243, 359] width 29 height 29
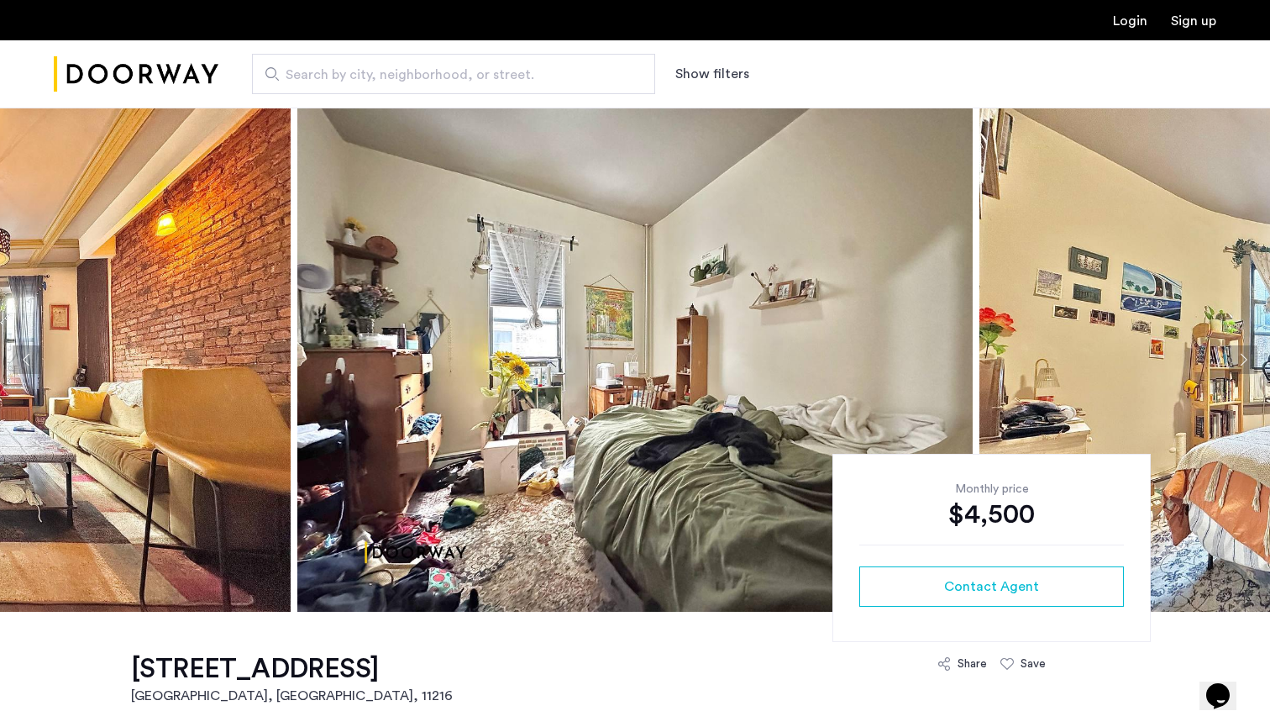
click at [1239, 360] on button "Next apartment" at bounding box center [1243, 359] width 29 height 29
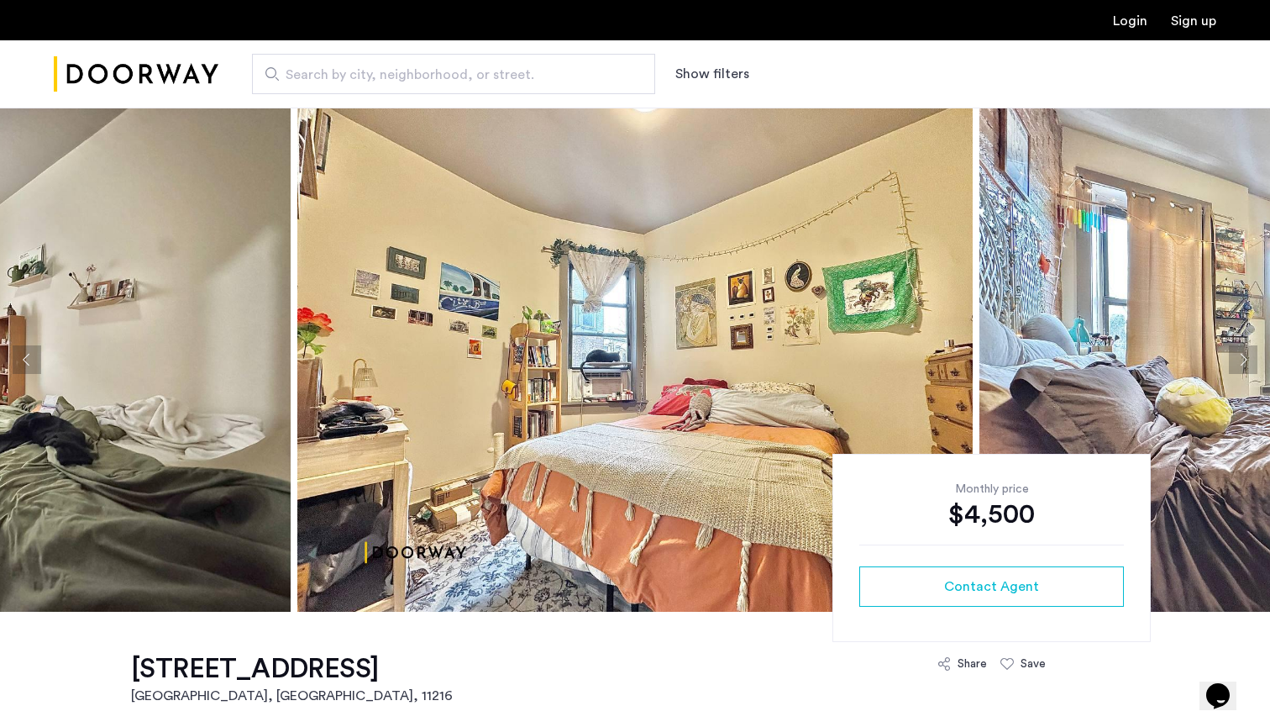
click at [1239, 360] on button "Next apartment" at bounding box center [1243, 359] width 29 height 29
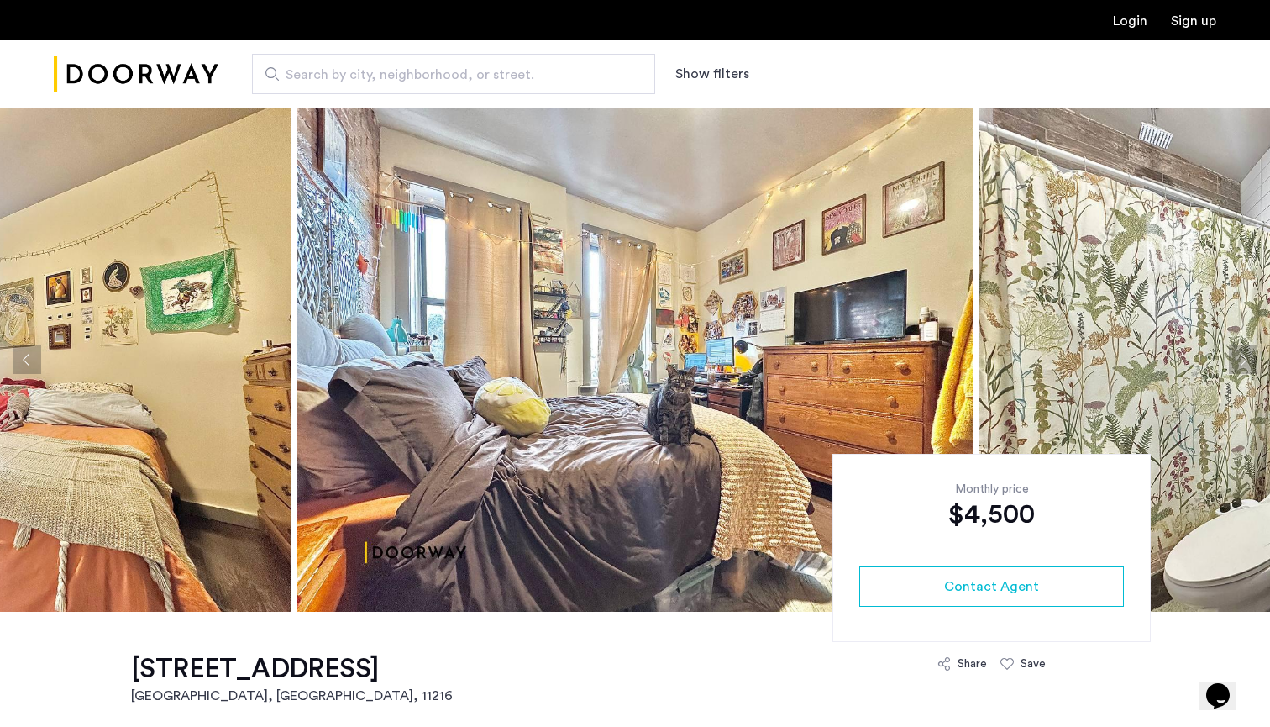
drag, startPoint x: 123, startPoint y: 664, endPoint x: 412, endPoint y: 672, distance: 289.9
copy h1 "705 Saint Marks Avenue"
click at [1239, 360] on button "Next apartment" at bounding box center [1243, 359] width 29 height 29
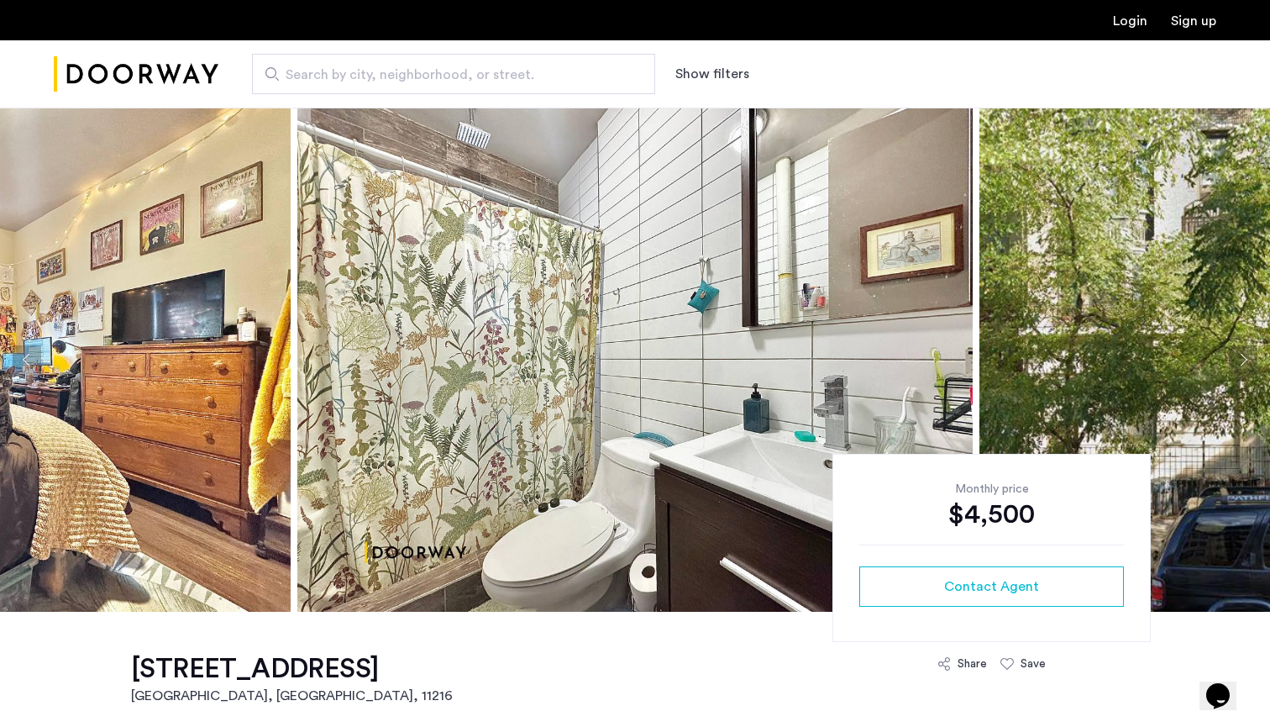
click at [1236, 359] on button "Next apartment" at bounding box center [1243, 359] width 29 height 29
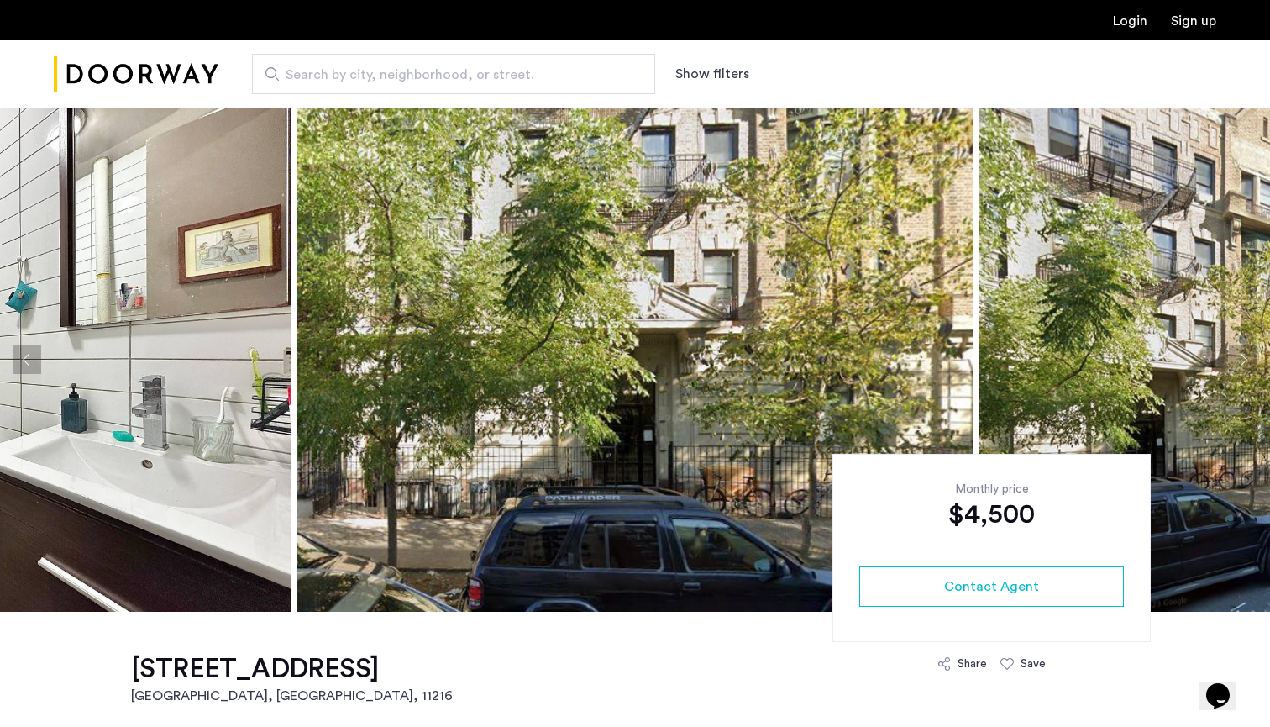
click at [1236, 359] on button "Next apartment" at bounding box center [1243, 359] width 29 height 29
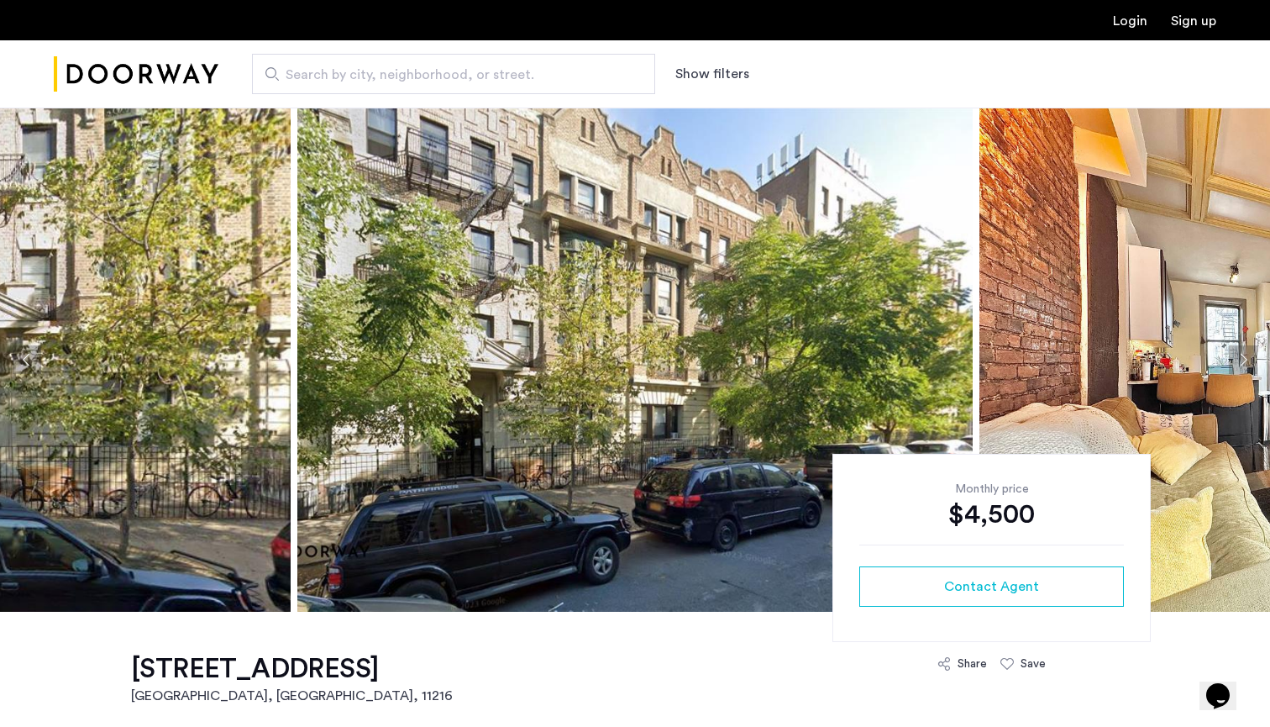
click at [1231, 354] on button "Next apartment" at bounding box center [1243, 359] width 29 height 29
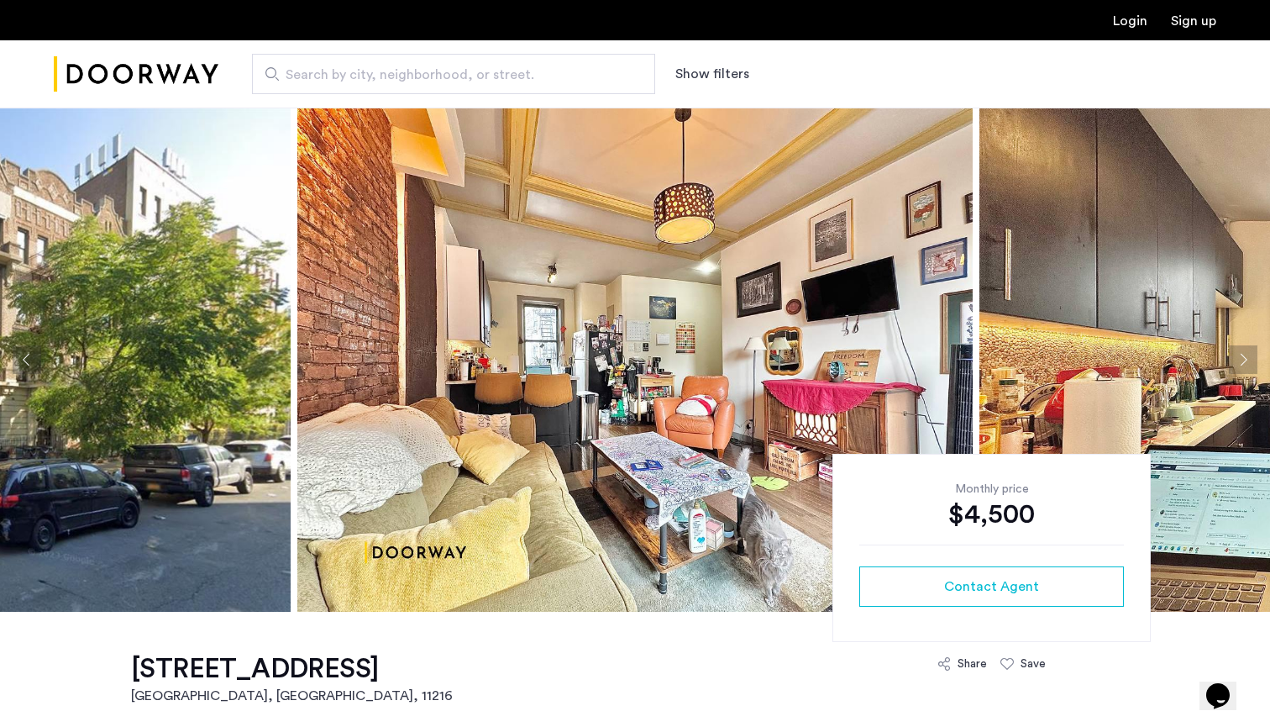
click at [1243, 367] on button "Next apartment" at bounding box center [1243, 359] width 29 height 29
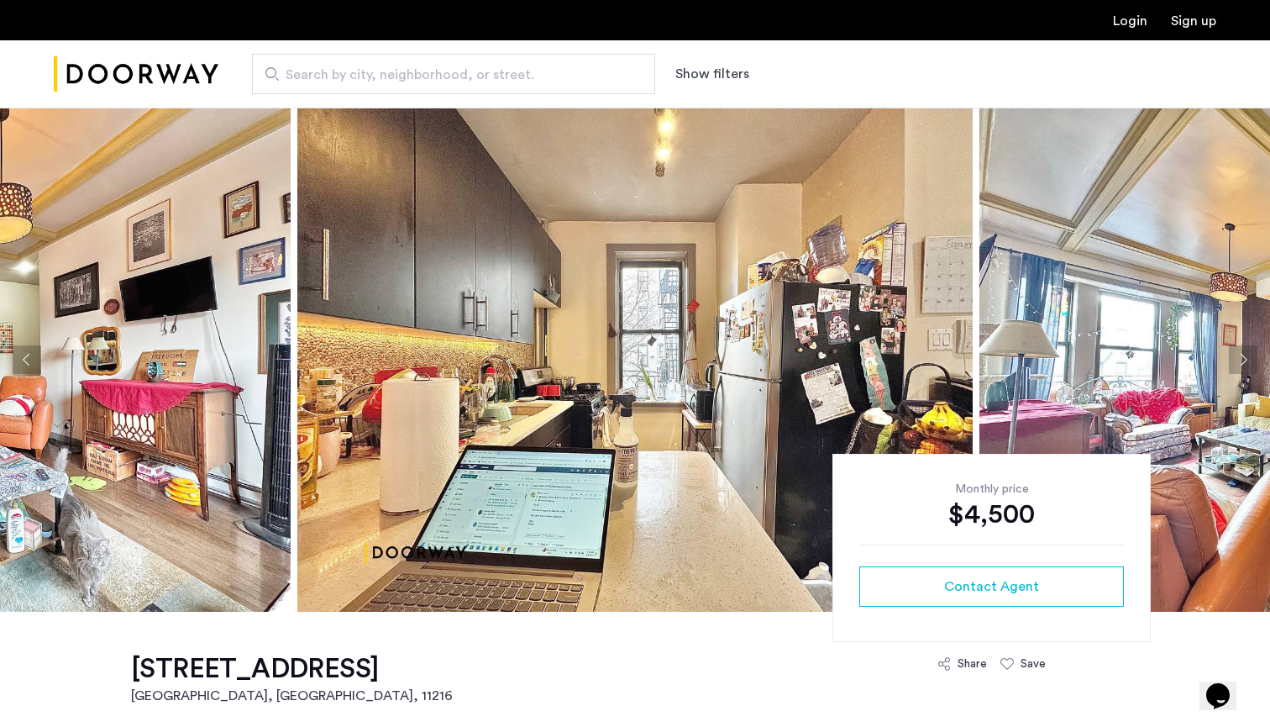
click at [1243, 365] on button "Next apartment" at bounding box center [1243, 359] width 29 height 29
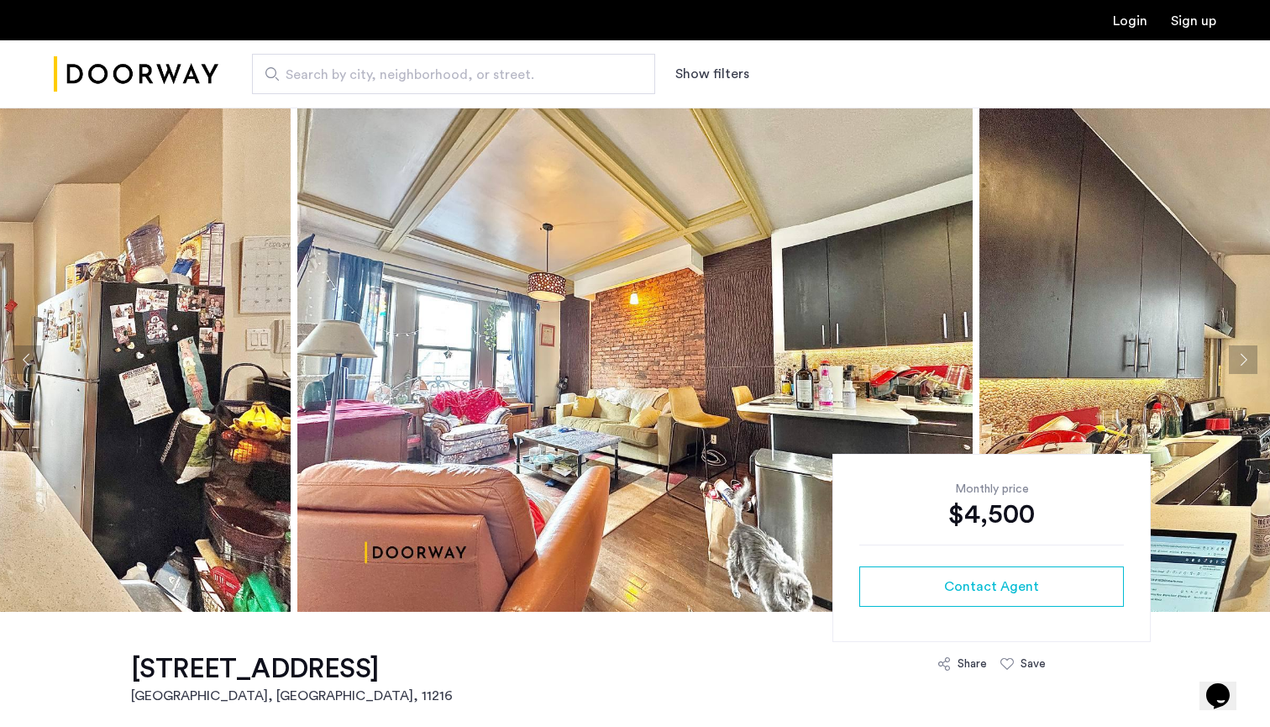
click at [1243, 365] on button "Next apartment" at bounding box center [1243, 359] width 29 height 29
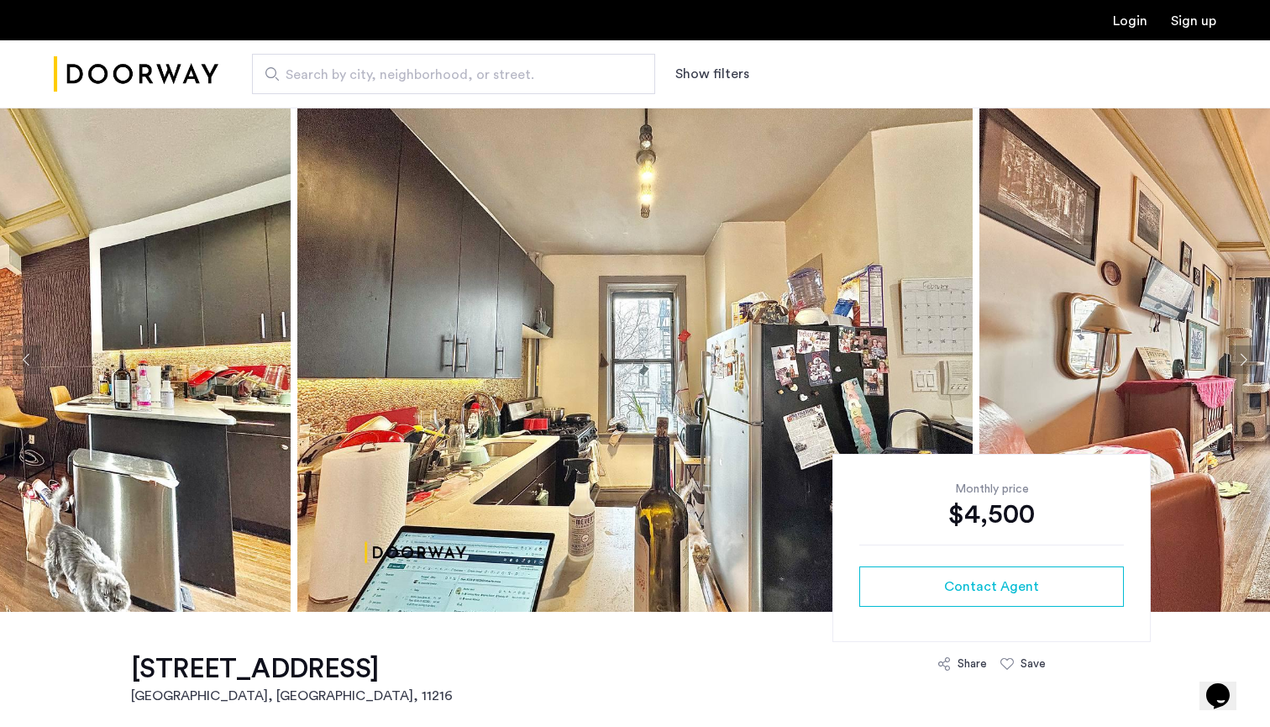
click at [1243, 365] on button "Next apartment" at bounding box center [1243, 359] width 29 height 29
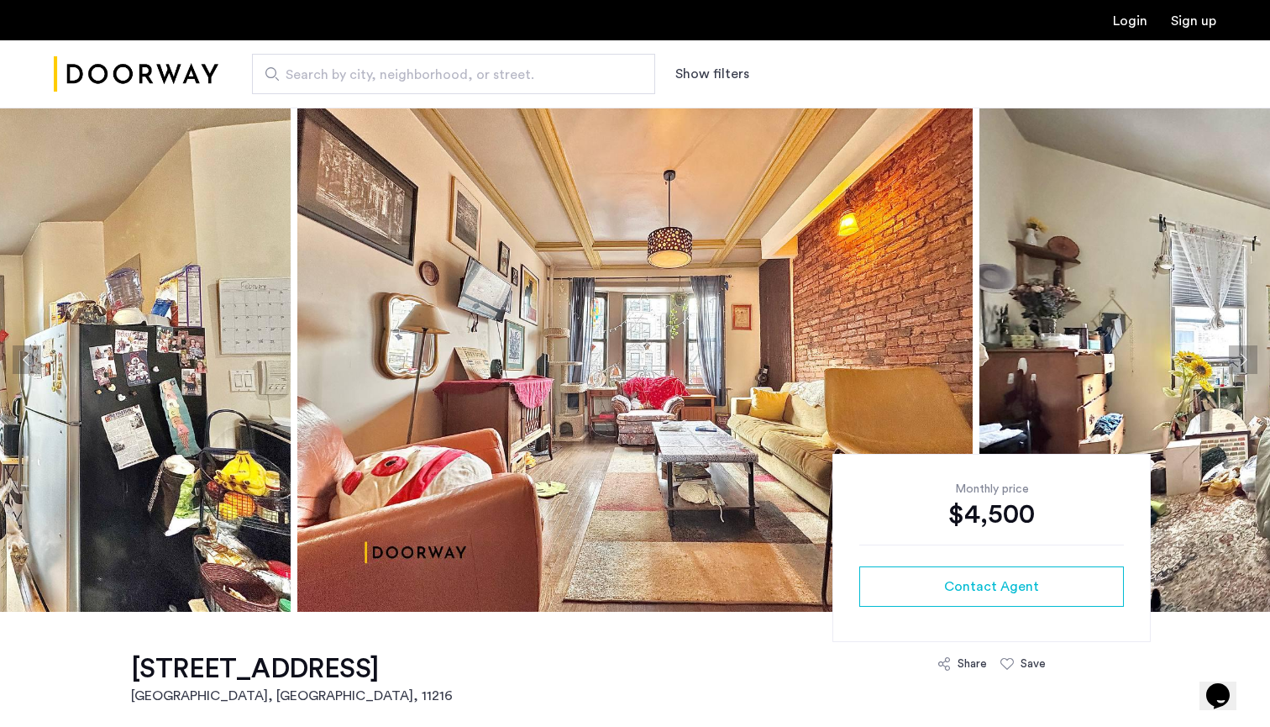
click at [1243, 365] on button "Next apartment" at bounding box center [1243, 359] width 29 height 29
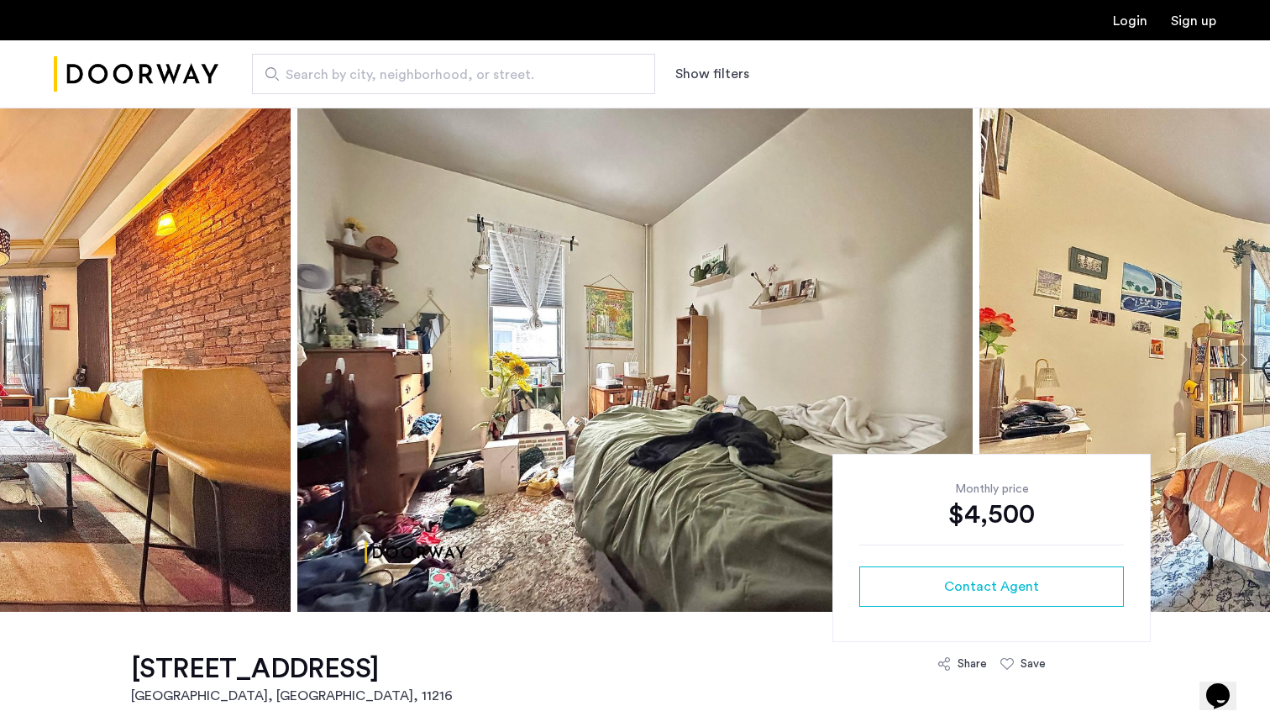
click at [1243, 365] on button "Next apartment" at bounding box center [1243, 359] width 29 height 29
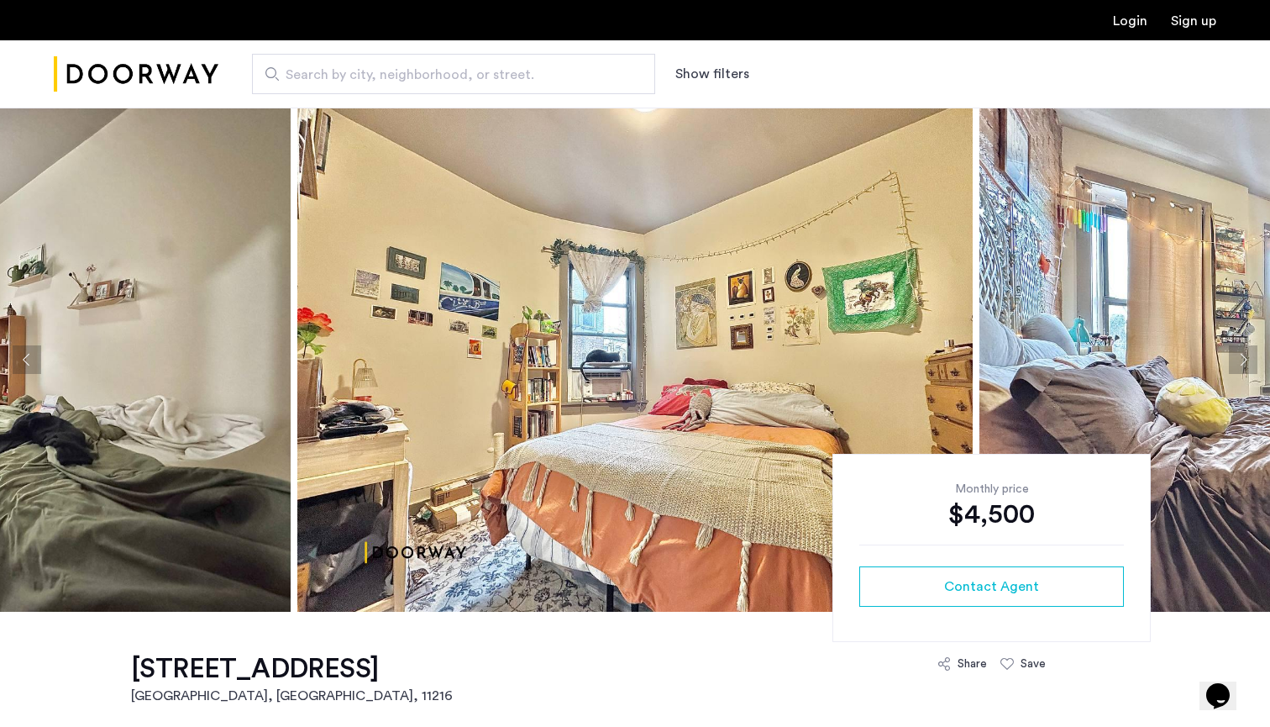
click at [1243, 365] on button "Next apartment" at bounding box center [1243, 359] width 29 height 29
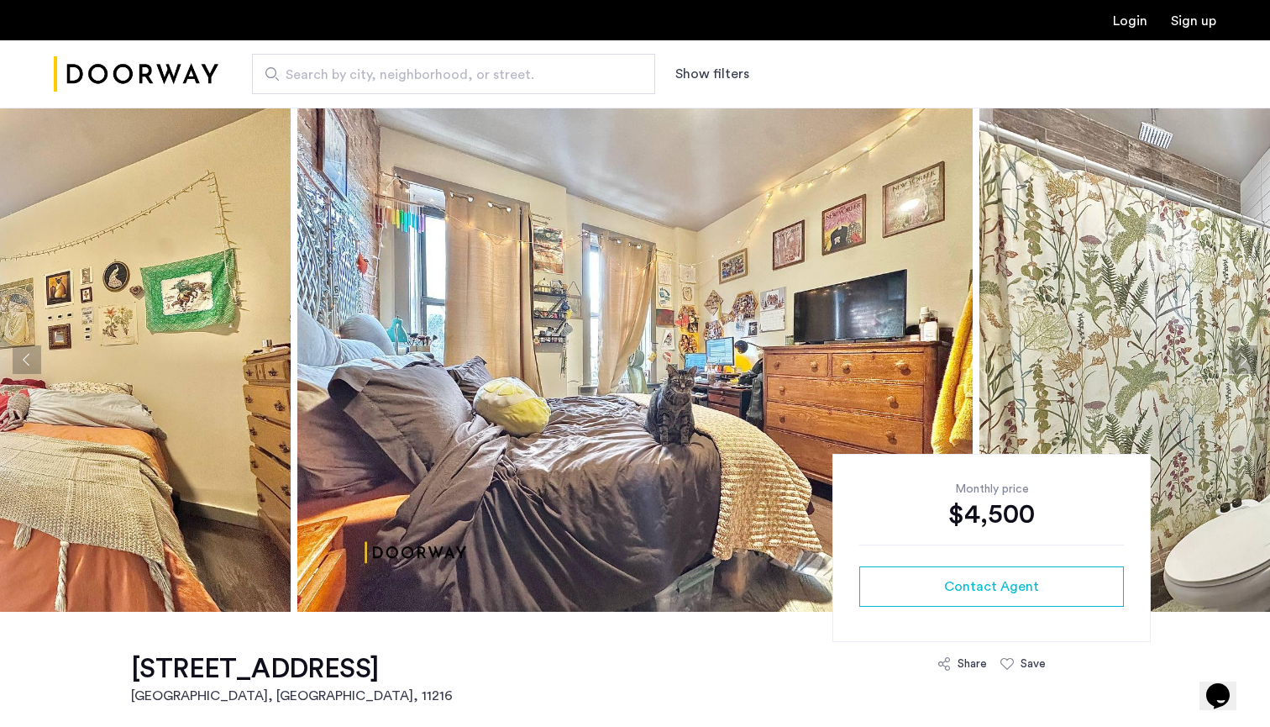
click at [1243, 365] on button "Next apartment" at bounding box center [1243, 359] width 29 height 29
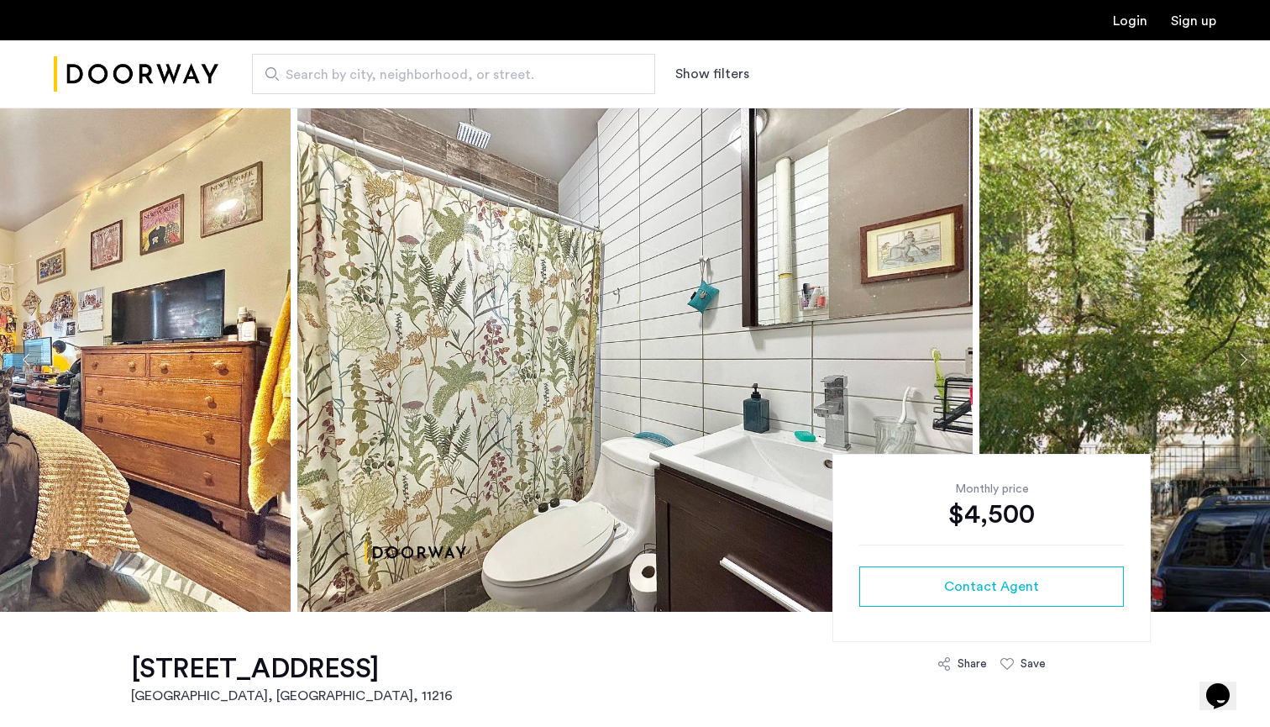
click at [1243, 365] on button "Next apartment" at bounding box center [1243, 359] width 29 height 29
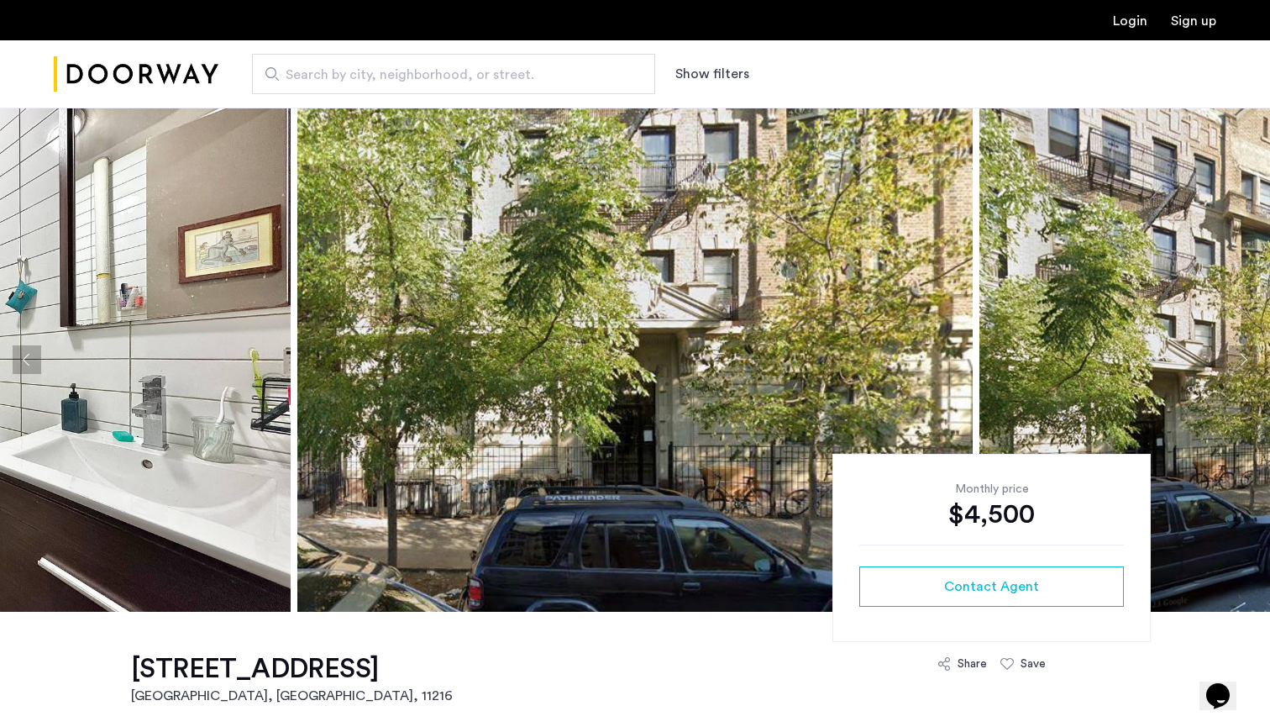
click at [1243, 365] on button "Next apartment" at bounding box center [1243, 359] width 29 height 29
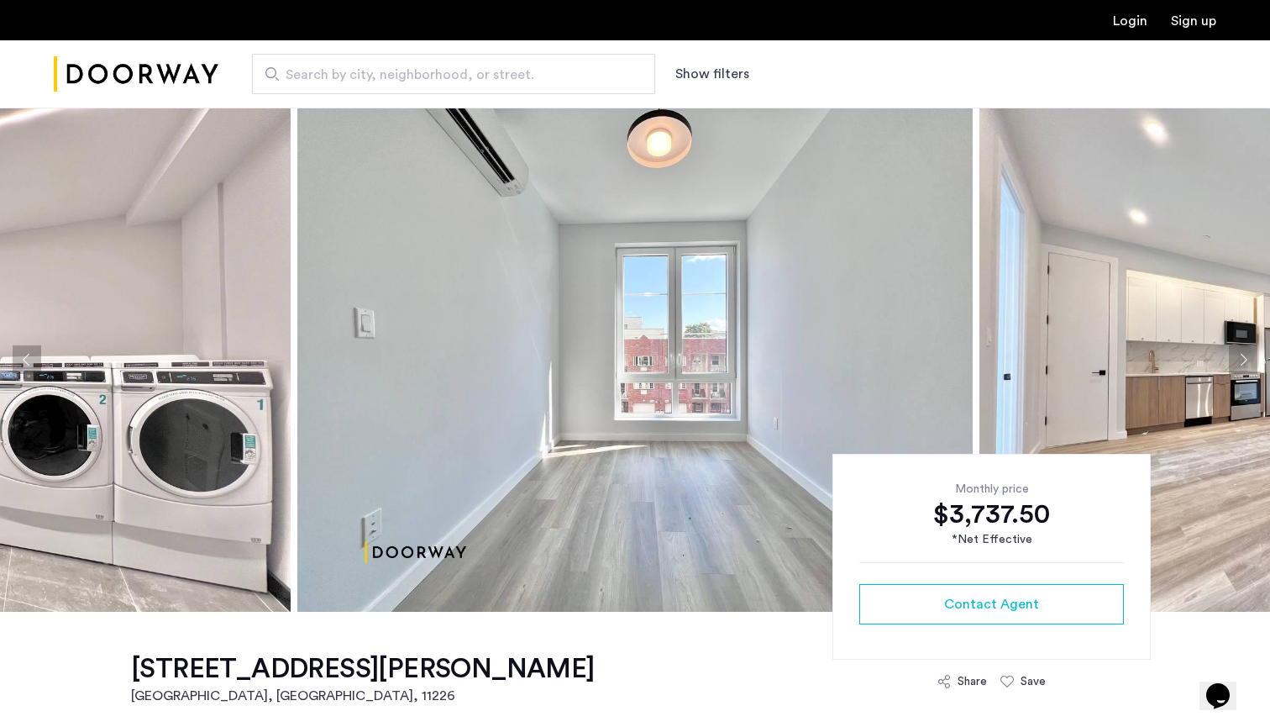
click at [1244, 364] on button "Next apartment" at bounding box center [1243, 359] width 29 height 29
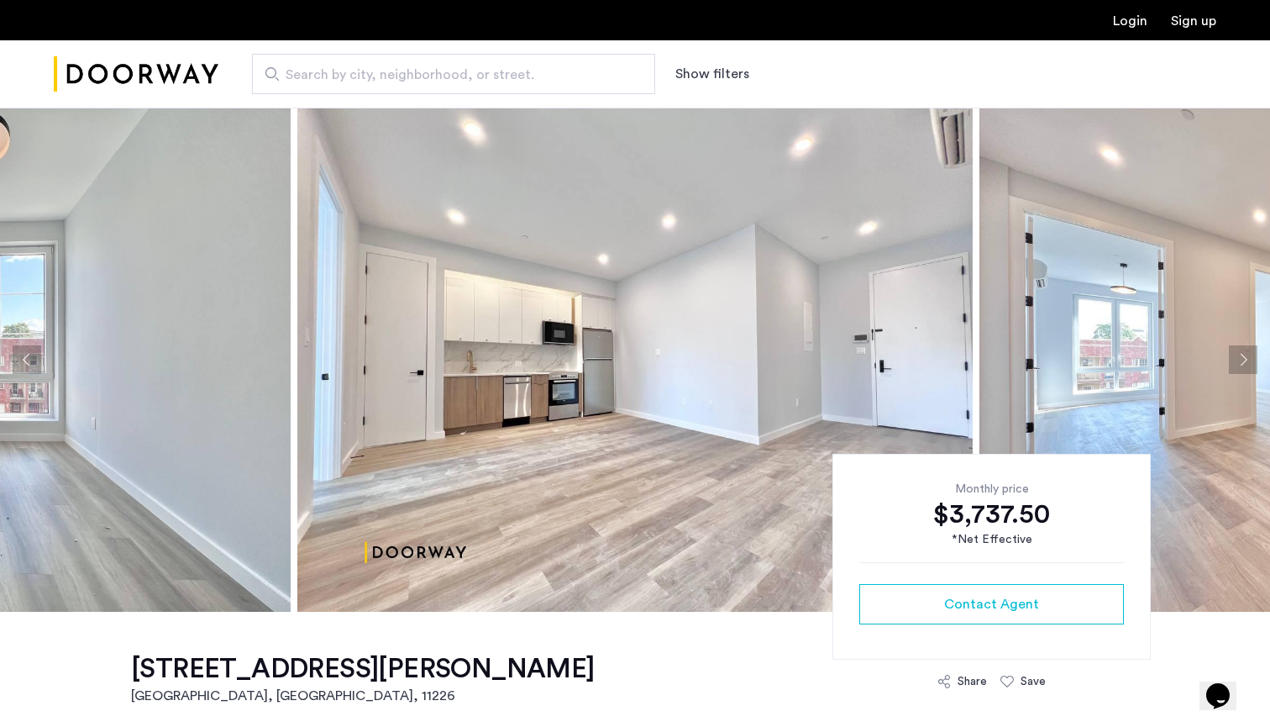
click at [1244, 364] on button "Next apartment" at bounding box center [1243, 359] width 29 height 29
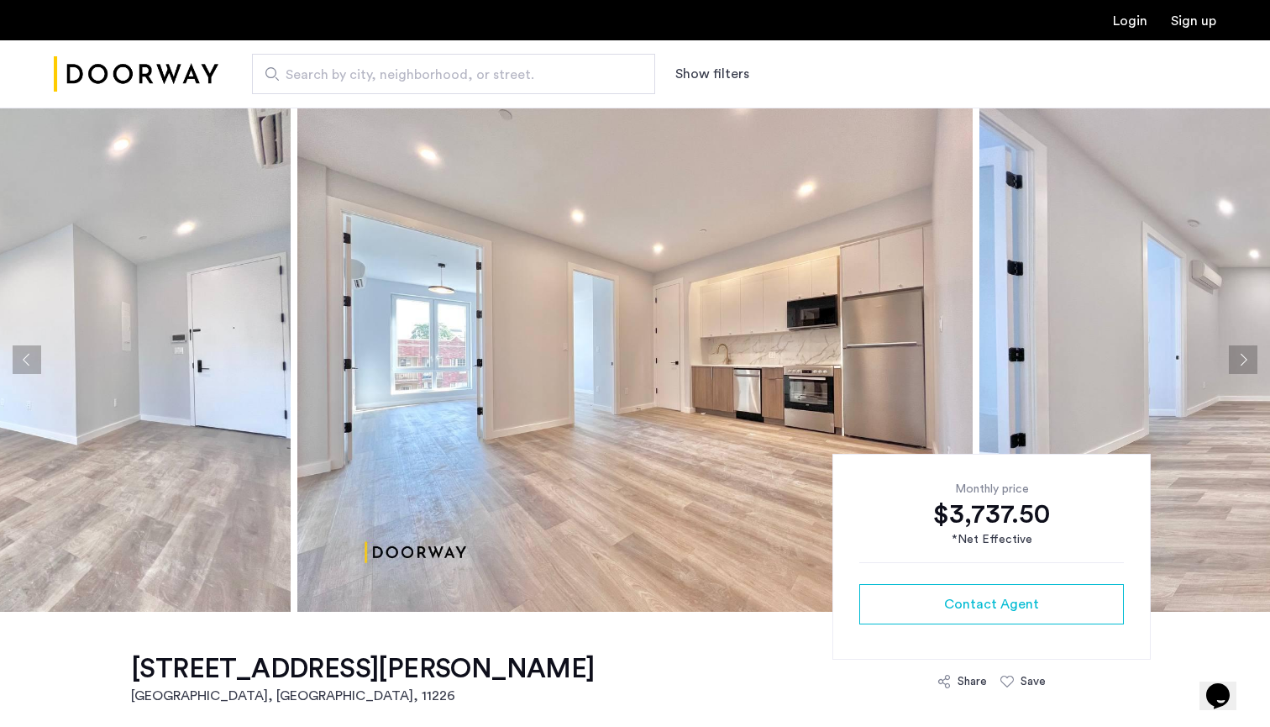
click at [1244, 364] on button "Next apartment" at bounding box center [1243, 359] width 29 height 29
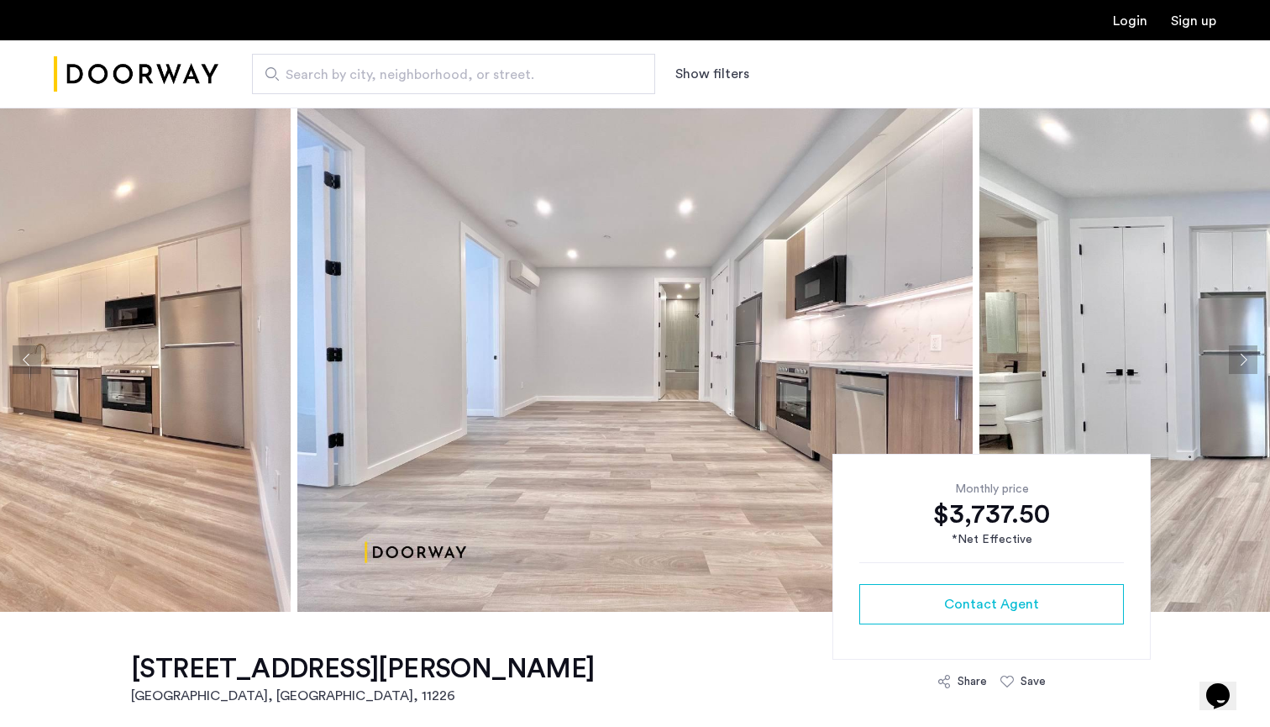
click at [1244, 364] on button "Next apartment" at bounding box center [1243, 359] width 29 height 29
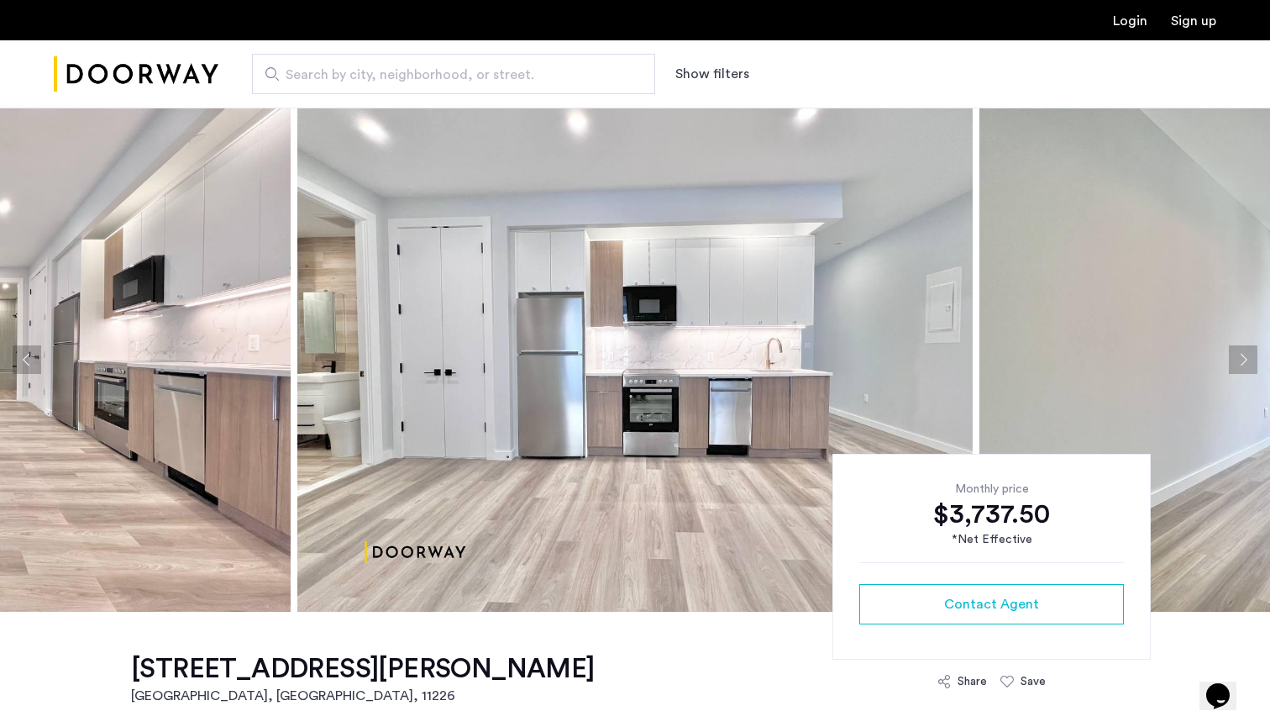
click at [1244, 364] on button "Next apartment" at bounding box center [1243, 359] width 29 height 29
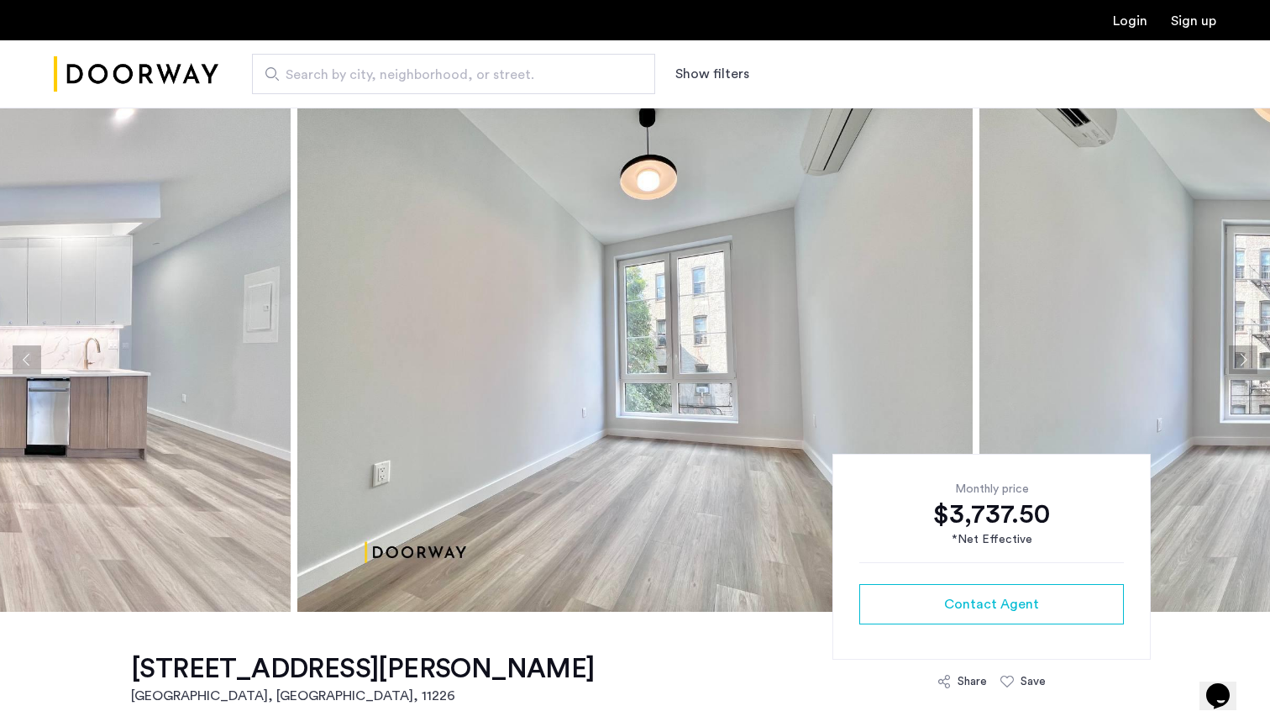
click at [1244, 364] on button "Next apartment" at bounding box center [1243, 359] width 29 height 29
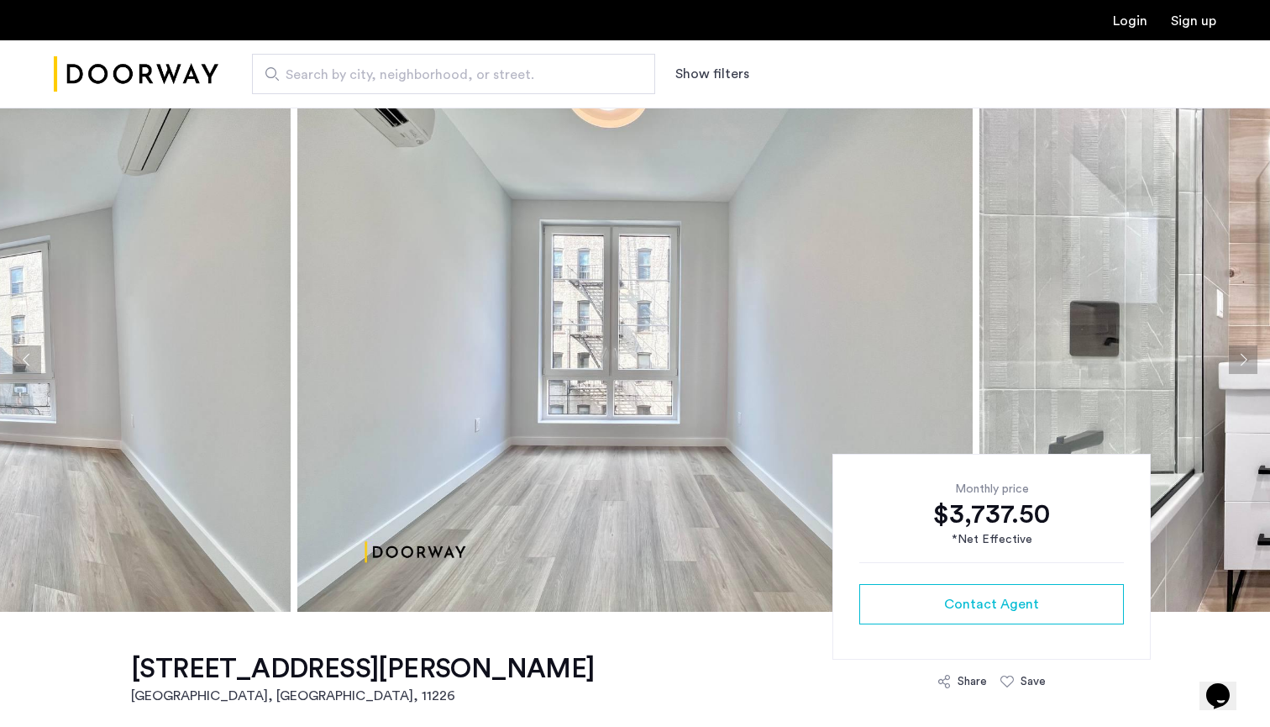
click at [1244, 364] on button "Next apartment" at bounding box center [1243, 359] width 29 height 29
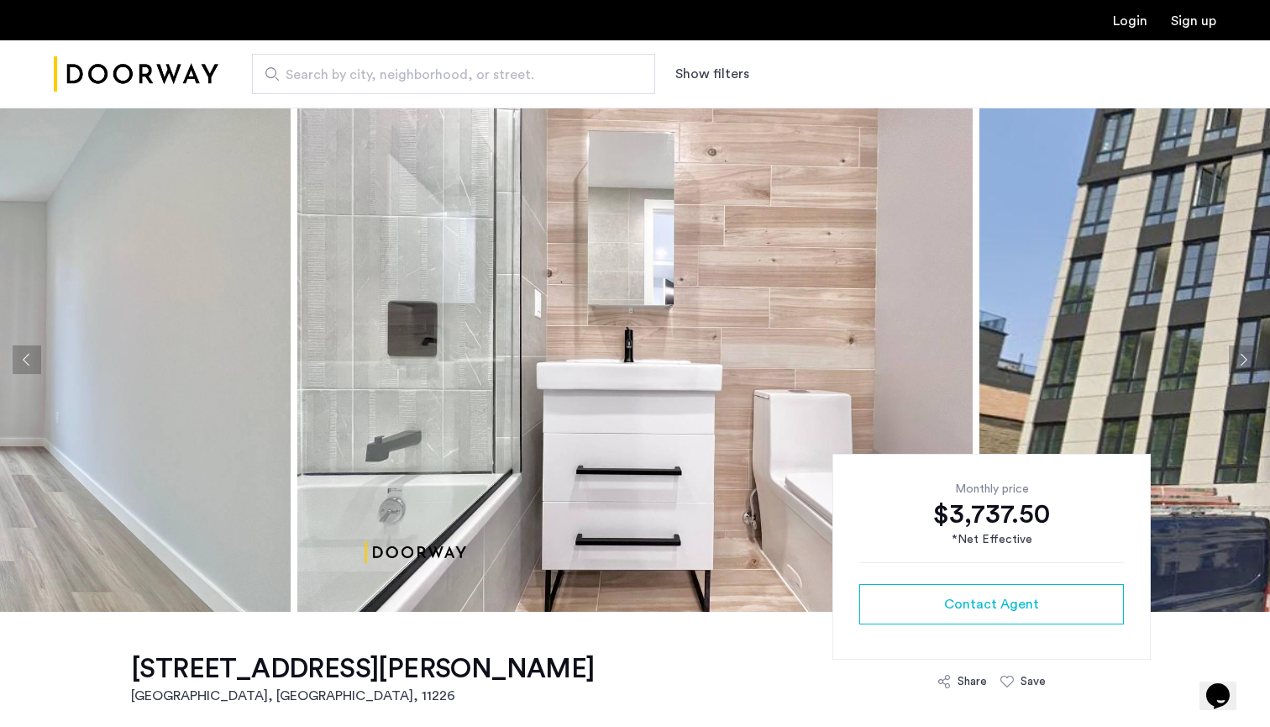
click at [1244, 364] on button "Next apartment" at bounding box center [1243, 359] width 29 height 29
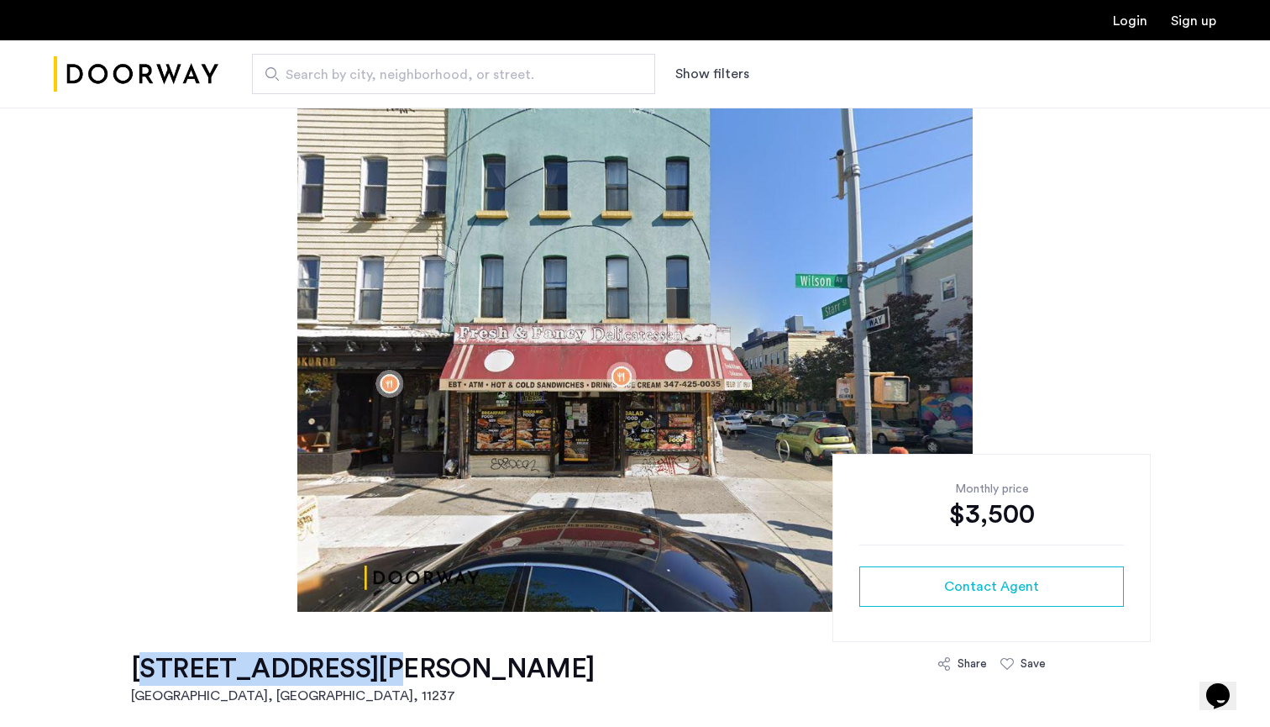
drag, startPoint x: 94, startPoint y: 666, endPoint x: 349, endPoint y: 674, distance: 255.5
copy h1 "107 Wilson Avenue"
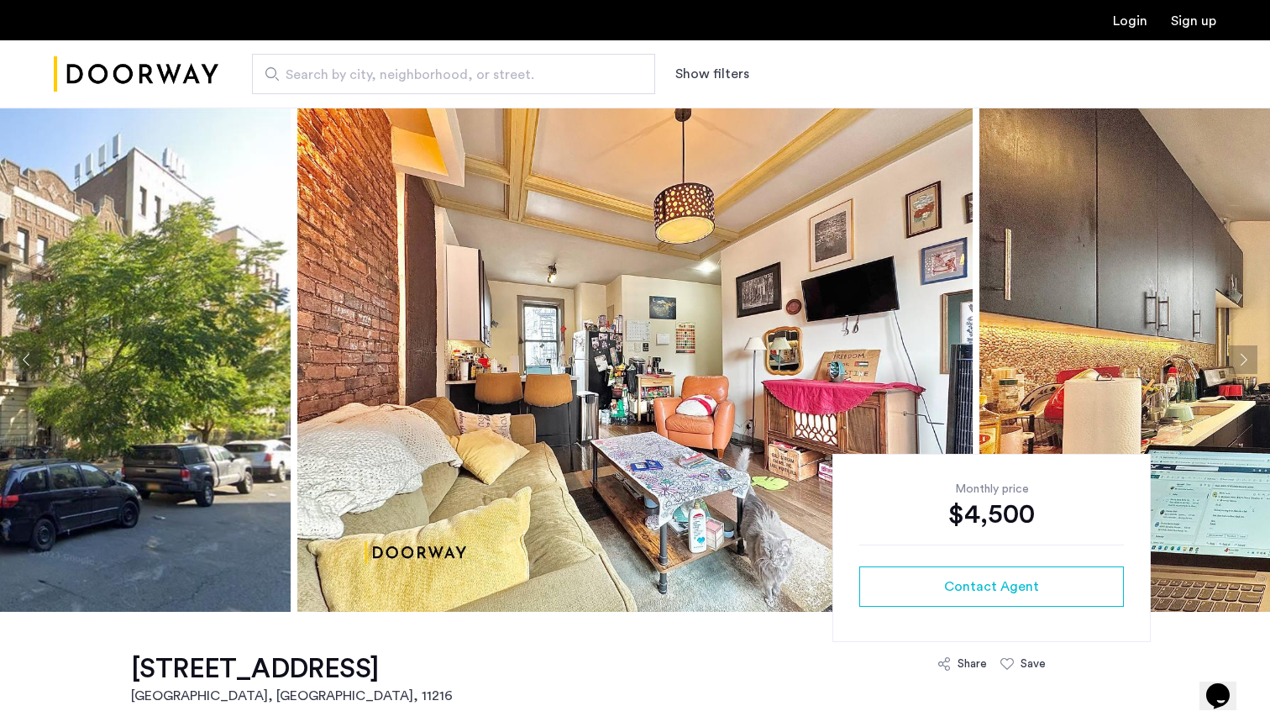
click at [1245, 354] on button "Next apartment" at bounding box center [1243, 359] width 29 height 29
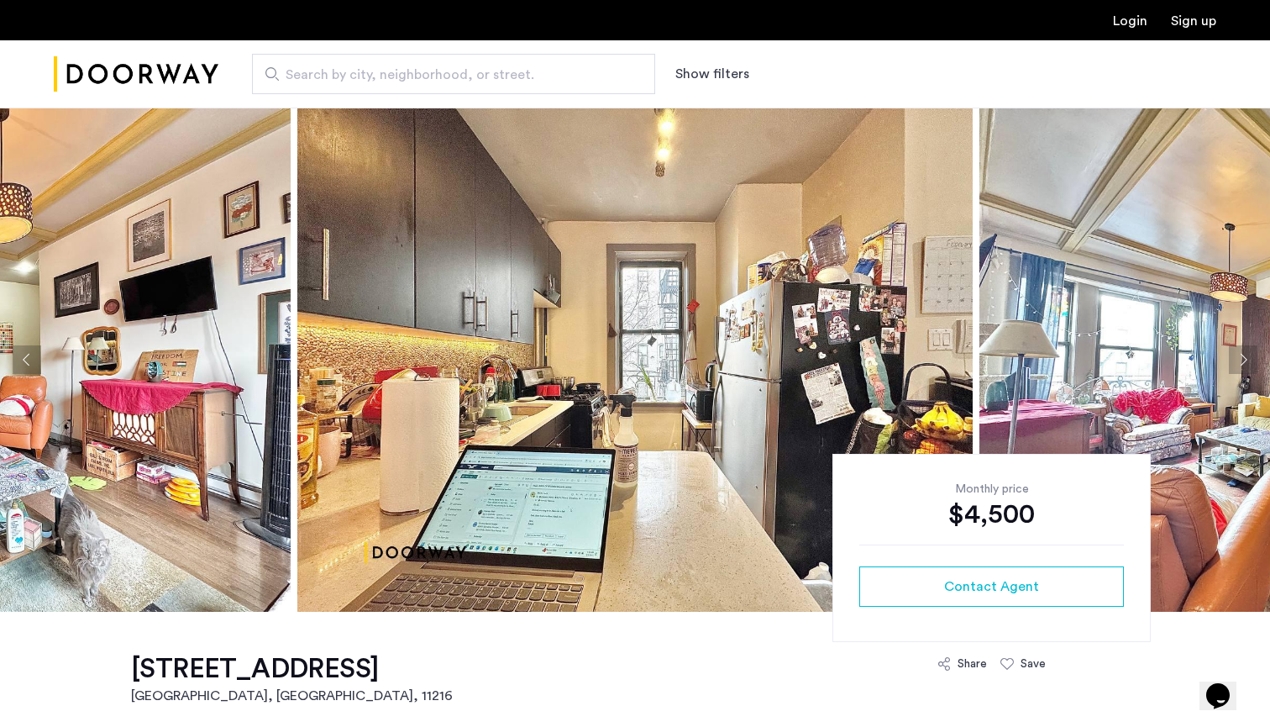
click at [1245, 354] on button "Next apartment" at bounding box center [1243, 359] width 29 height 29
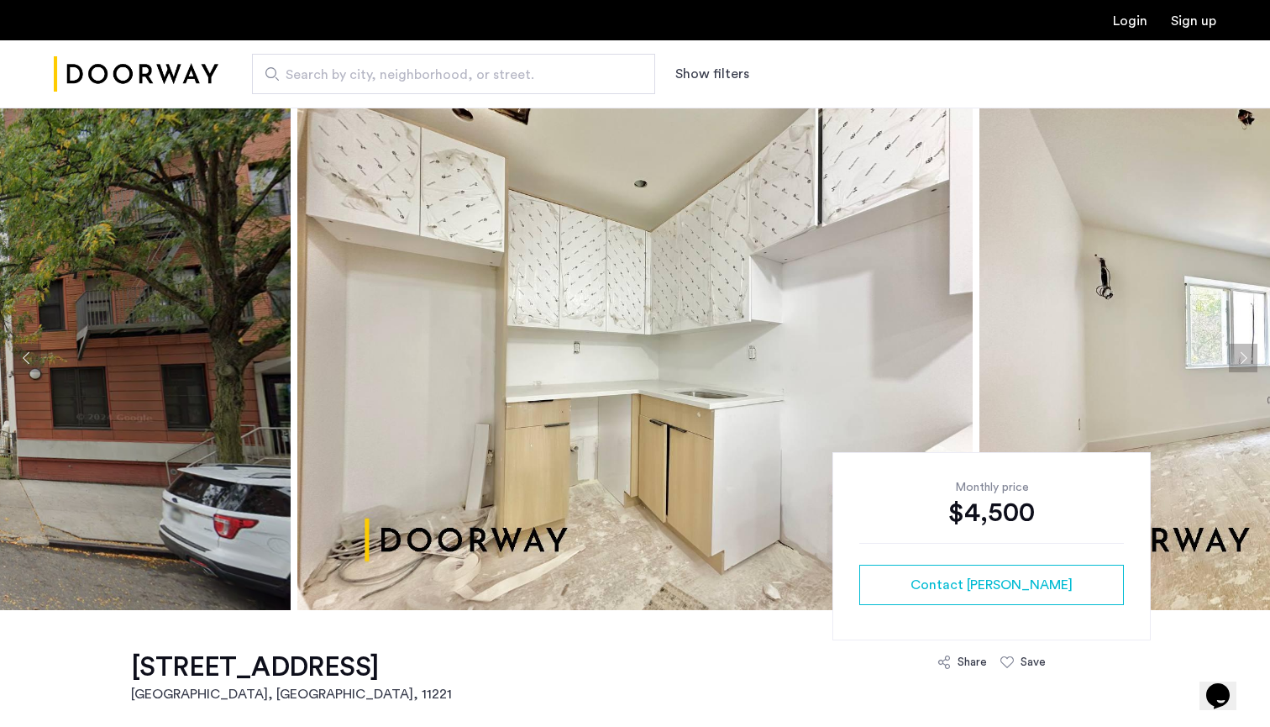
scroll to position [2, 0]
click at [1248, 354] on button "Next apartment" at bounding box center [1243, 358] width 29 height 29
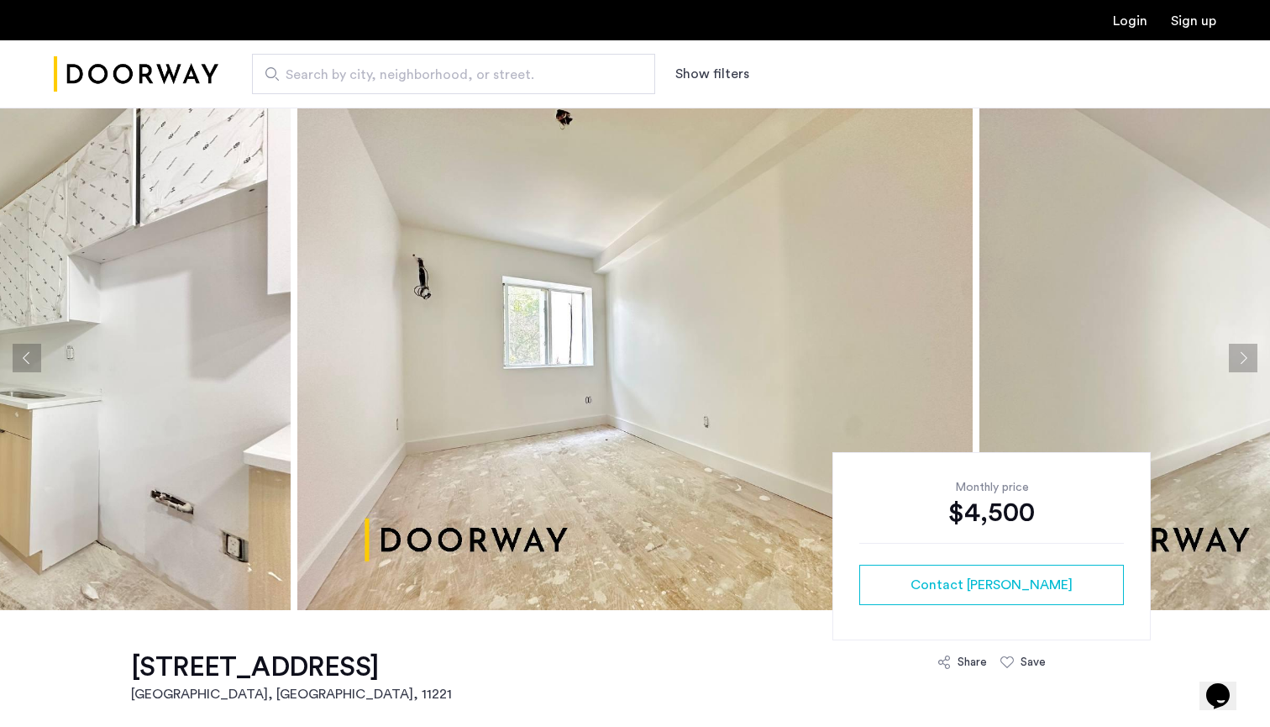
click at [1248, 354] on button "Next apartment" at bounding box center [1243, 358] width 29 height 29
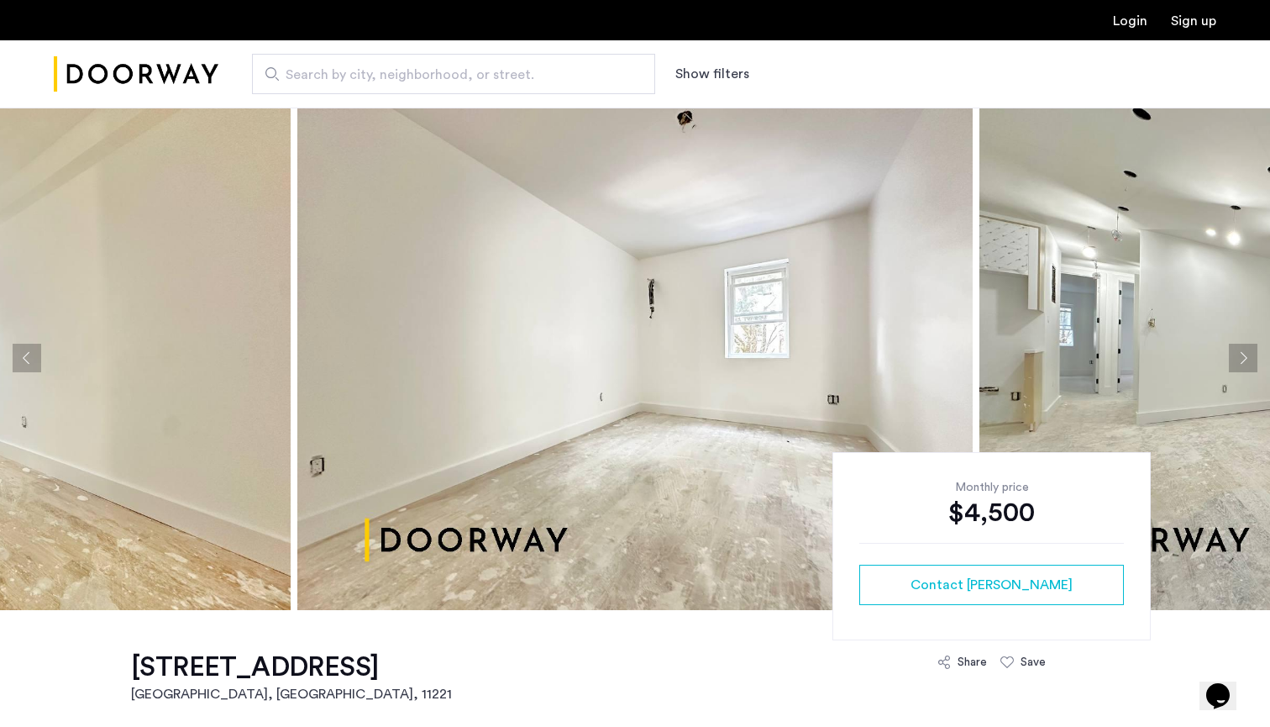
click at [1248, 354] on button "Next apartment" at bounding box center [1243, 358] width 29 height 29
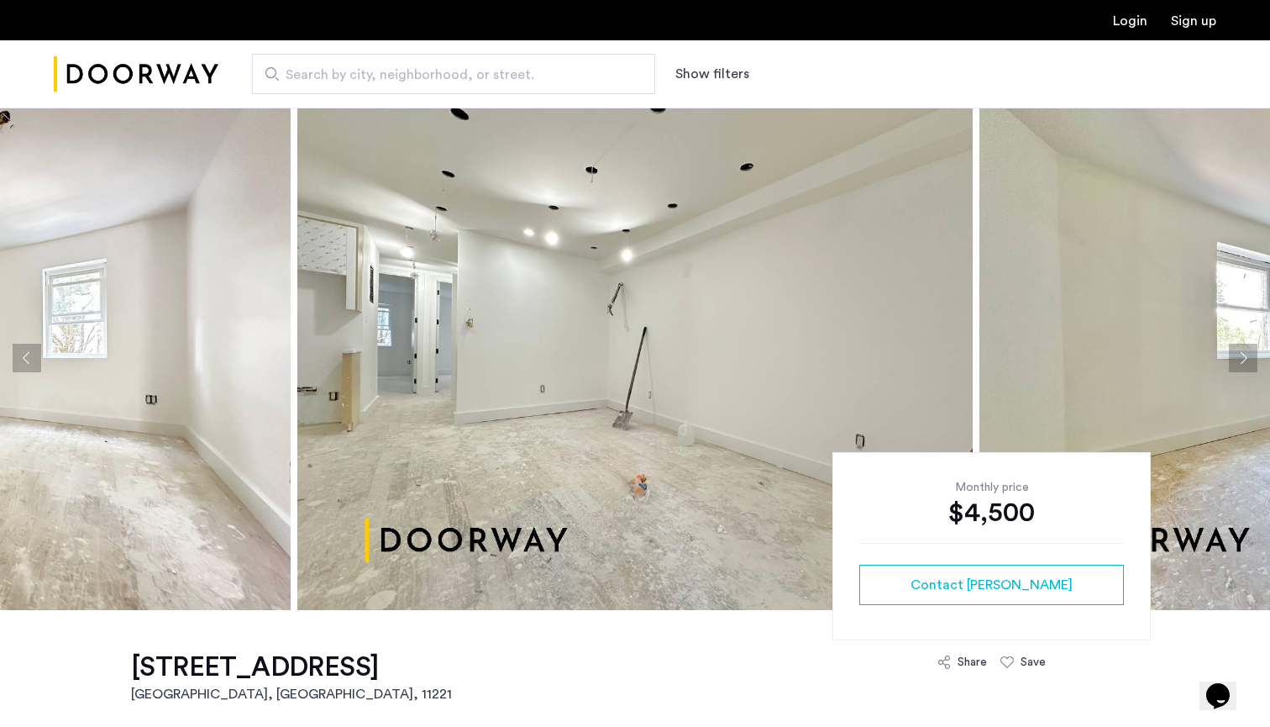
click at [1248, 354] on button "Next apartment" at bounding box center [1243, 358] width 29 height 29
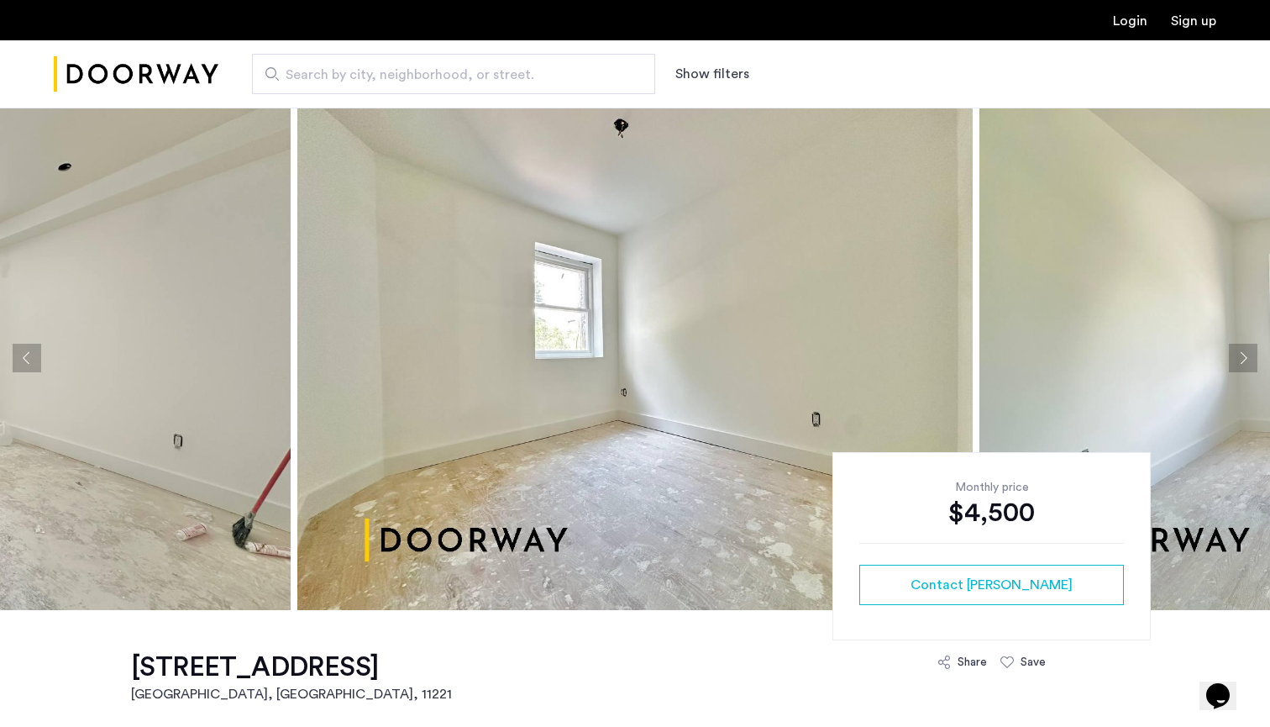
click at [1248, 354] on button "Next apartment" at bounding box center [1243, 358] width 29 height 29
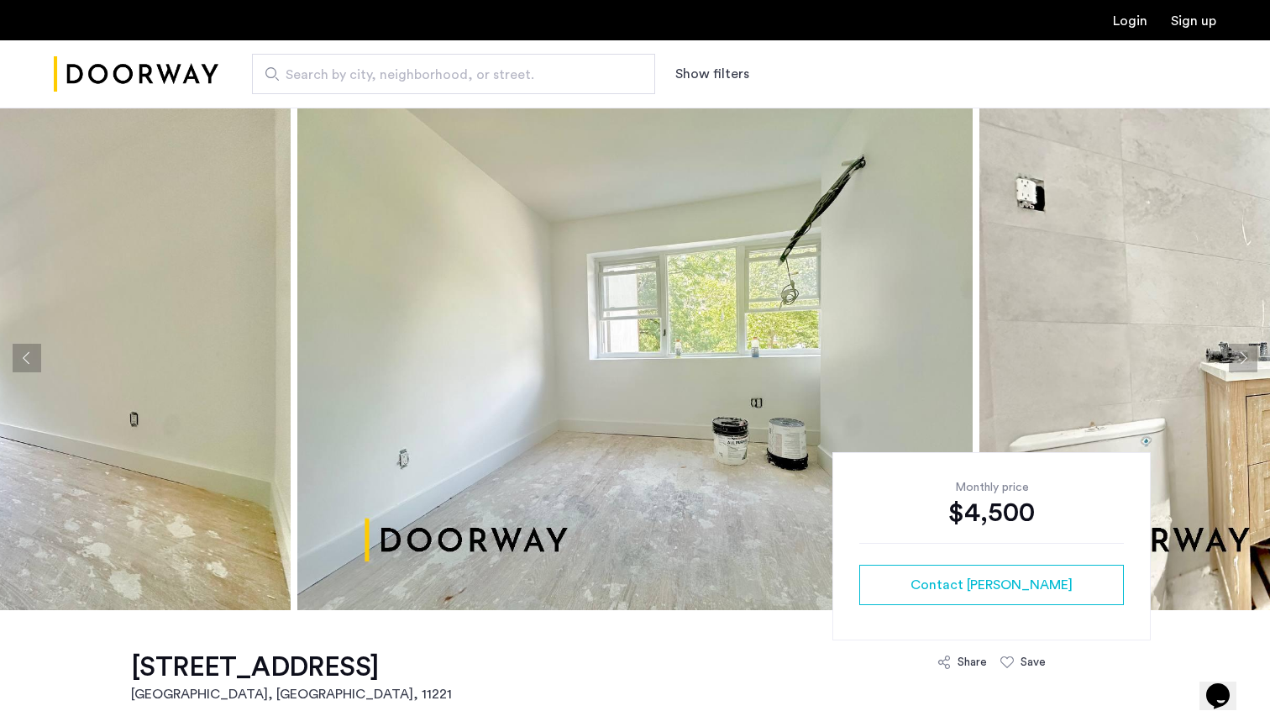
click at [1248, 354] on button "Next apartment" at bounding box center [1243, 358] width 29 height 29
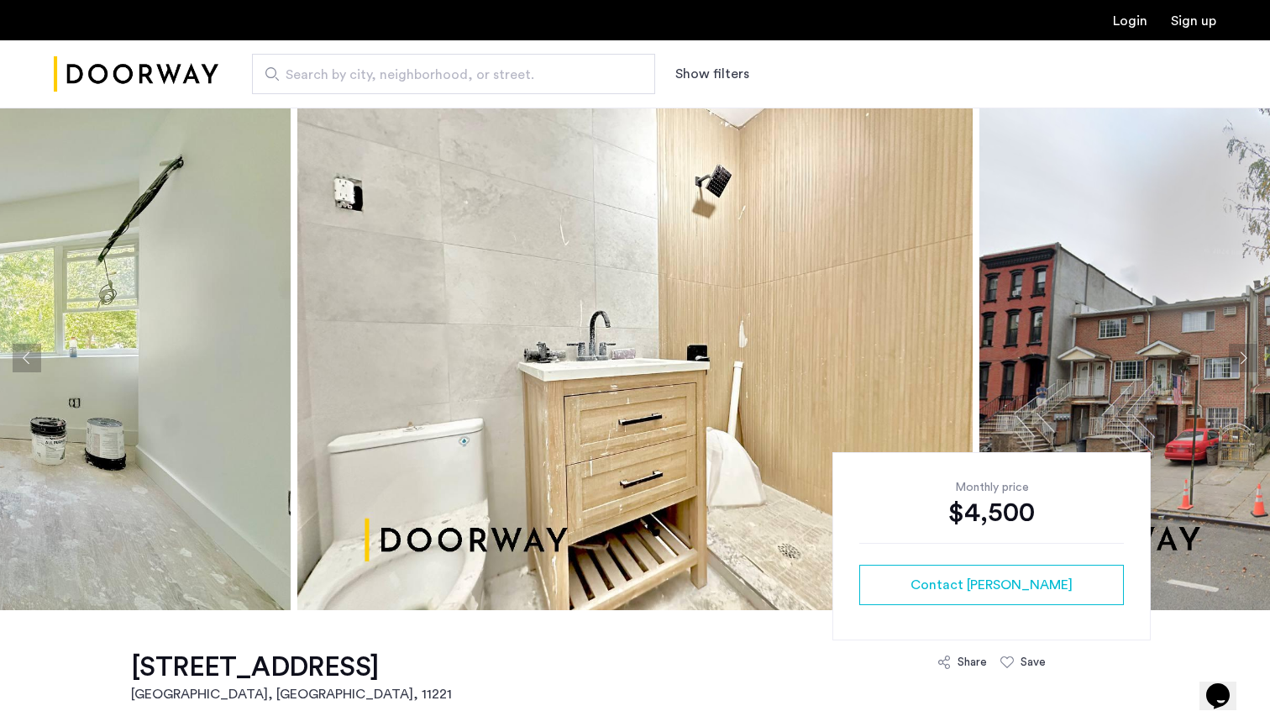
click at [1248, 354] on button "Next apartment" at bounding box center [1243, 358] width 29 height 29
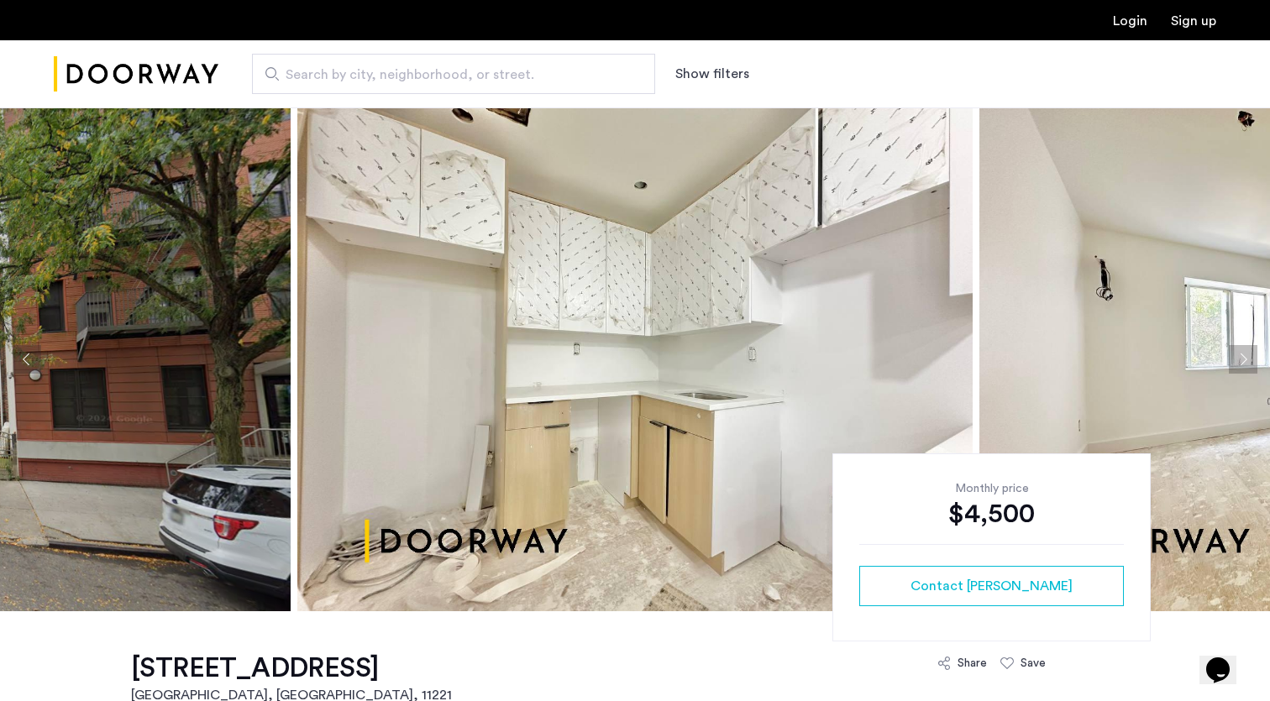
click at [25, 361] on button "Previous apartment" at bounding box center [27, 359] width 29 height 29
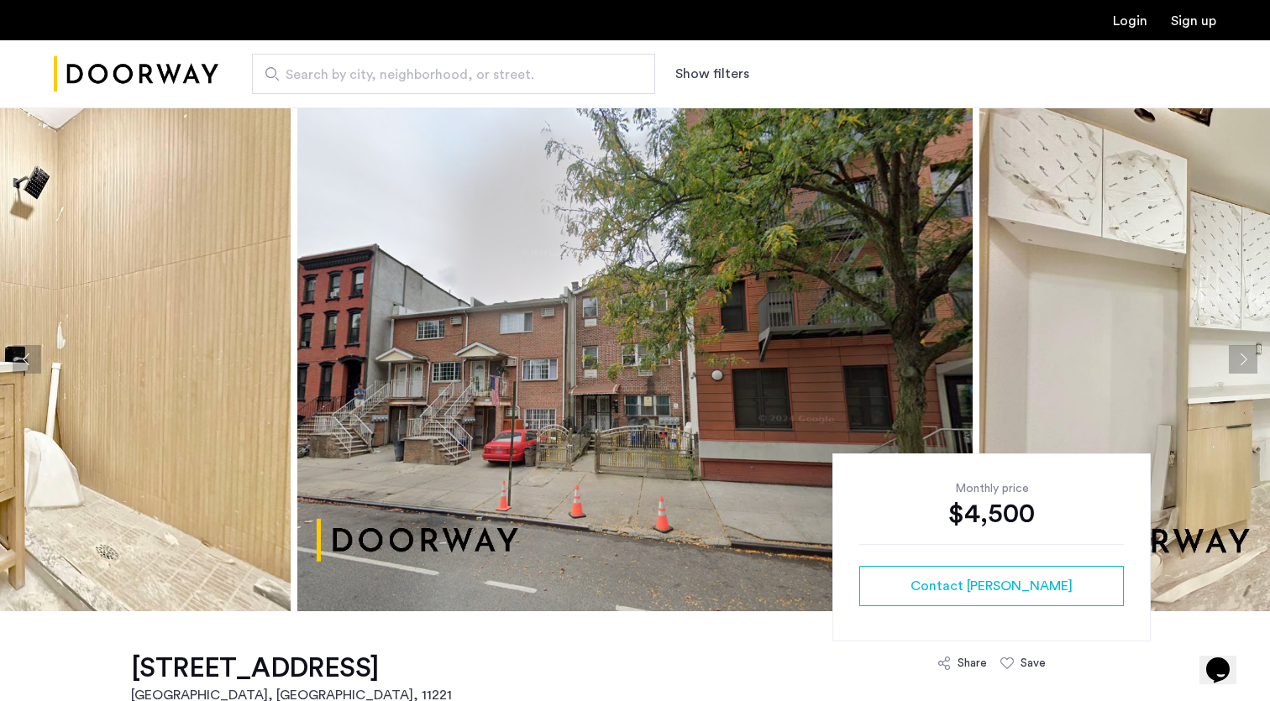
click at [25, 361] on button "Previous apartment" at bounding box center [27, 359] width 29 height 29
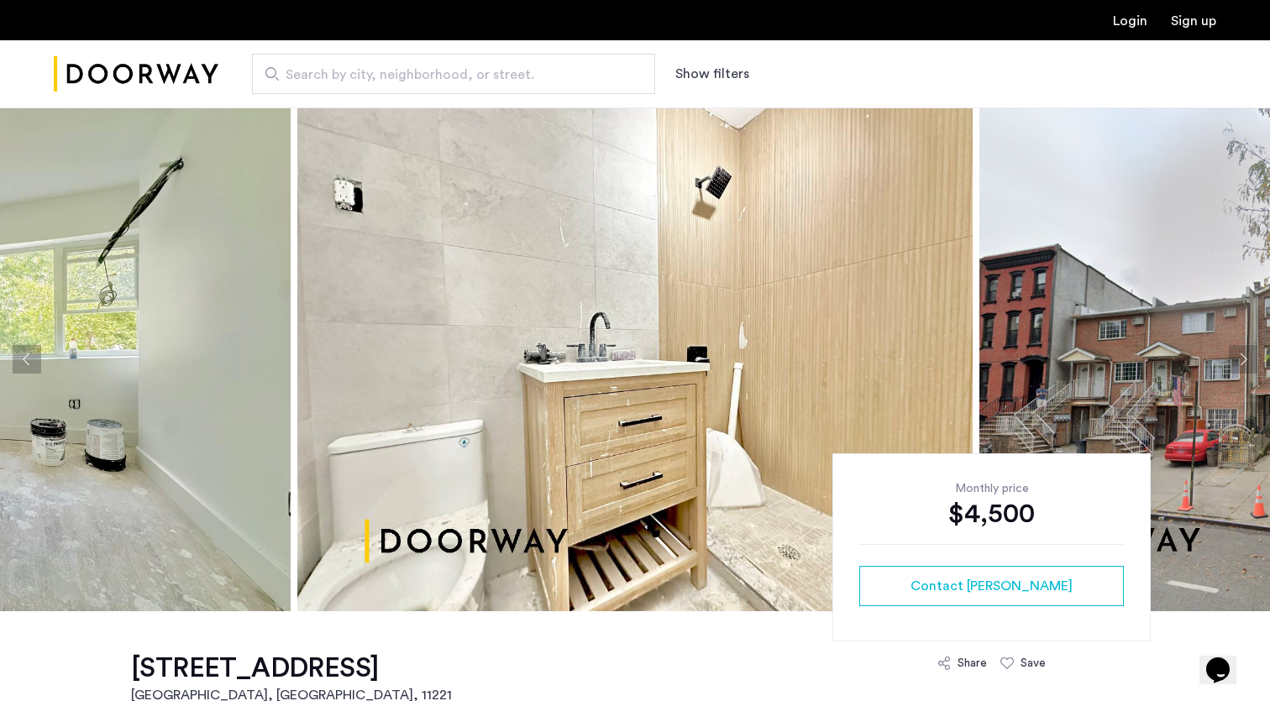
click at [25, 361] on button "Previous apartment" at bounding box center [27, 359] width 29 height 29
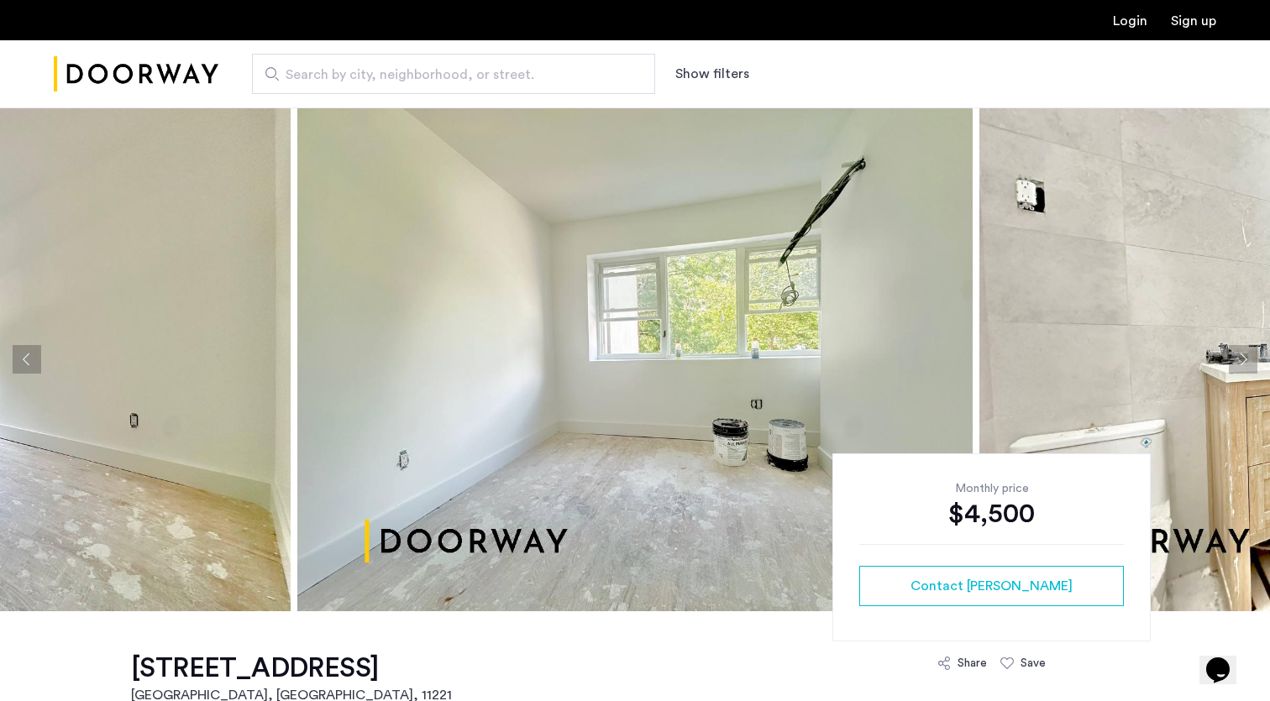
click at [25, 361] on button "Previous apartment" at bounding box center [27, 359] width 29 height 29
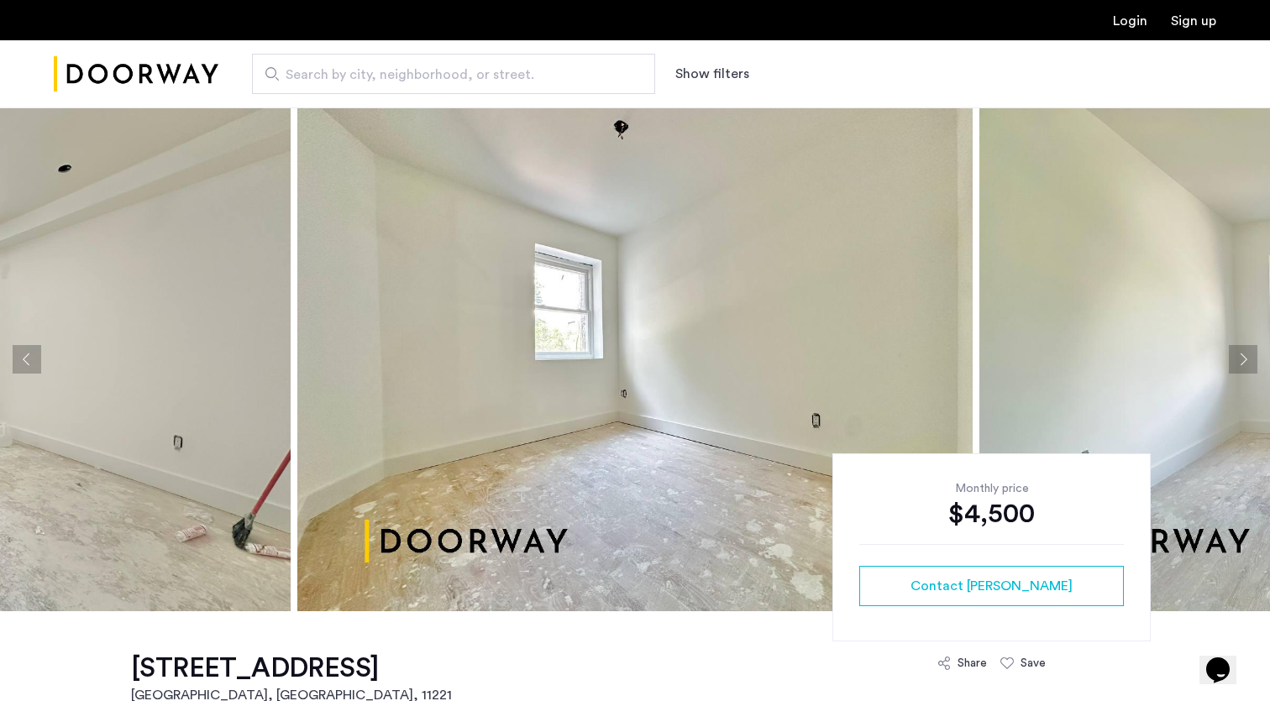
click at [25, 361] on button "Previous apartment" at bounding box center [27, 359] width 29 height 29
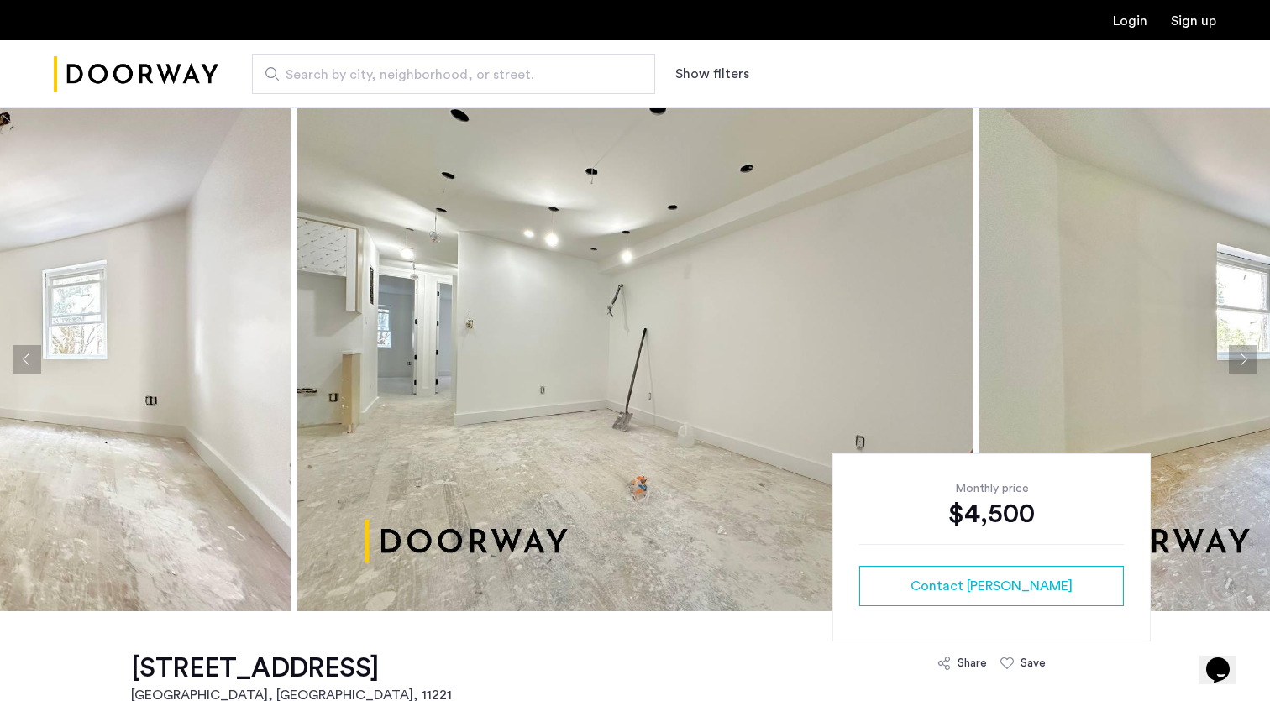
click at [25, 361] on button "Previous apartment" at bounding box center [27, 359] width 29 height 29
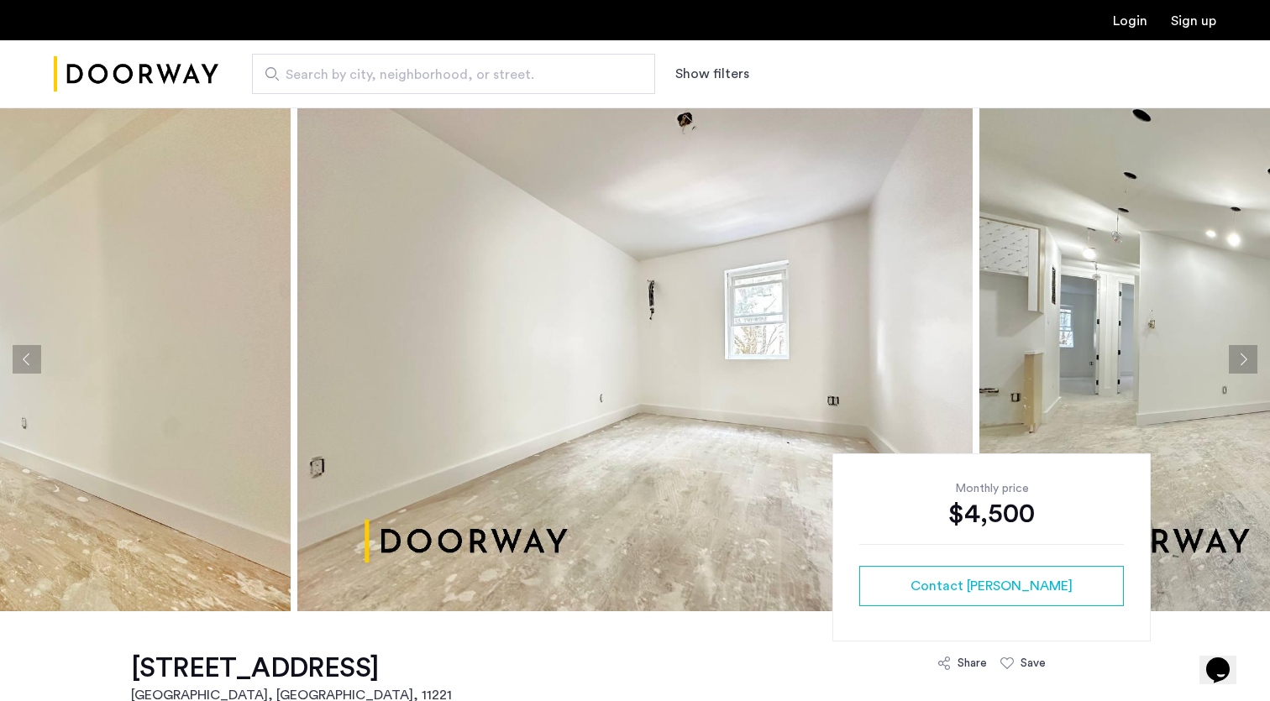
click at [25, 361] on button "Previous apartment" at bounding box center [27, 359] width 29 height 29
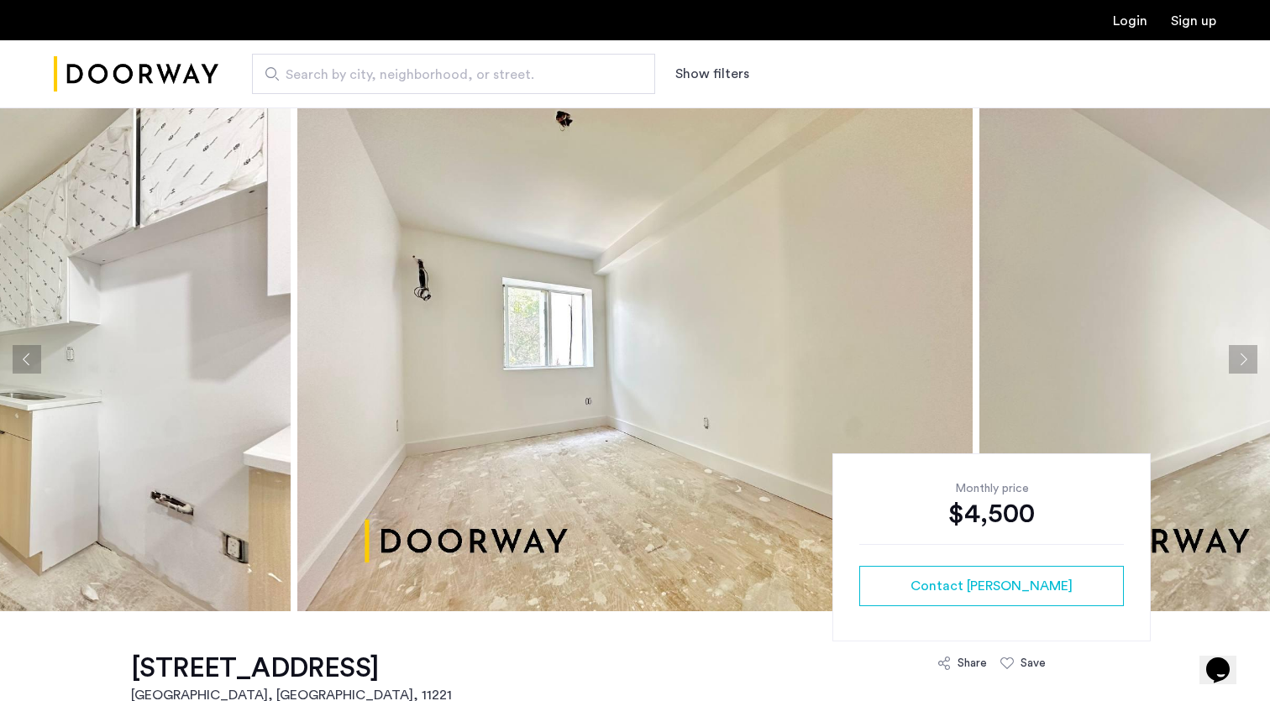
click at [25, 361] on button "Previous apartment" at bounding box center [27, 359] width 29 height 29
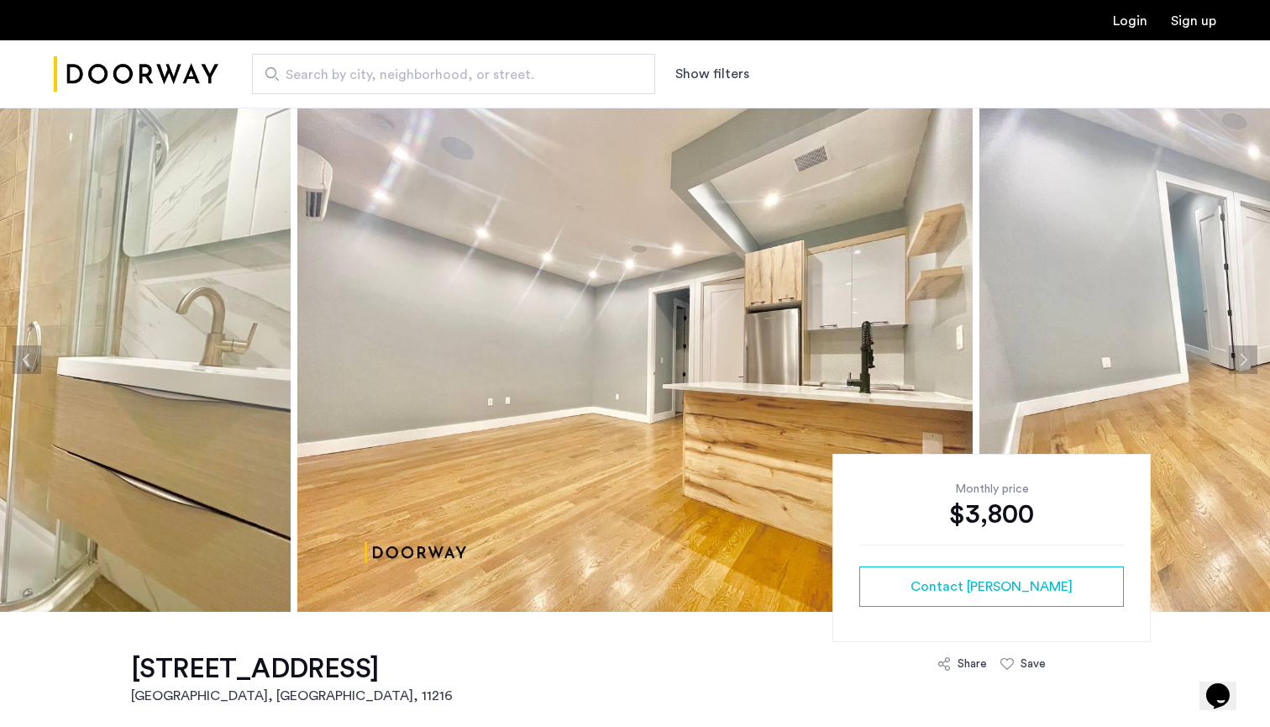
click at [1251, 361] on button "Next apartment" at bounding box center [1243, 359] width 29 height 29
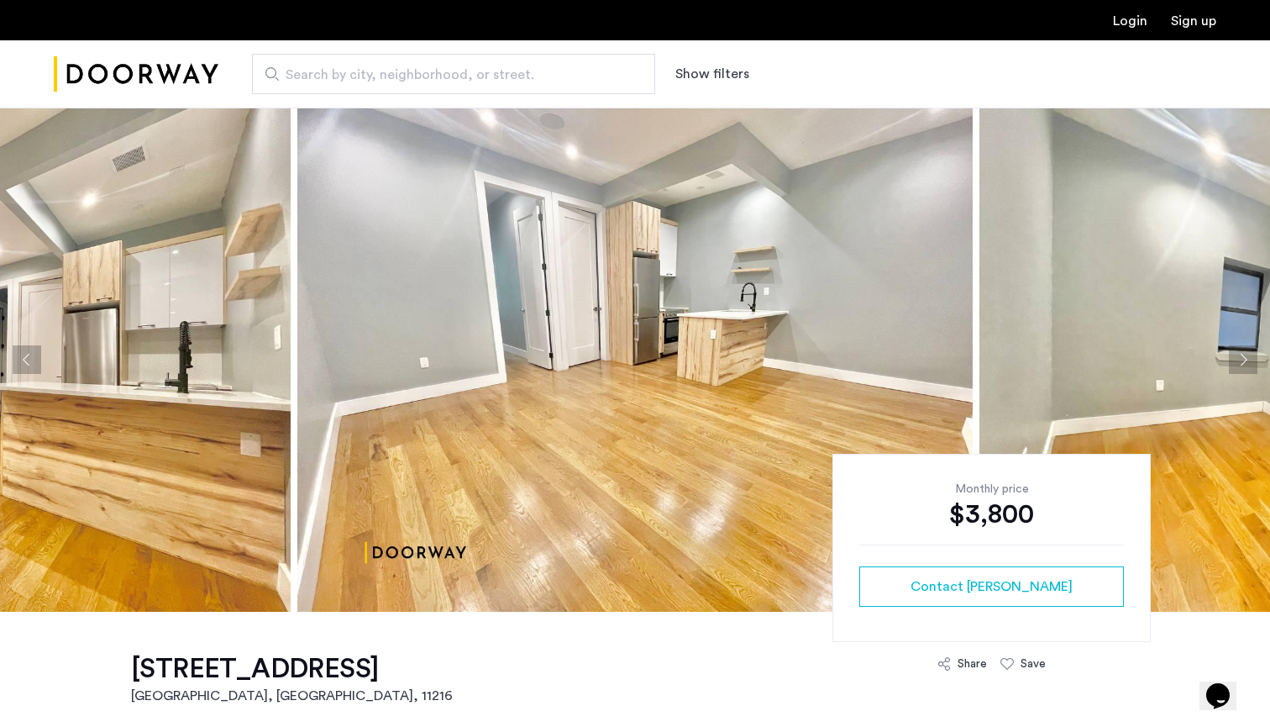
click at [1251, 361] on button "Next apartment" at bounding box center [1243, 359] width 29 height 29
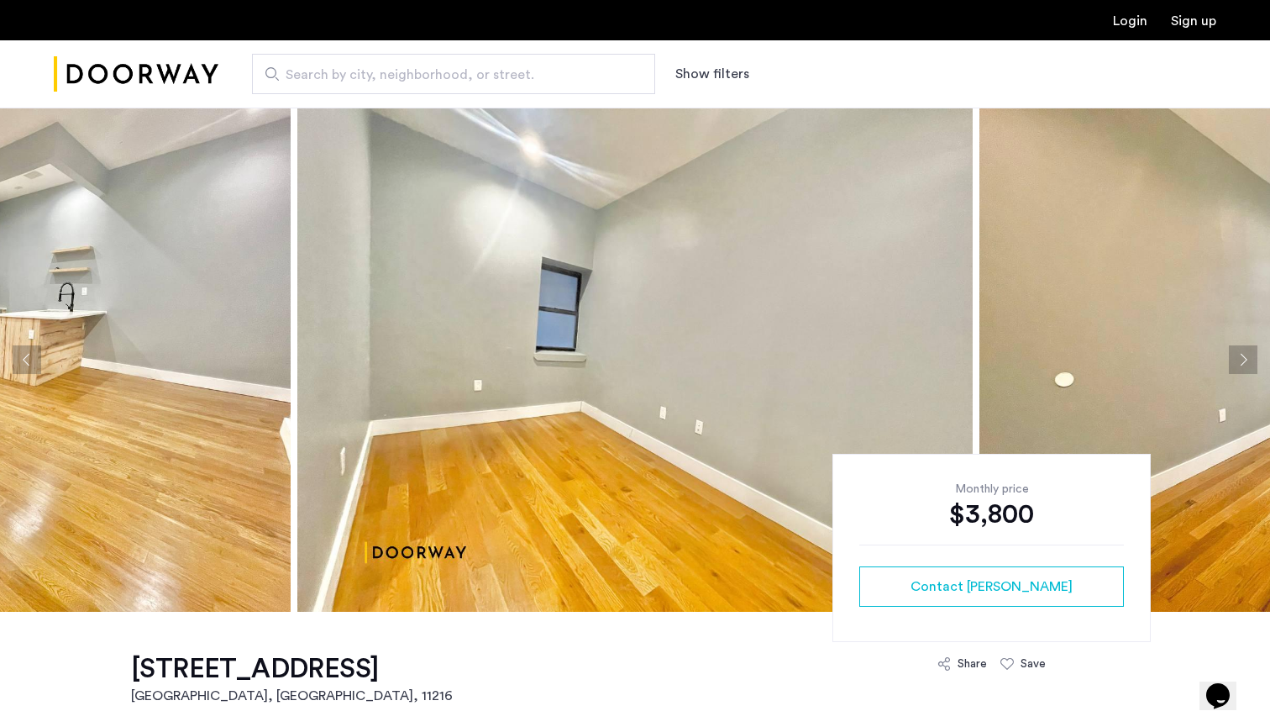
click at [1251, 361] on button "Next apartment" at bounding box center [1243, 359] width 29 height 29
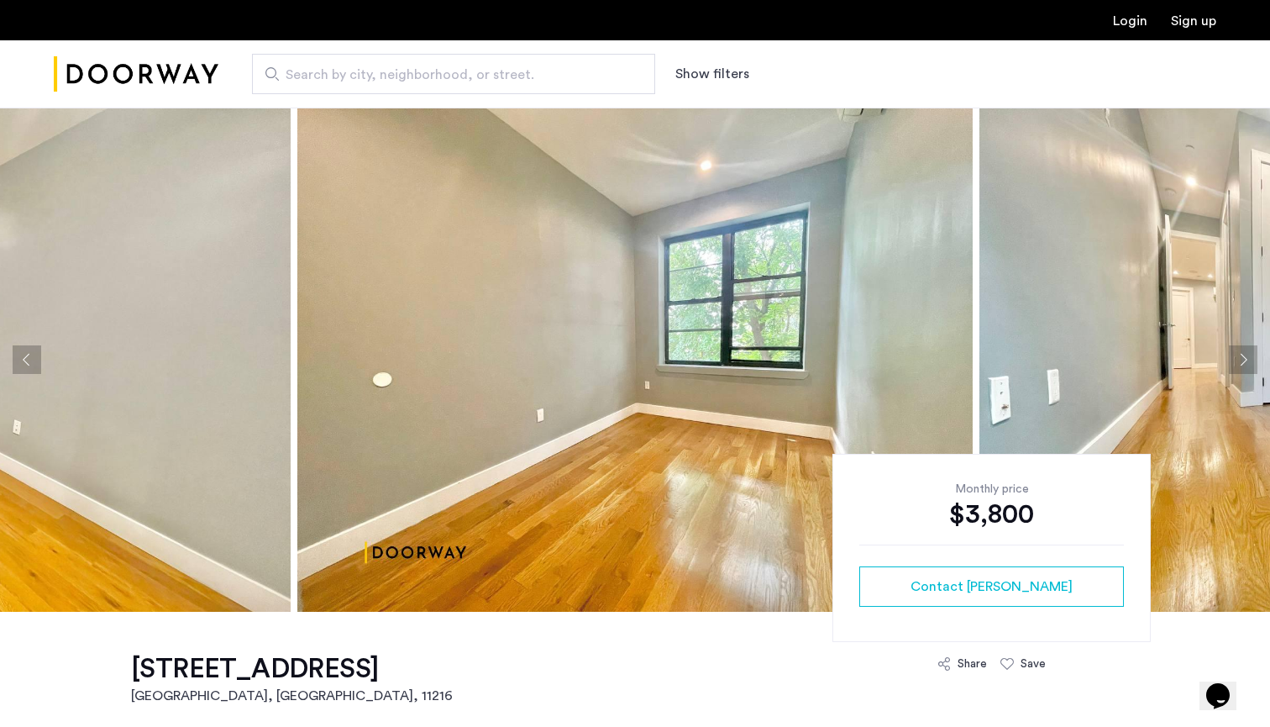
click at [1251, 361] on button "Next apartment" at bounding box center [1243, 359] width 29 height 29
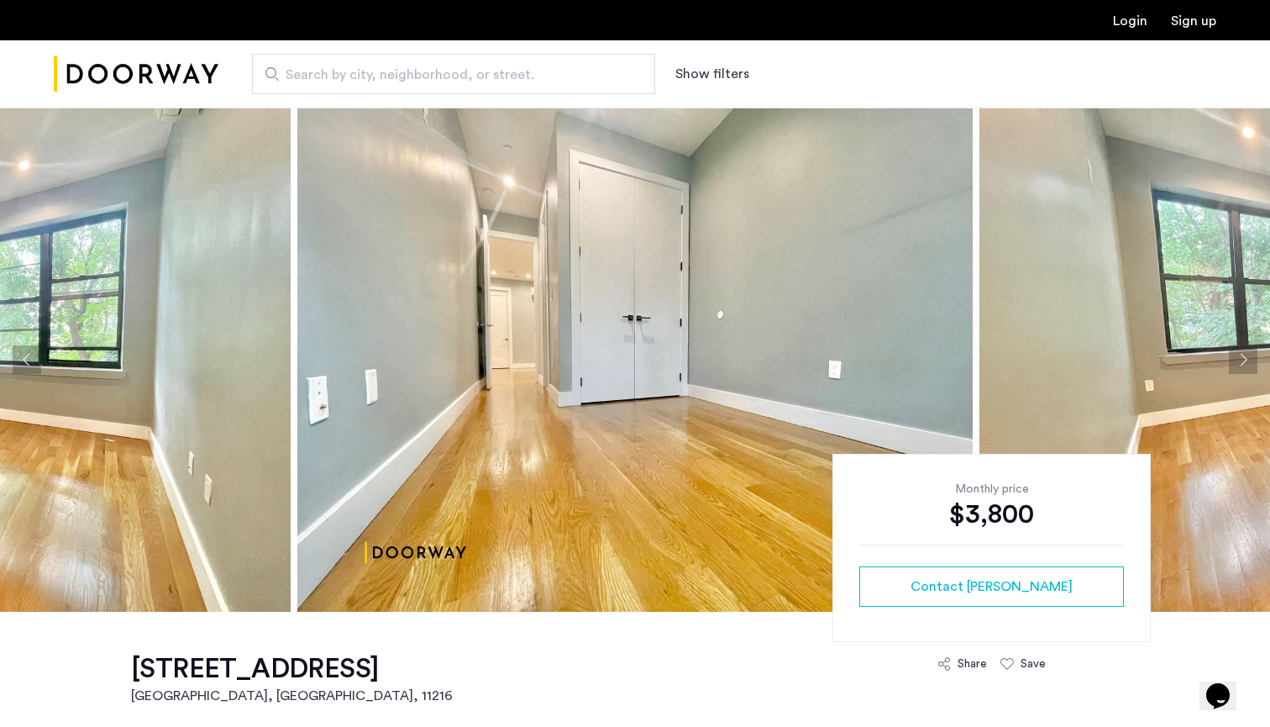
click at [1251, 361] on button "Next apartment" at bounding box center [1243, 359] width 29 height 29
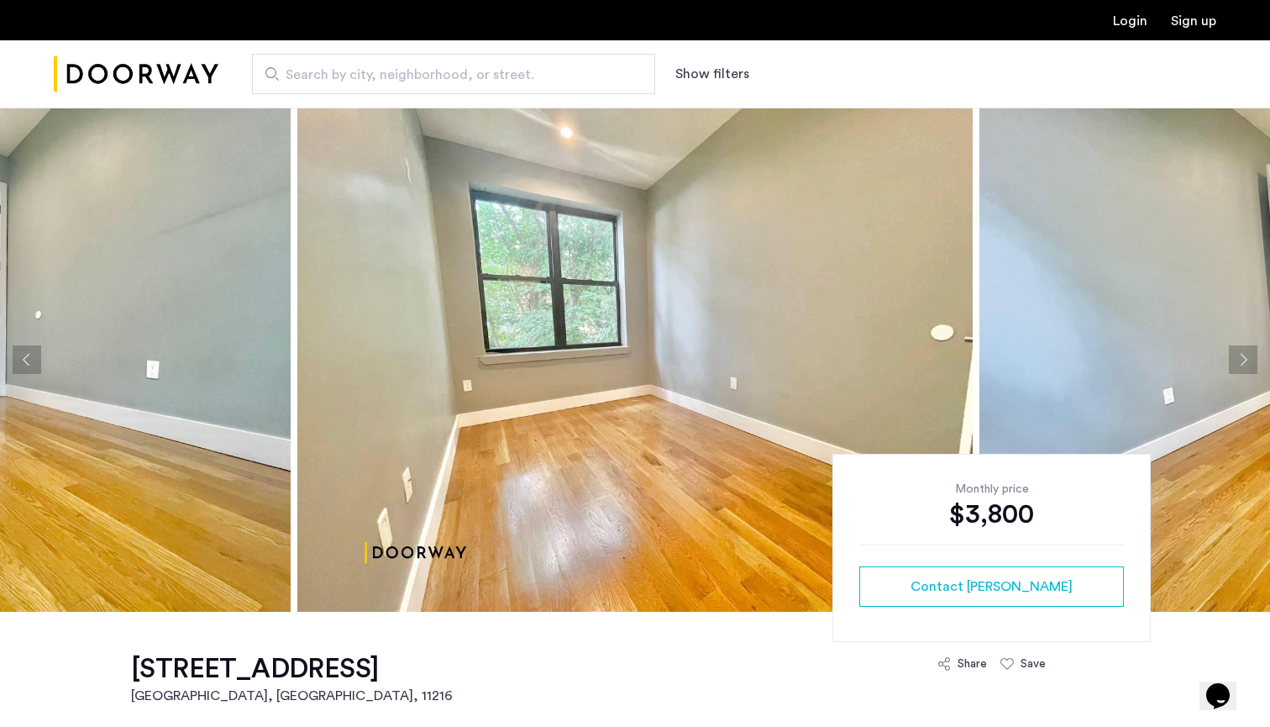
click at [1251, 361] on button "Next apartment" at bounding box center [1243, 359] width 29 height 29
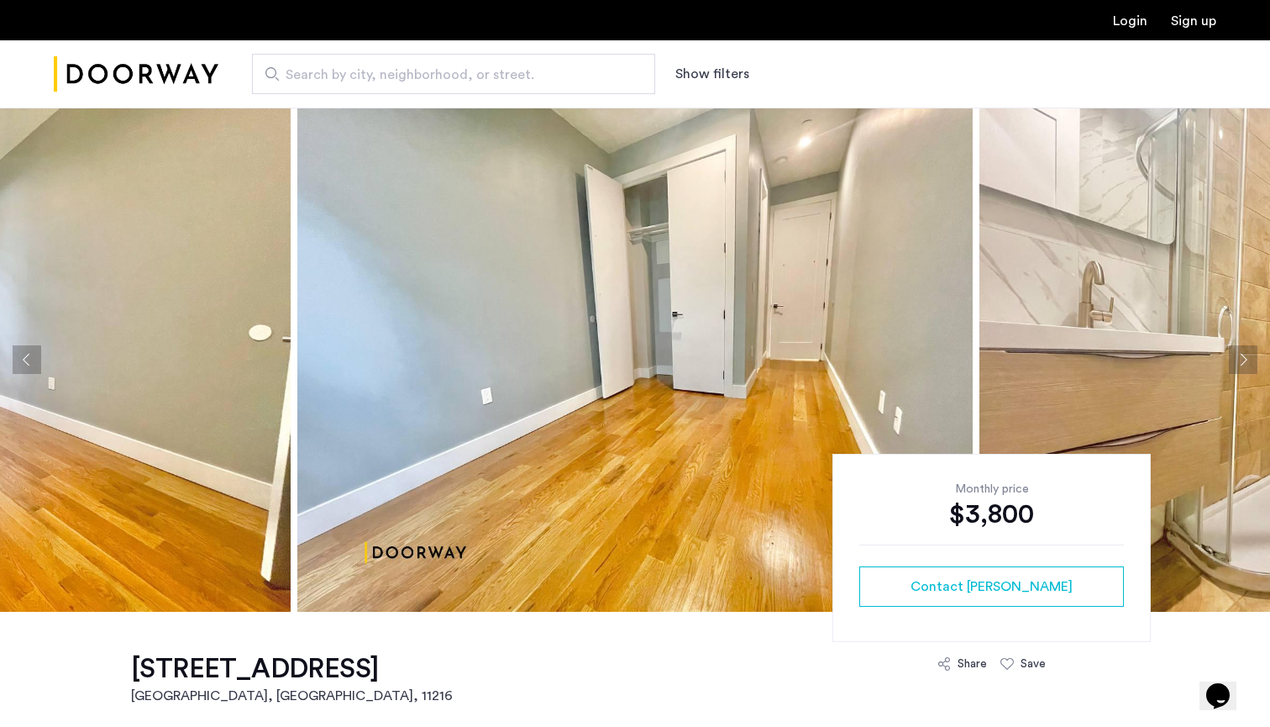
click at [1251, 361] on button "Next apartment" at bounding box center [1243, 359] width 29 height 29
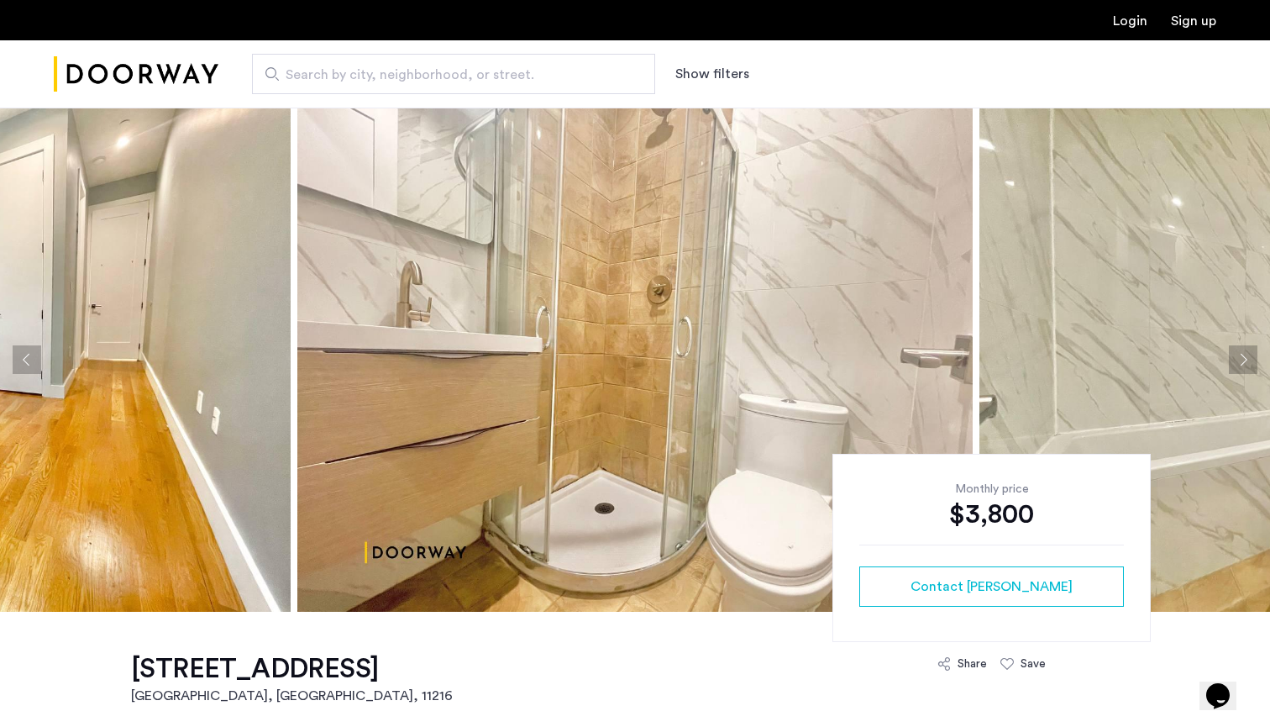
click at [1251, 361] on button "Next apartment" at bounding box center [1243, 359] width 29 height 29
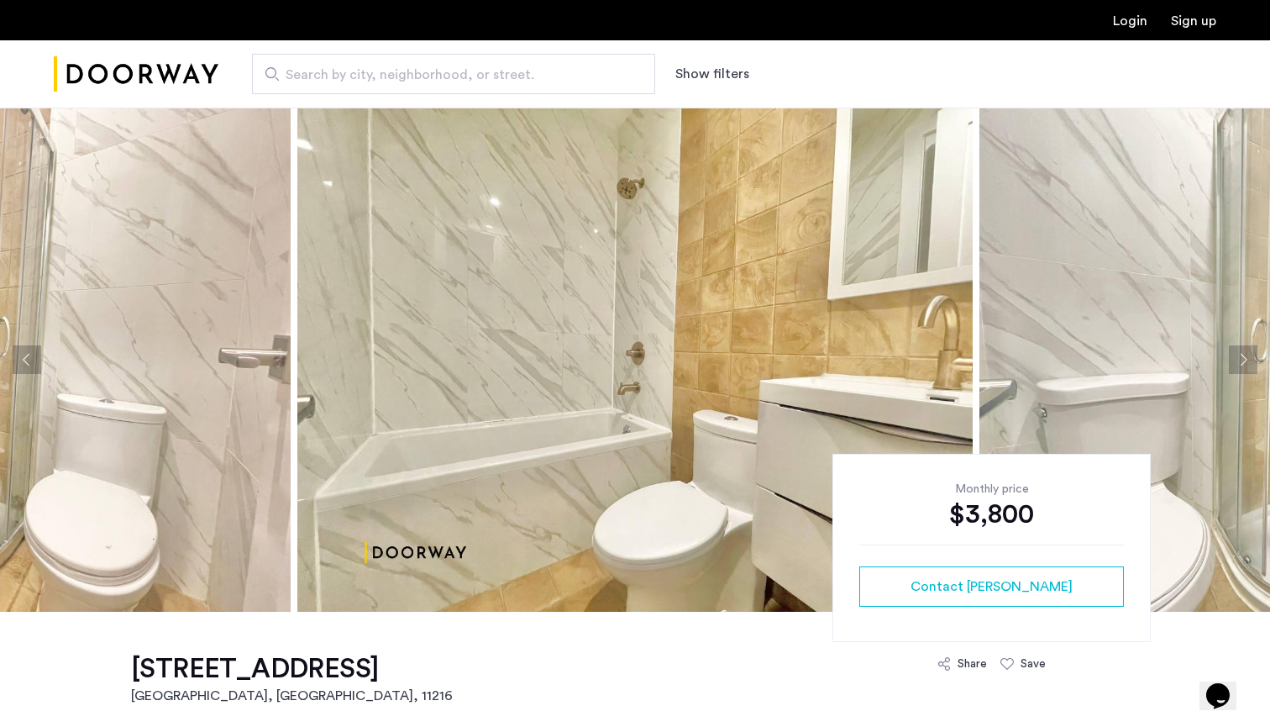
click at [1251, 361] on button "Next apartment" at bounding box center [1243, 359] width 29 height 29
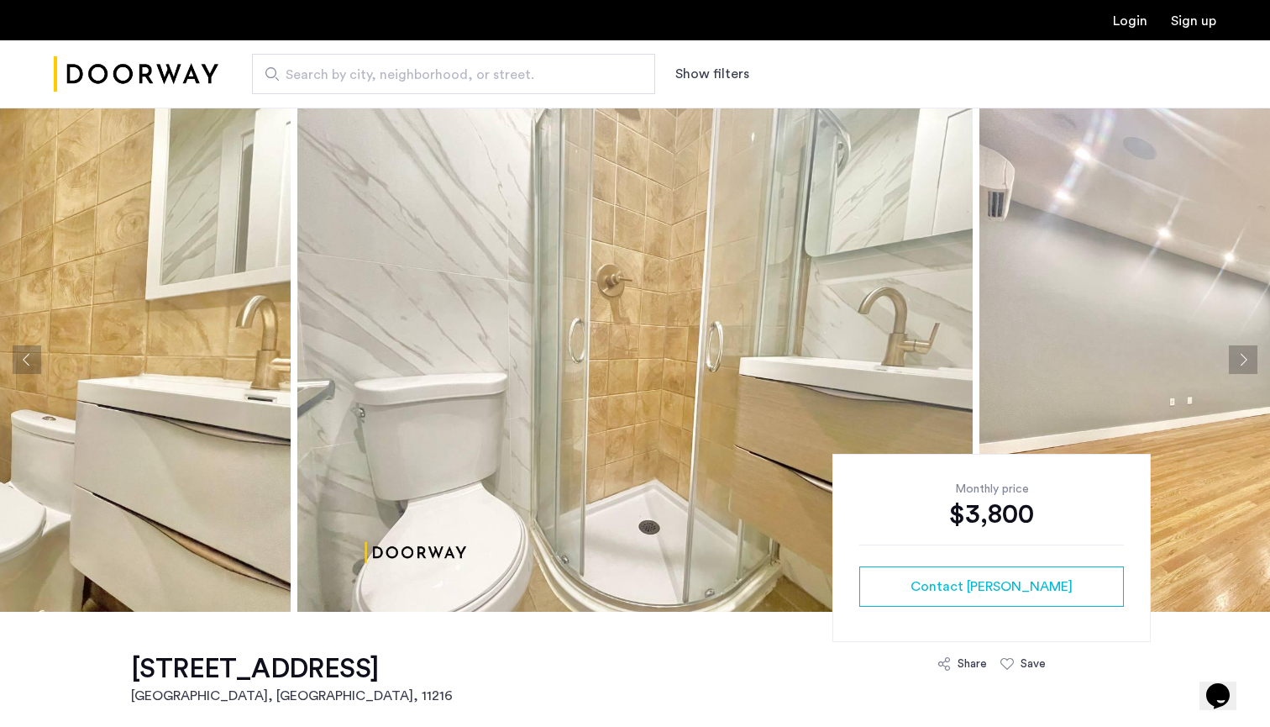
click at [1251, 361] on button "Next apartment" at bounding box center [1243, 359] width 29 height 29
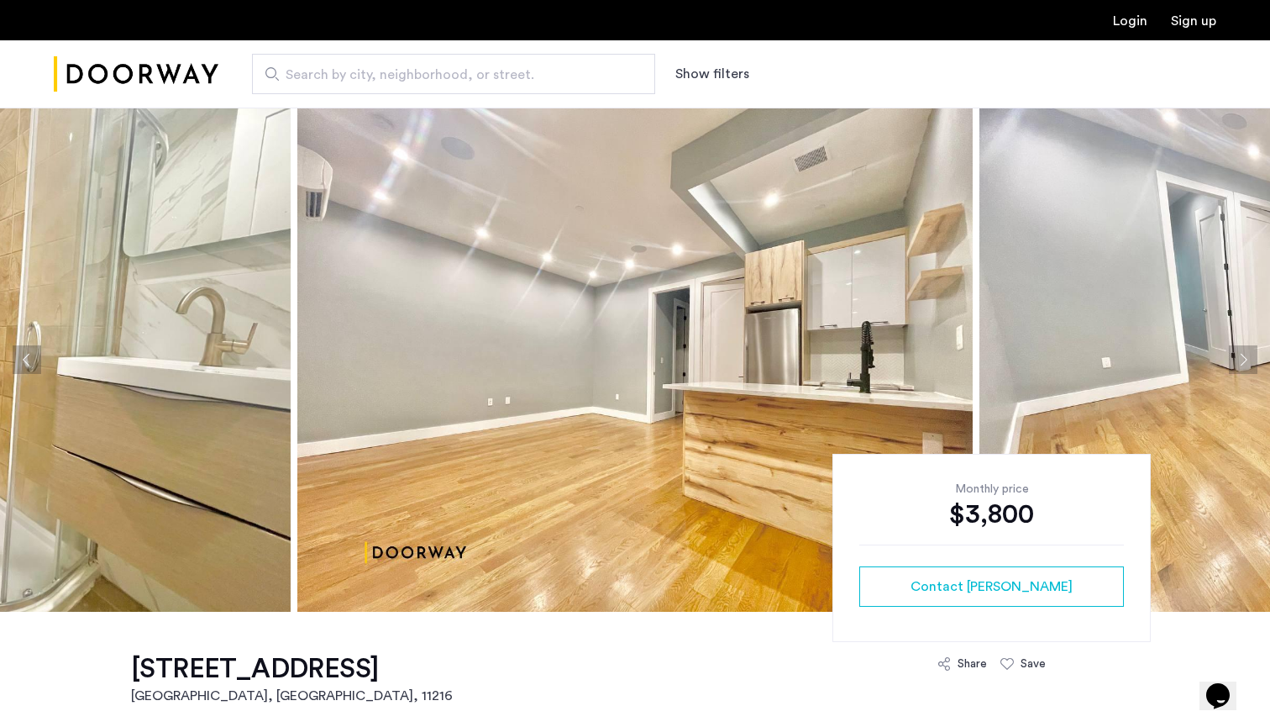
click at [1251, 361] on button "Next apartment" at bounding box center [1243, 359] width 29 height 29
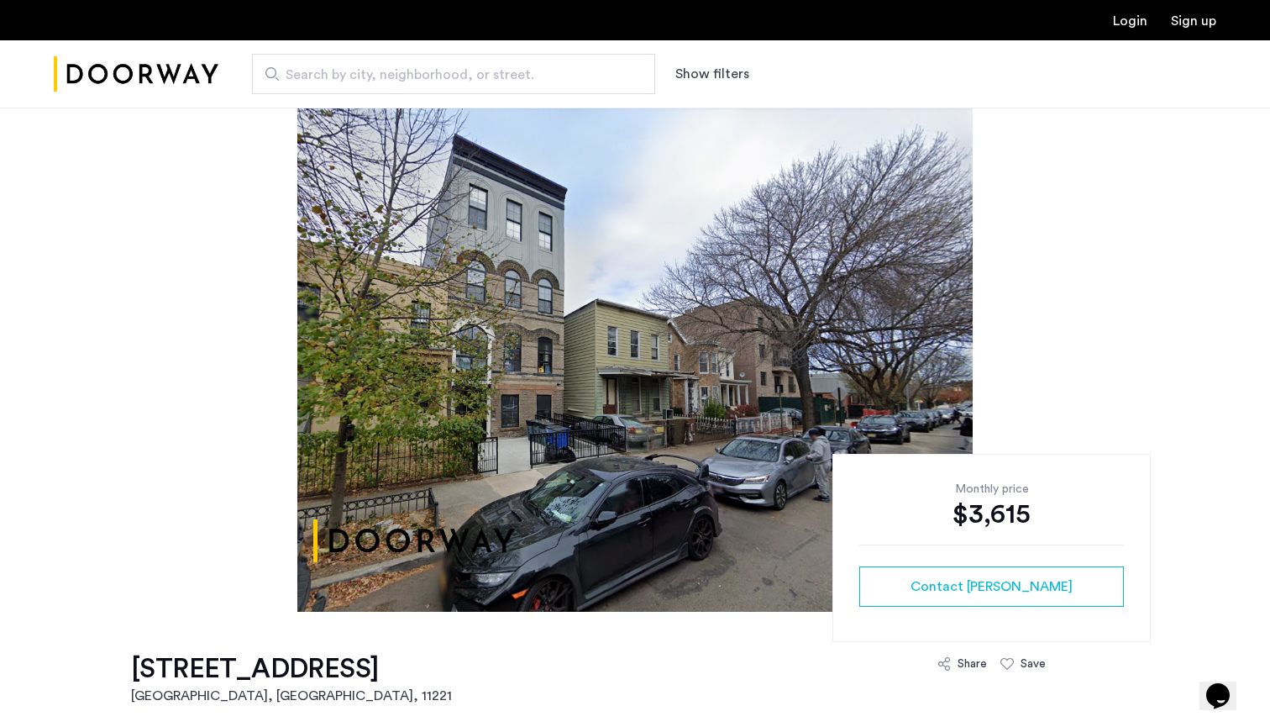
drag, startPoint x: 112, startPoint y: 666, endPoint x: 376, endPoint y: 661, distance: 264.7
copy h1 "[STREET_ADDRESS]"
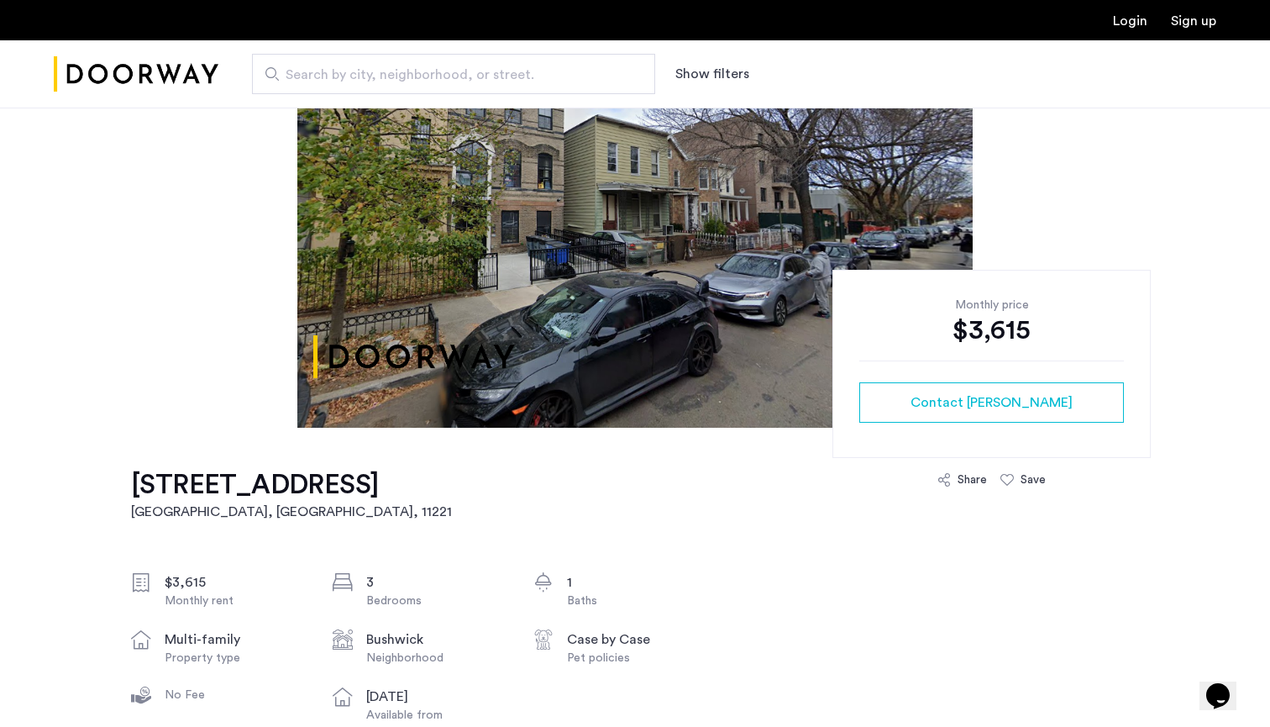
scroll to position [121, 0]
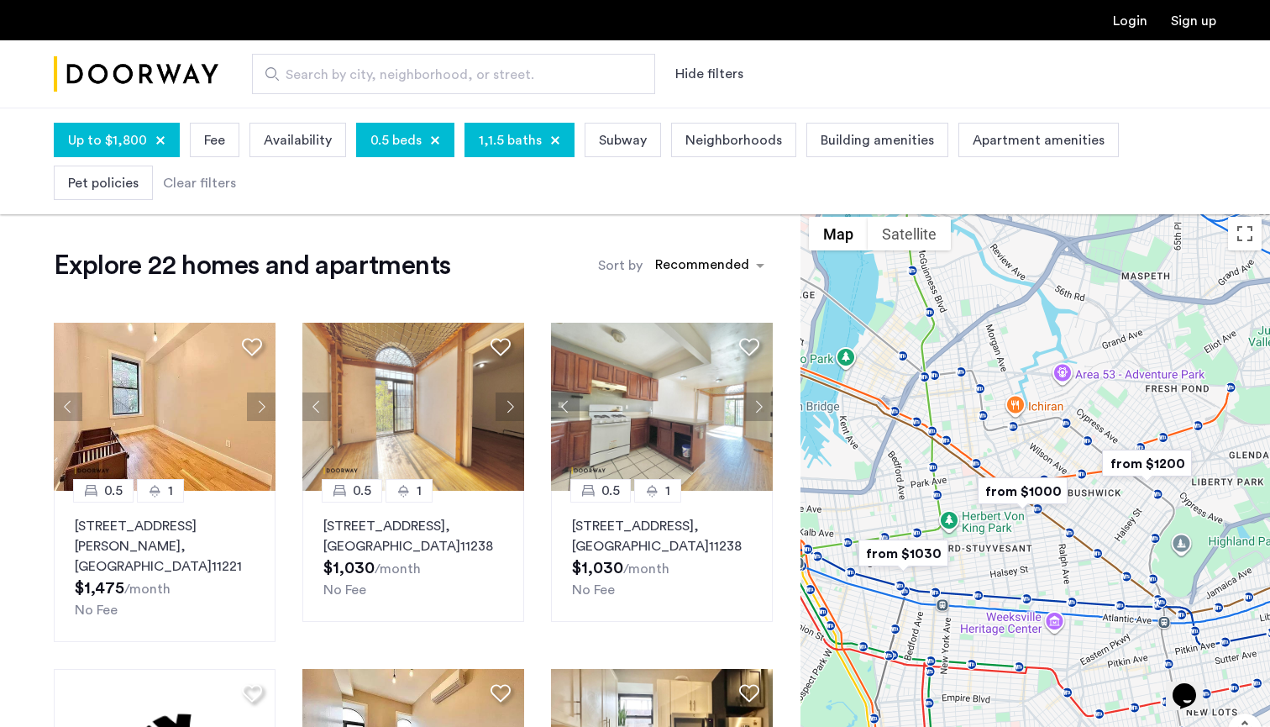
click at [432, 138] on div at bounding box center [435, 140] width 10 height 10
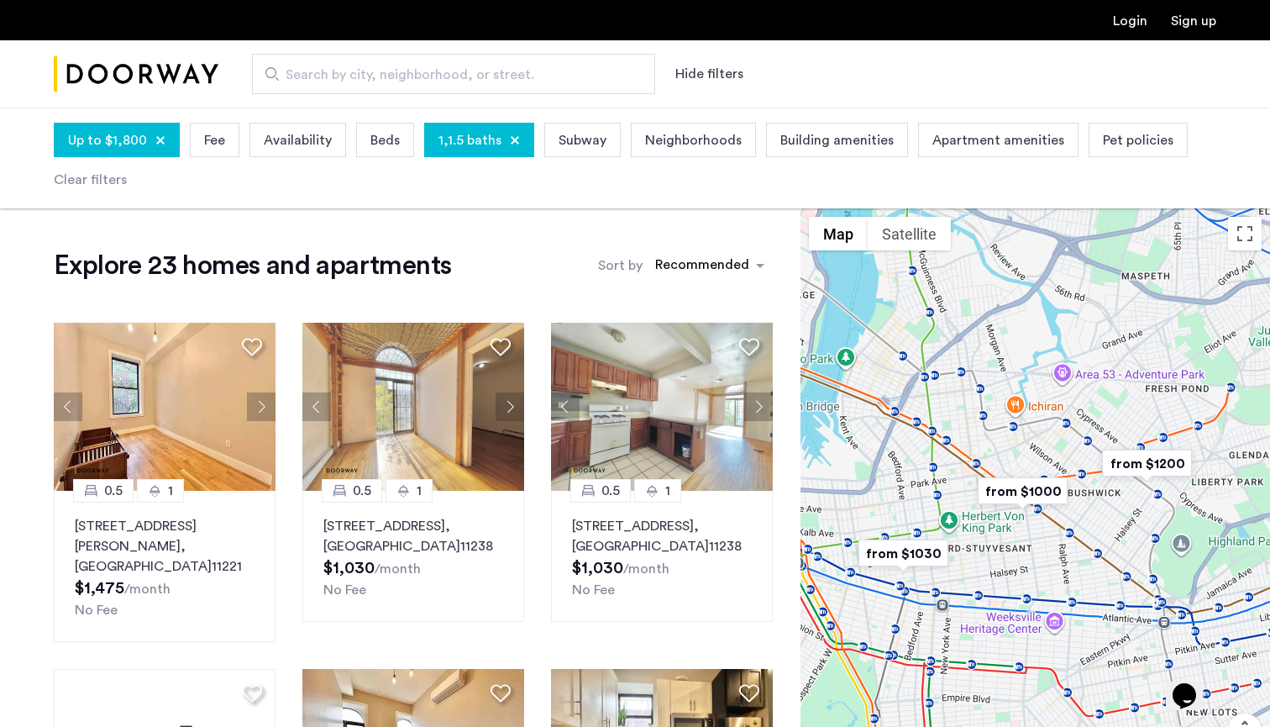
click at [473, 144] on span "1,1.5 baths" at bounding box center [469, 140] width 63 height 20
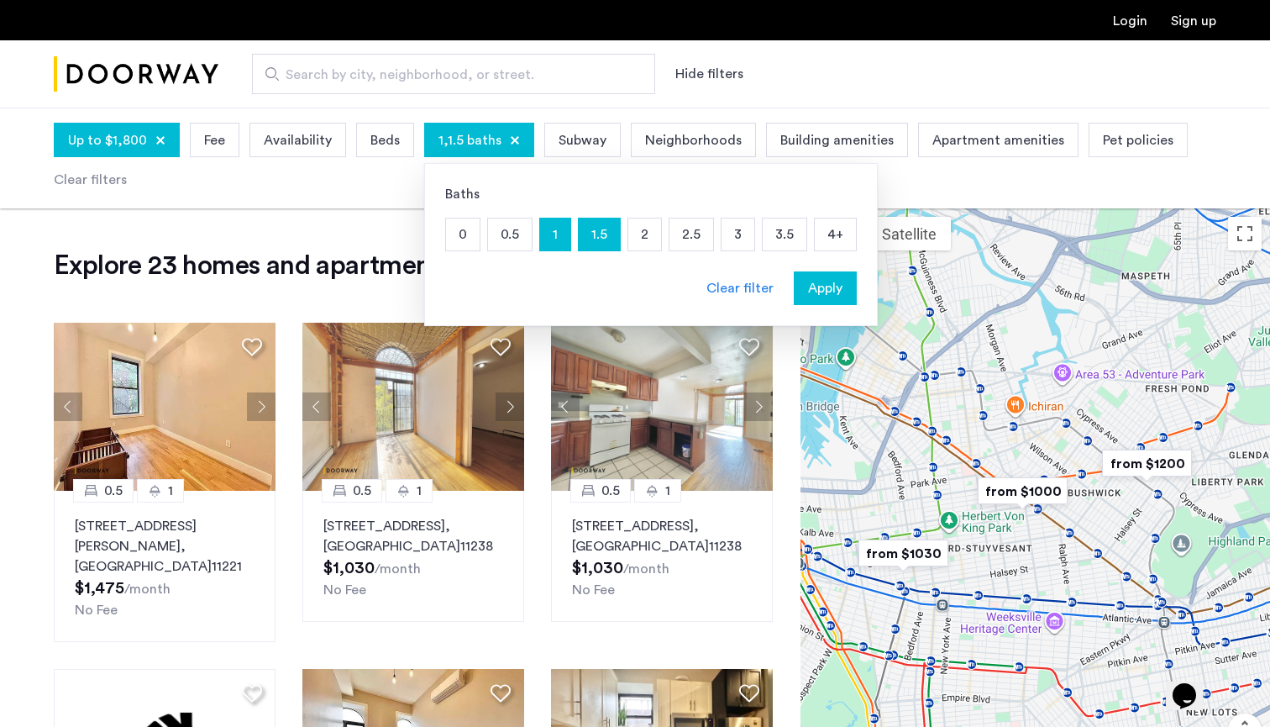
click at [389, 143] on span "Beds" at bounding box center [384, 140] width 29 height 20
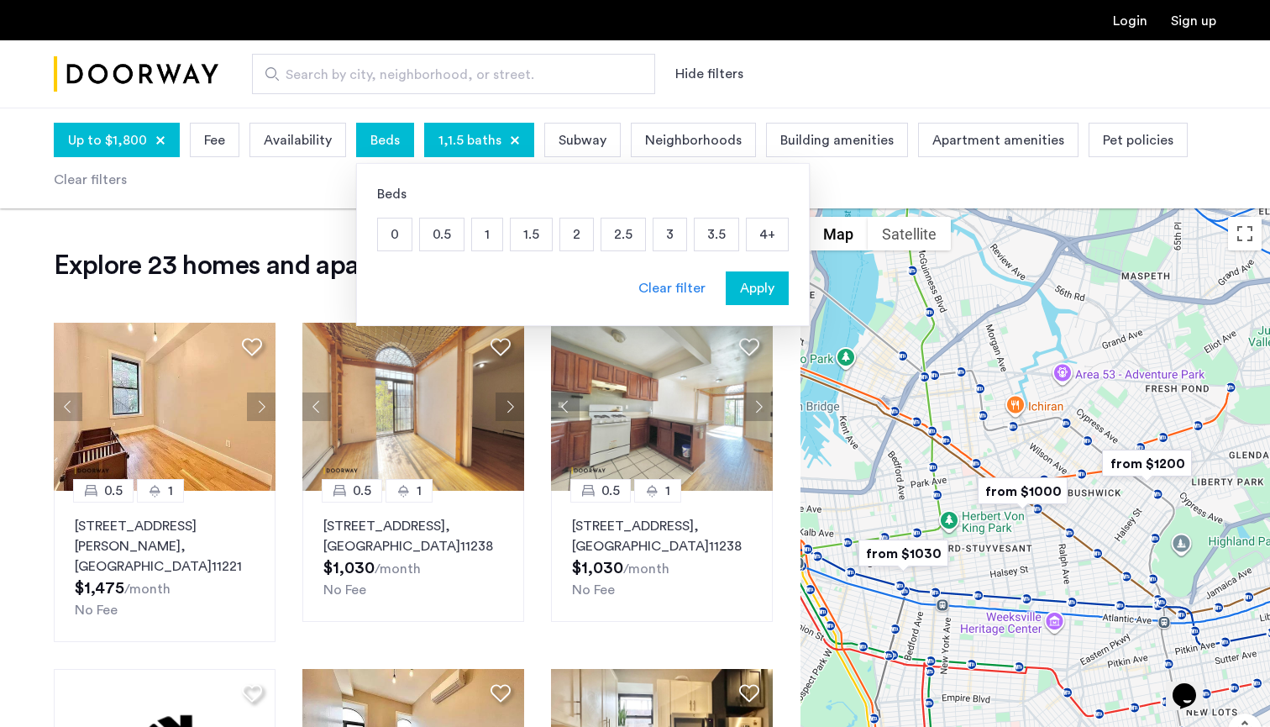
click at [669, 234] on p "3" at bounding box center [670, 234] width 33 height 32
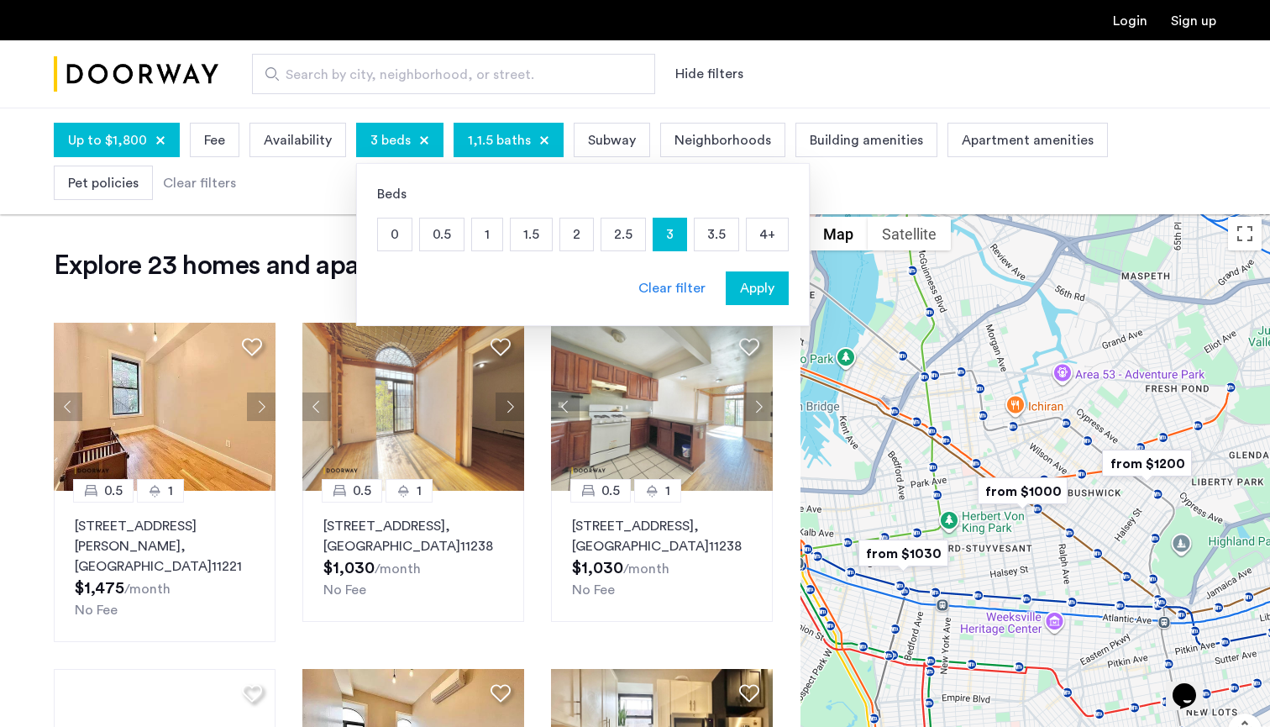
click at [759, 290] on span "Apply" at bounding box center [757, 288] width 34 height 20
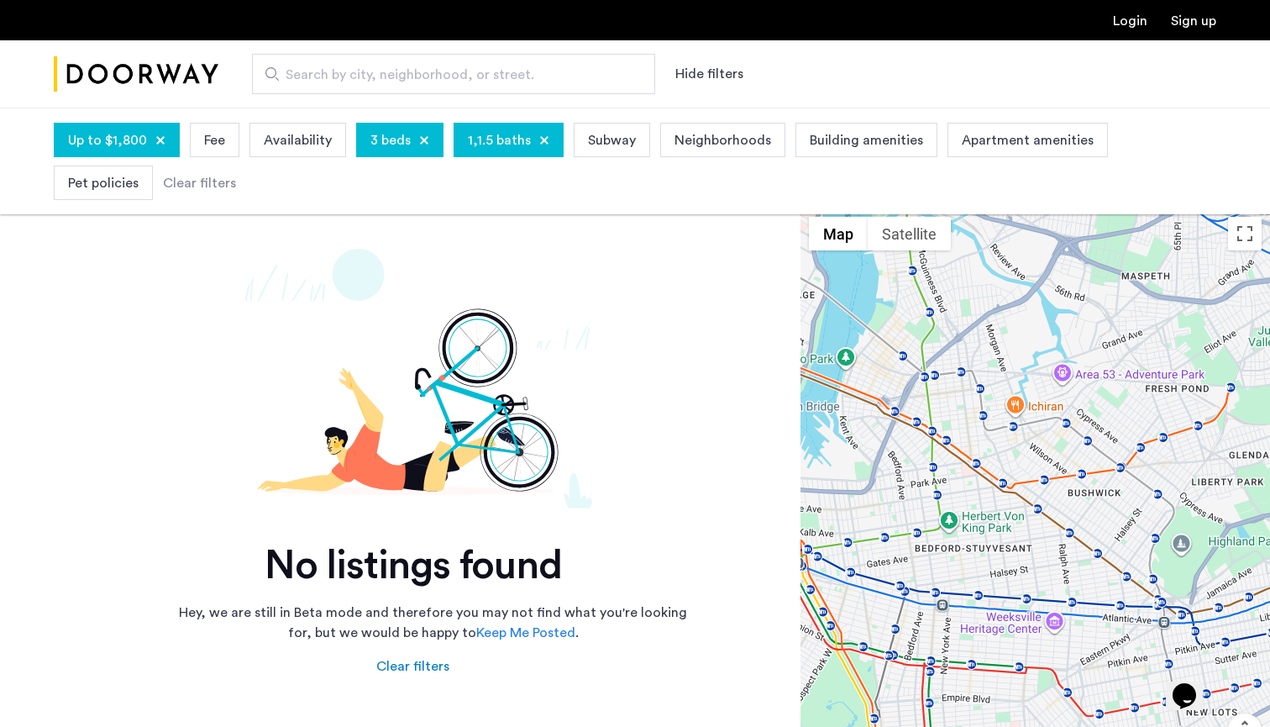
click at [156, 145] on div at bounding box center [160, 140] width 10 height 10
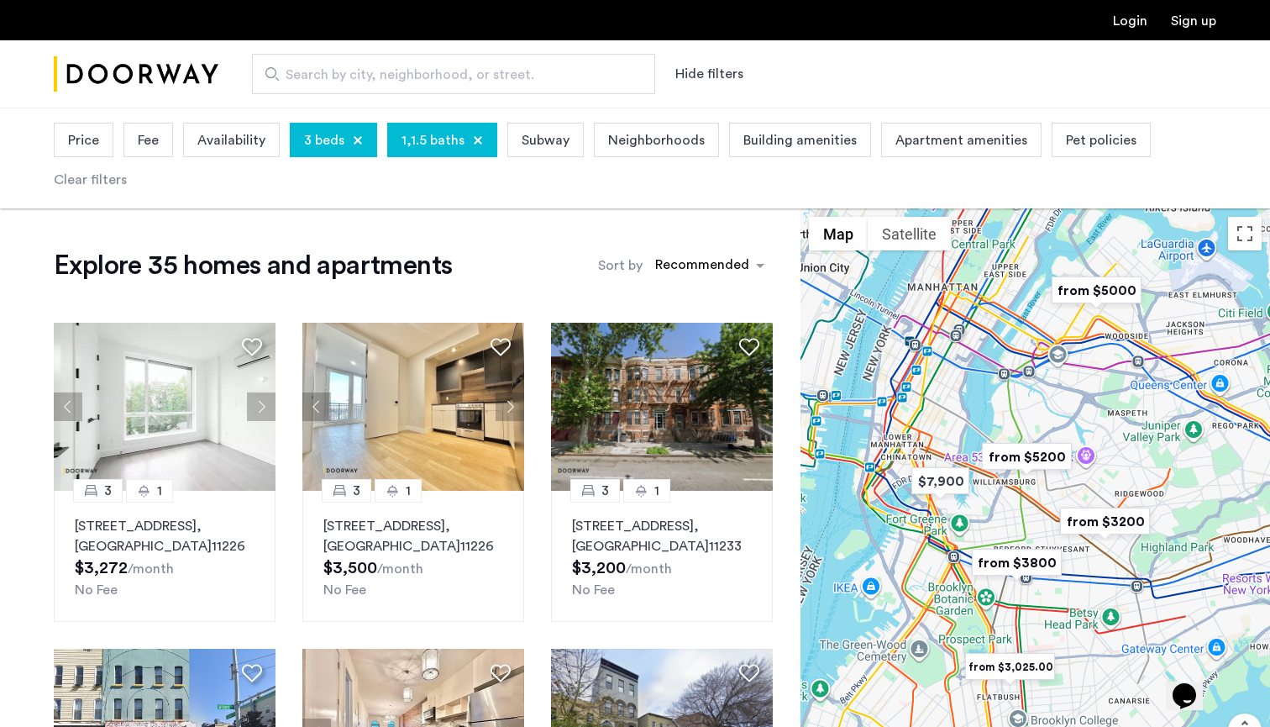
click at [74, 148] on span "Price" at bounding box center [83, 140] width 31 height 20
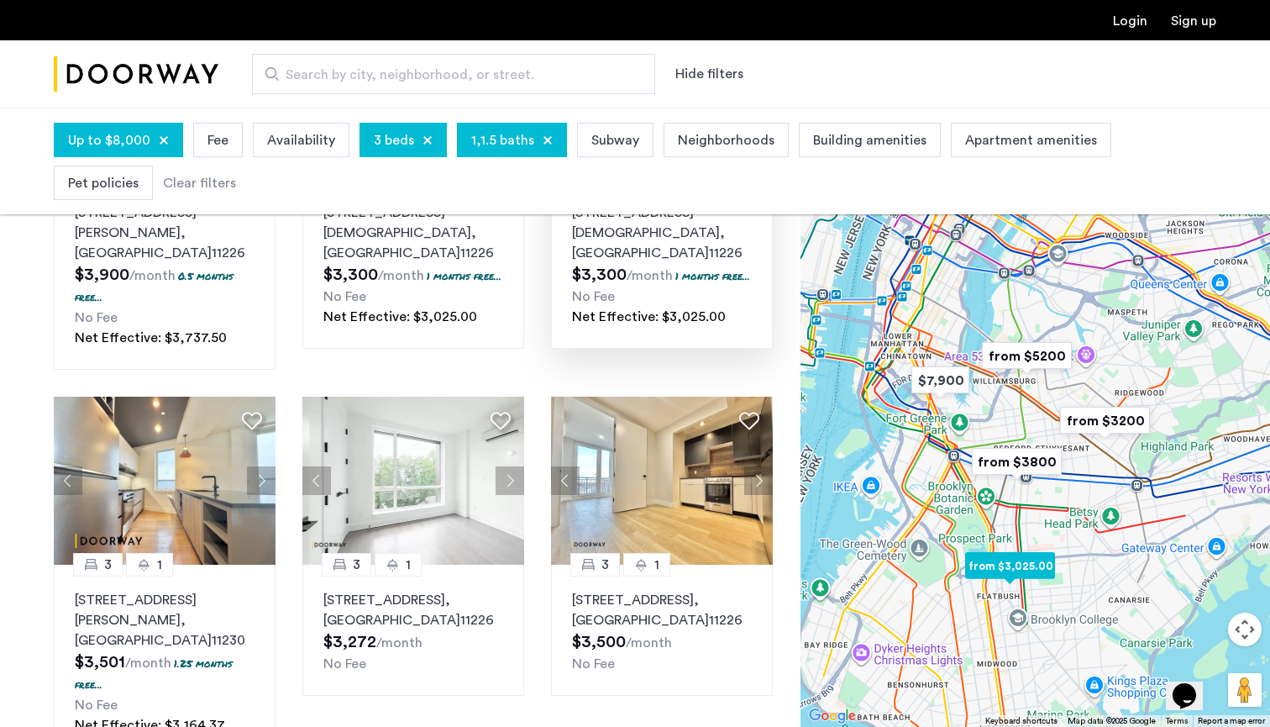
scroll to position [277, 0]
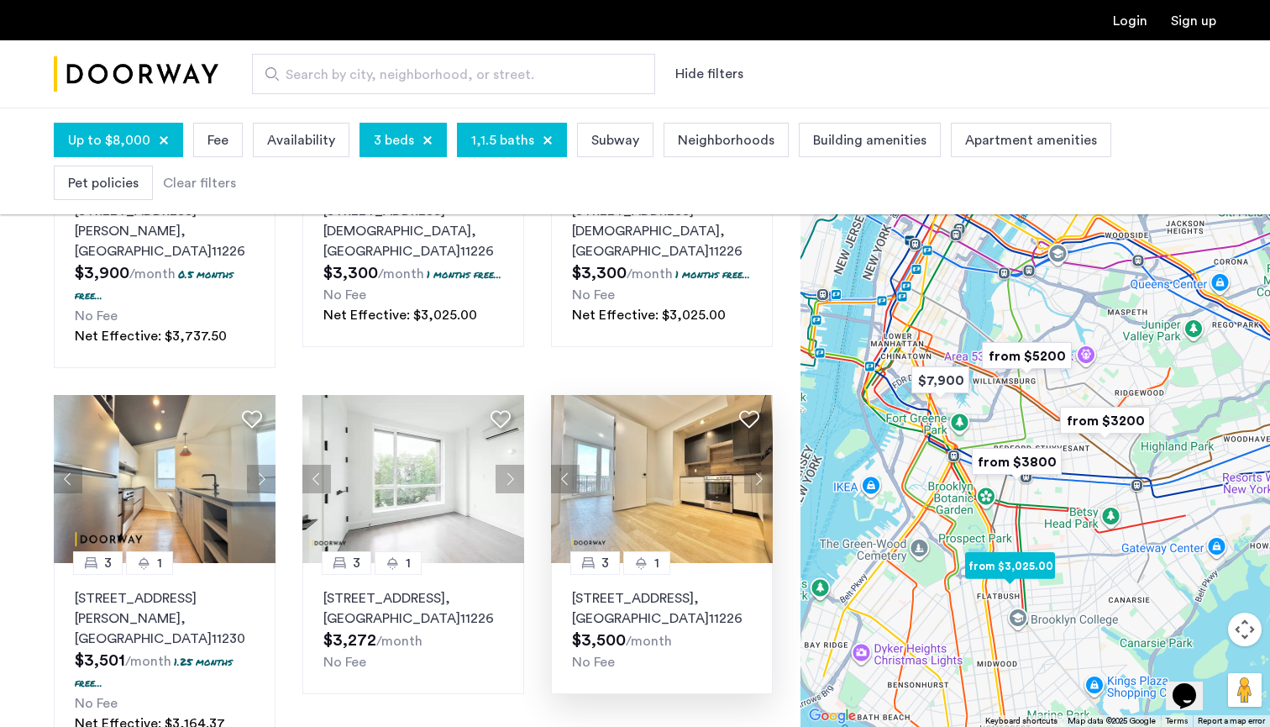
click at [659, 588] on p "1215 Flatbush Avenue, Unit 2, Brooklyn , NY 11226" at bounding box center [662, 608] width 180 height 40
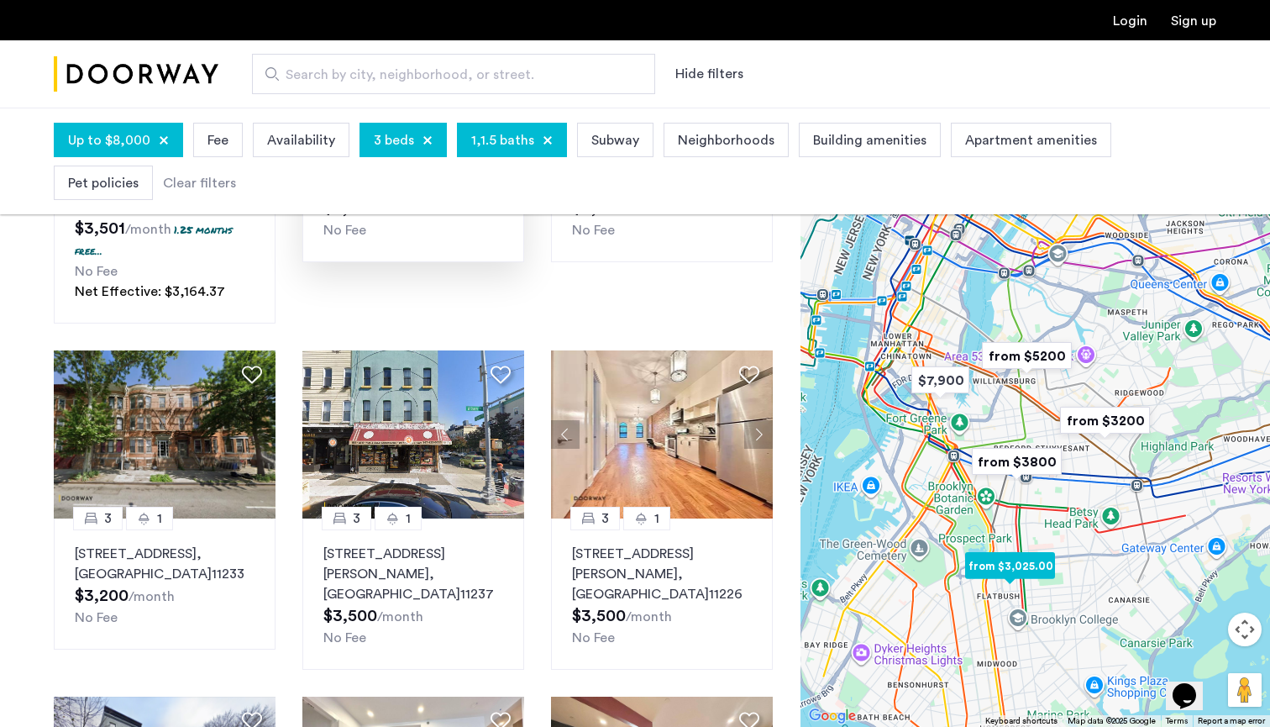
scroll to position [711, 0]
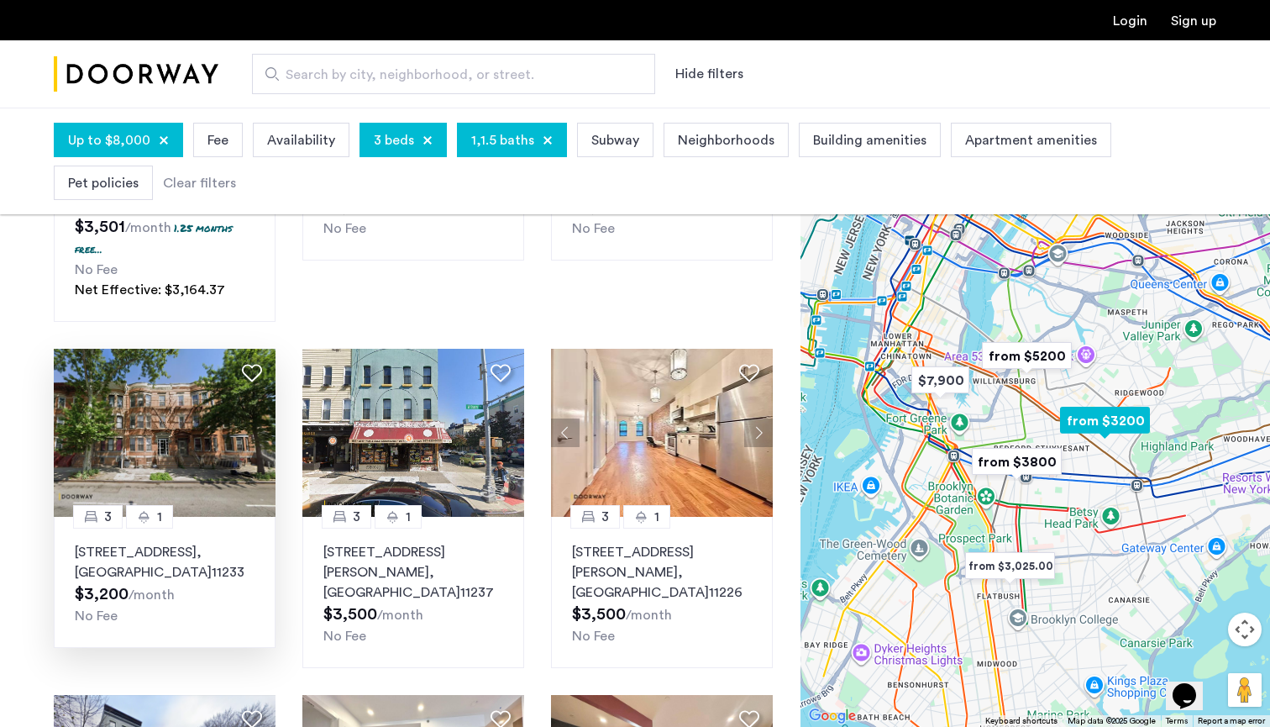
click at [224, 542] on p "1503 Eastern Parkway, Unit 3R, Brooklyn , NY 11233" at bounding box center [165, 562] width 180 height 40
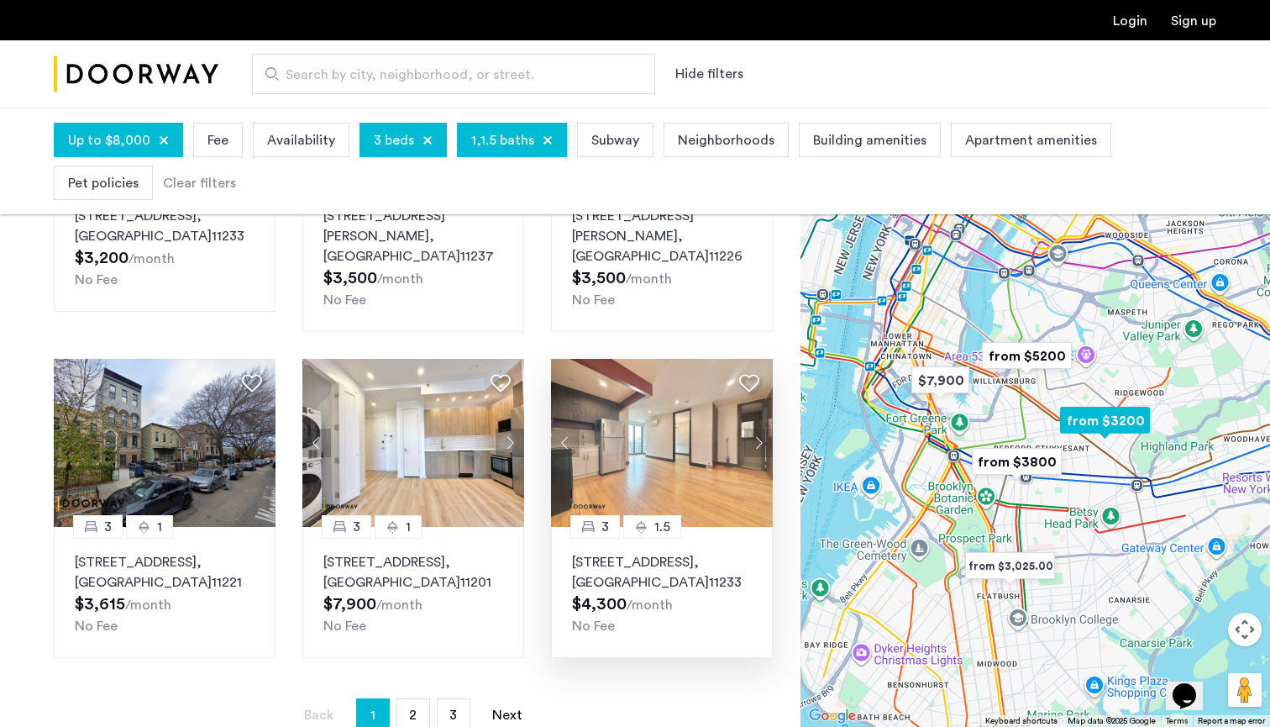
scroll to position [1047, 0]
click at [422, 698] on link "page 2" at bounding box center [413, 714] width 32 height 32
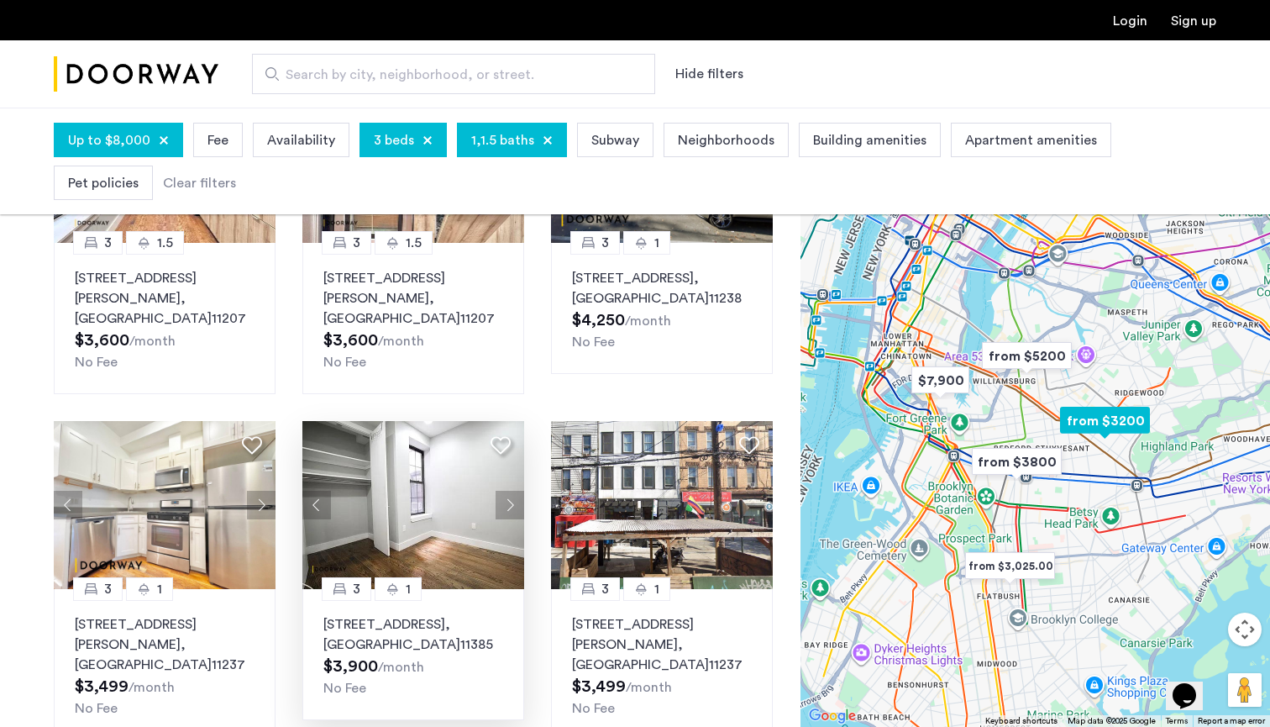
scroll to position [1002, 0]
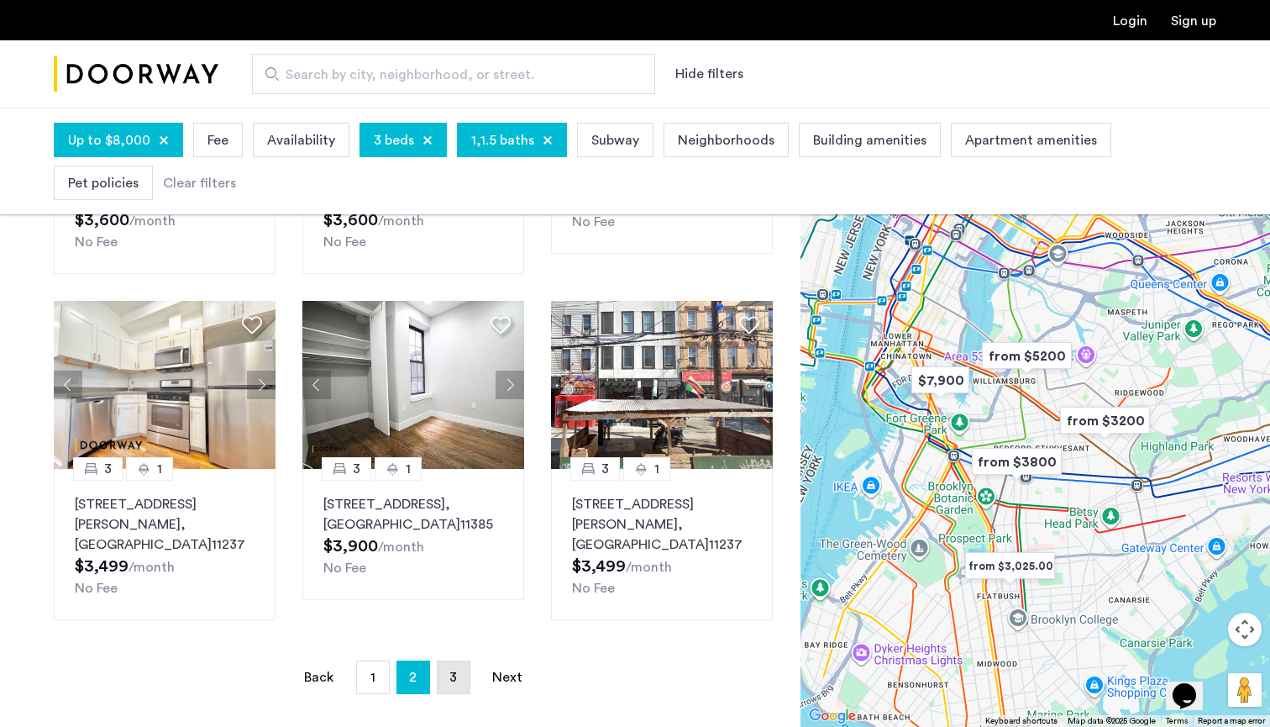
click at [450, 670] on span "3" at bounding box center [453, 676] width 8 height 13
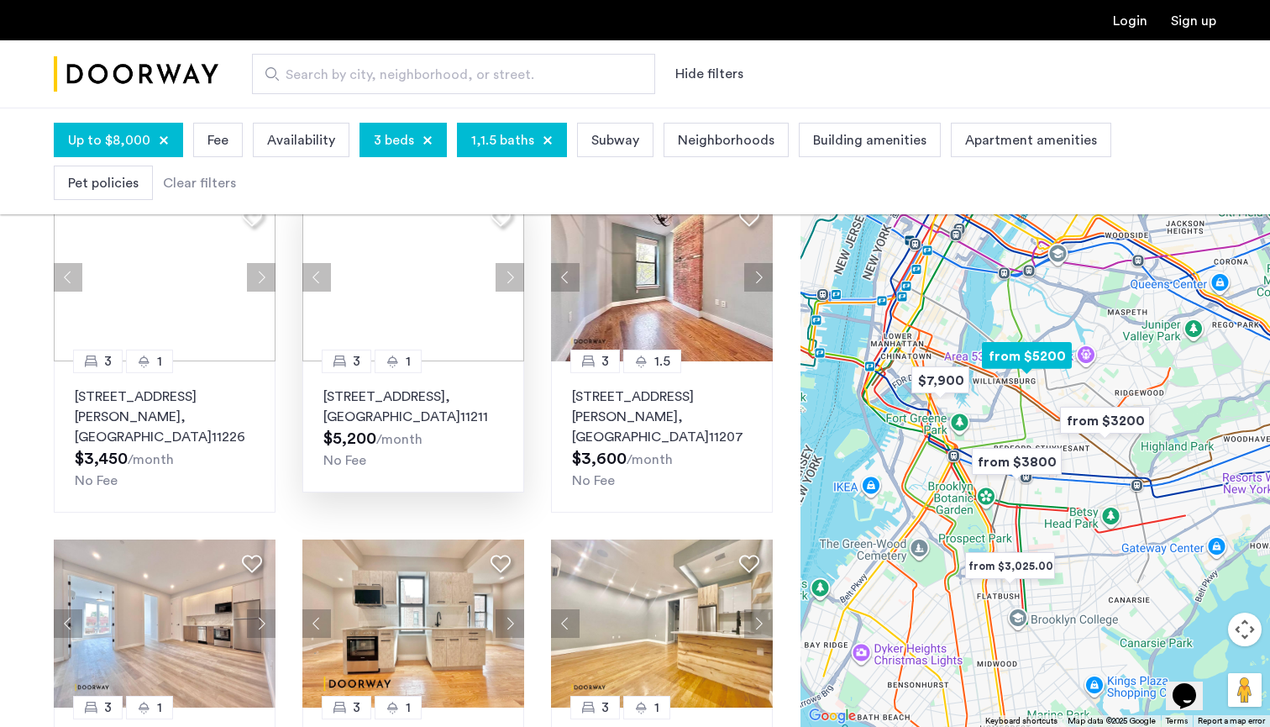
scroll to position [93, 0]
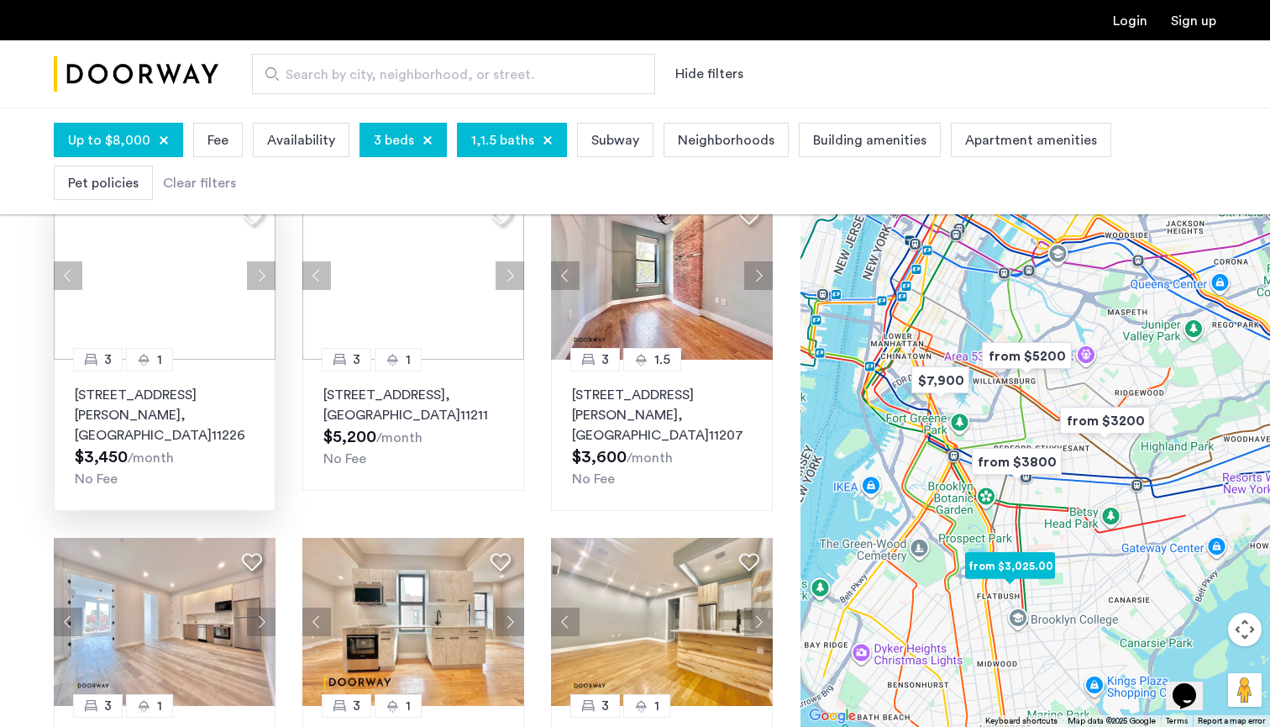
click at [107, 401] on p "970 Rogers Avenue, Unit 1, Brooklyn , NY 11226" at bounding box center [165, 415] width 180 height 60
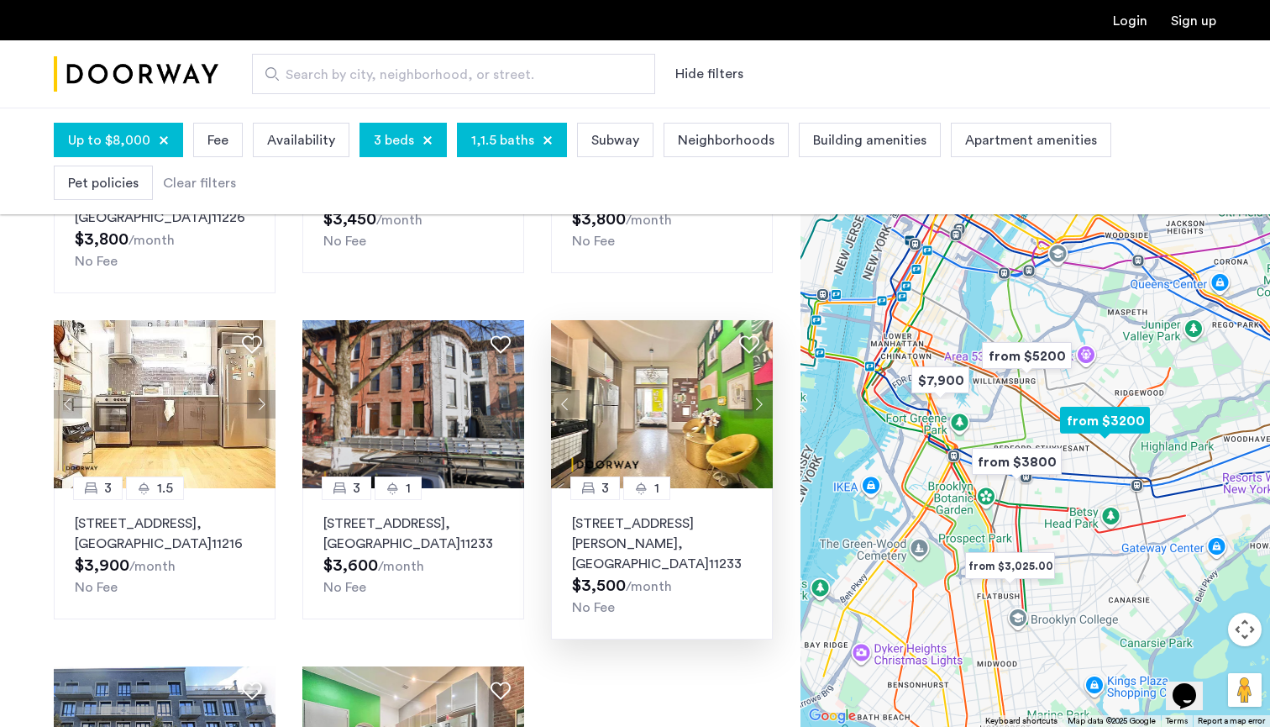
scroll to position [658, 0]
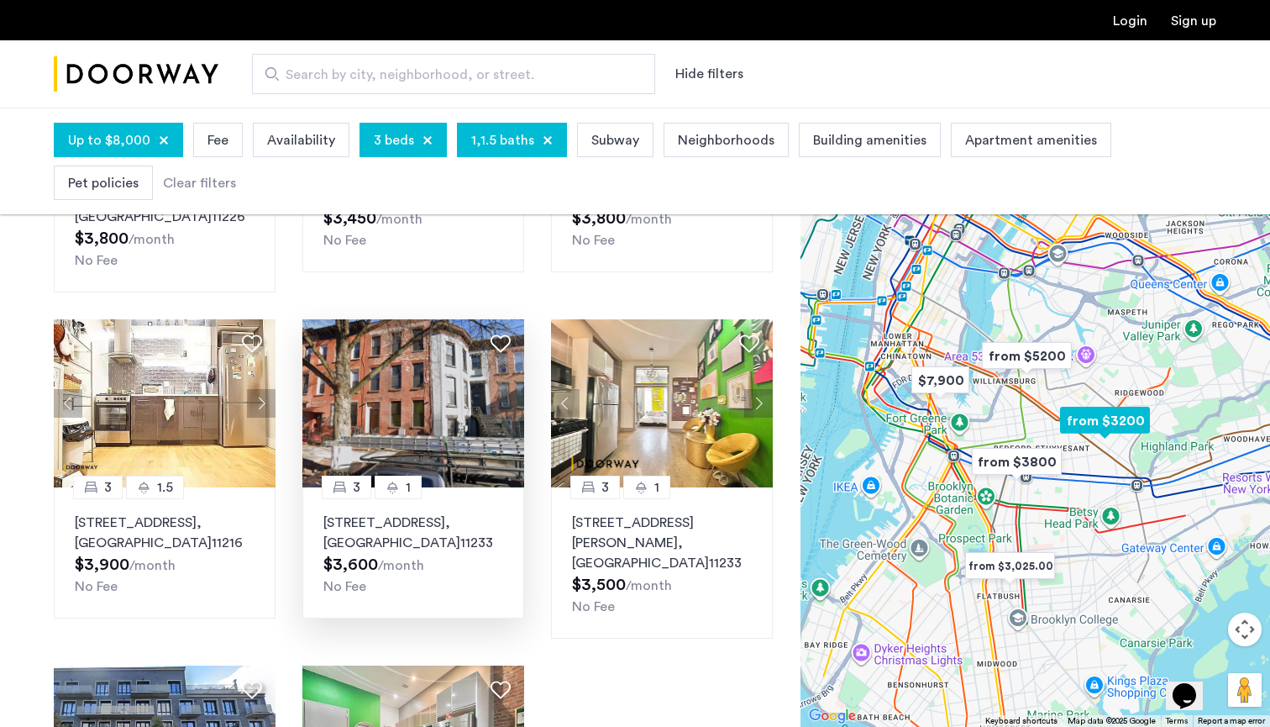
click at [428, 512] on p "15 Pleasant Place, Unit 1, Brooklyn , NY 11233" at bounding box center [413, 532] width 180 height 40
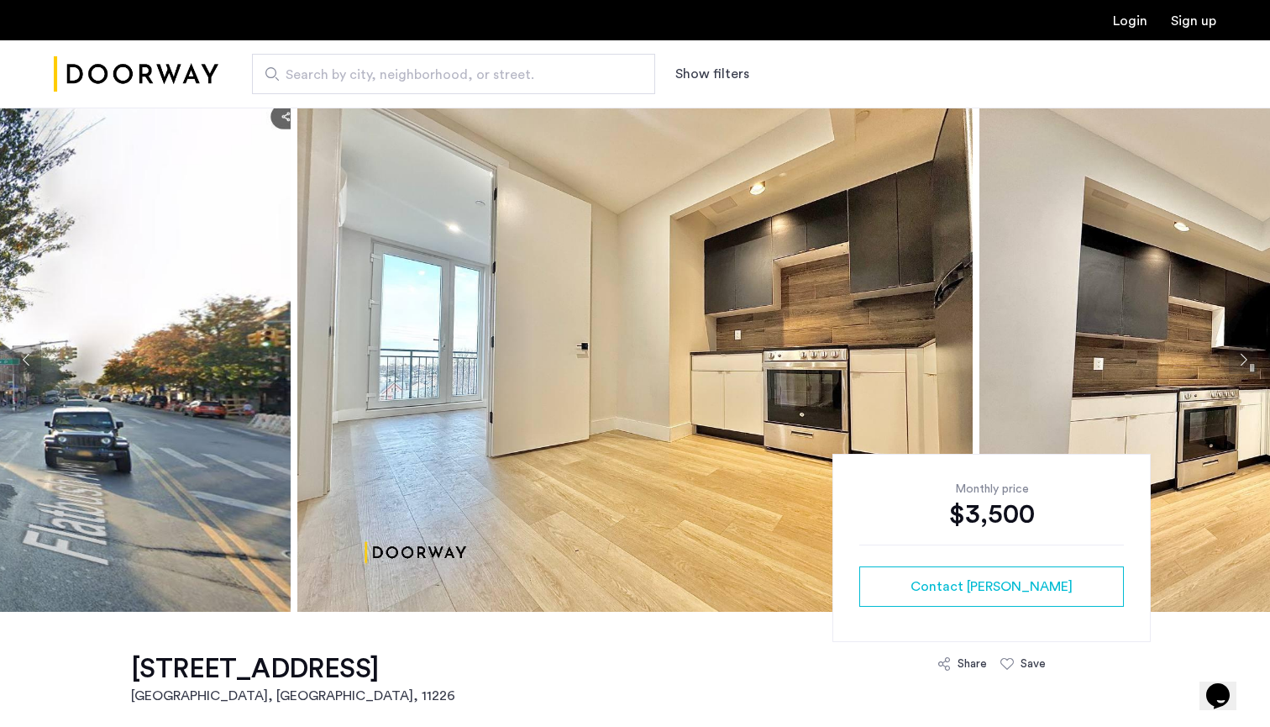
click at [1238, 364] on button "Next apartment" at bounding box center [1243, 359] width 29 height 29
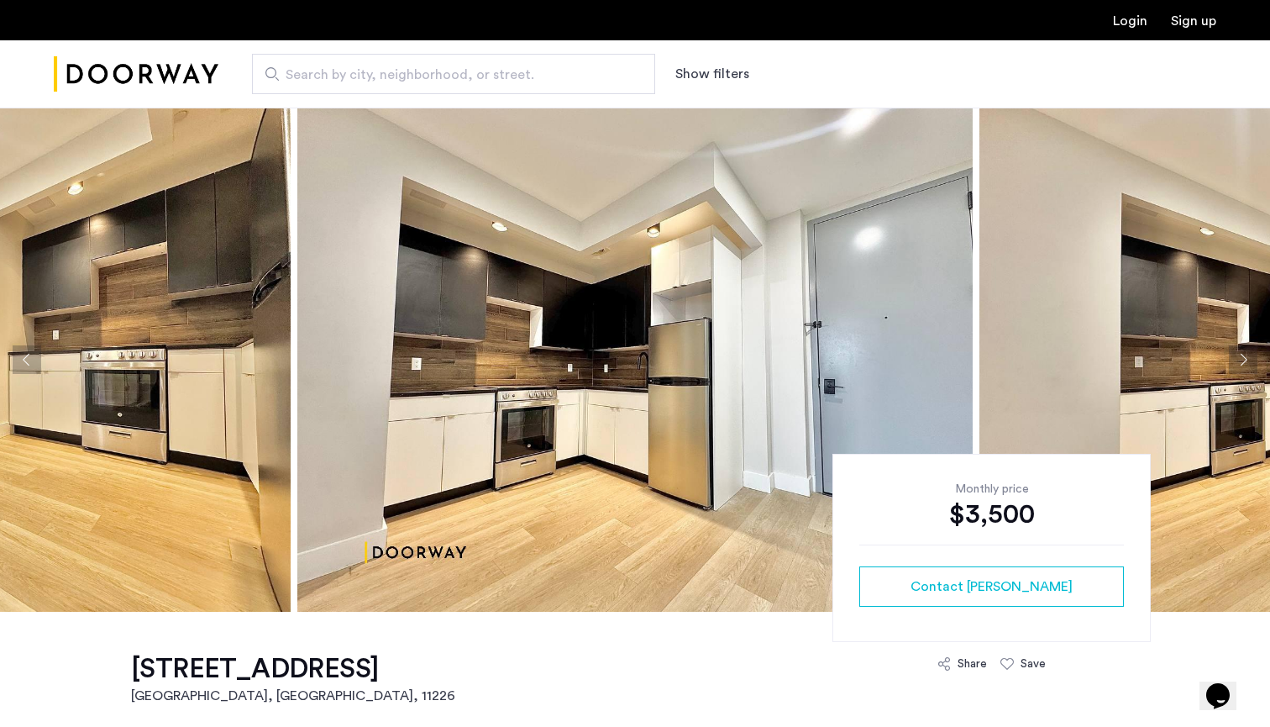
click at [1238, 364] on button "Next apartment" at bounding box center [1243, 359] width 29 height 29
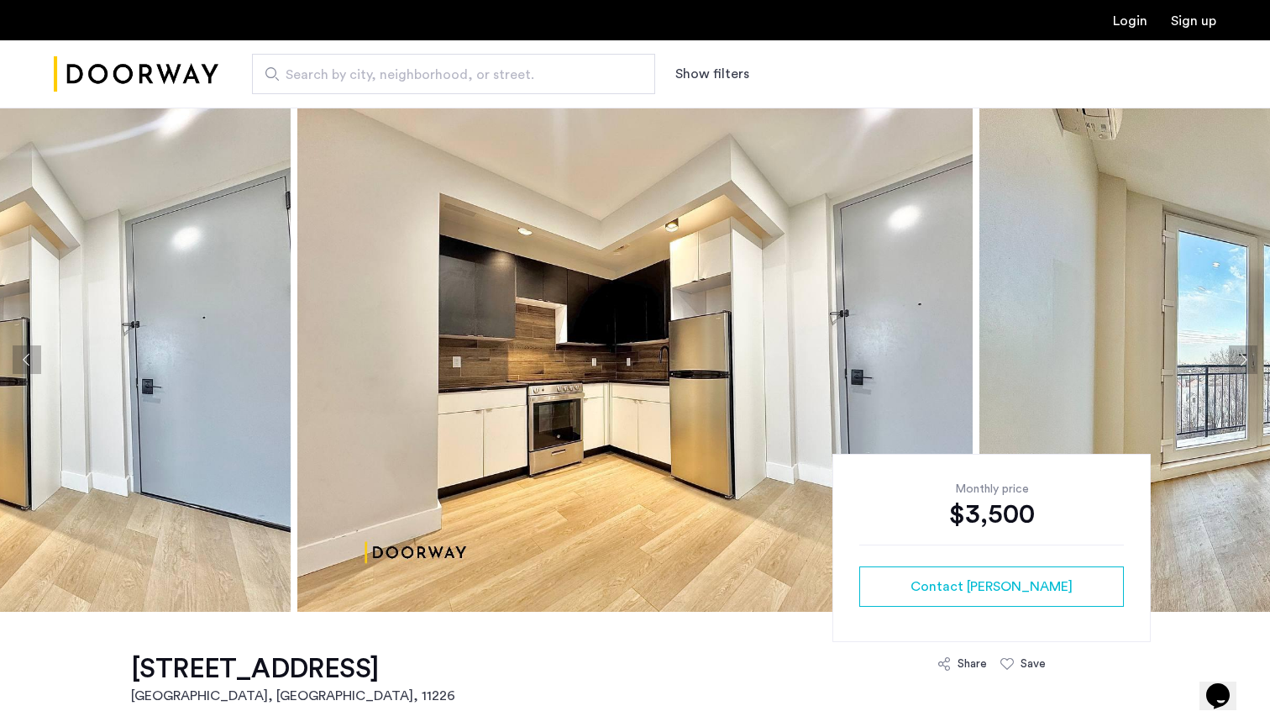
click at [1238, 364] on button "Next apartment" at bounding box center [1243, 359] width 29 height 29
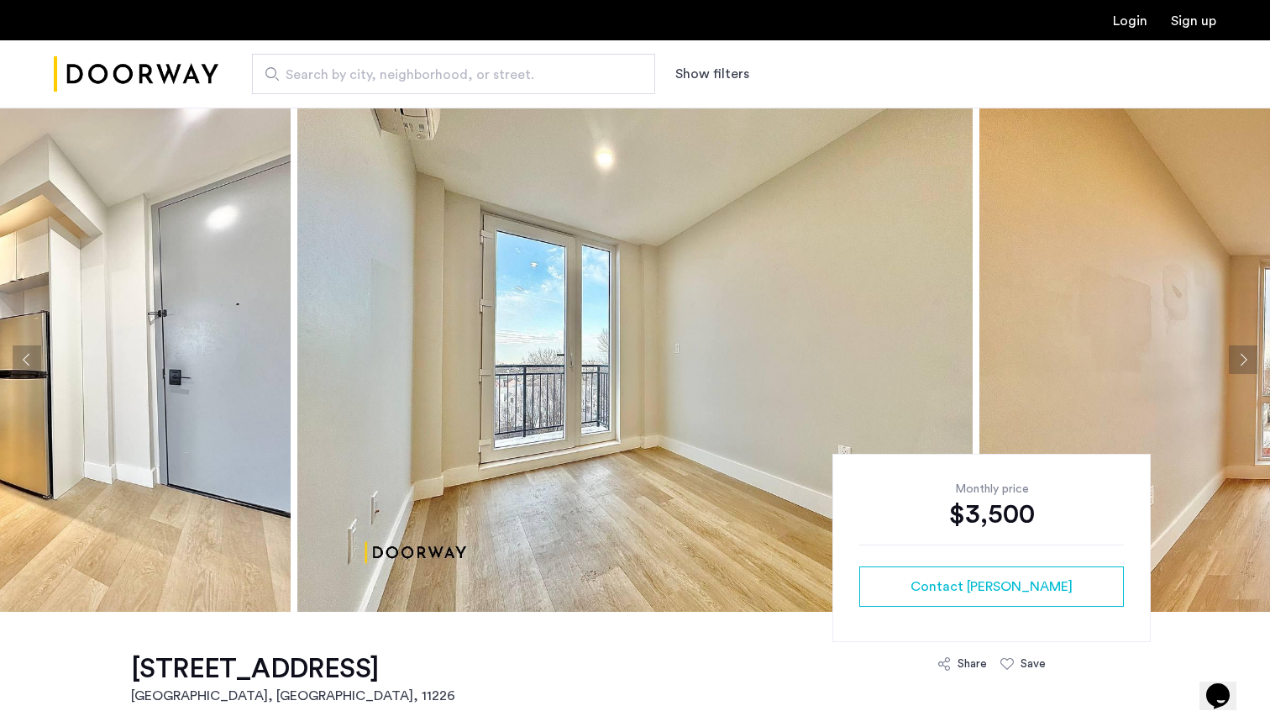
click at [1238, 364] on button "Next apartment" at bounding box center [1243, 359] width 29 height 29
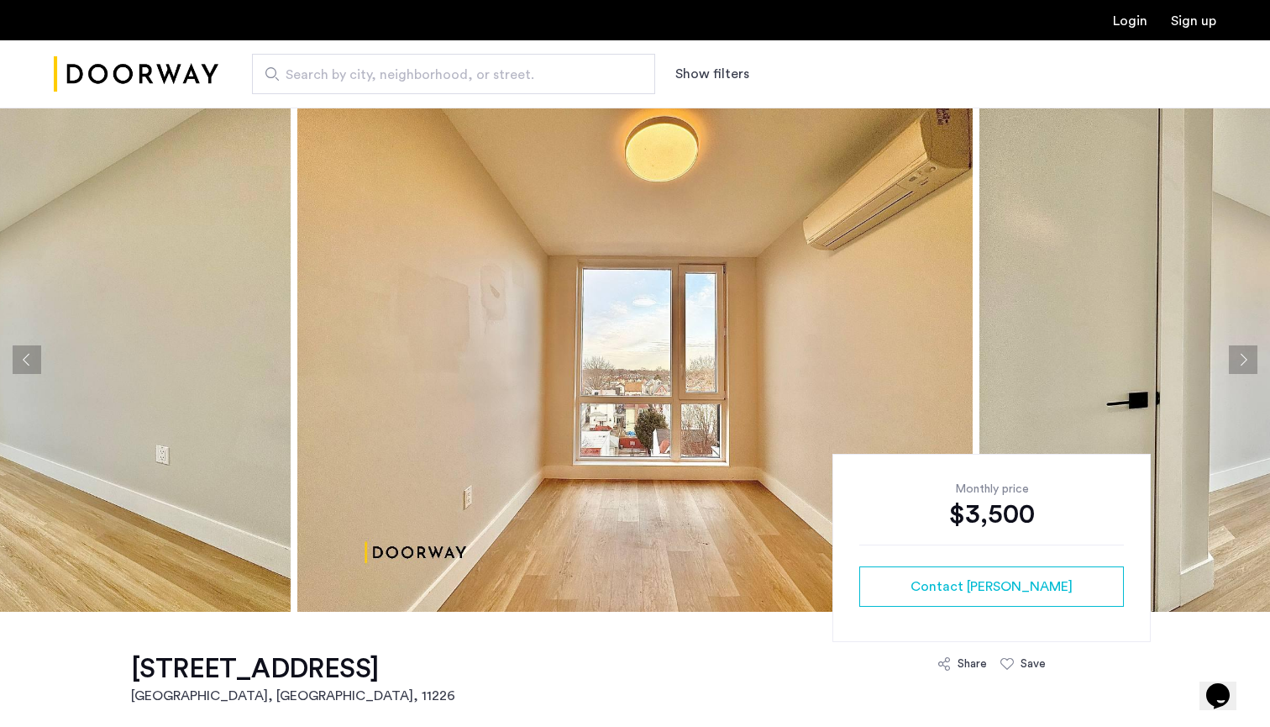
click at [1238, 364] on button "Next apartment" at bounding box center [1243, 359] width 29 height 29
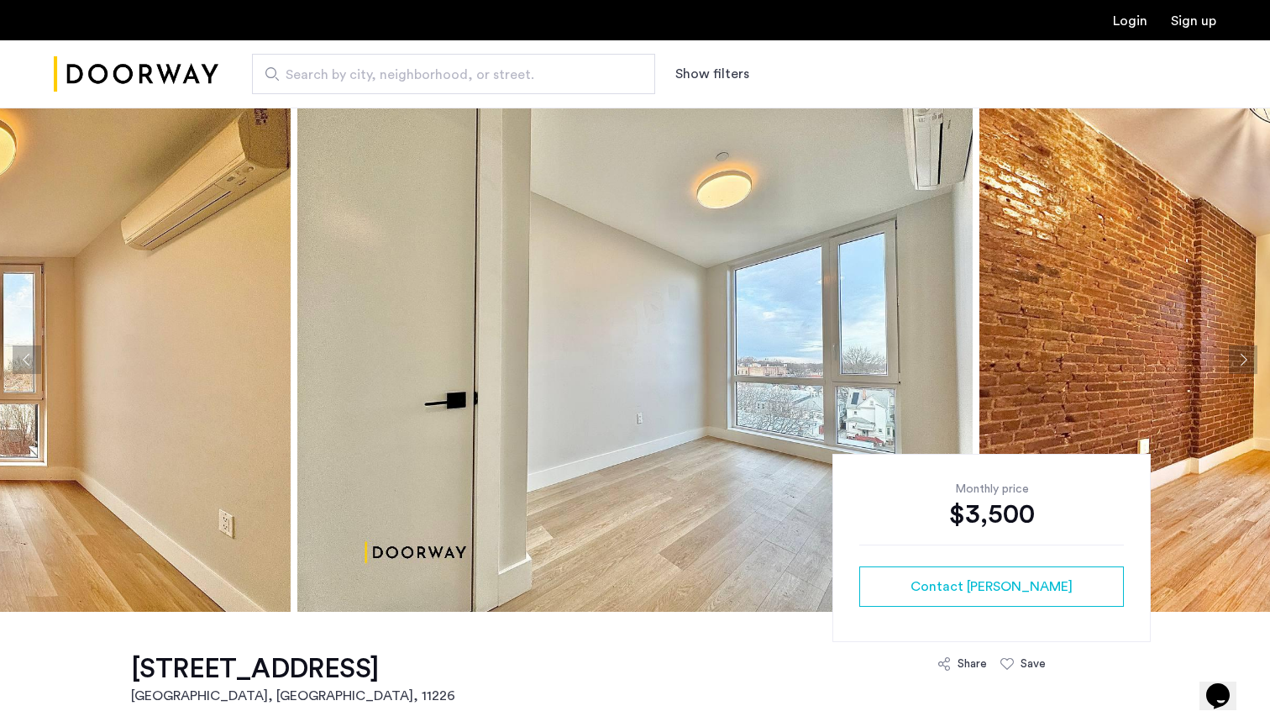
click at [1238, 364] on button "Next apartment" at bounding box center [1243, 359] width 29 height 29
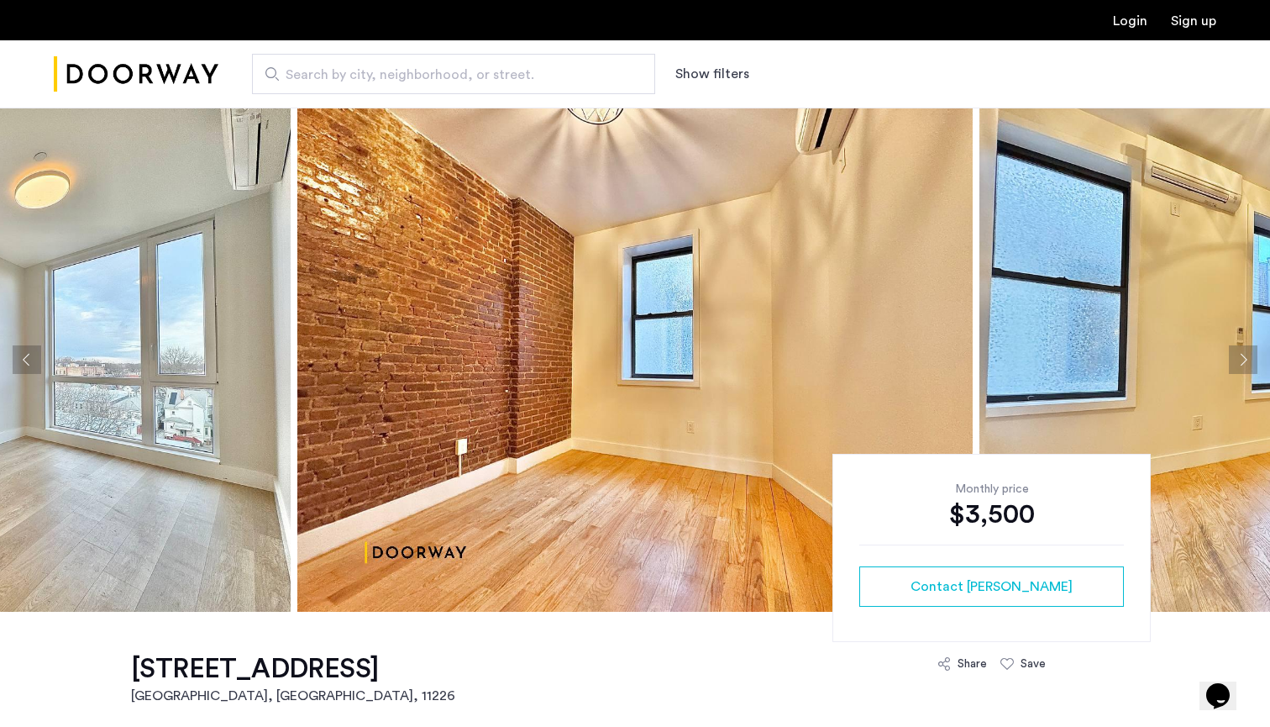
click at [1238, 364] on button "Next apartment" at bounding box center [1243, 359] width 29 height 29
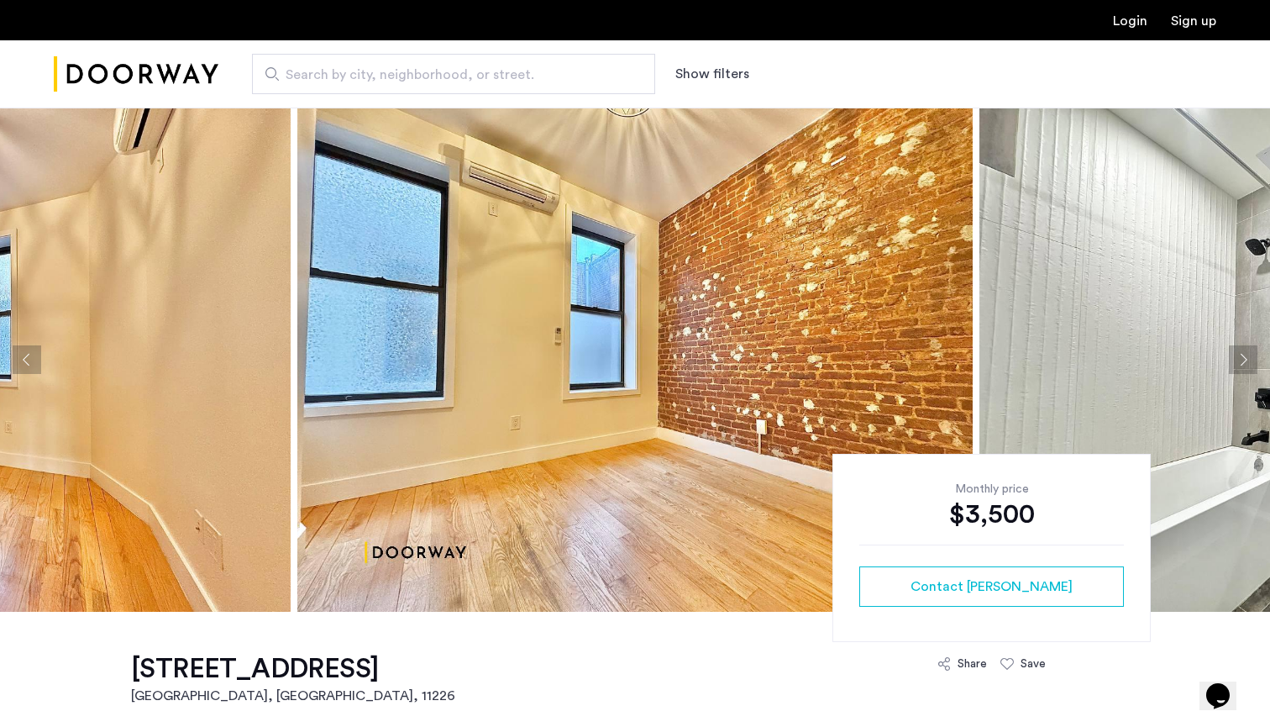
click at [1238, 364] on button "Next apartment" at bounding box center [1243, 359] width 29 height 29
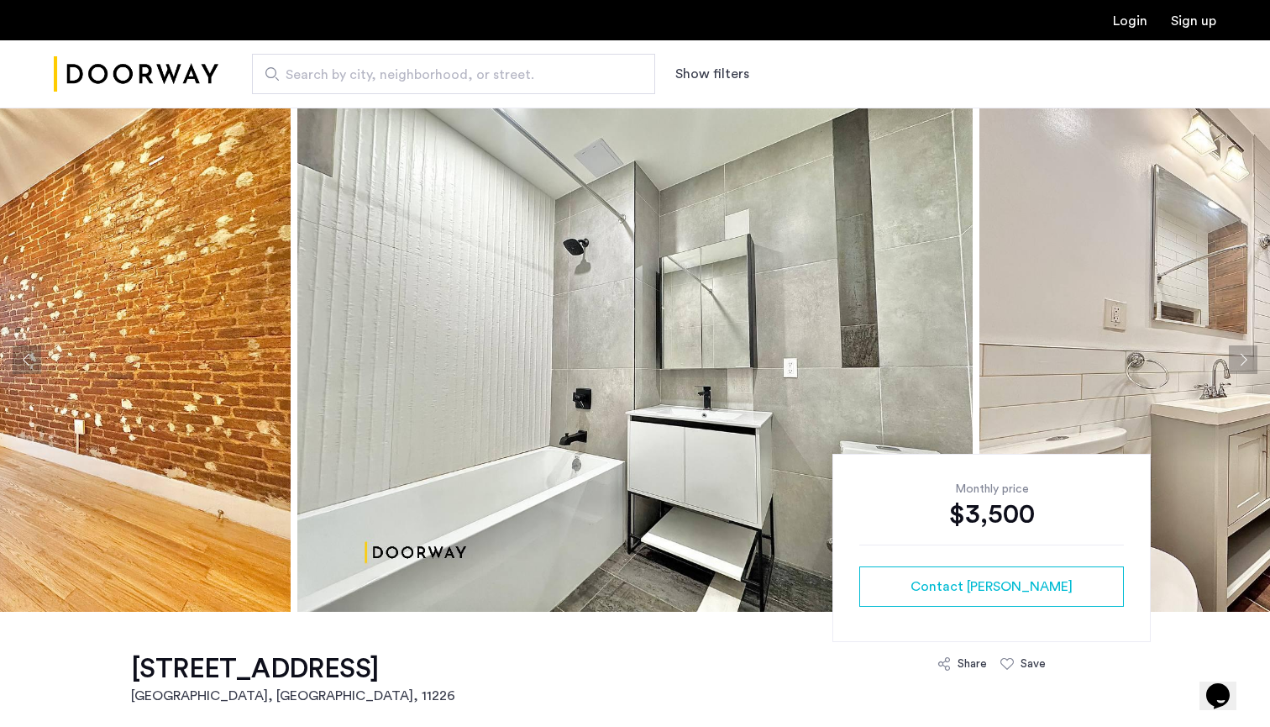
click at [1238, 364] on button "Next apartment" at bounding box center [1243, 359] width 29 height 29
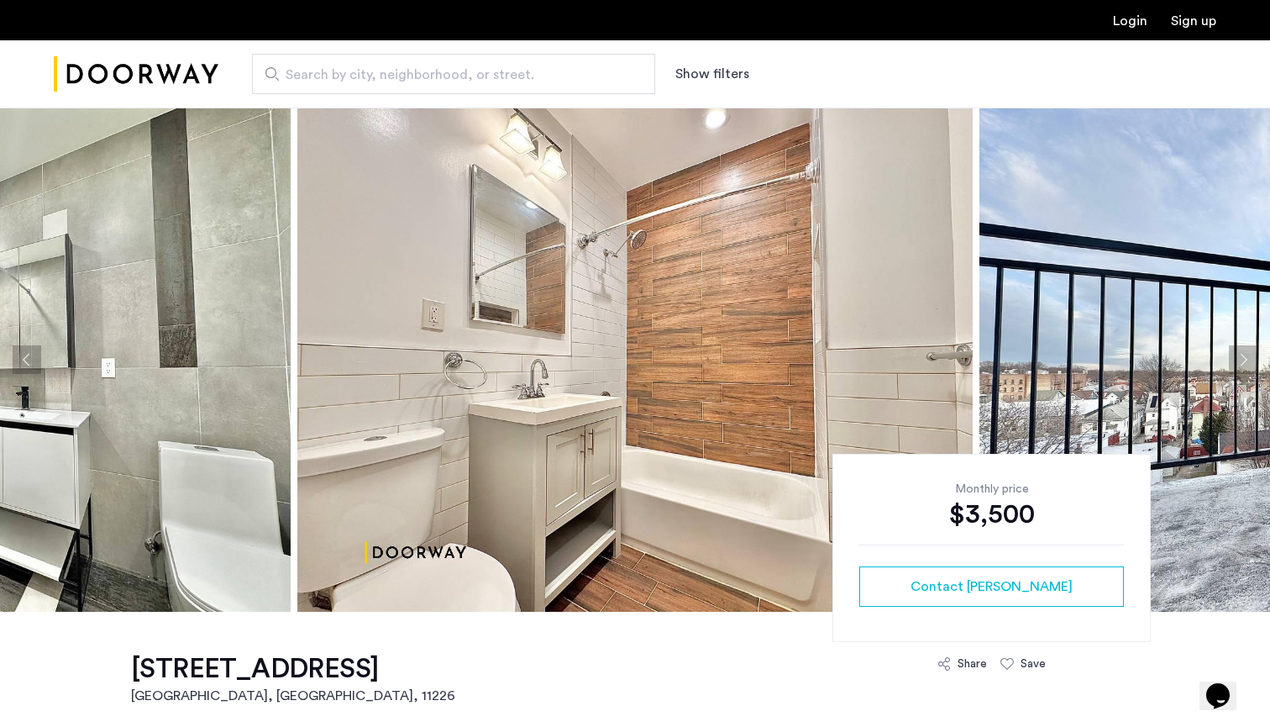
click at [1238, 364] on button "Next apartment" at bounding box center [1243, 359] width 29 height 29
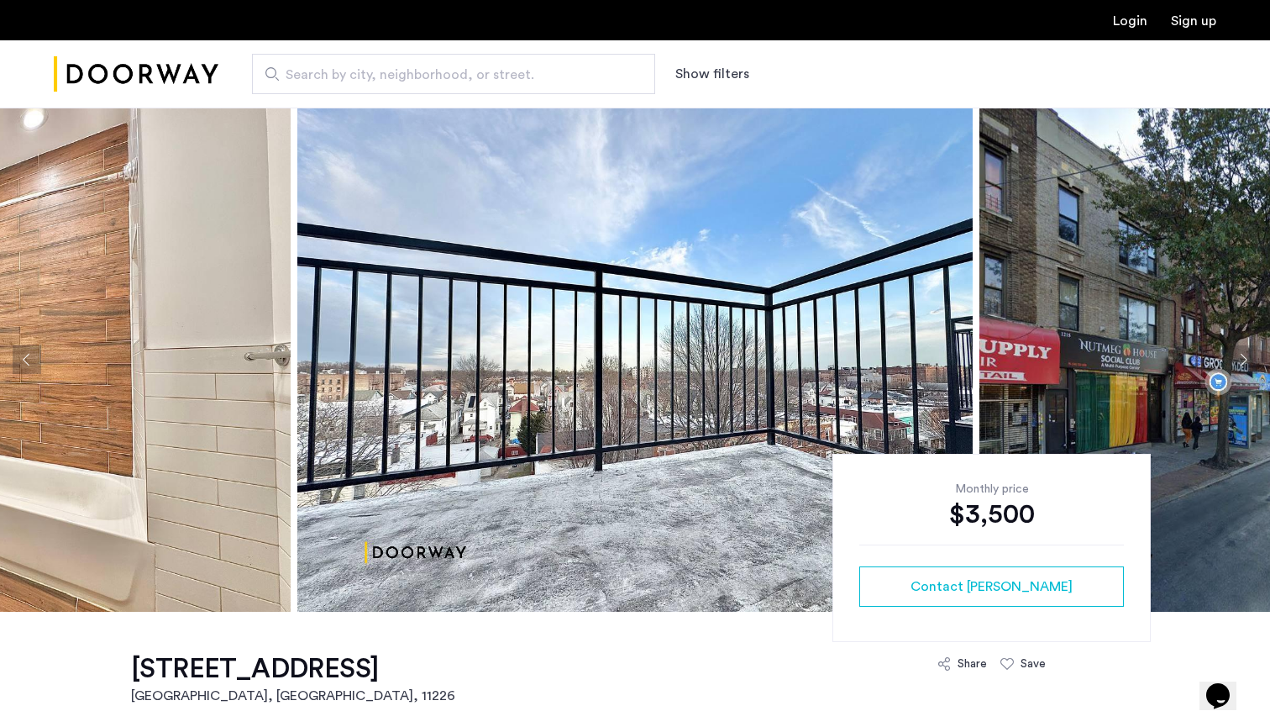
click at [1238, 364] on button "Next apartment" at bounding box center [1243, 359] width 29 height 29
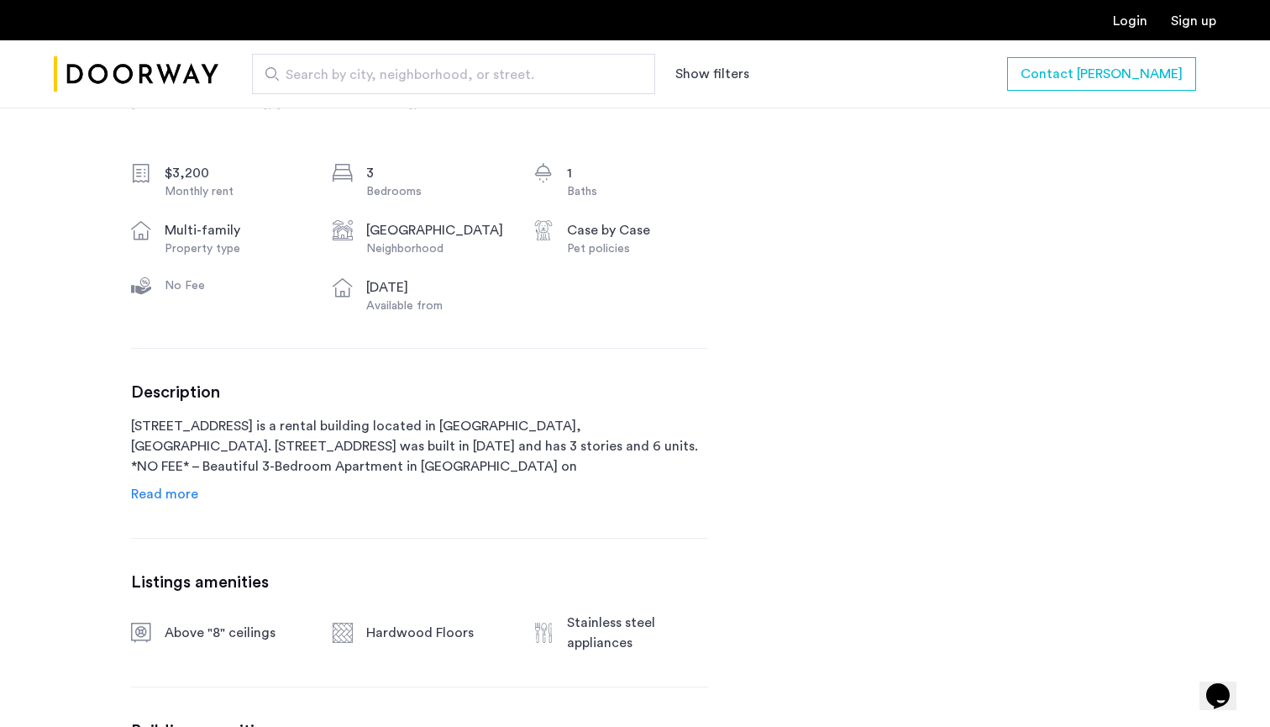
scroll to position [590, 0]
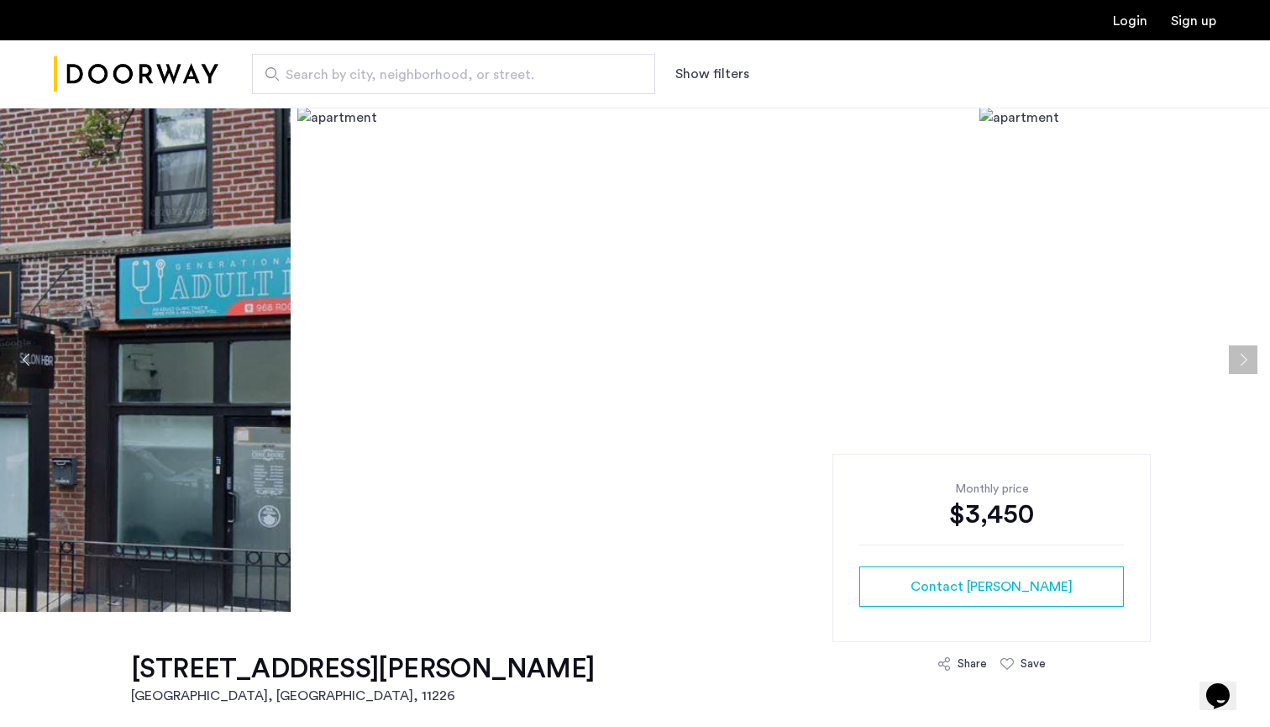
click at [24, 370] on button "Previous apartment" at bounding box center [27, 359] width 29 height 29
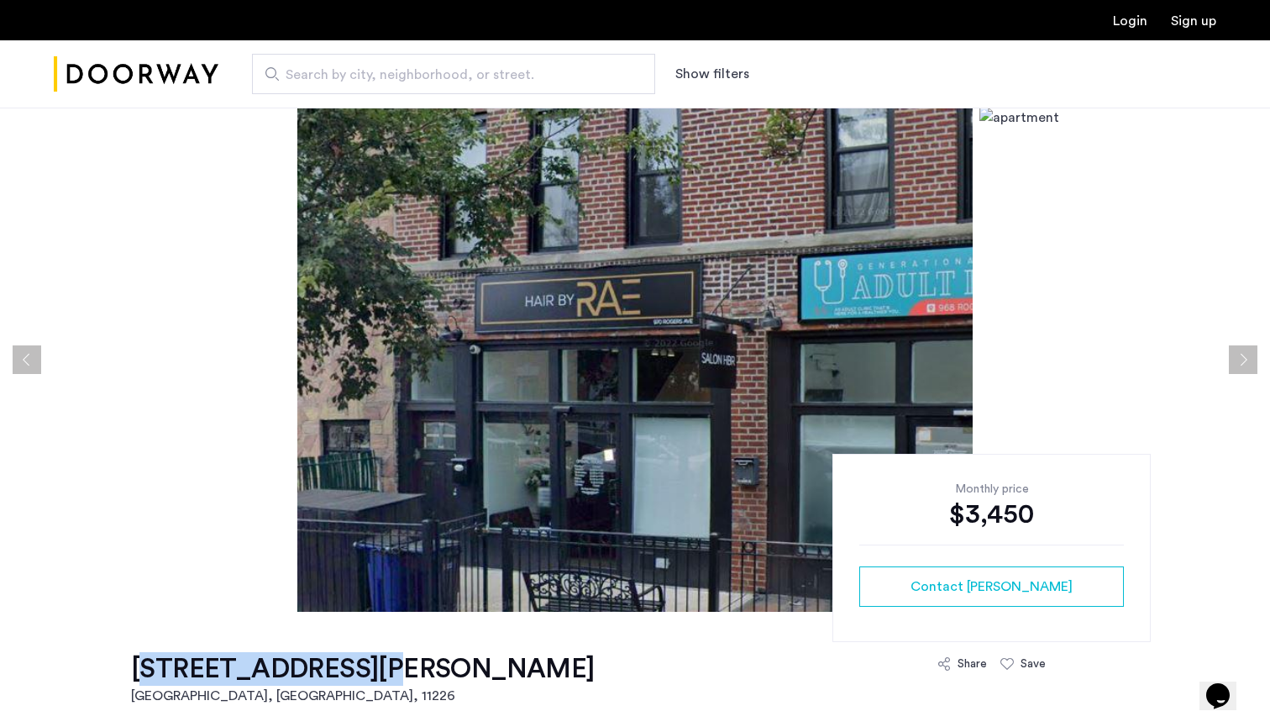
drag, startPoint x: 122, startPoint y: 676, endPoint x: 355, endPoint y: 665, distance: 233.8
copy h1 "970 Rogers Avenue"
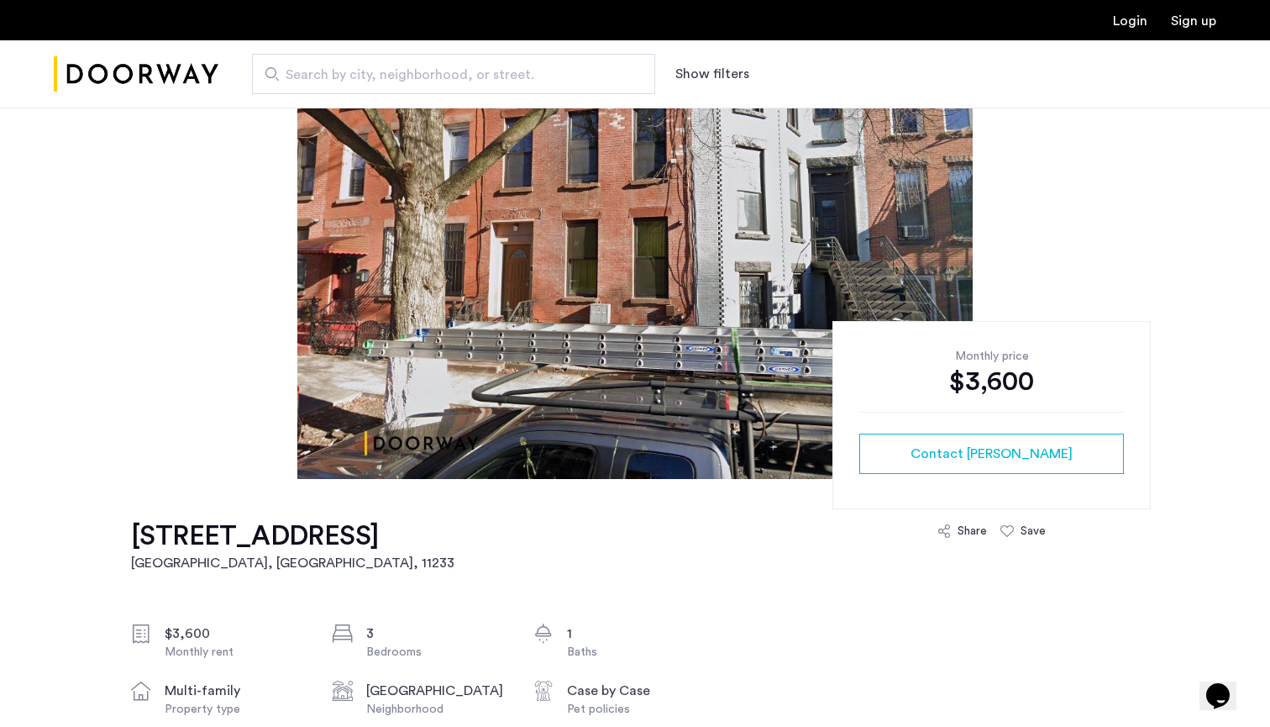
scroll to position [136, 0]
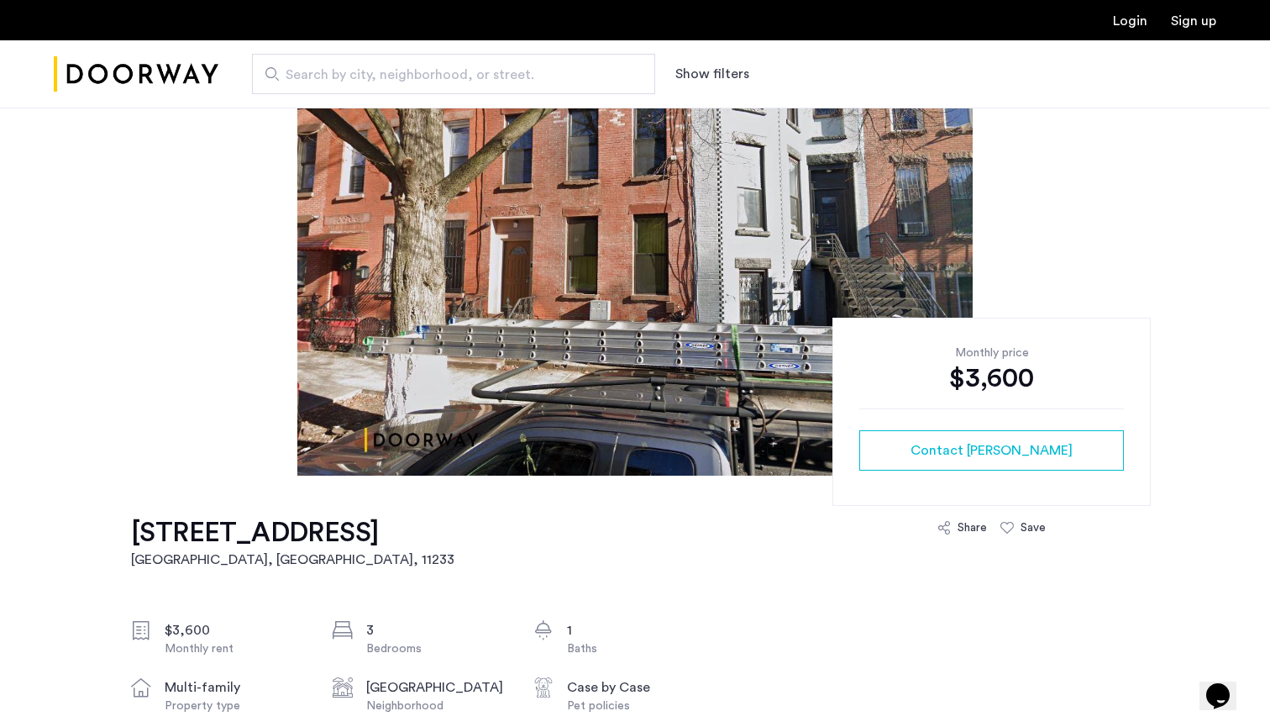
drag, startPoint x: 113, startPoint y: 522, endPoint x: 327, endPoint y: 521, distance: 214.2
copy h1 "[STREET_ADDRESS]"
